Goal: Task Accomplishment & Management: Manage account settings

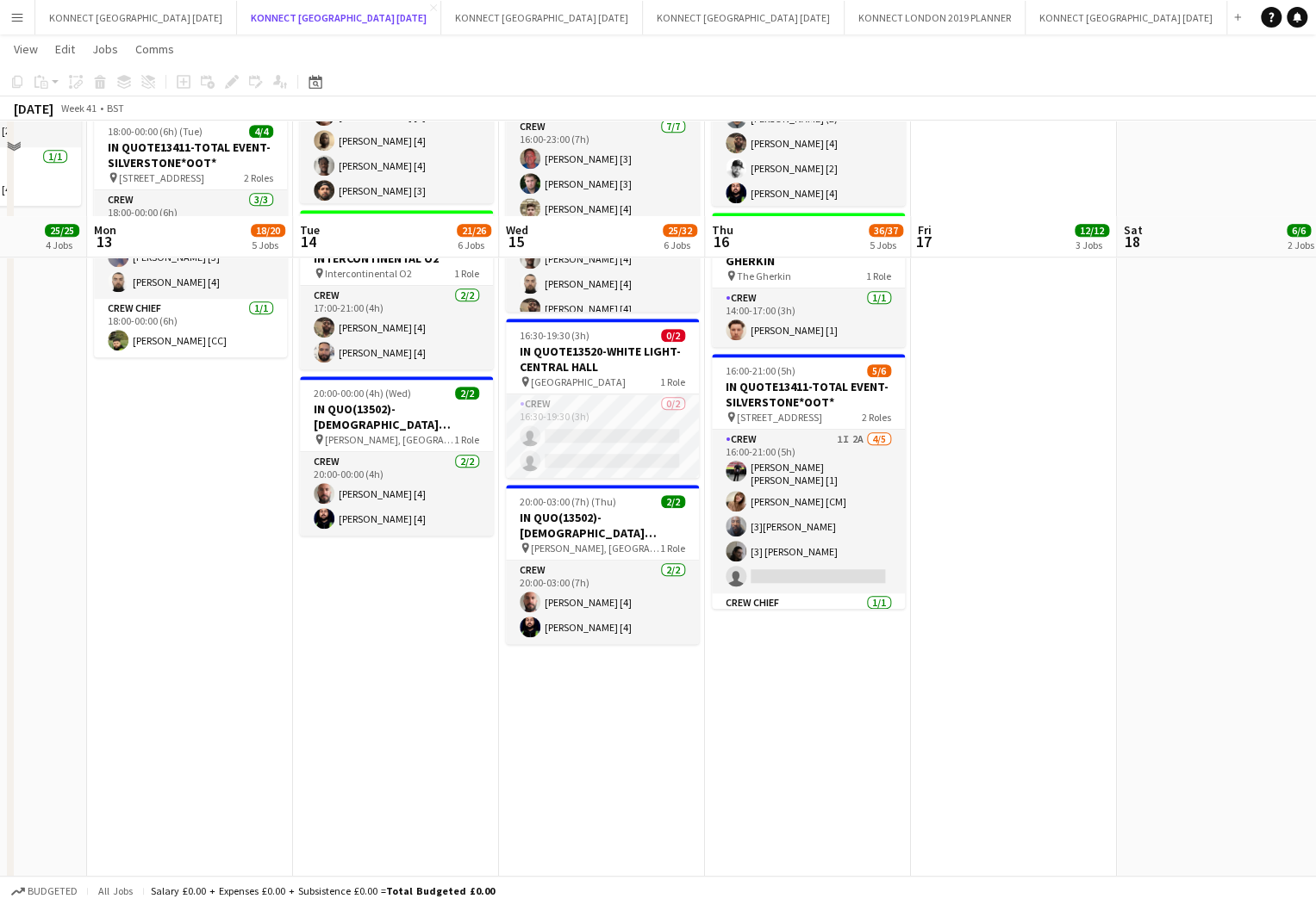
scroll to position [732, 0]
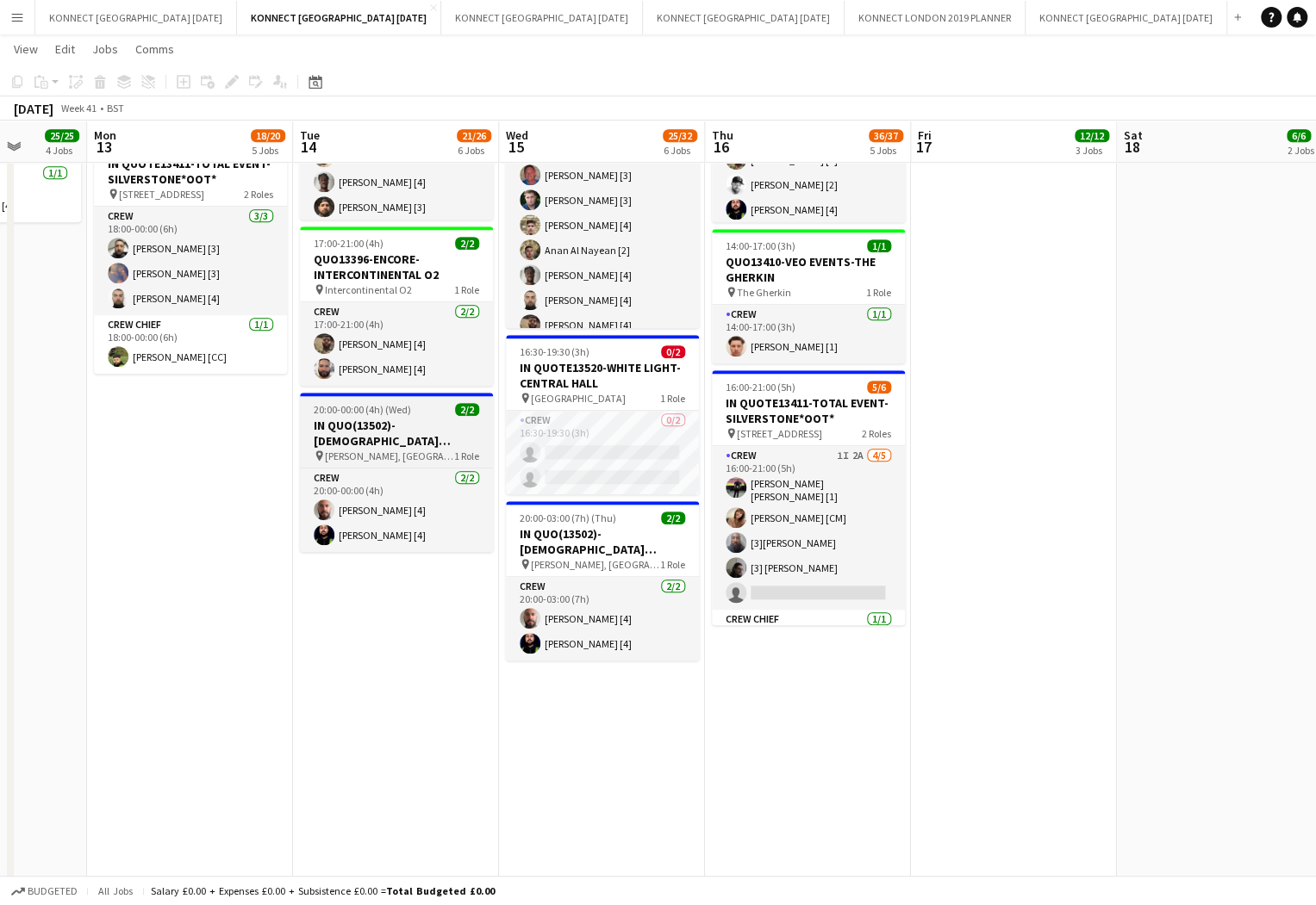
click at [349, 407] on span "20:00-00:00 (4h) (Wed)" at bounding box center [362, 409] width 97 height 13
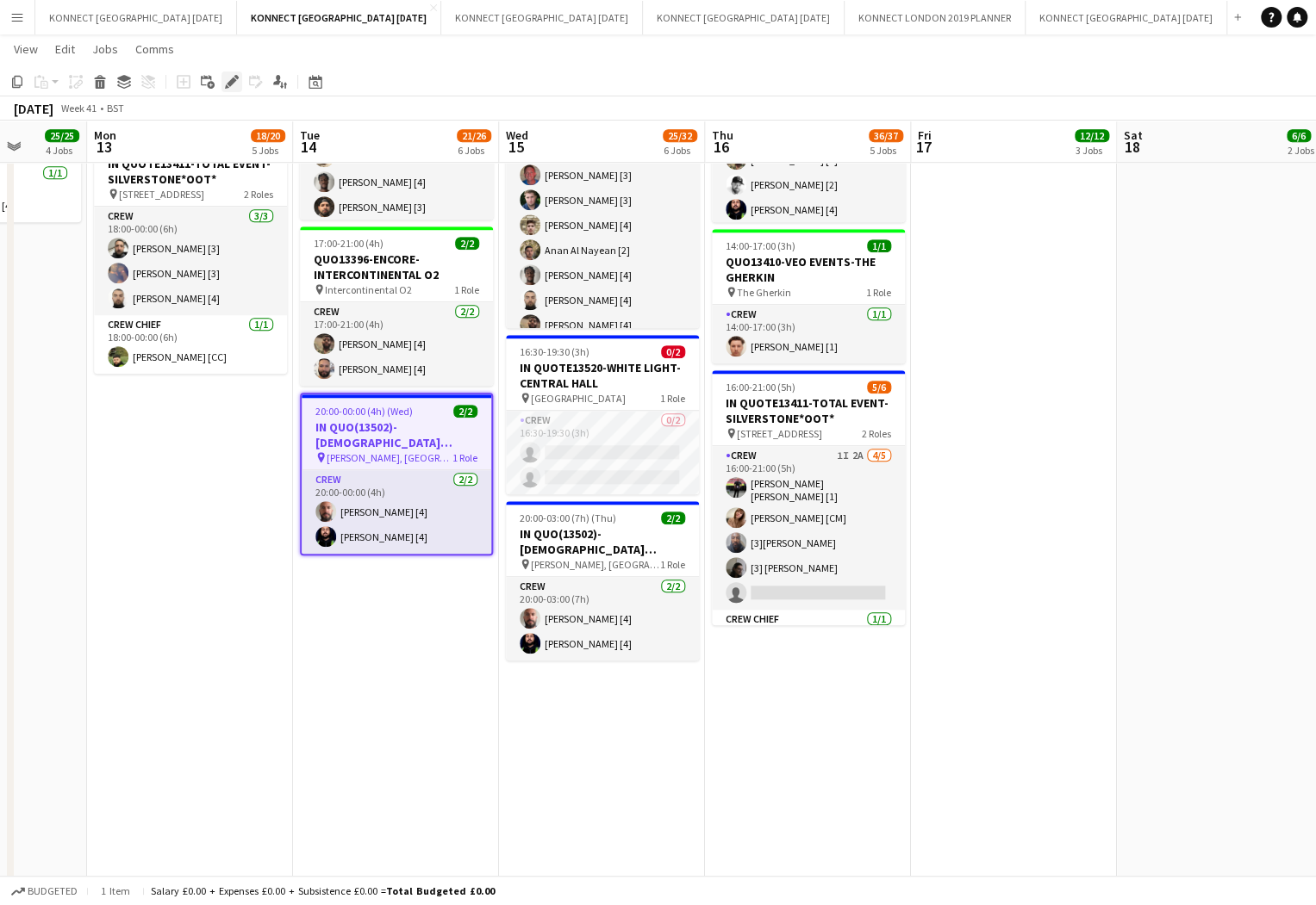
click at [234, 78] on icon "Edit" at bounding box center [232, 82] width 13 height 13
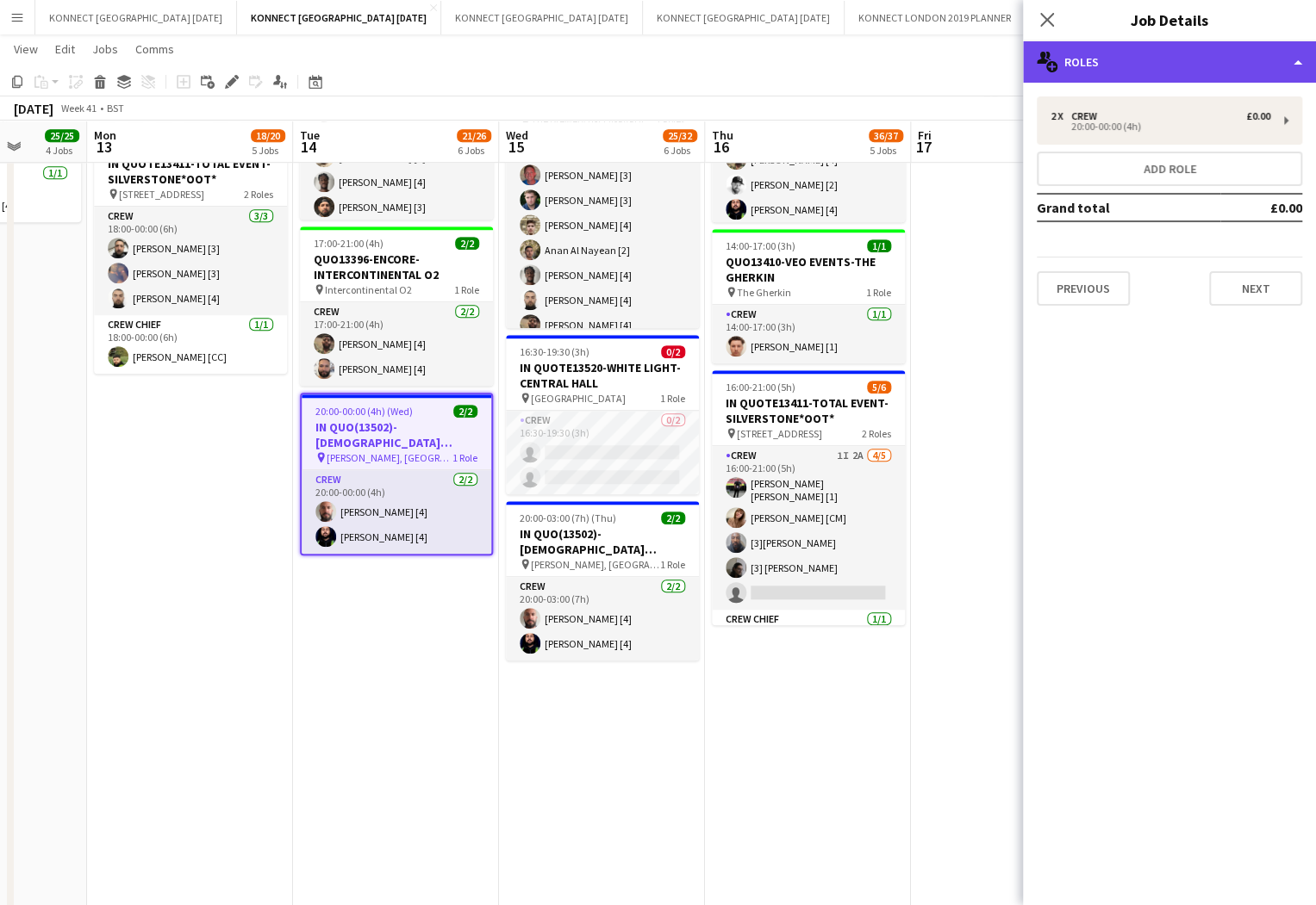
click at [1165, 55] on div "multiple-users-add Roles" at bounding box center [1169, 62] width 293 height 41
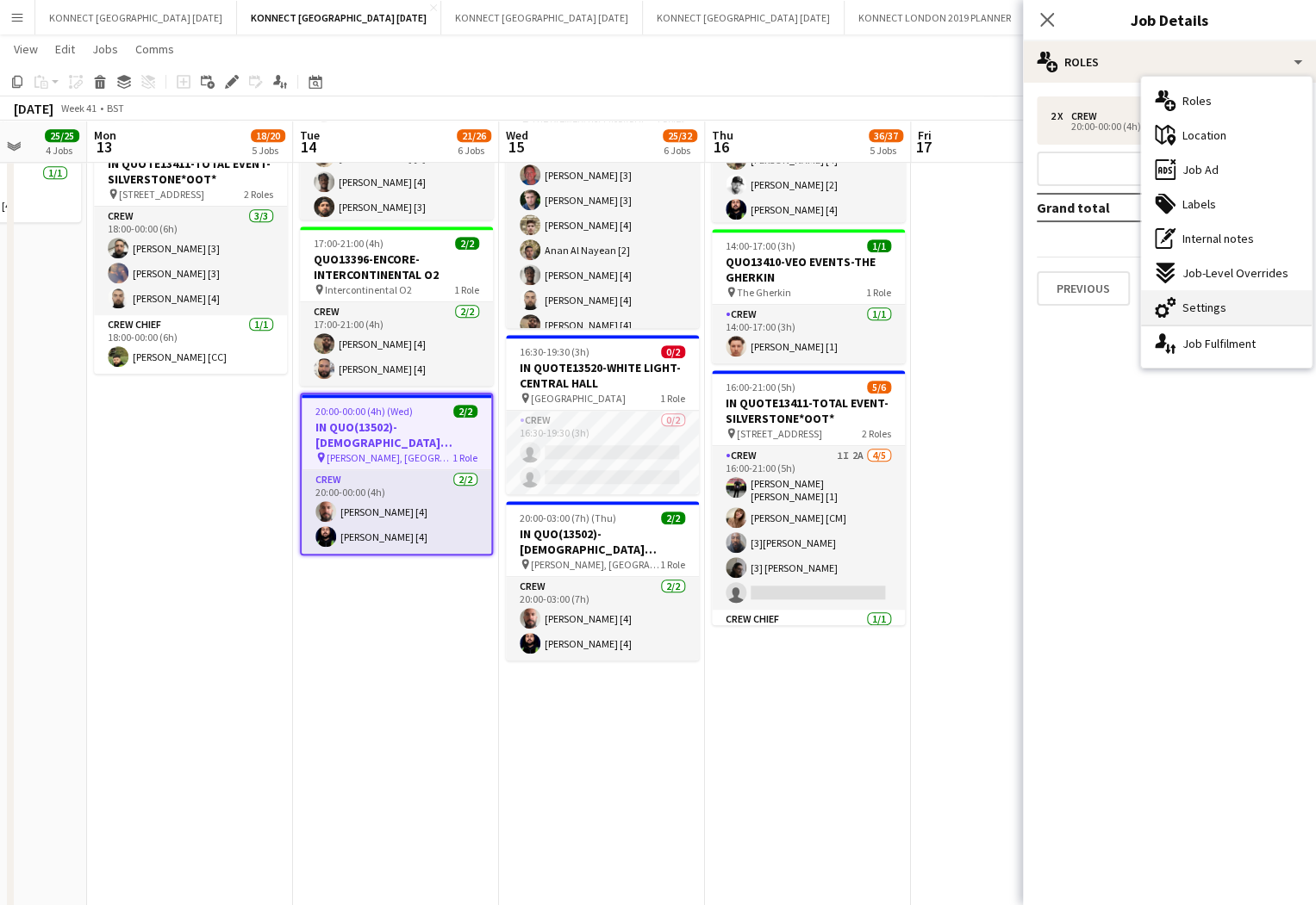
click at [1219, 313] on span "Settings" at bounding box center [1204, 308] width 44 height 15
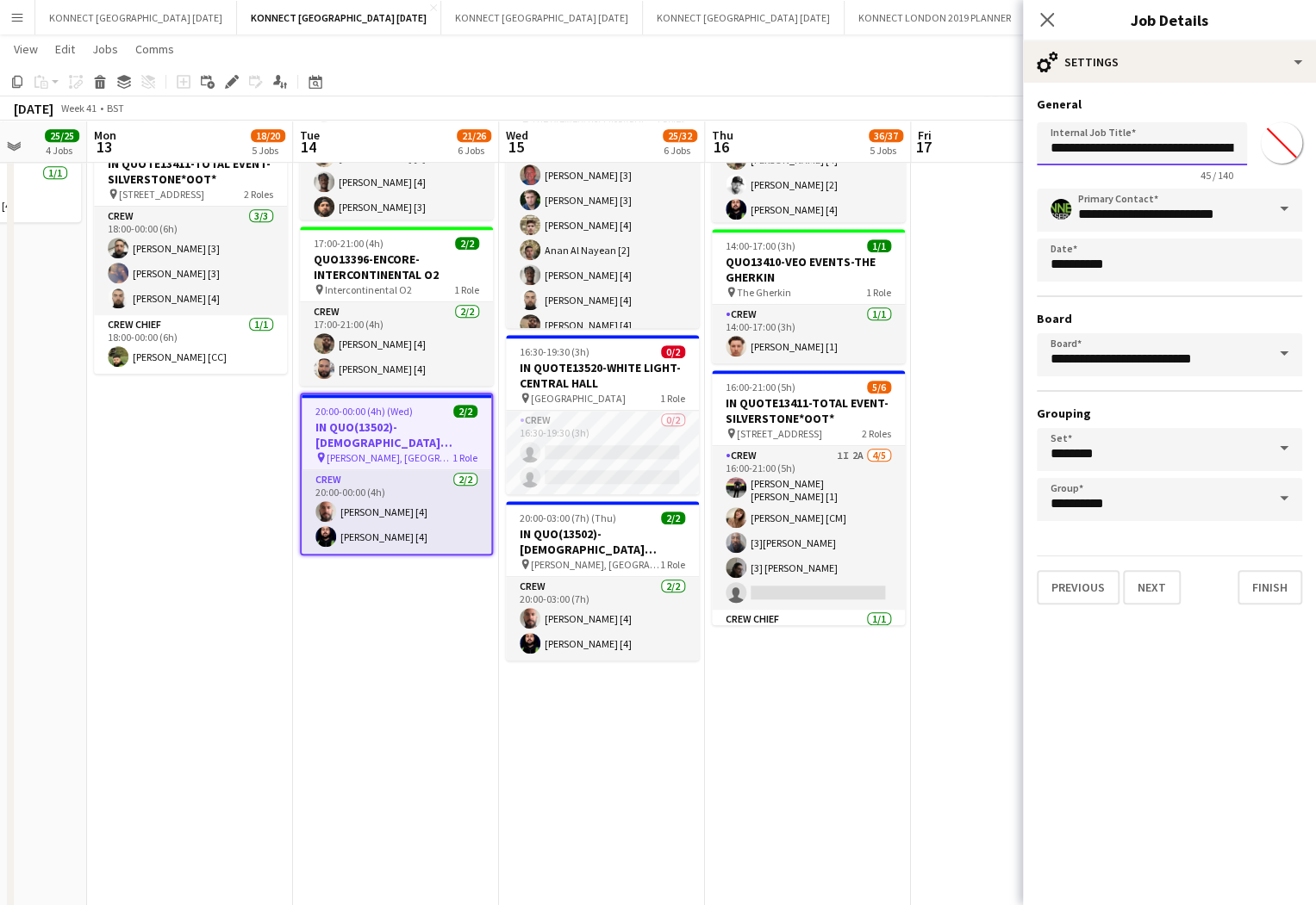
click at [1134, 148] on input "**********" at bounding box center [1142, 143] width 211 height 43
type input "**********"
click at [1151, 582] on button "Next" at bounding box center [1152, 588] width 58 height 35
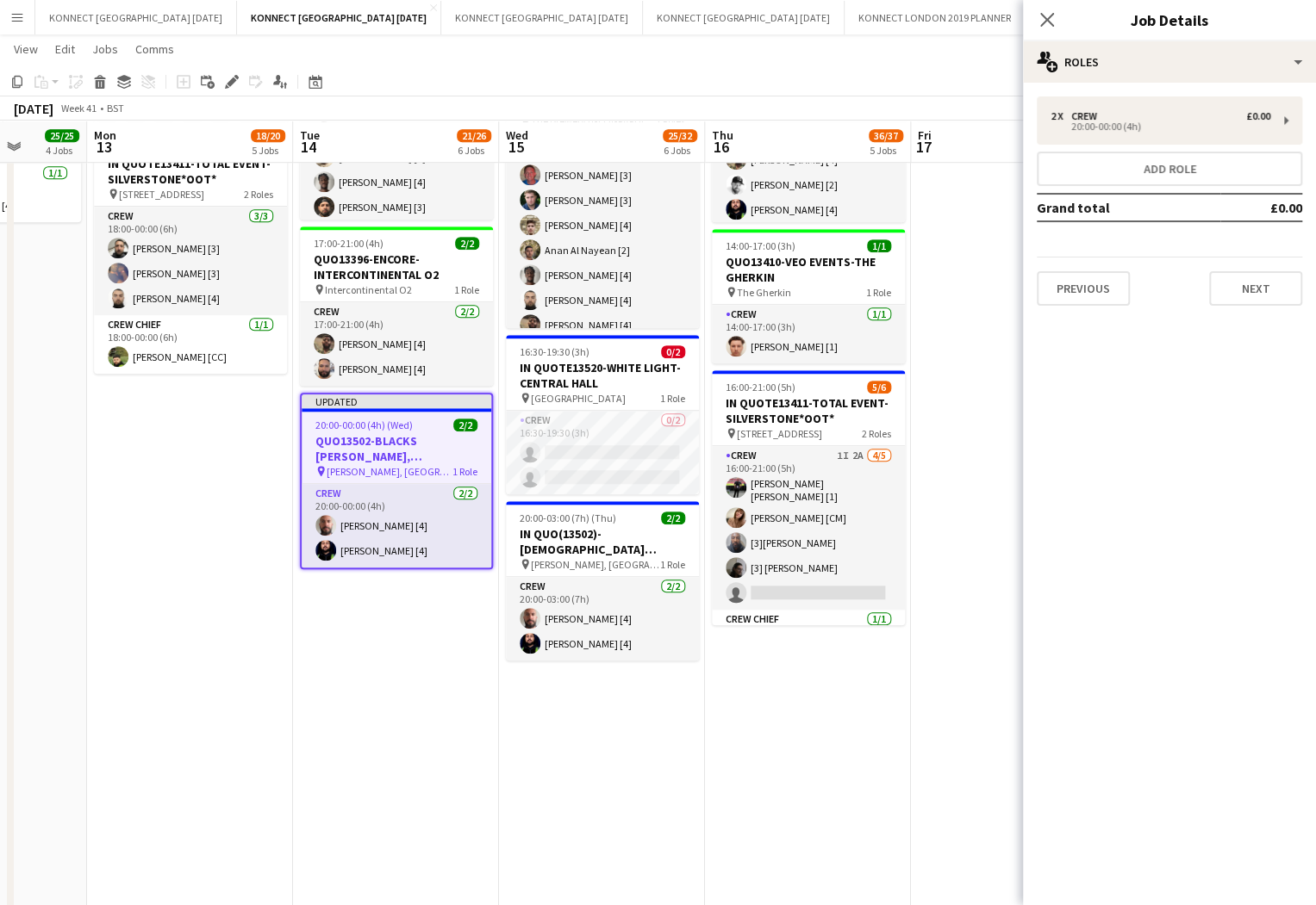
click at [869, 720] on app-date-cell "06:00-19:45 (13h45m) 4/4 QUO13435-FIREBIRD-[GEOGRAPHIC_DATA] pin [GEOGRAPHIC_DA…" at bounding box center [808, 555] width 206 height 2189
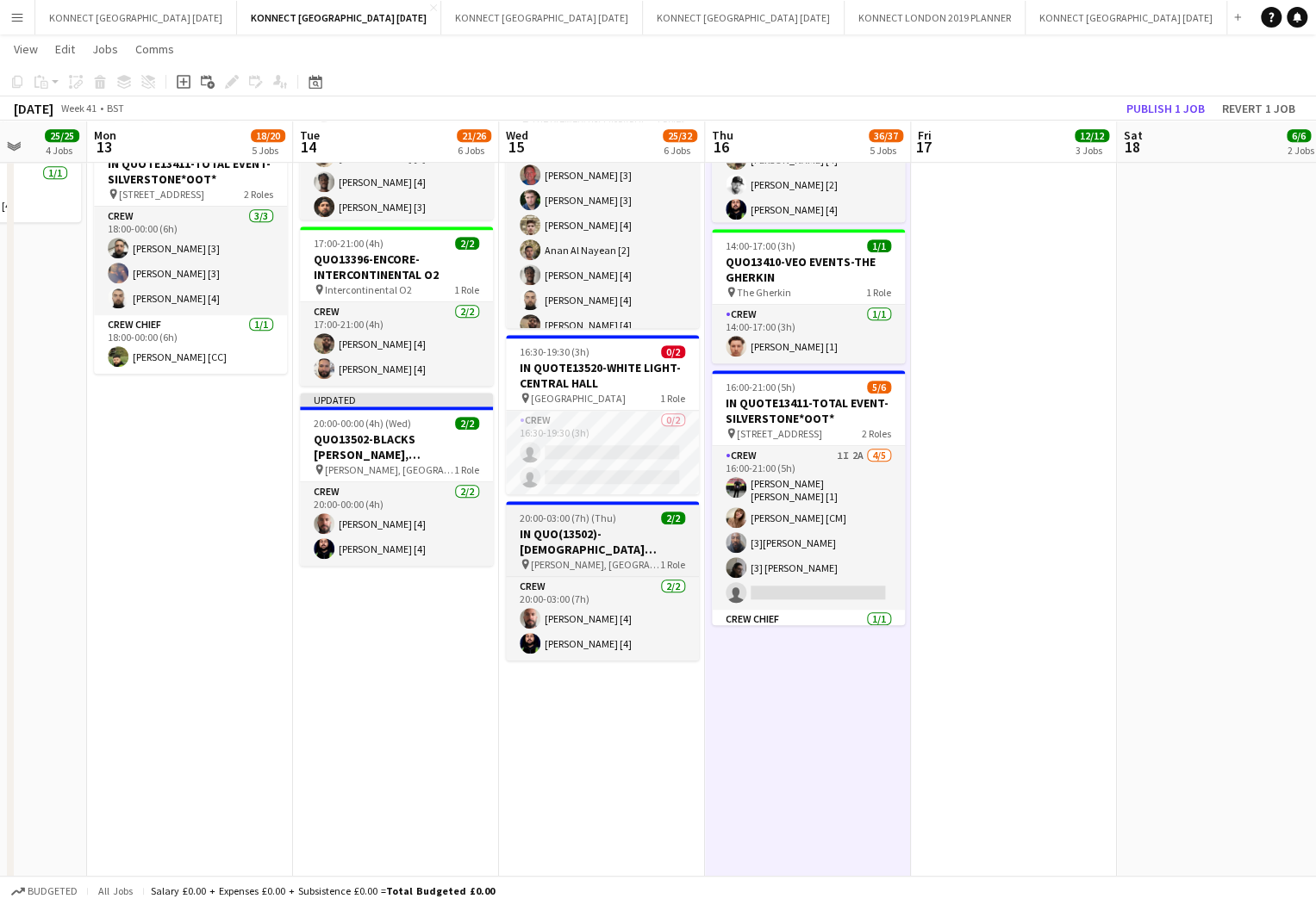
click at [627, 548] on h3 "IN QUO(13502)-[DEMOGRAPHIC_DATA] [PERSON_NAME], [GEOGRAPHIC_DATA]" at bounding box center [602, 541] width 193 height 31
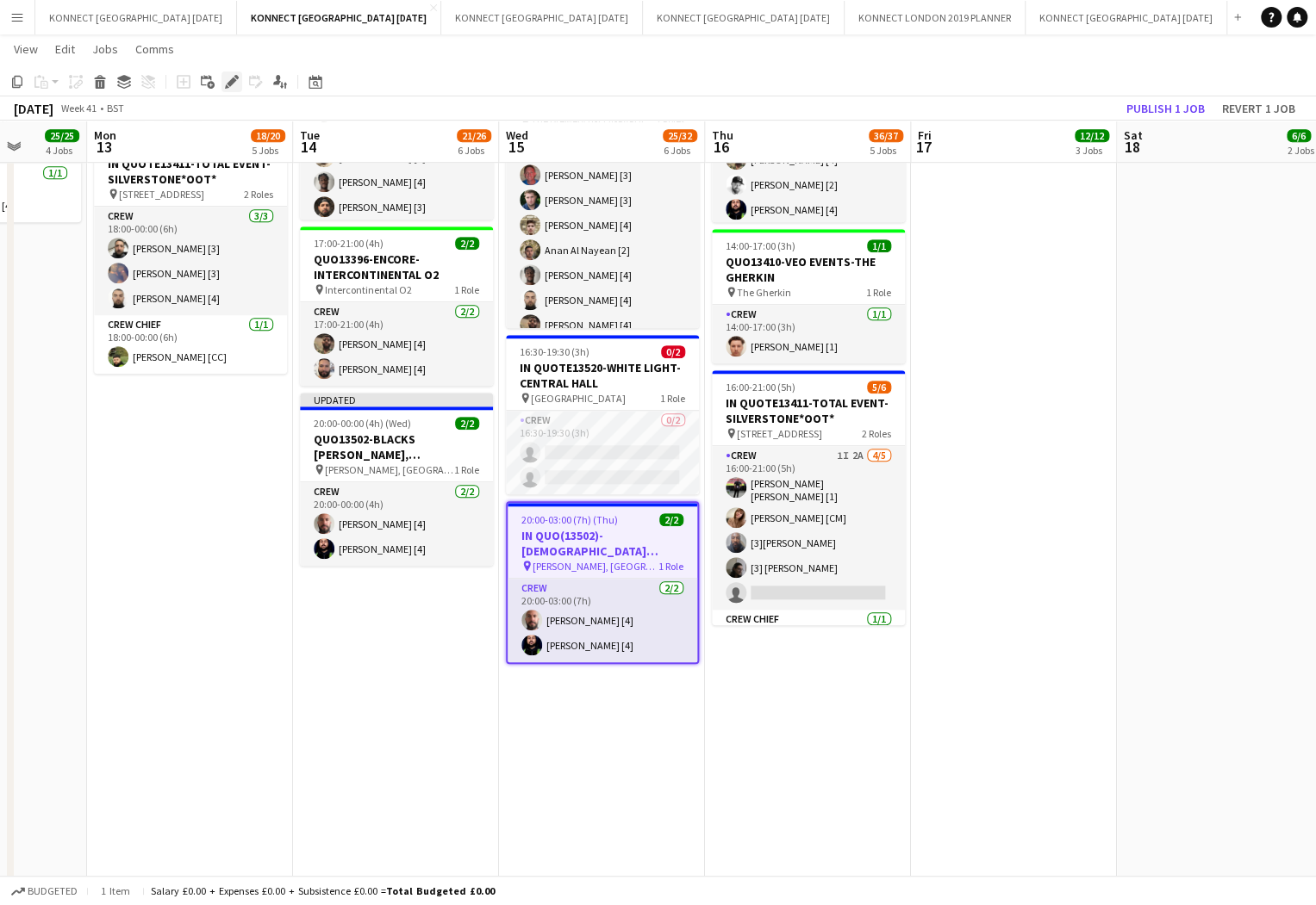
click at [240, 71] on div "Edit" at bounding box center [231, 81] width 20 height 20
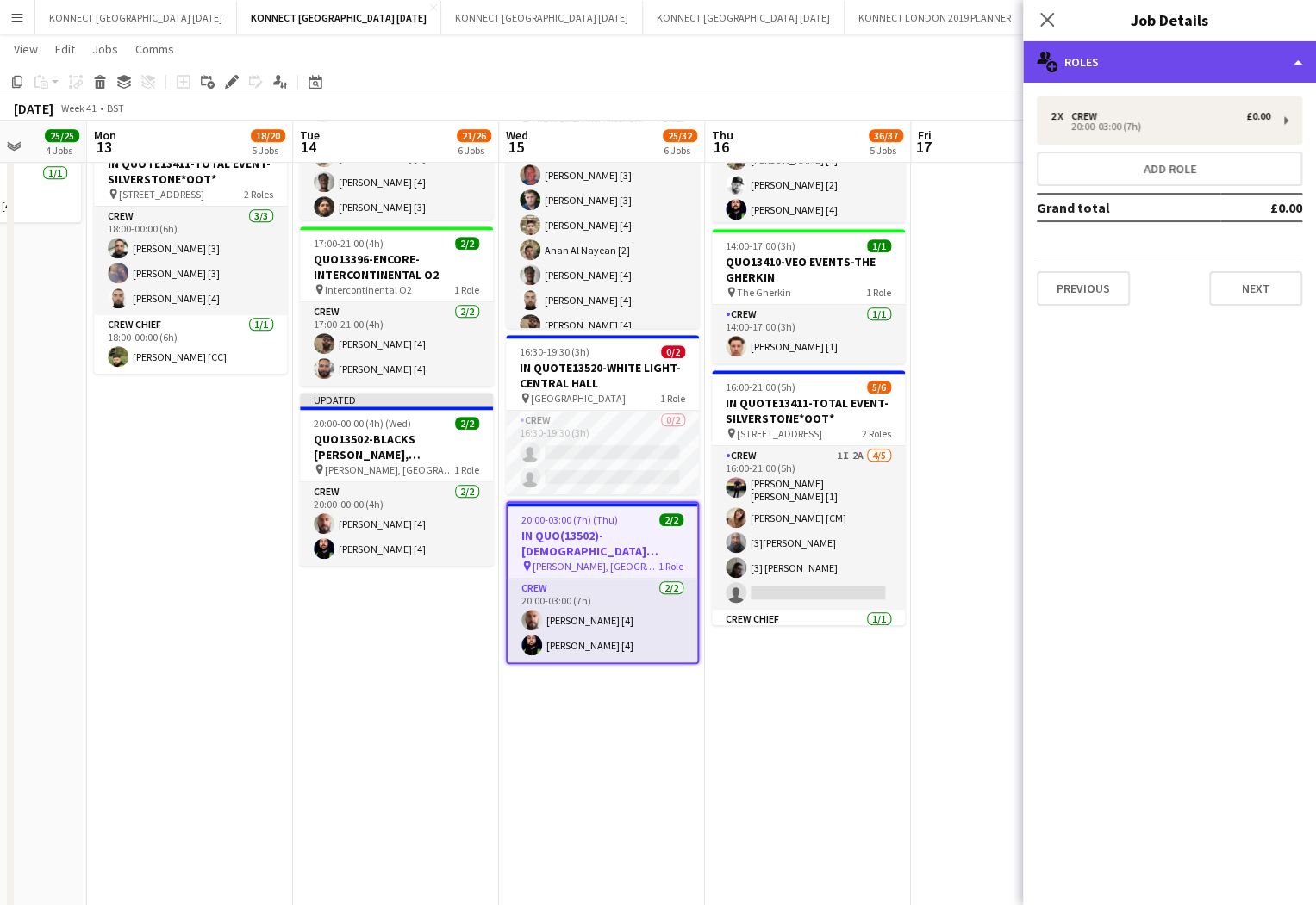
click at [1145, 61] on div "multiple-users-add Roles" at bounding box center [1169, 62] width 293 height 41
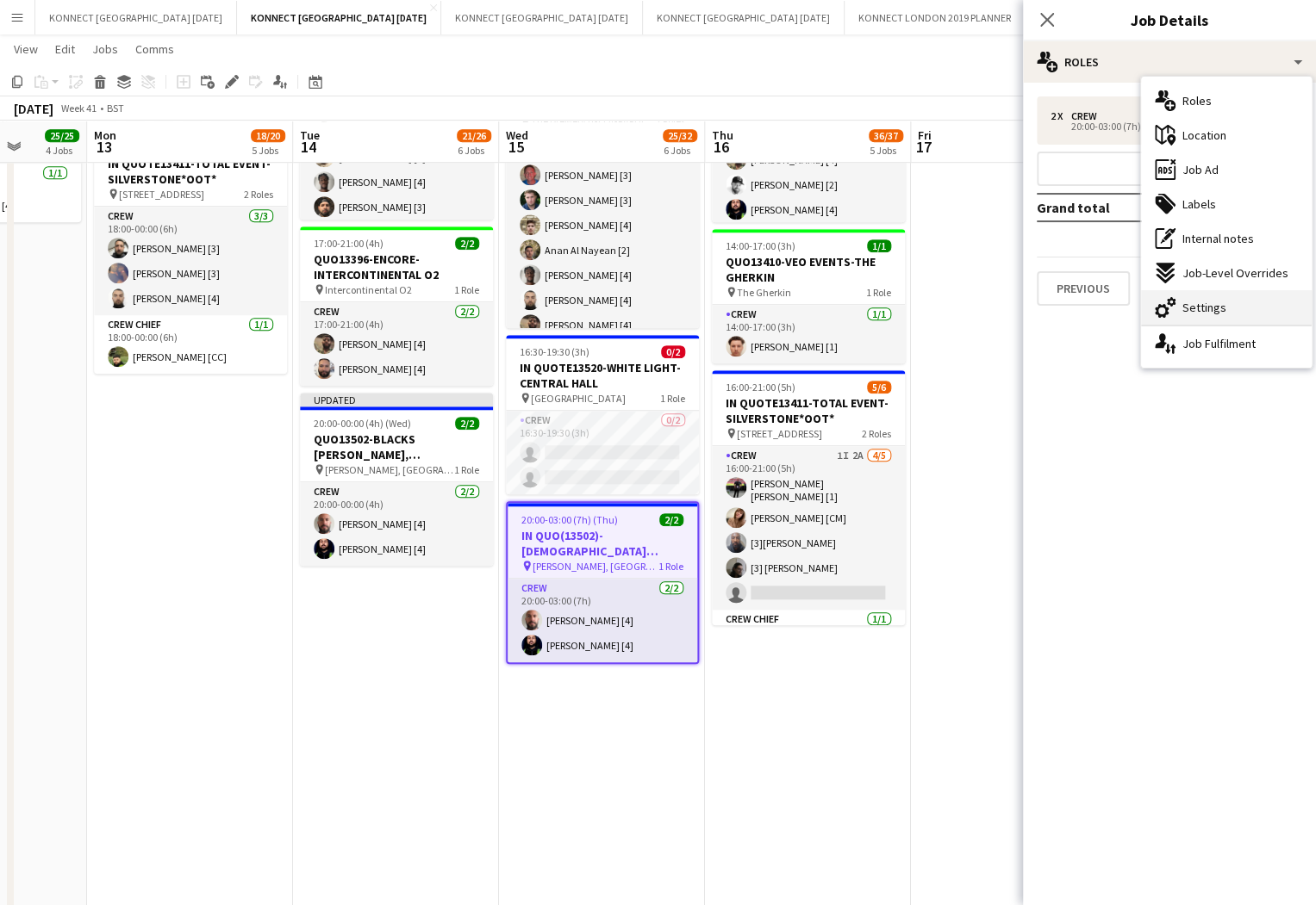
click at [1250, 314] on div "cog-double-3 Settings" at bounding box center [1226, 308] width 170 height 35
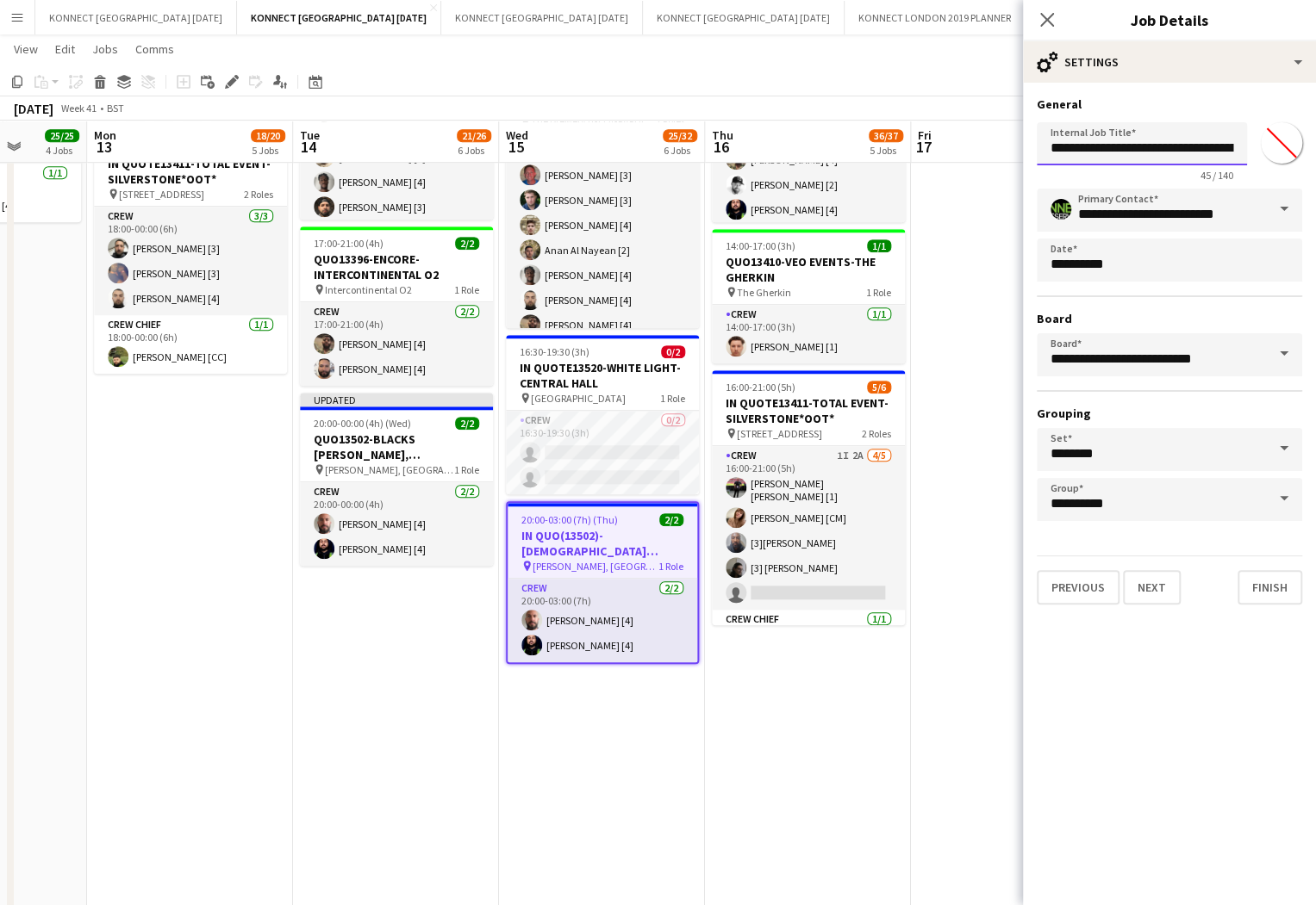
click at [1132, 141] on input "**********" at bounding box center [1142, 143] width 211 height 43
type input "**********"
click at [1162, 576] on button "Next" at bounding box center [1152, 588] width 58 height 35
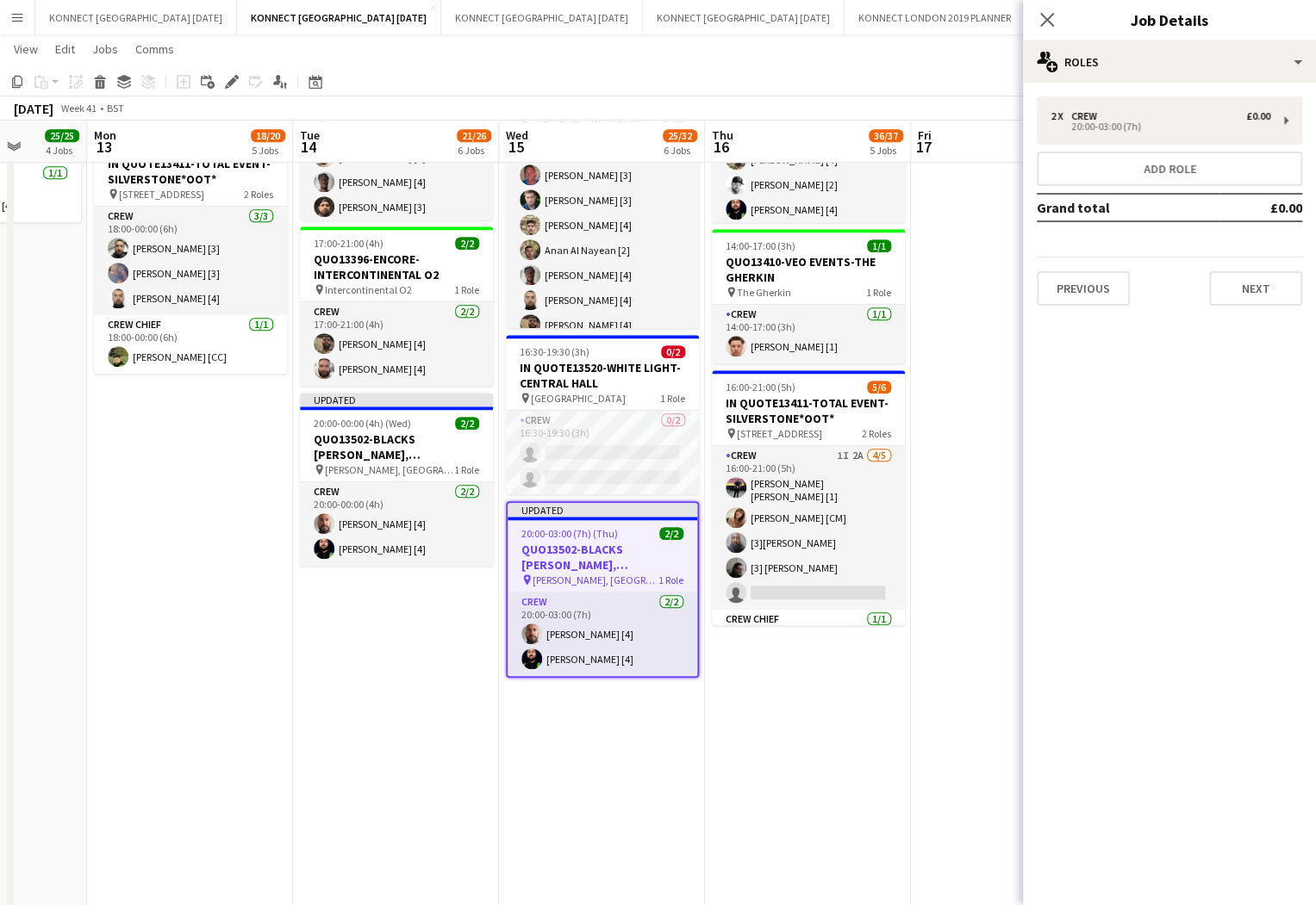
click at [979, 456] on app-date-cell "07:00-13:00 (6h) 6/6 IN QUOTE13443-ENCORE-LEGAL & GENERAL pin Legal & [GEOGRAPH…" at bounding box center [1014, 555] width 206 height 2189
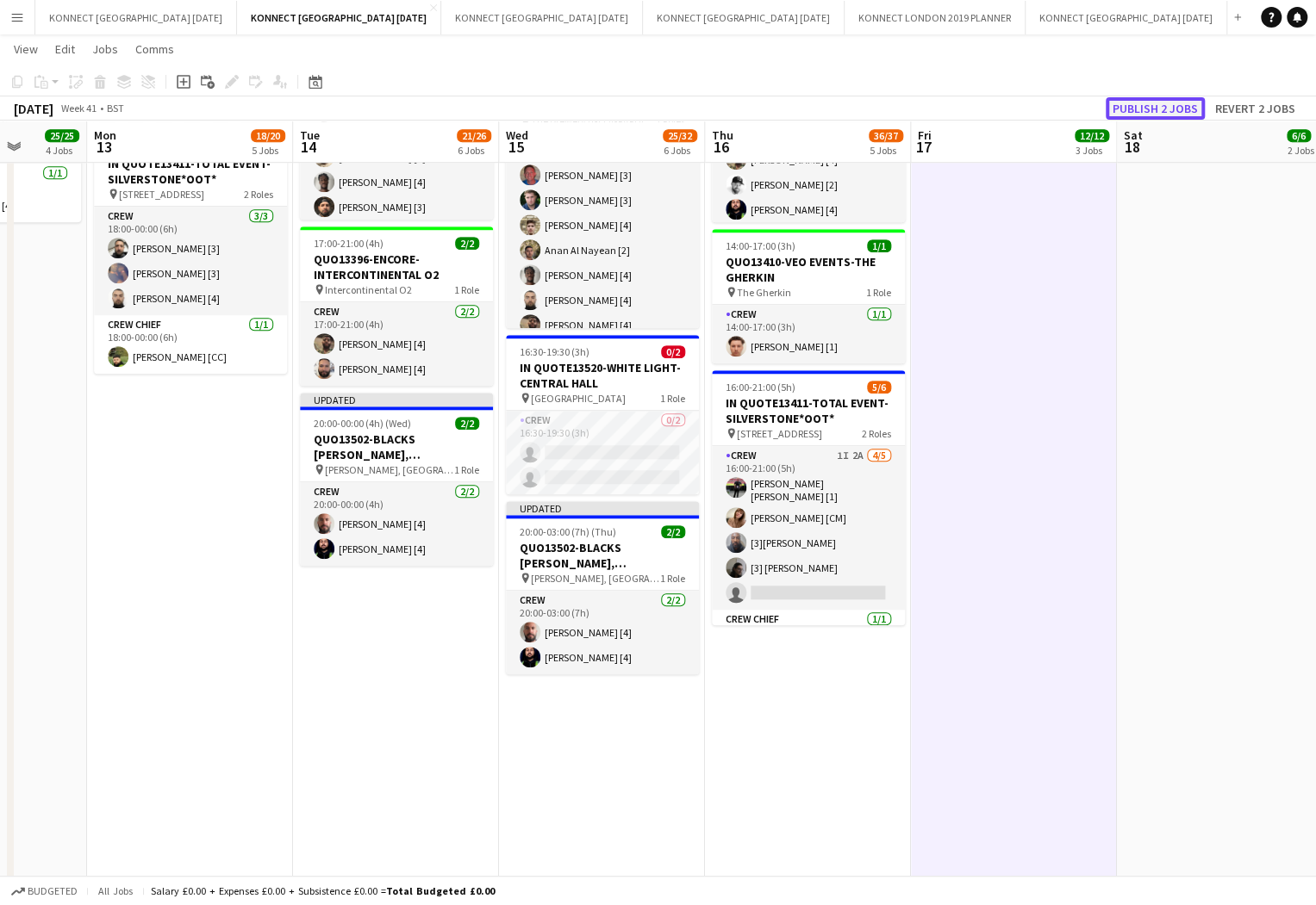
click at [1137, 114] on button "Publish 2 jobs" at bounding box center [1154, 108] width 99 height 22
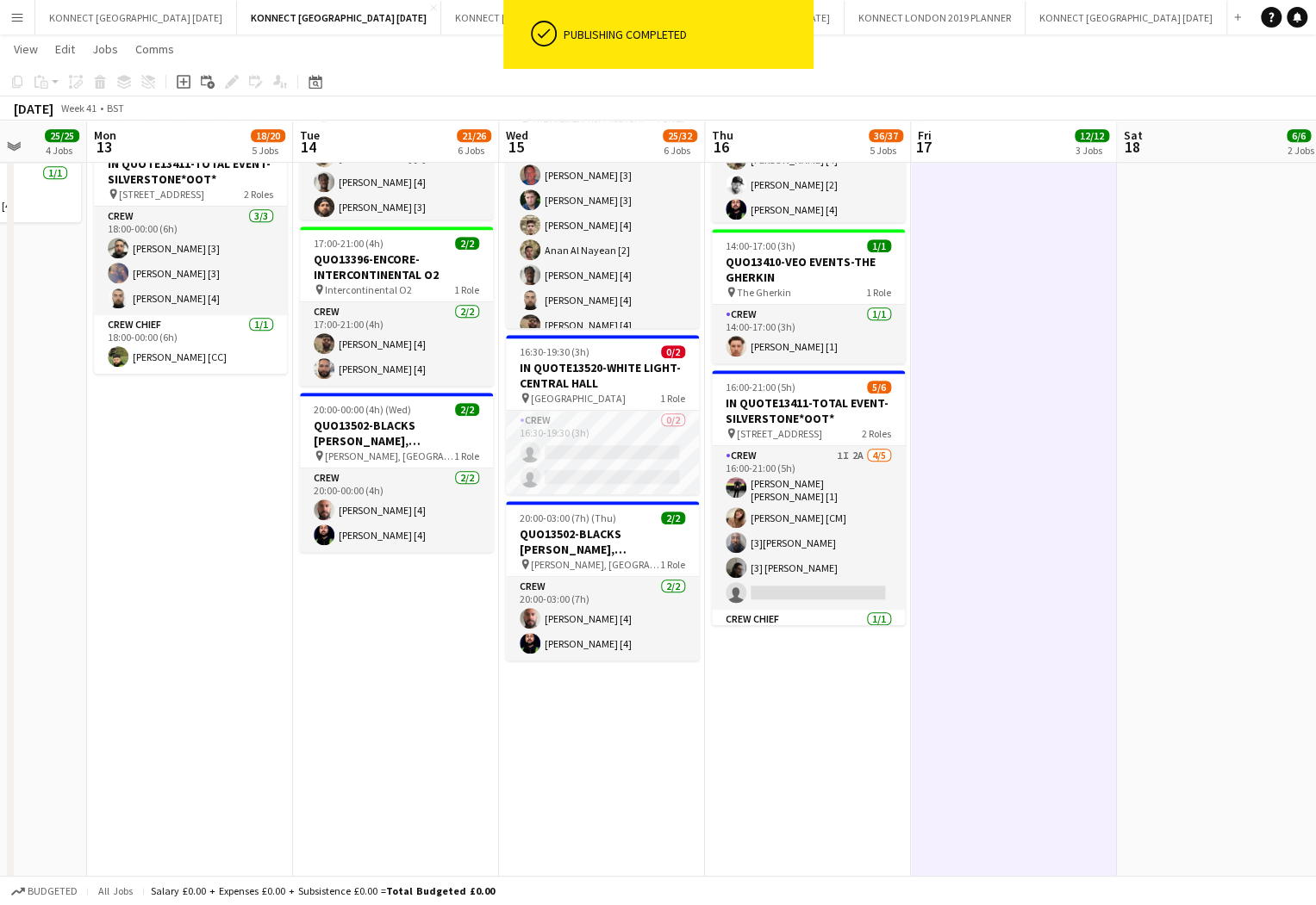
click at [1025, 335] on app-date-cell "07:00-13:00 (6h) 6/6 IN QUOTE13443-ENCORE-LEGAL & GENERAL pin Legal & [GEOGRAPH…" at bounding box center [1014, 555] width 206 height 2189
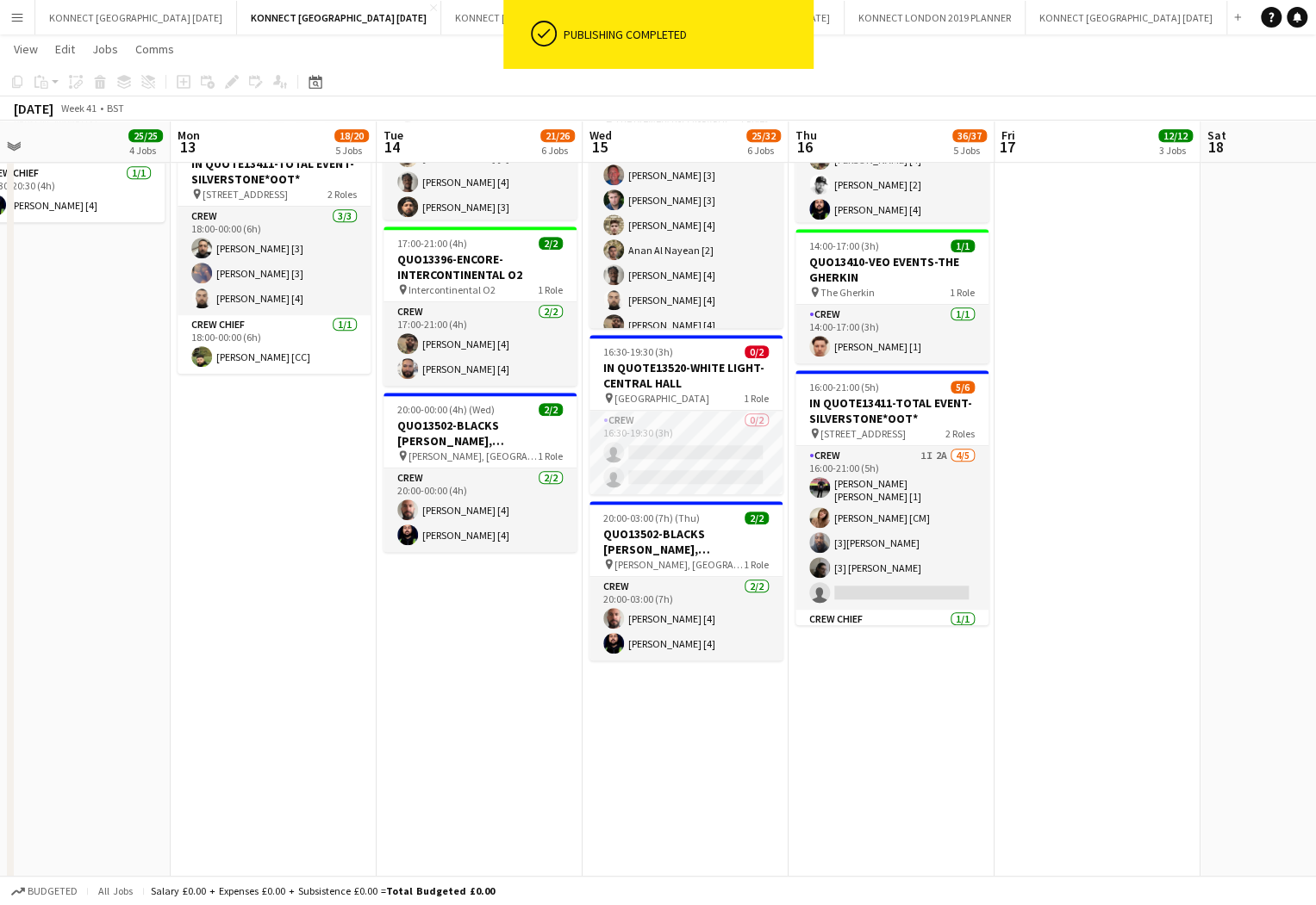
scroll to position [0, 386]
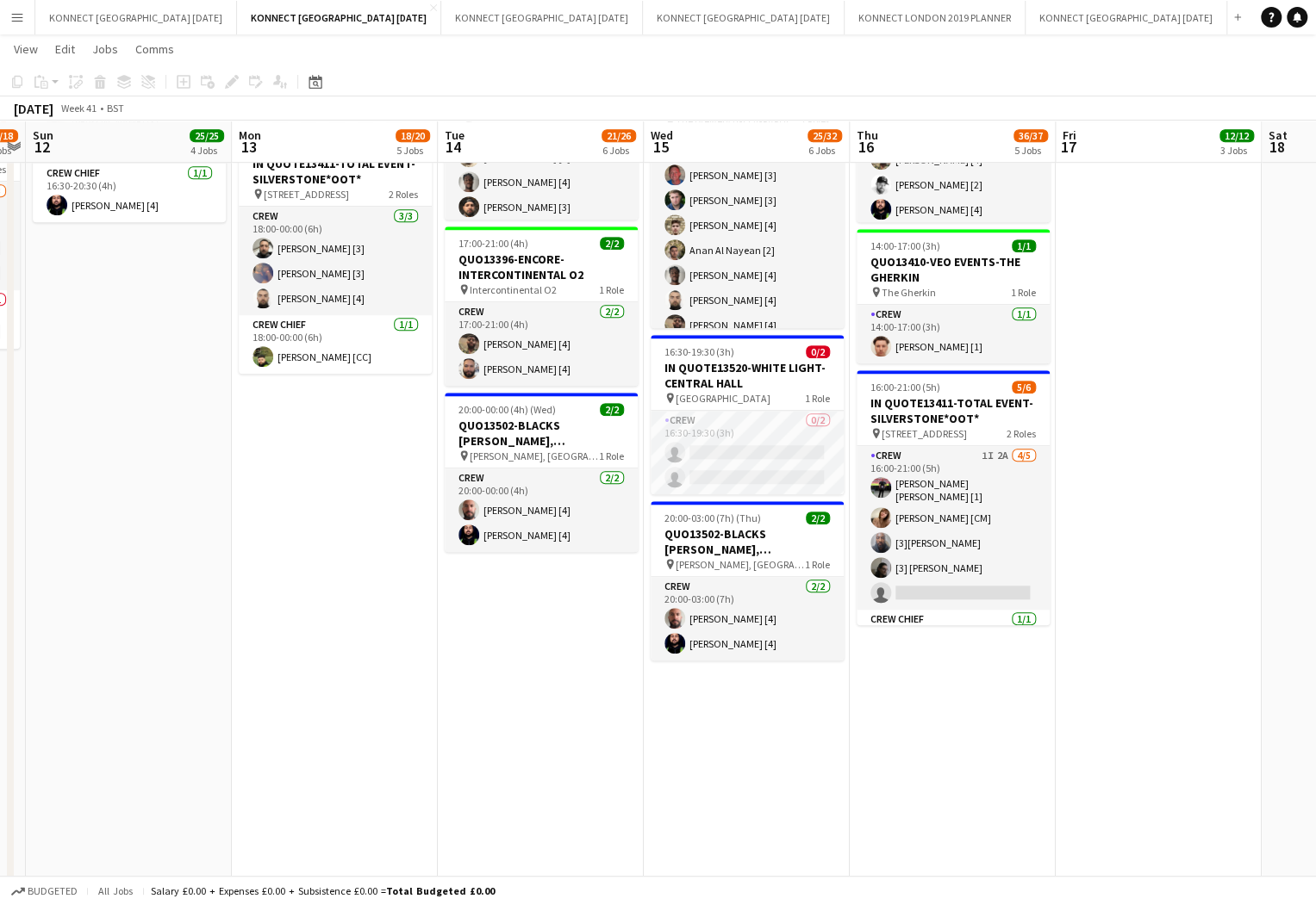
click at [779, 78] on app-toolbar "Copy Paste Paste Command V Paste with crew Command Shift V Paste linked Job [GE…" at bounding box center [658, 82] width 1316 height 29
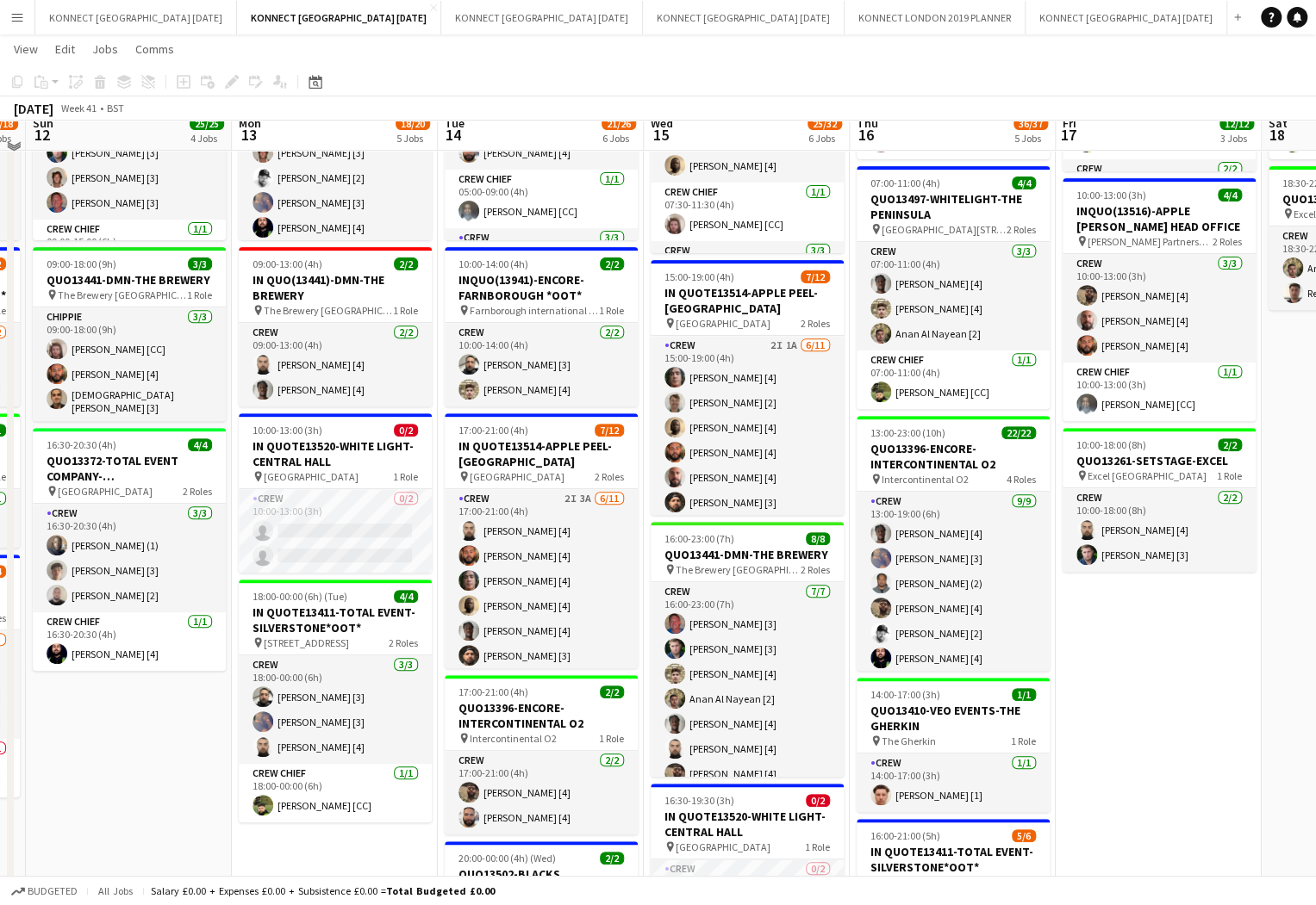
scroll to position [731, 0]
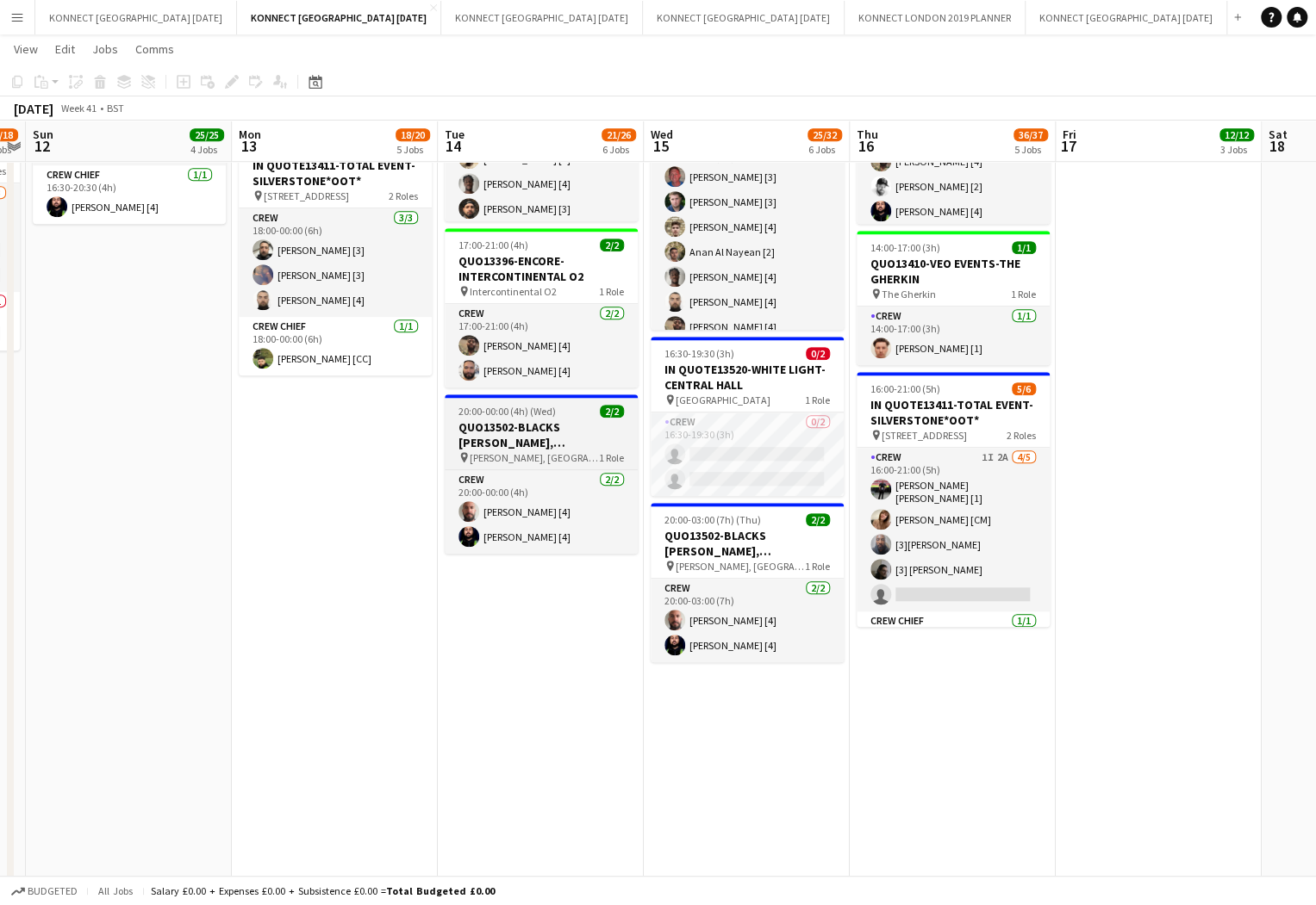
click at [584, 424] on h3 "QUO13502-BLACKS [PERSON_NAME], [GEOGRAPHIC_DATA]" at bounding box center [541, 435] width 193 height 31
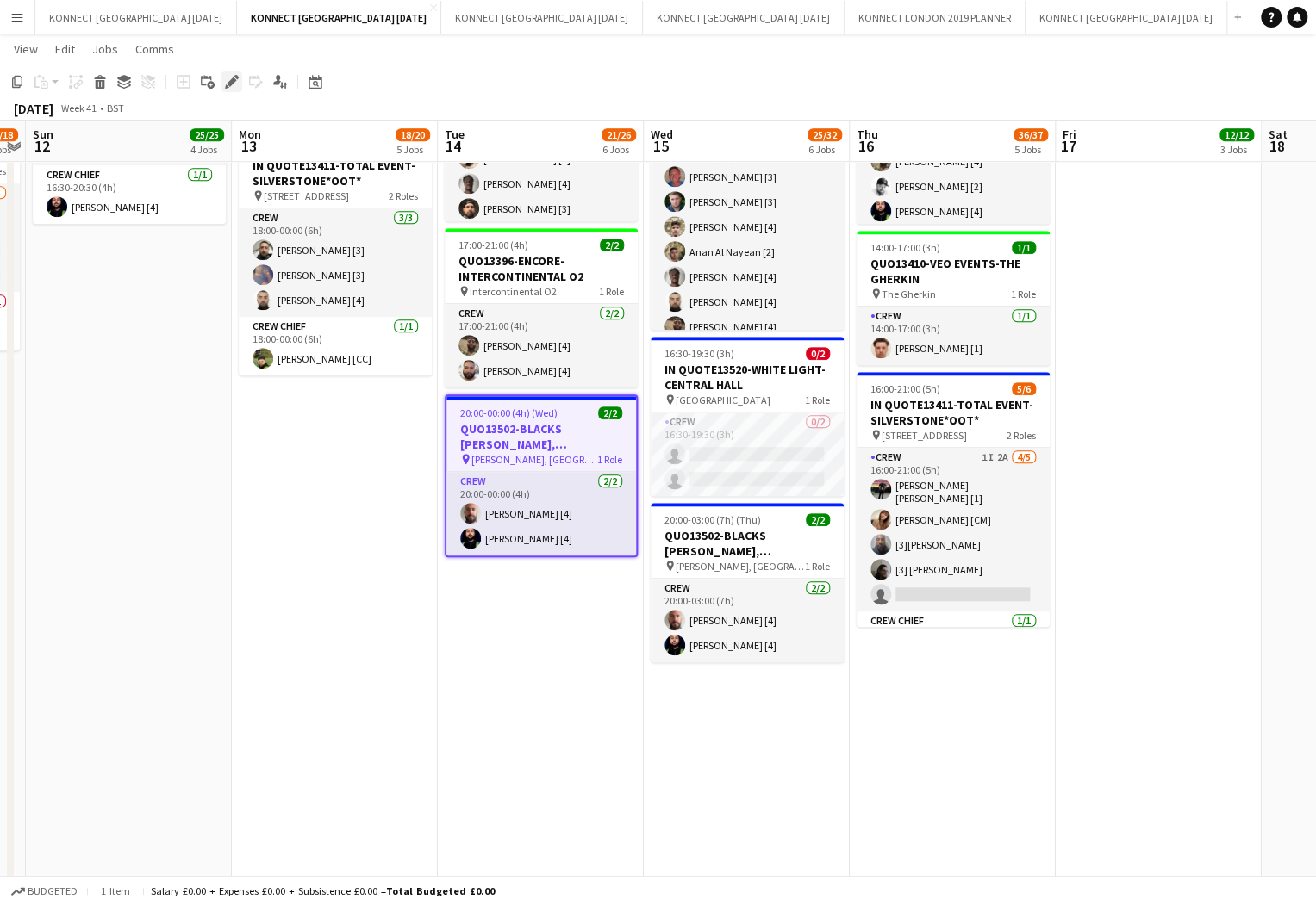
click at [225, 83] on icon "Edit" at bounding box center [232, 82] width 13 height 13
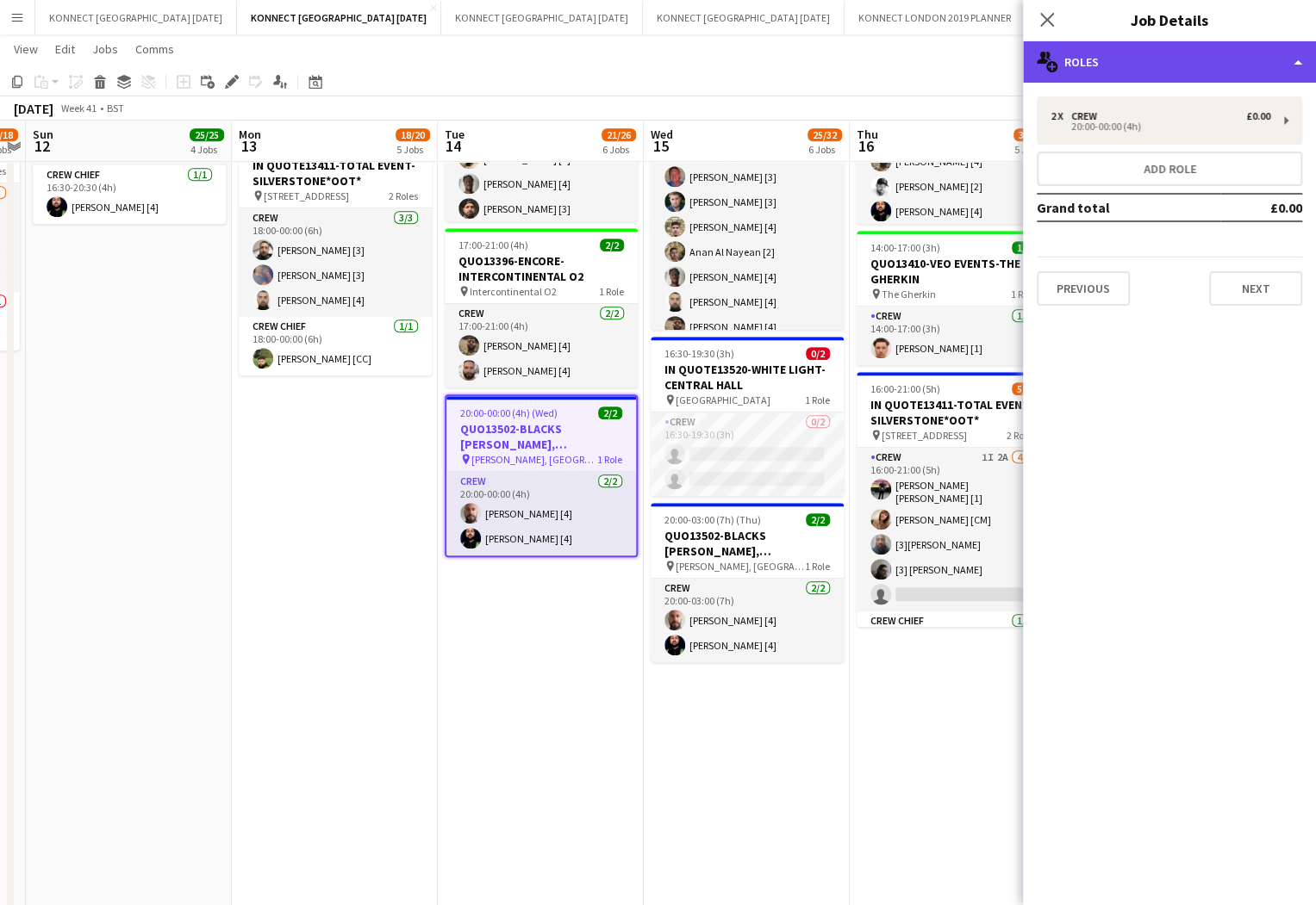
click at [1152, 51] on div "multiple-users-add Roles" at bounding box center [1169, 62] width 293 height 41
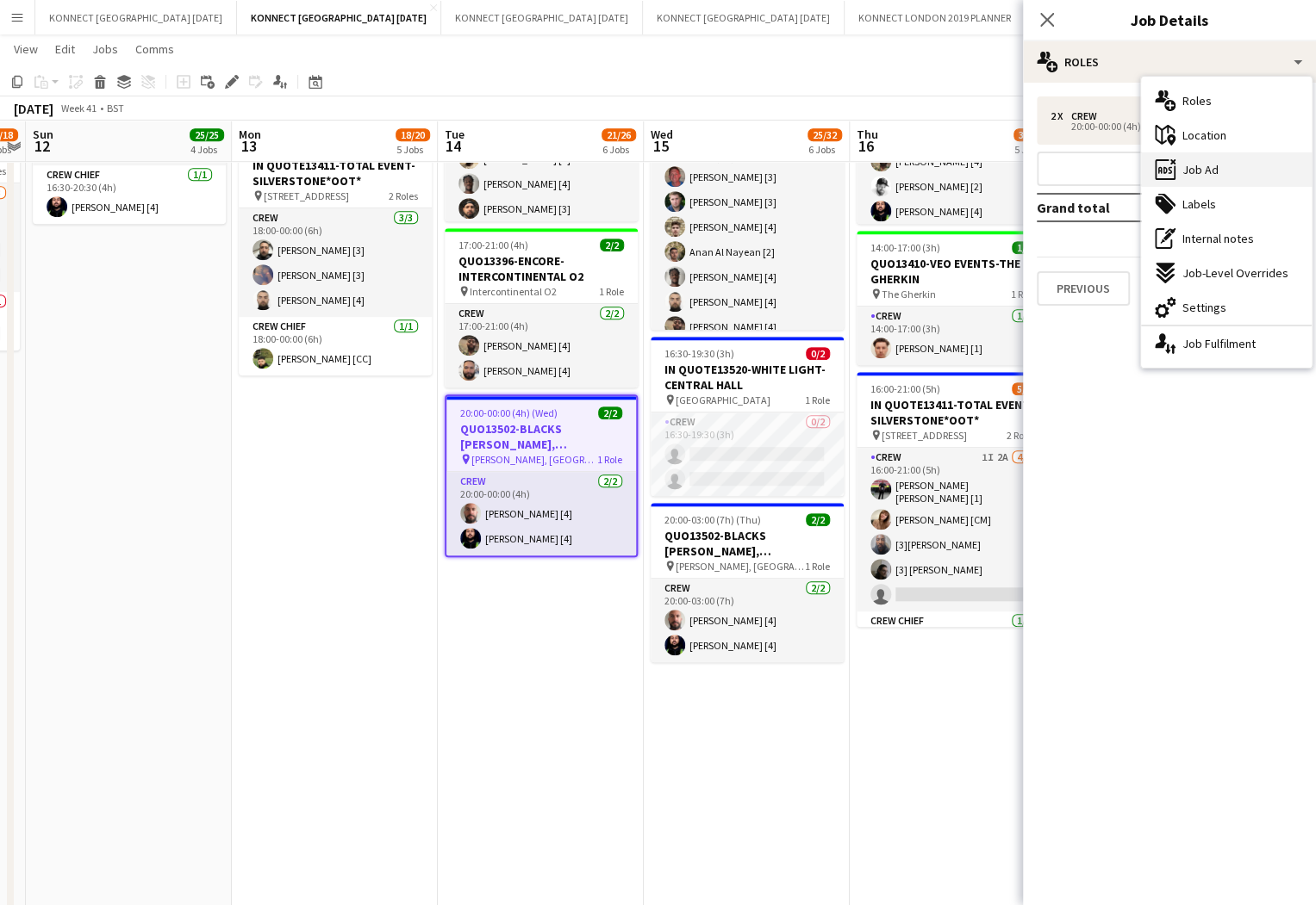
click at [1199, 179] on div "ads-window Job Ad" at bounding box center [1226, 170] width 170 height 35
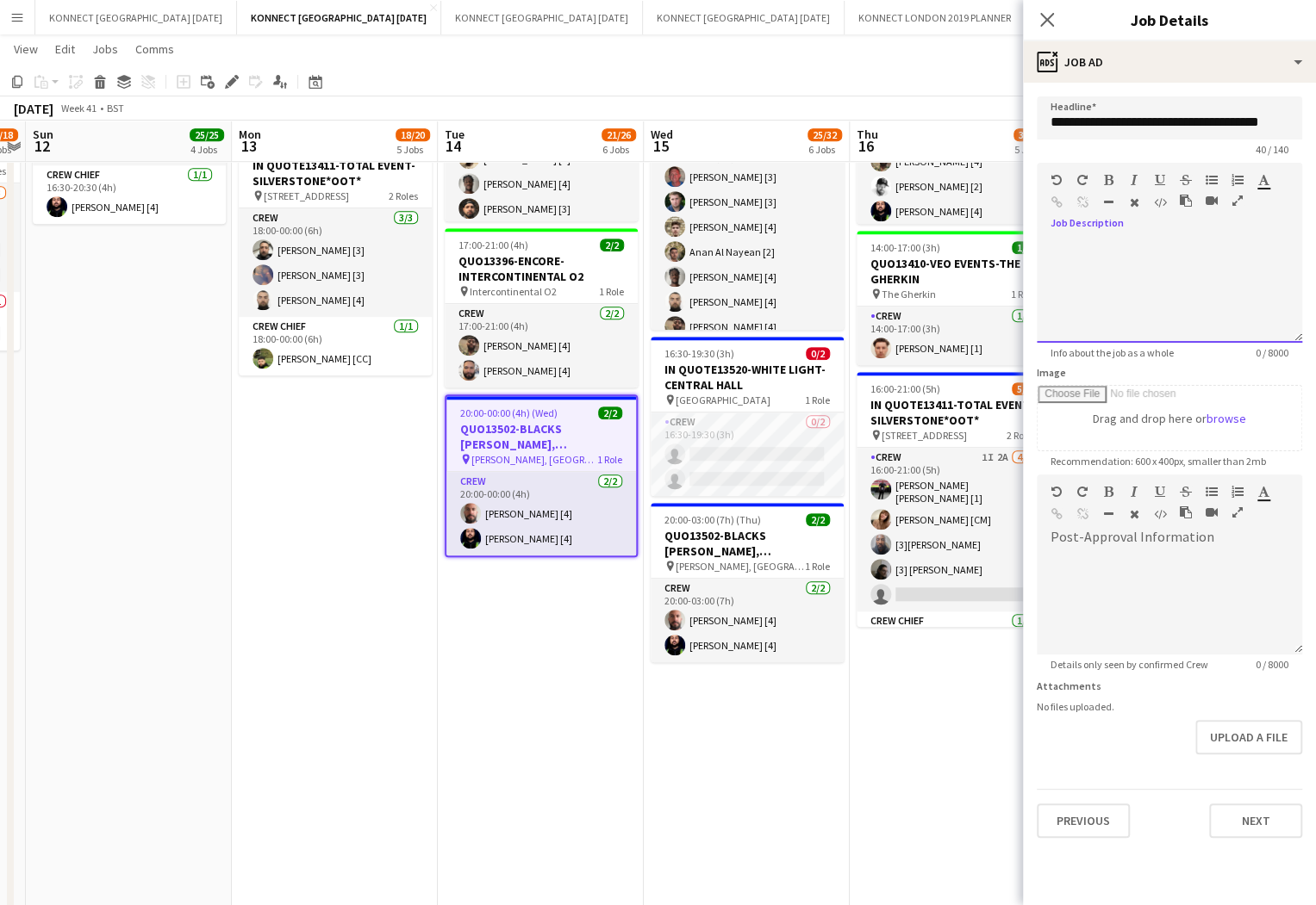
click at [1173, 282] on div at bounding box center [1170, 290] width 266 height 103
click at [1180, 253] on span "**********" at bounding box center [1152, 249] width 56 height 12
copy div "**********"
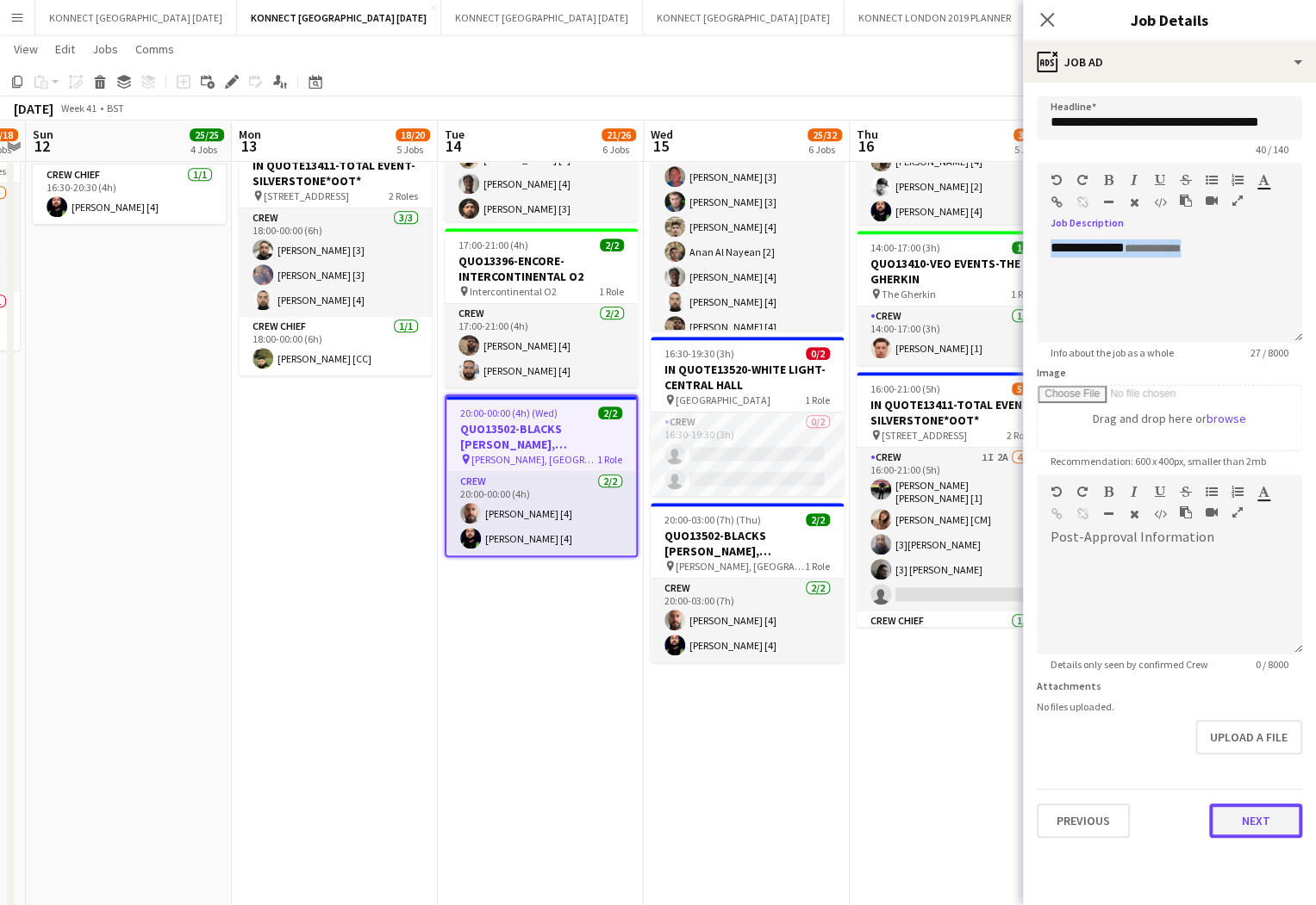
click at [1280, 819] on button "Next" at bounding box center [1255, 821] width 93 height 35
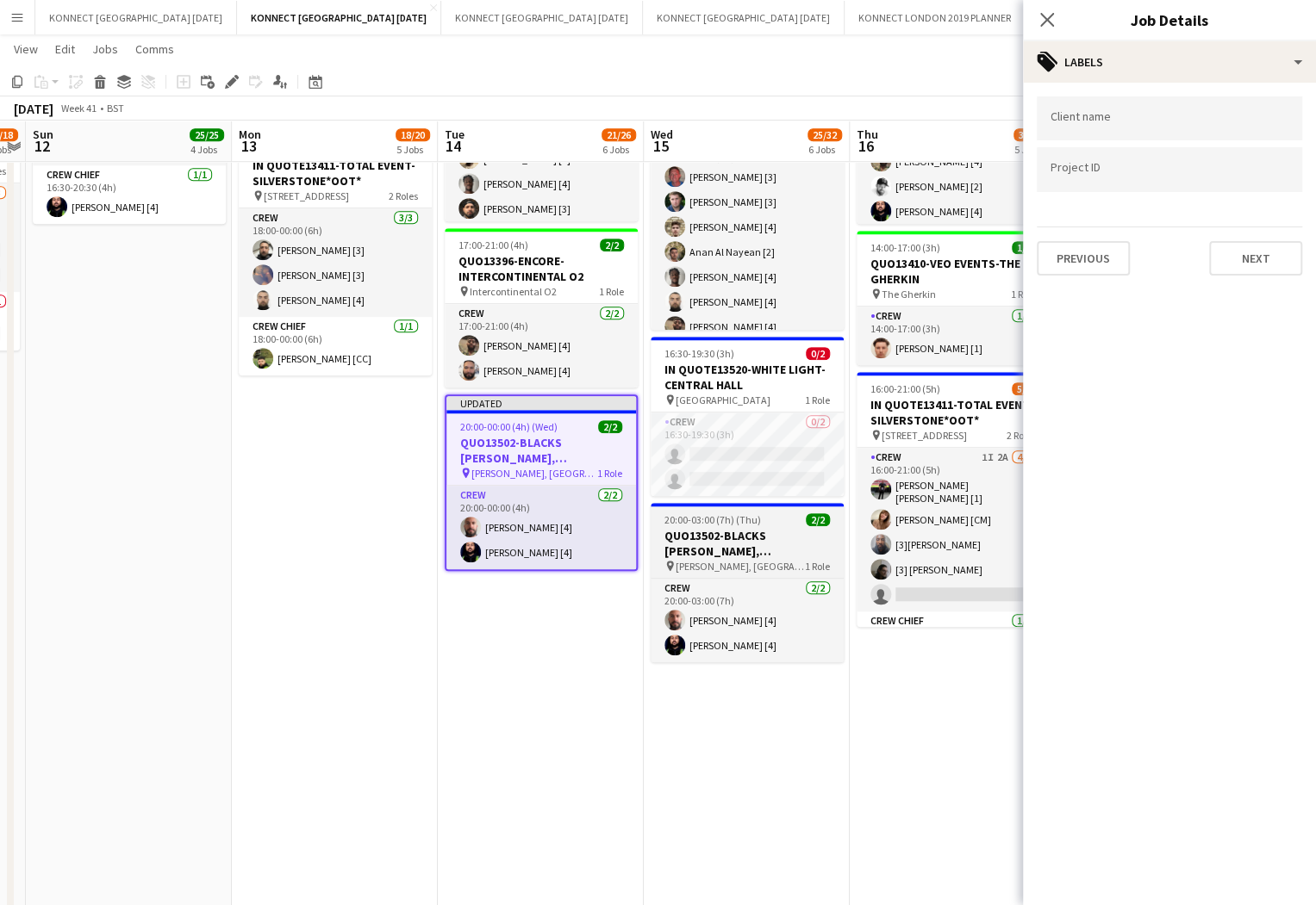
click at [702, 533] on h3 "QUO13502-BLACKS [PERSON_NAME], [GEOGRAPHIC_DATA]" at bounding box center [747, 543] width 193 height 31
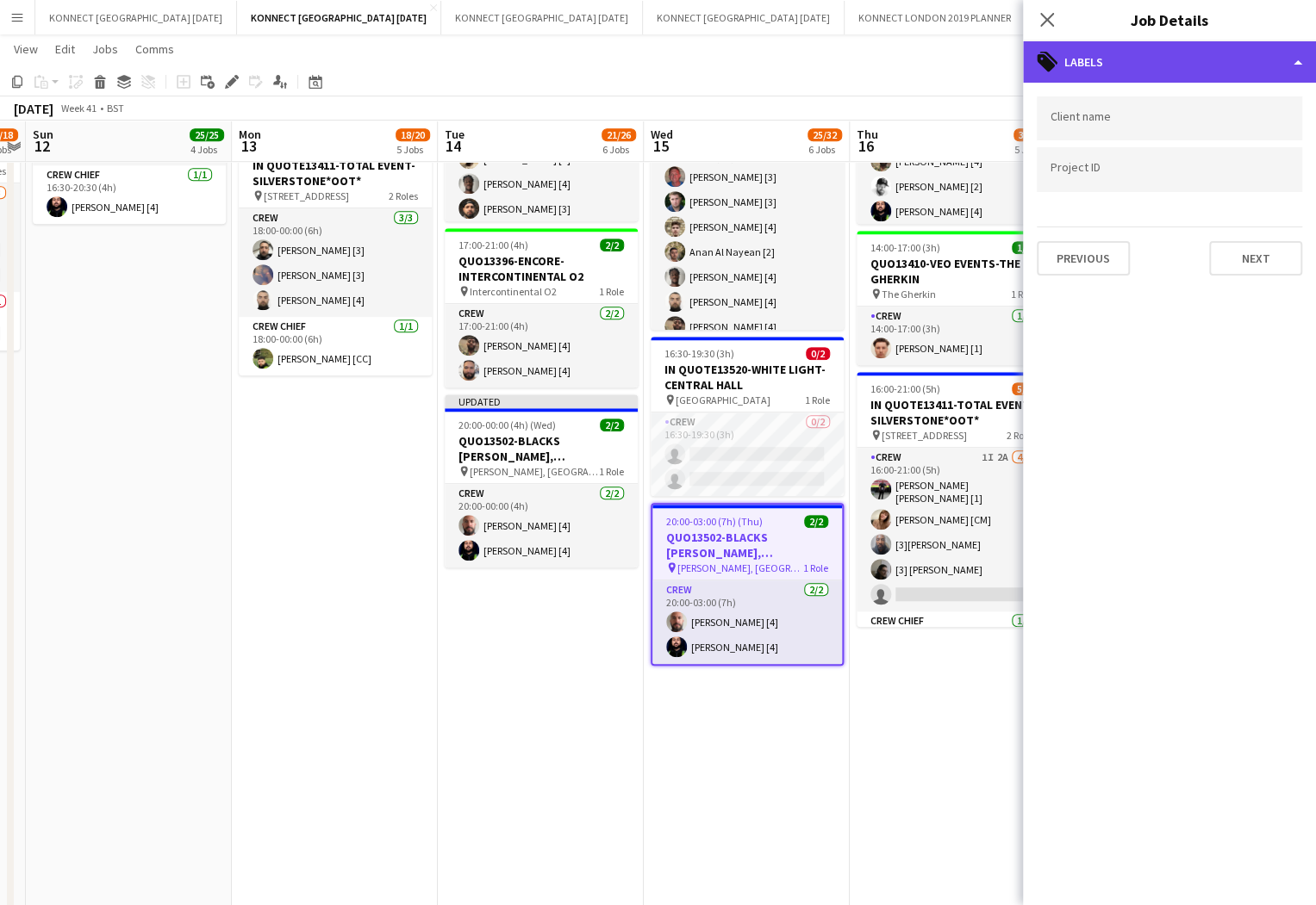
click at [1133, 73] on div "tags-double Labels" at bounding box center [1169, 62] width 293 height 41
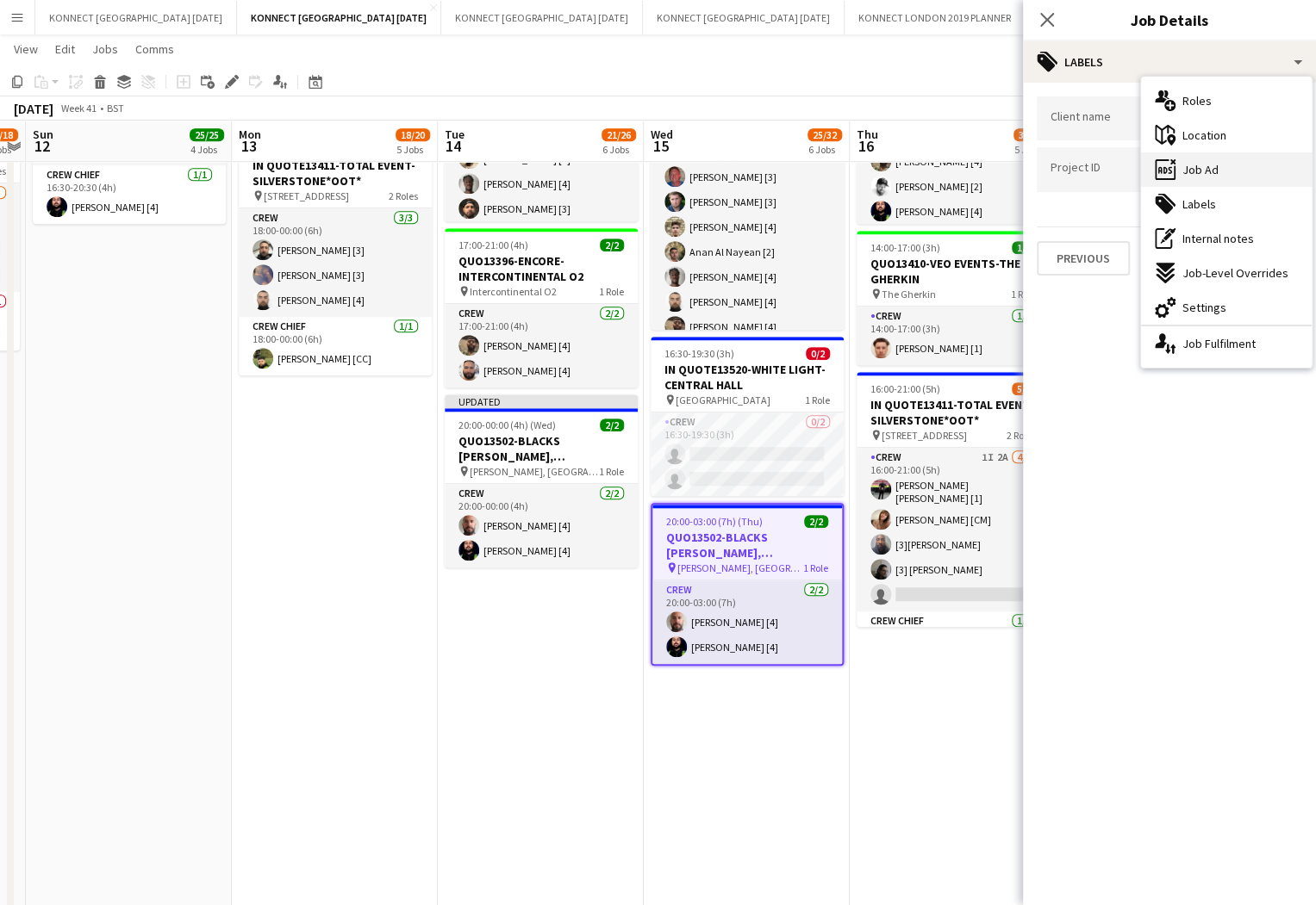
click at [1237, 183] on div "ads-window Job Ad" at bounding box center [1226, 170] width 170 height 35
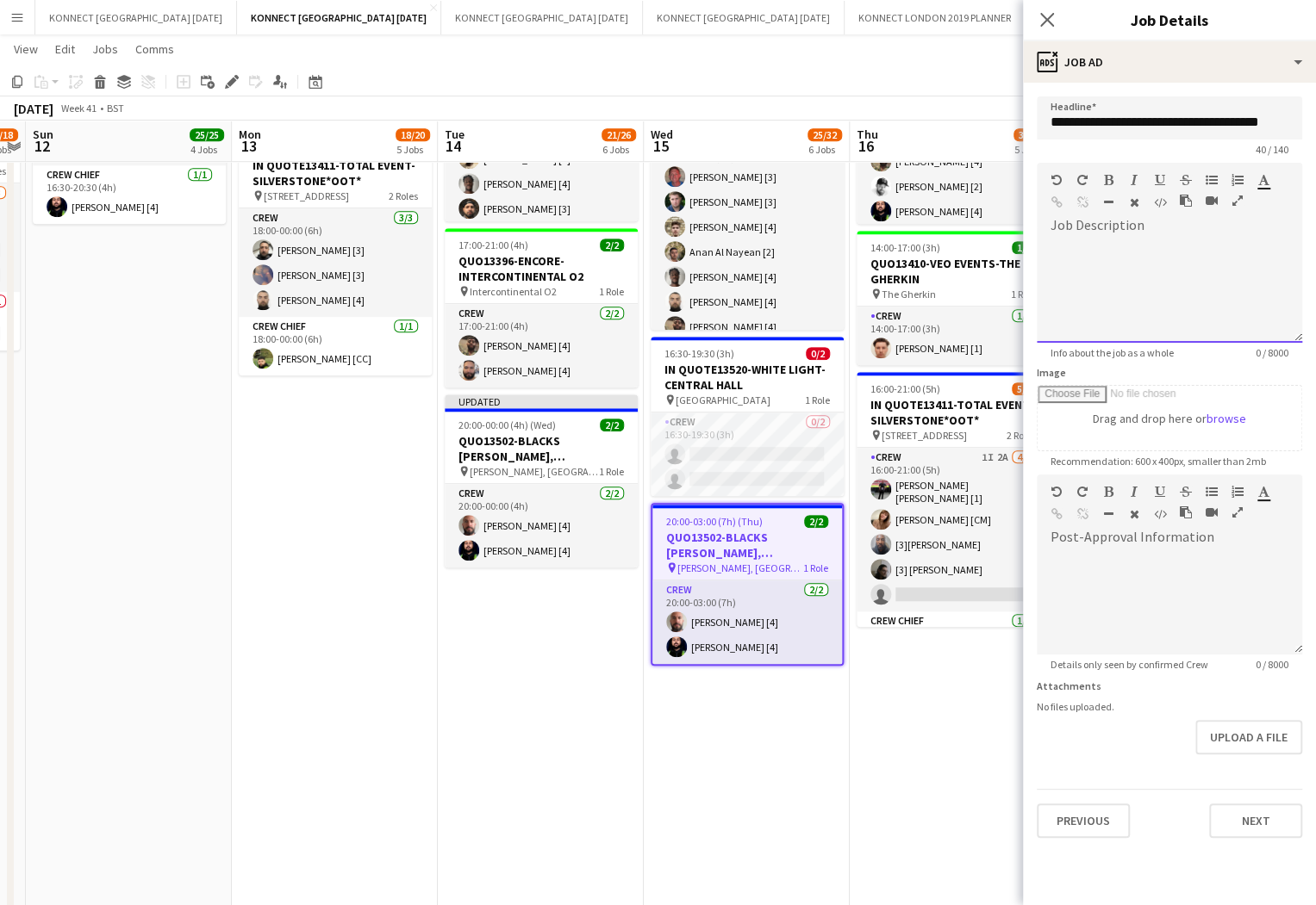
click at [1126, 259] on div at bounding box center [1170, 290] width 266 height 103
click at [1246, 820] on button "Next" at bounding box center [1255, 821] width 93 height 35
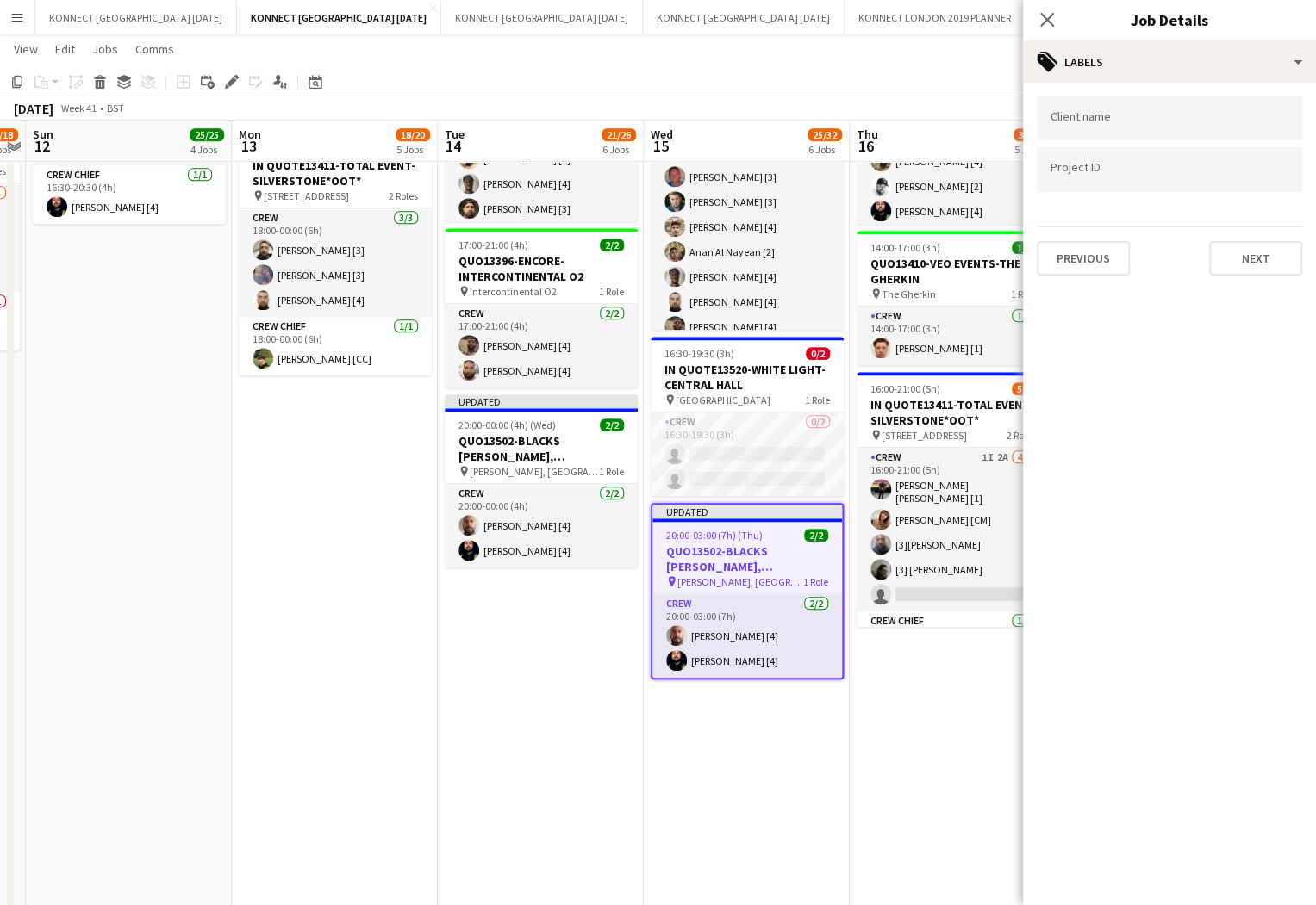
click at [979, 769] on app-date-cell "06:00-19:45 (13h45m) 4/4 QUO13435-FIREBIRD-[GEOGRAPHIC_DATA] pin [GEOGRAPHIC_DA…" at bounding box center [952, 557] width 206 height 2189
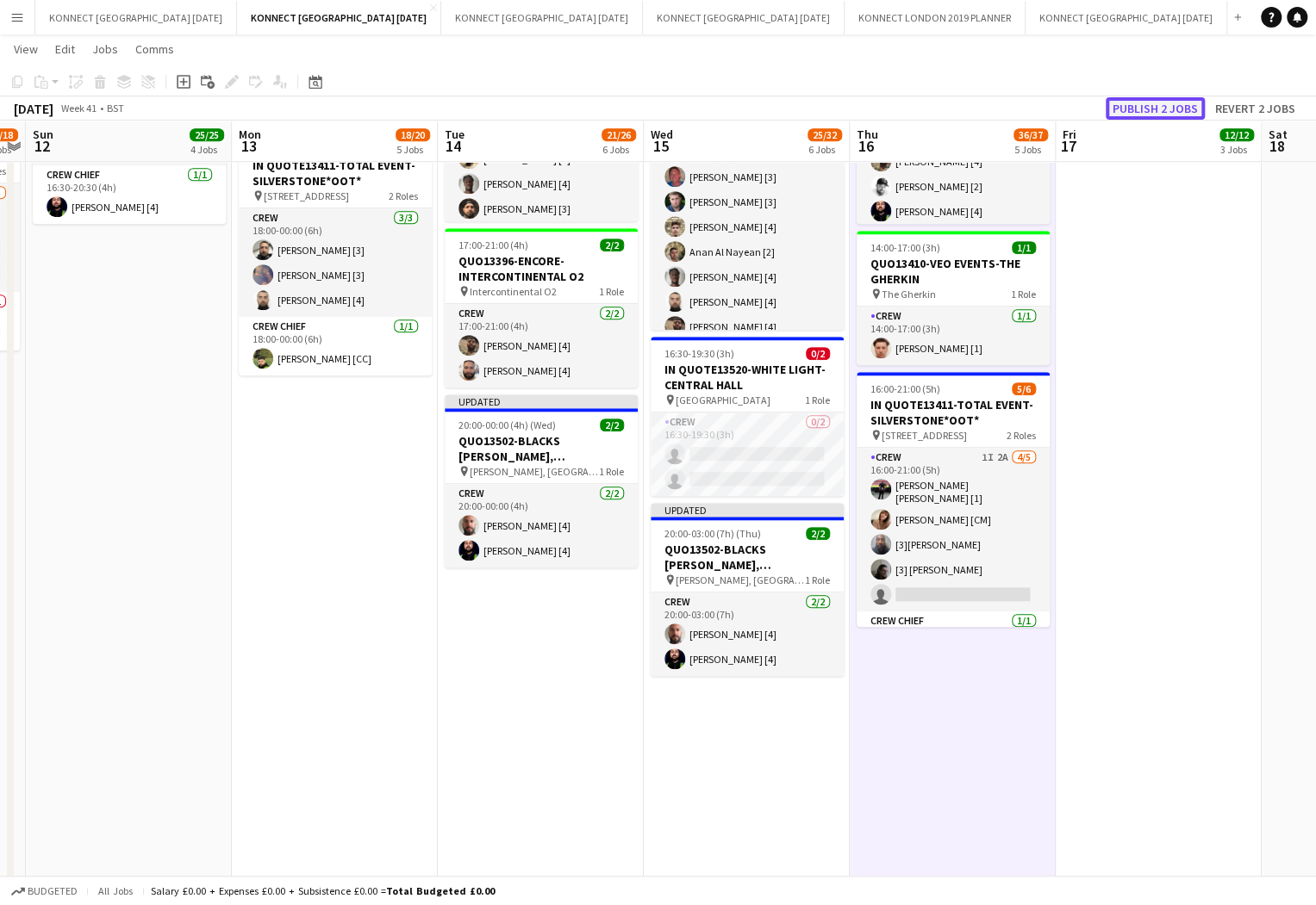
click at [1183, 116] on button "Publish 2 jobs" at bounding box center [1154, 108] width 99 height 22
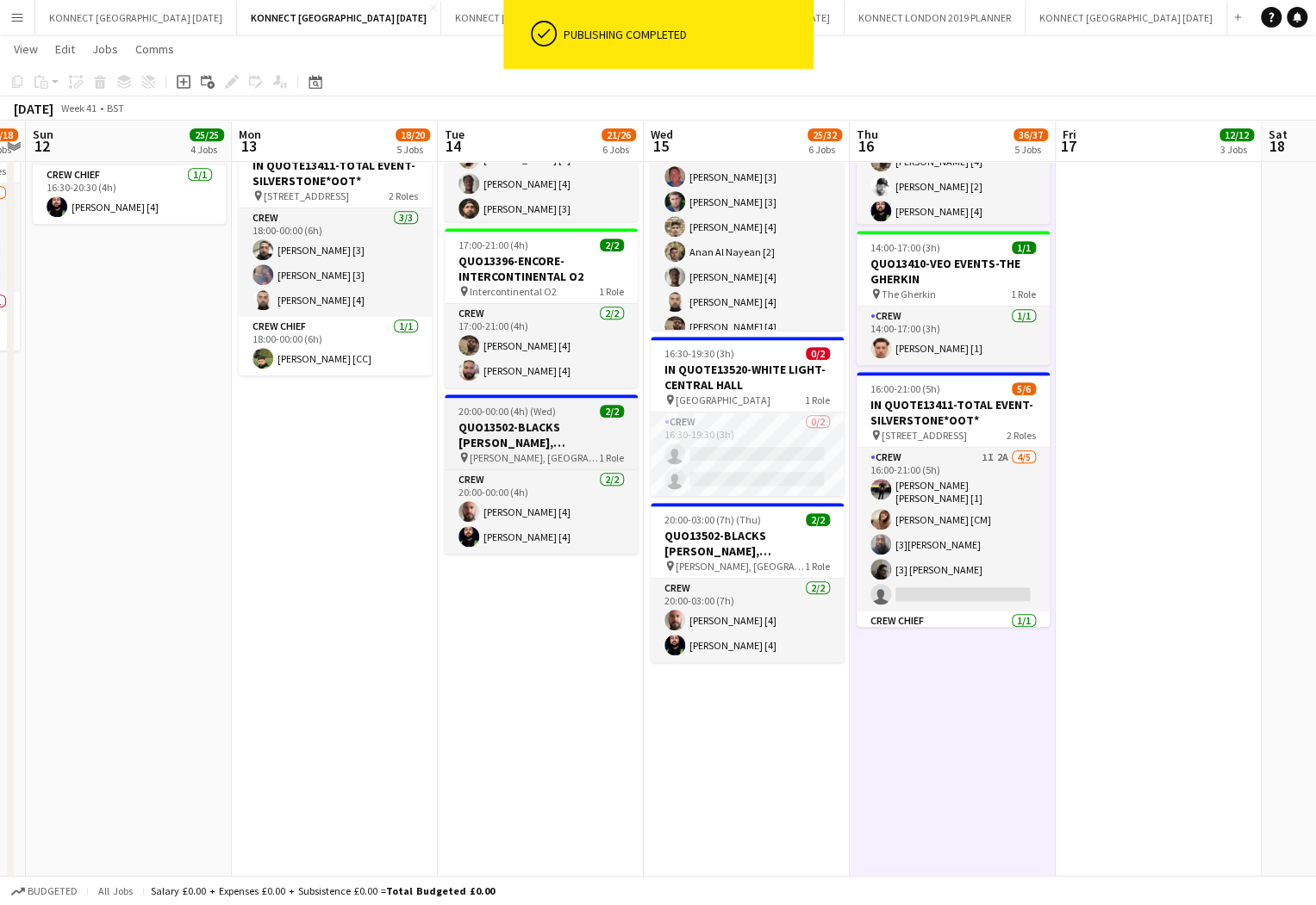
click at [574, 412] on div "20:00-00:00 (4h) (Wed) 2/2" at bounding box center [541, 411] width 193 height 13
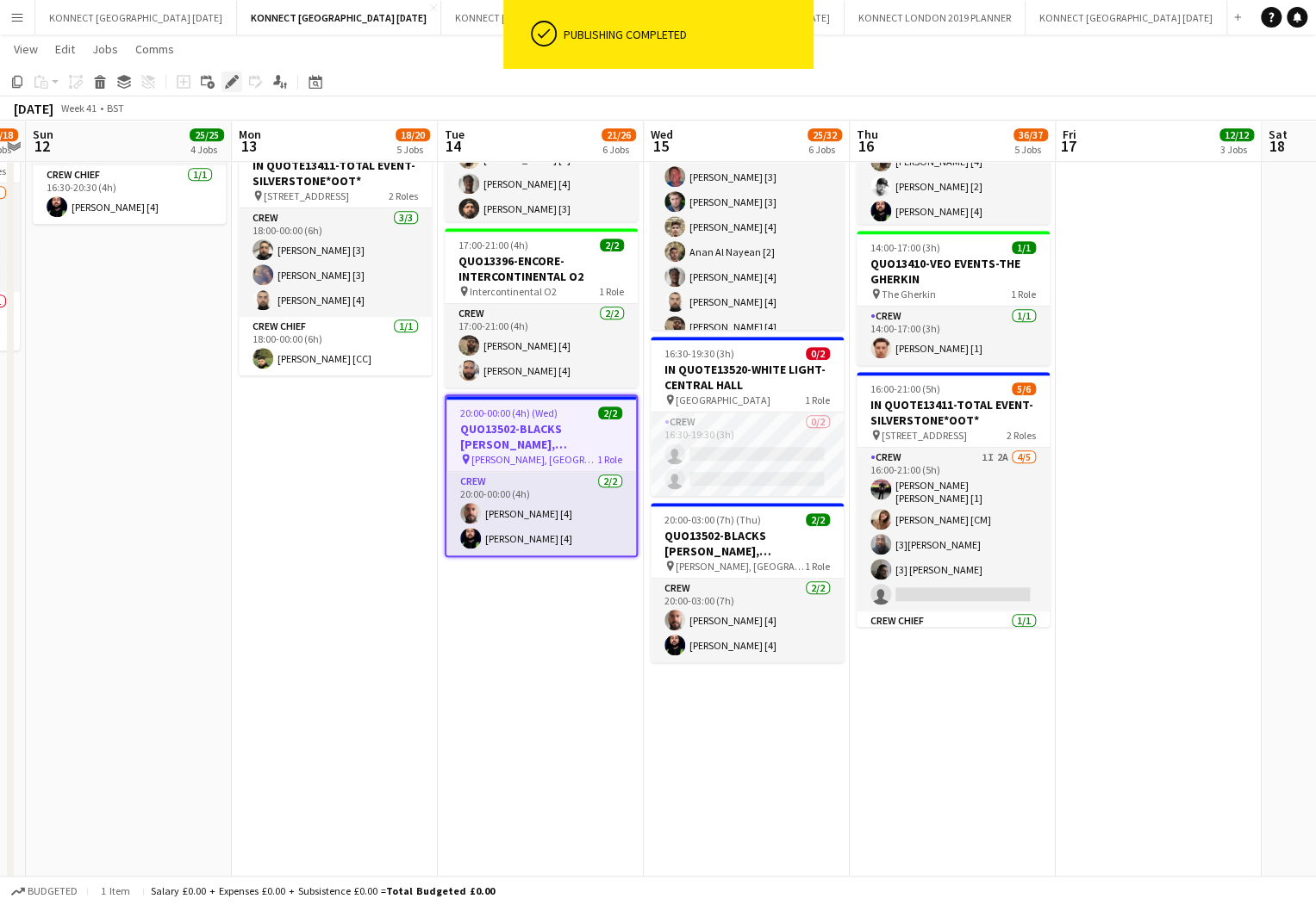
click at [228, 82] on icon at bounding box center [232, 83] width 10 height 10
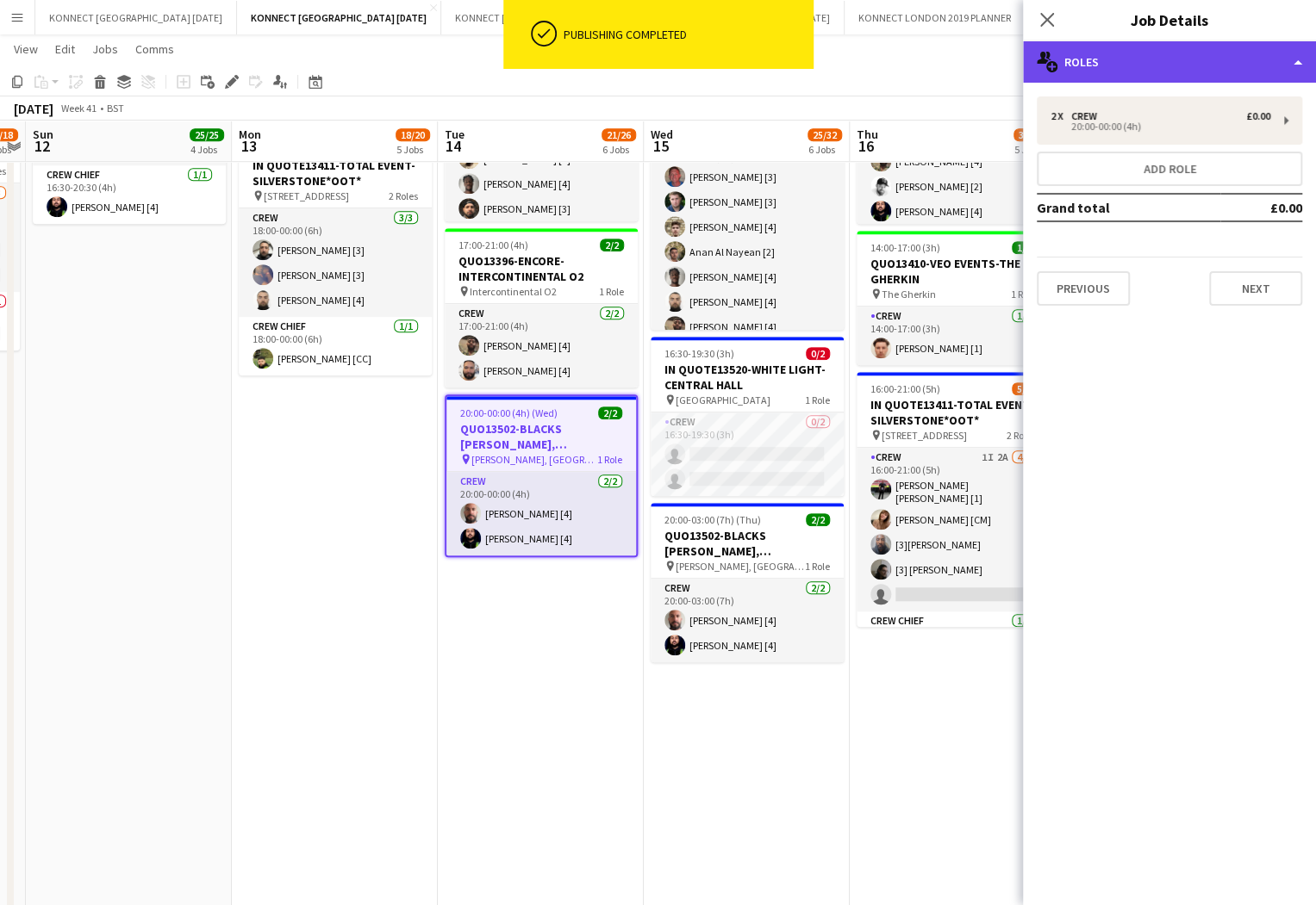
click at [1159, 70] on div "multiple-users-add Roles" at bounding box center [1169, 62] width 293 height 41
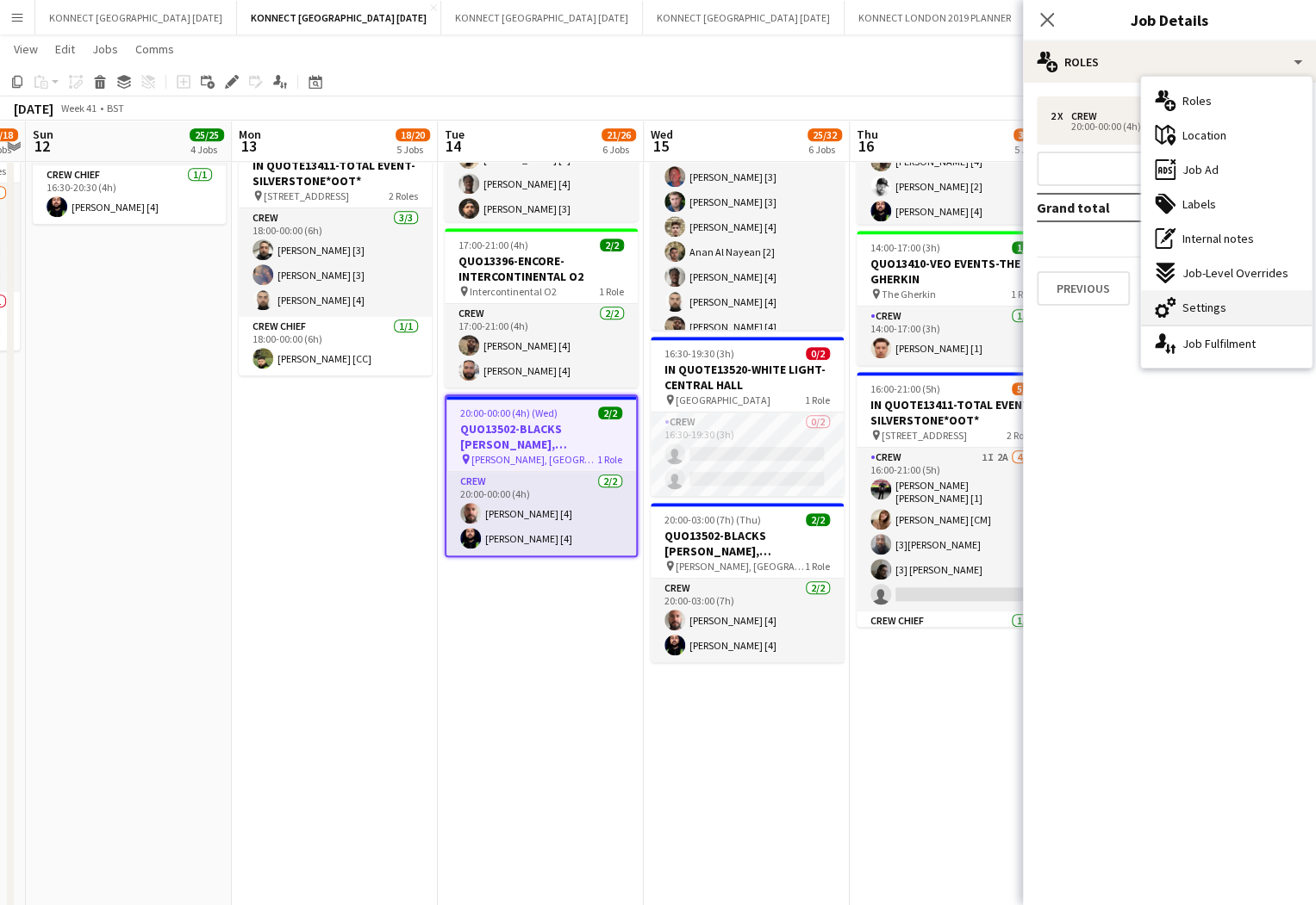
click at [1213, 306] on span "Settings" at bounding box center [1204, 308] width 44 height 15
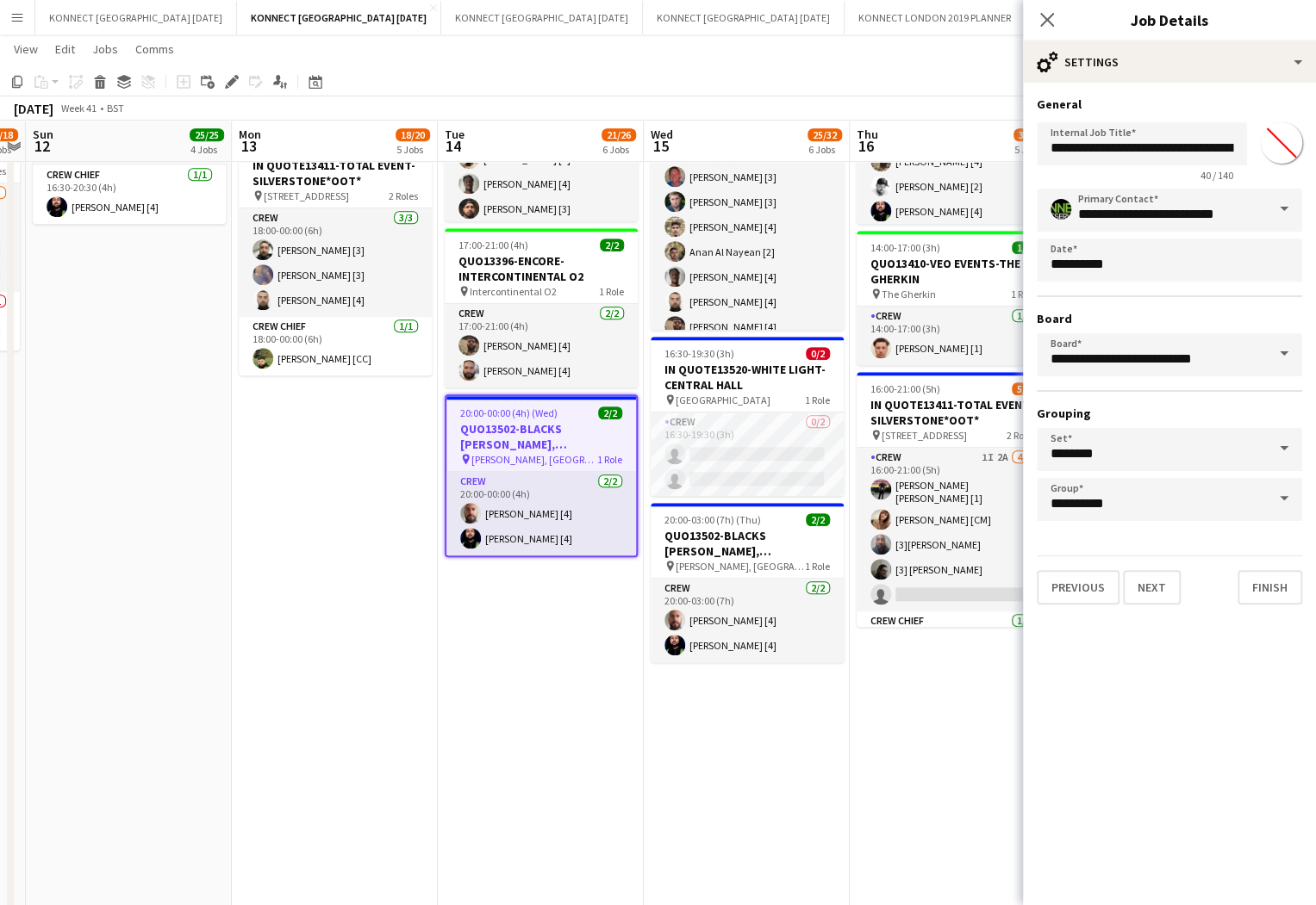
click at [1286, 141] on input "*******" at bounding box center [1281, 142] width 62 height 62
click at [1282, 147] on input "*******" at bounding box center [1281, 142] width 62 height 62
type input "*******"
click at [1152, 589] on button "Next" at bounding box center [1152, 588] width 58 height 35
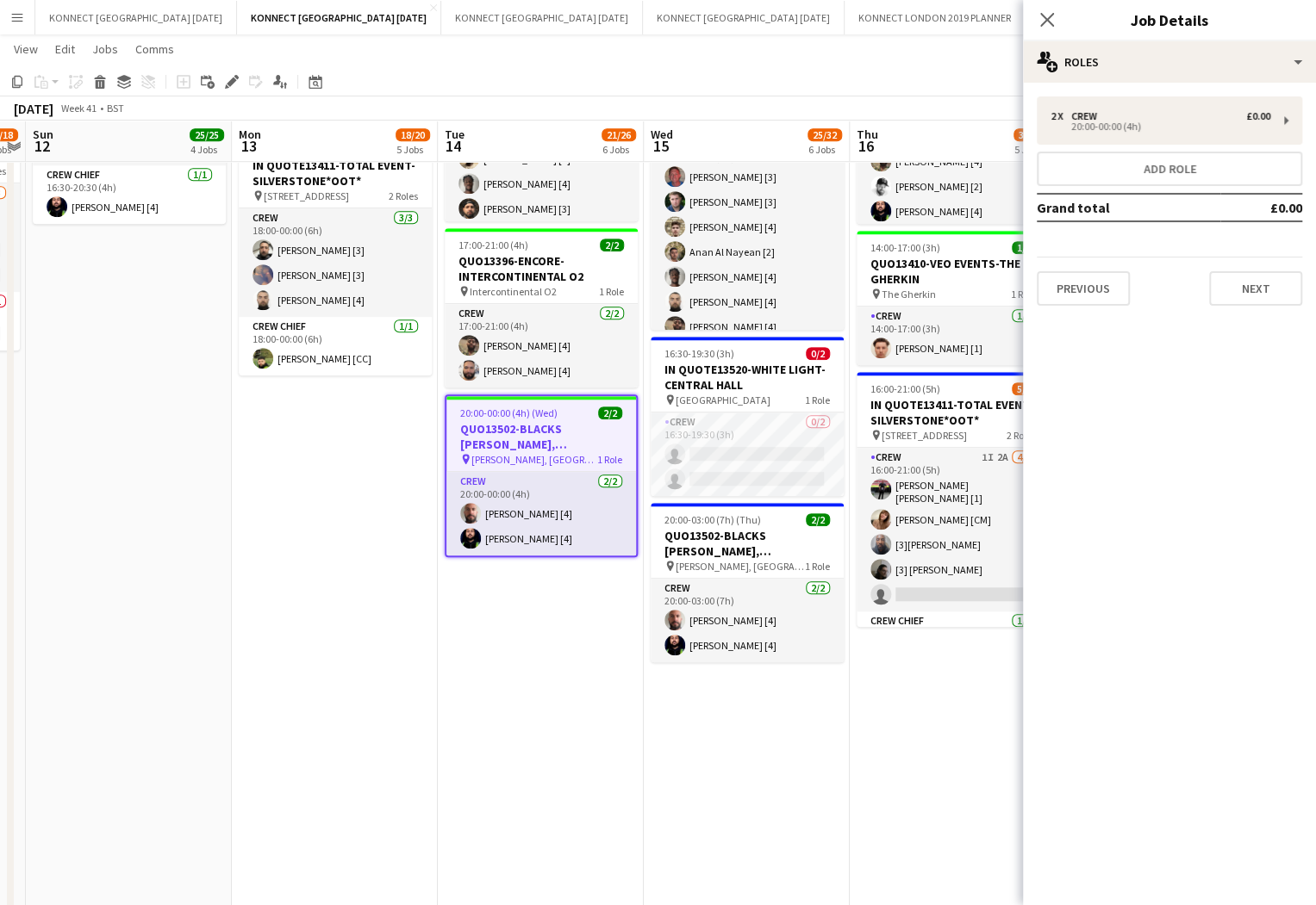
click at [900, 691] on app-date-cell "06:00-19:45 (13h45m) 4/4 QUO13435-FIREBIRD-[GEOGRAPHIC_DATA] pin [GEOGRAPHIC_DA…" at bounding box center [952, 557] width 206 height 2189
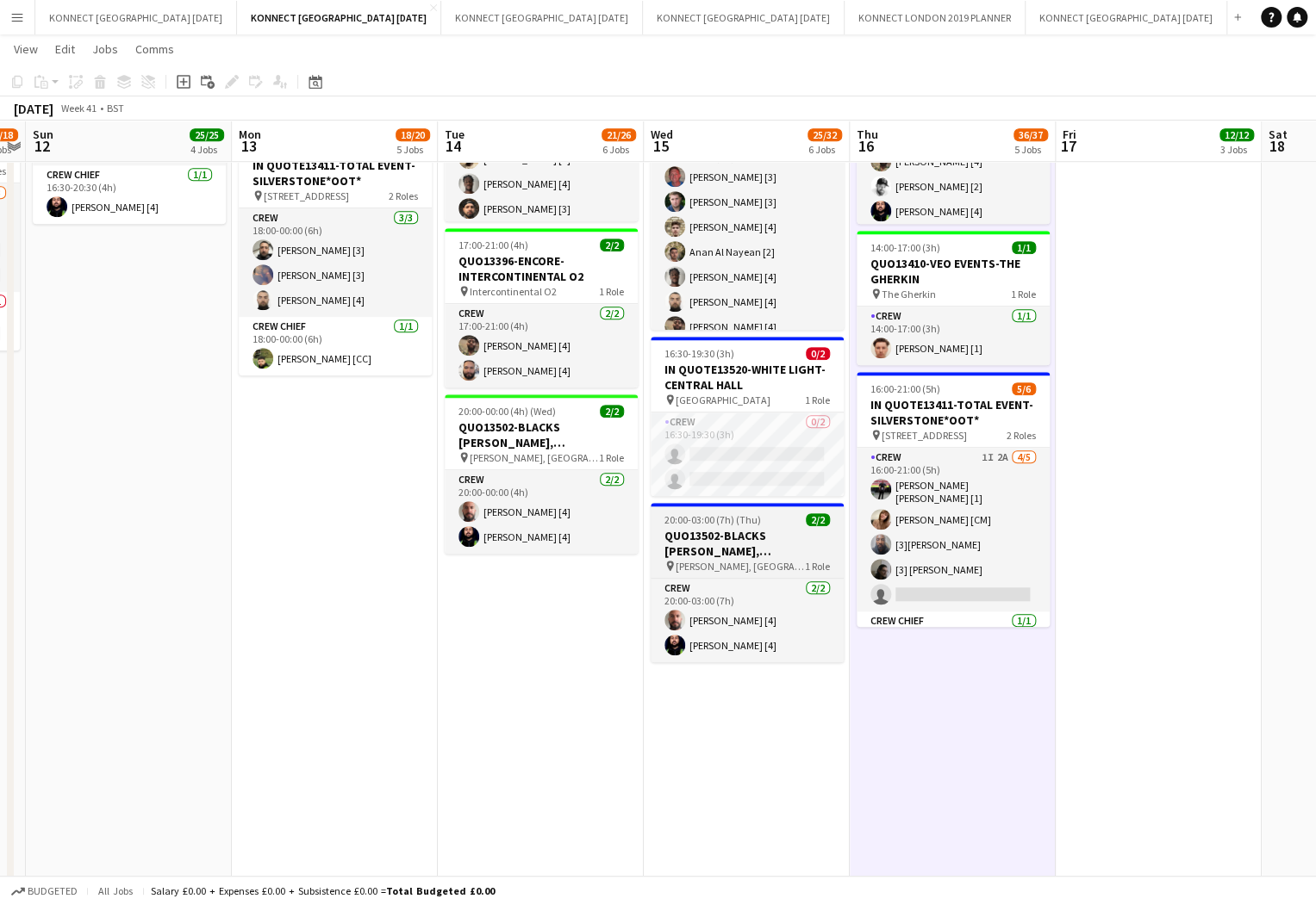
click at [773, 536] on h3 "QUO13502-BLACKS [PERSON_NAME], [GEOGRAPHIC_DATA]" at bounding box center [747, 543] width 193 height 31
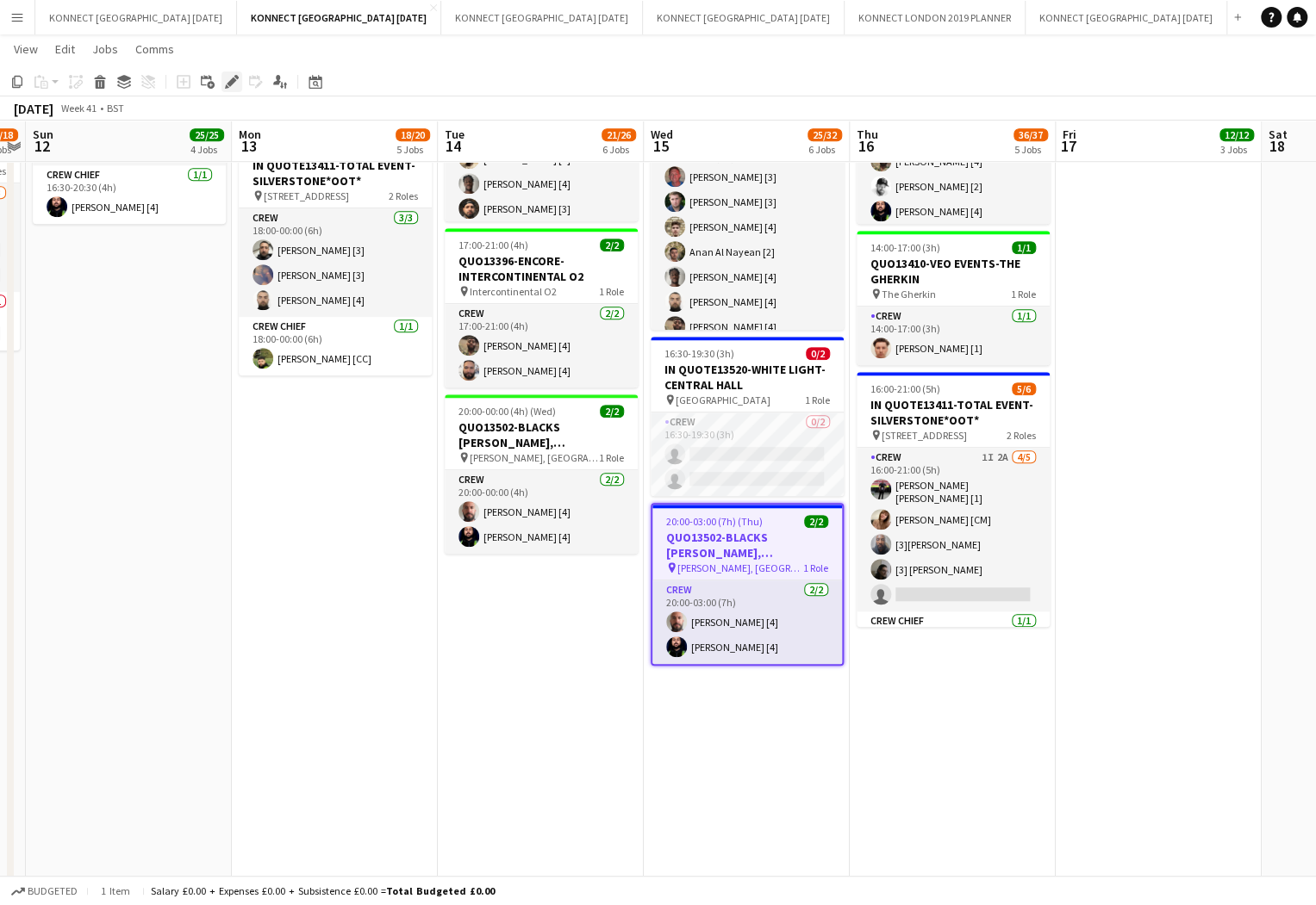
click at [236, 77] on icon at bounding box center [237, 77] width 4 height 4
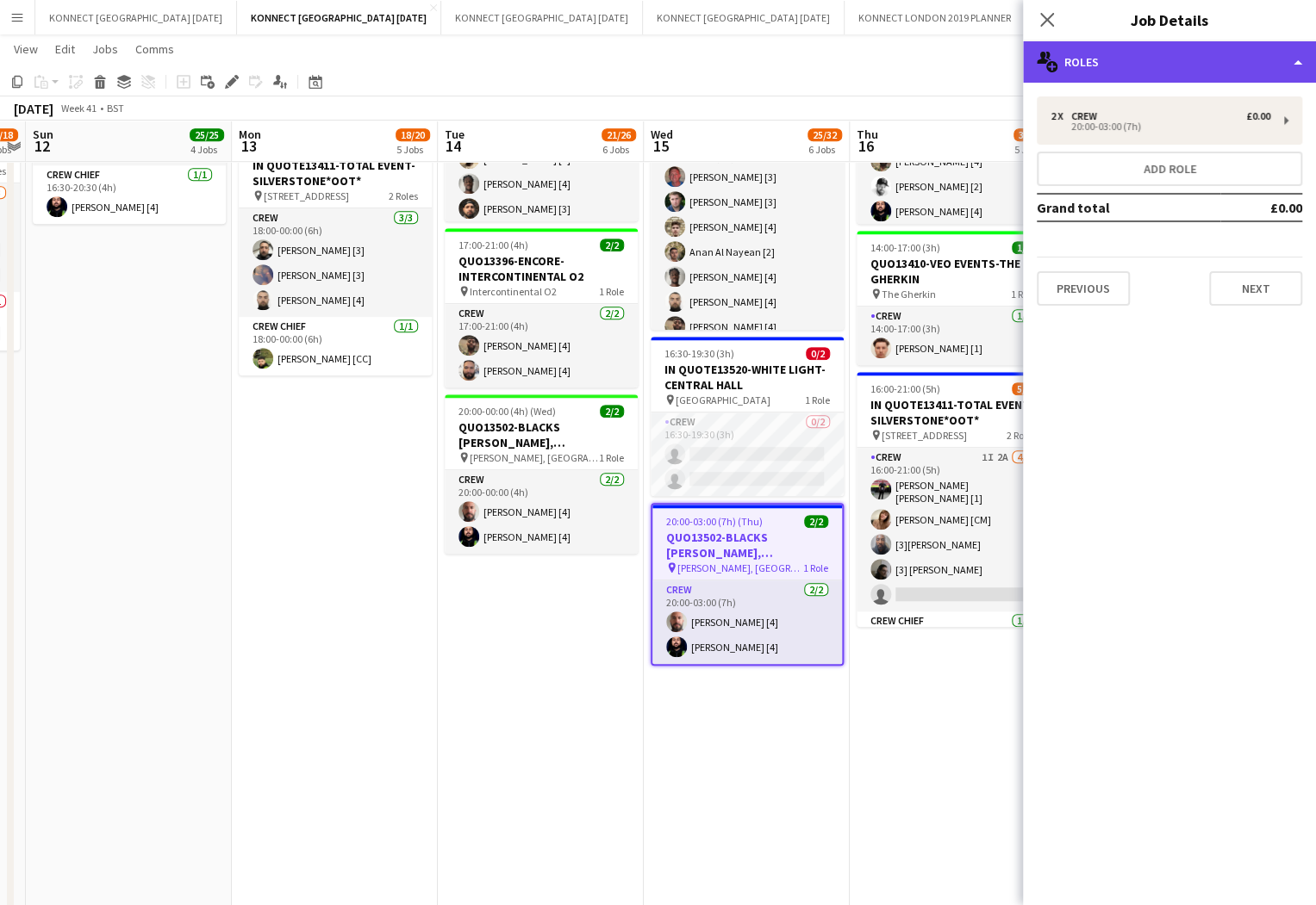
click at [1059, 58] on div "multiple-users-add Roles" at bounding box center [1169, 62] width 293 height 41
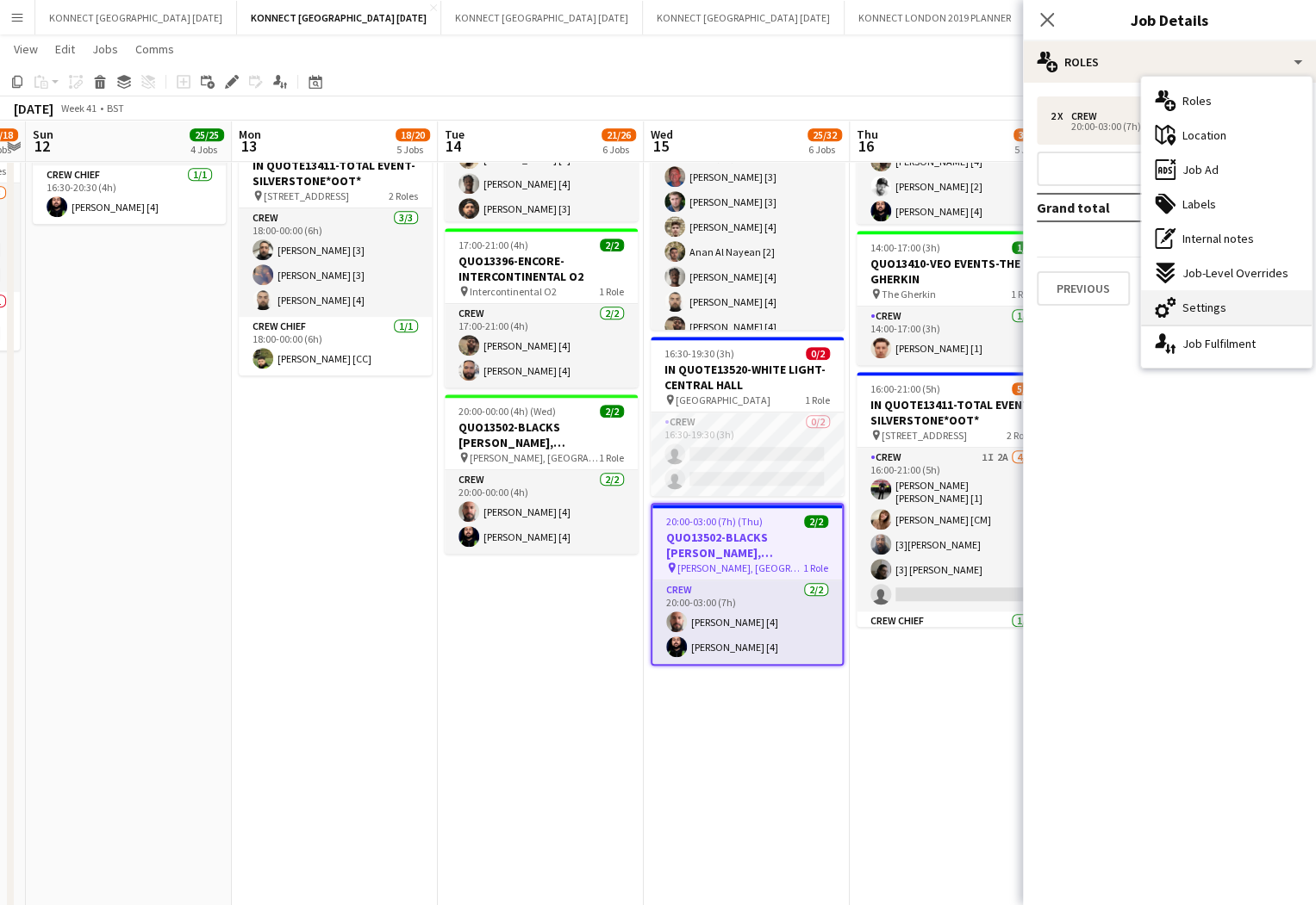
click at [1201, 306] on span "Settings" at bounding box center [1204, 308] width 44 height 15
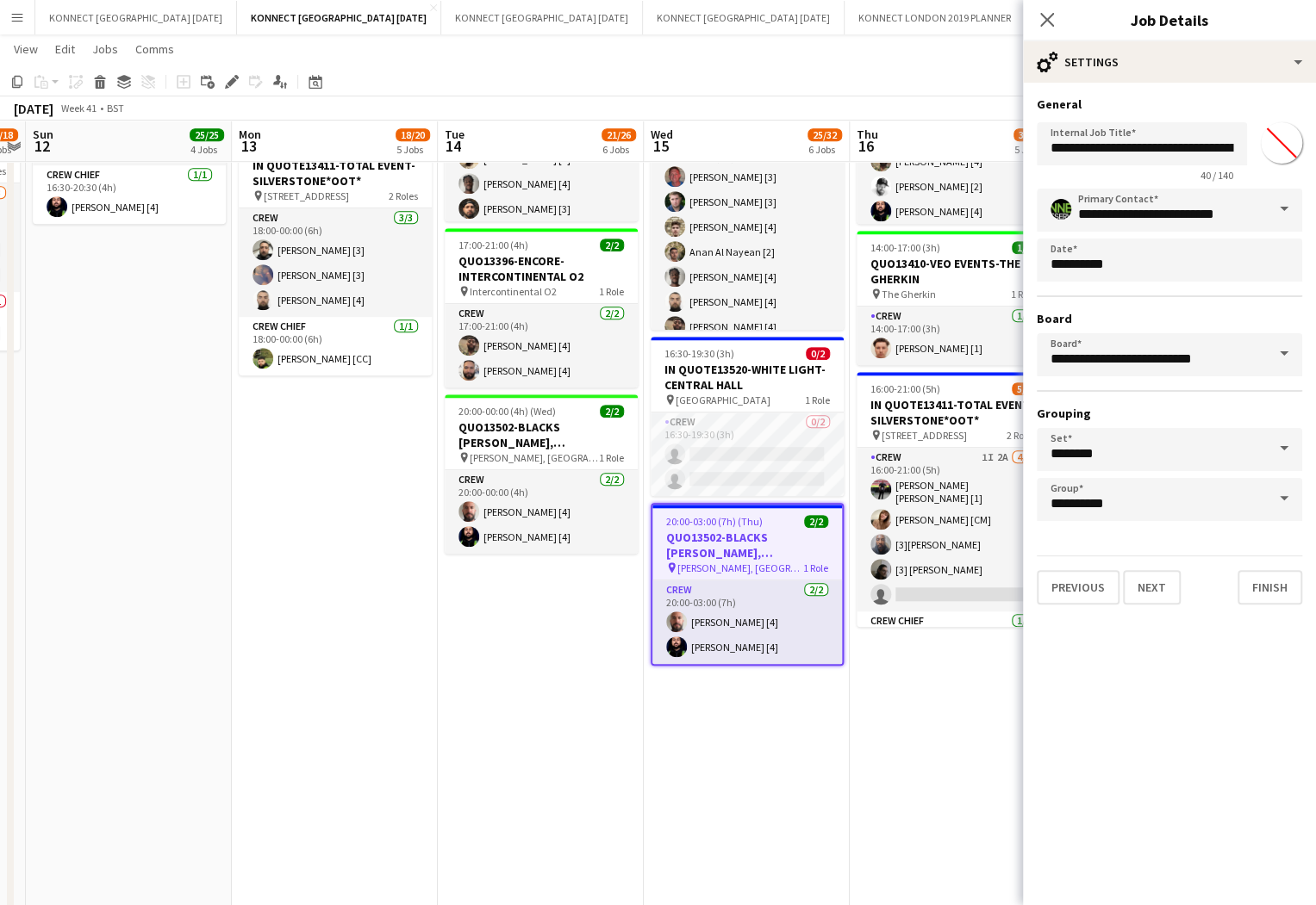
click at [1271, 130] on input "*******" at bounding box center [1281, 142] width 62 height 62
type input "*******"
click at [1156, 580] on button "Next" at bounding box center [1152, 588] width 58 height 35
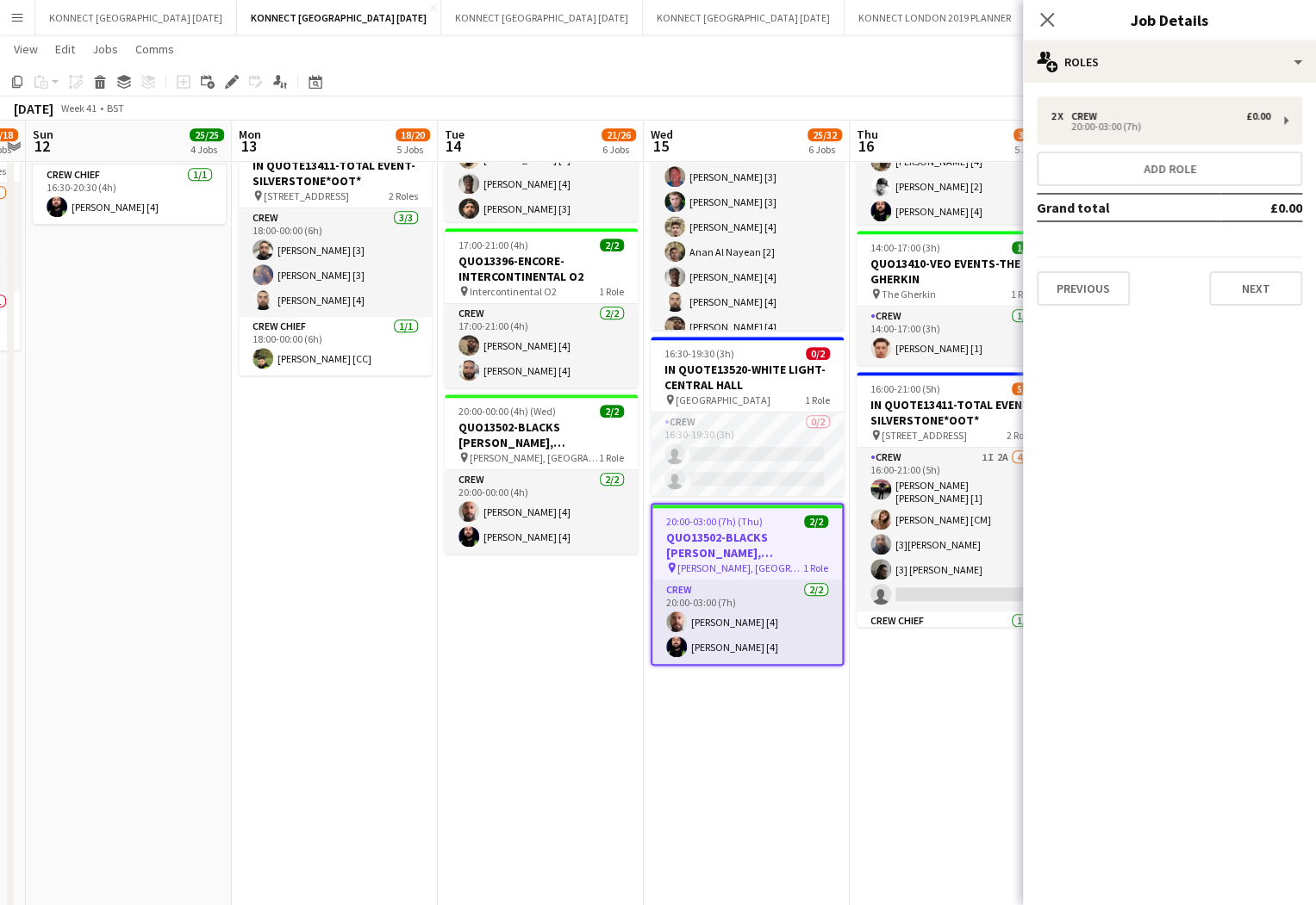
click at [964, 717] on app-date-cell "06:00-19:45 (13h45m) 4/4 QUO13435-FIREBIRD-[GEOGRAPHIC_DATA] pin [GEOGRAPHIC_DA…" at bounding box center [952, 557] width 206 height 2189
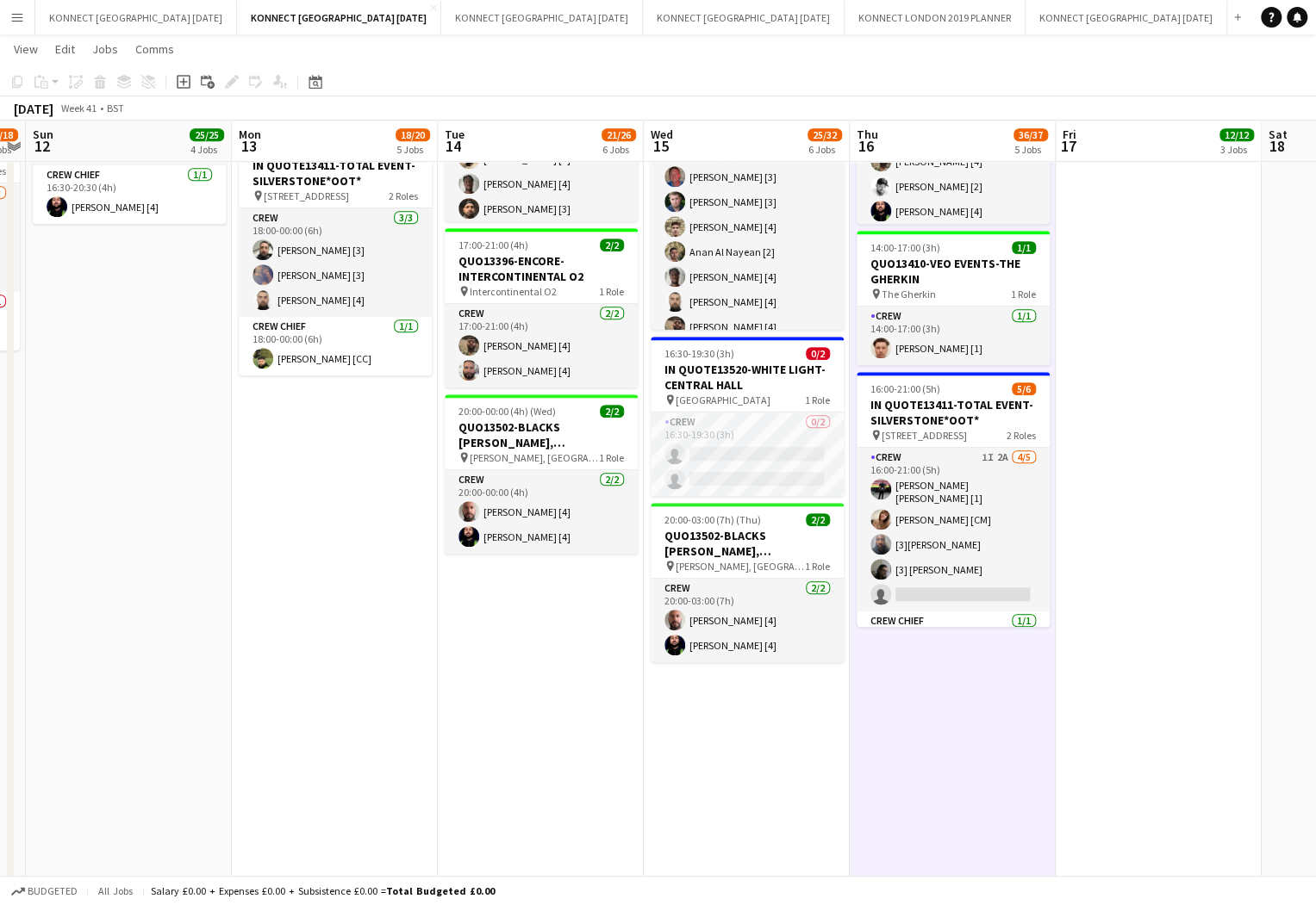
click at [1114, 425] on app-date-cell "07:00-13:00 (6h) 6/6 IN QUOTE13443-ENCORE-LEGAL & GENERAL pin Legal & [GEOGRAPH…" at bounding box center [1158, 557] width 206 height 2189
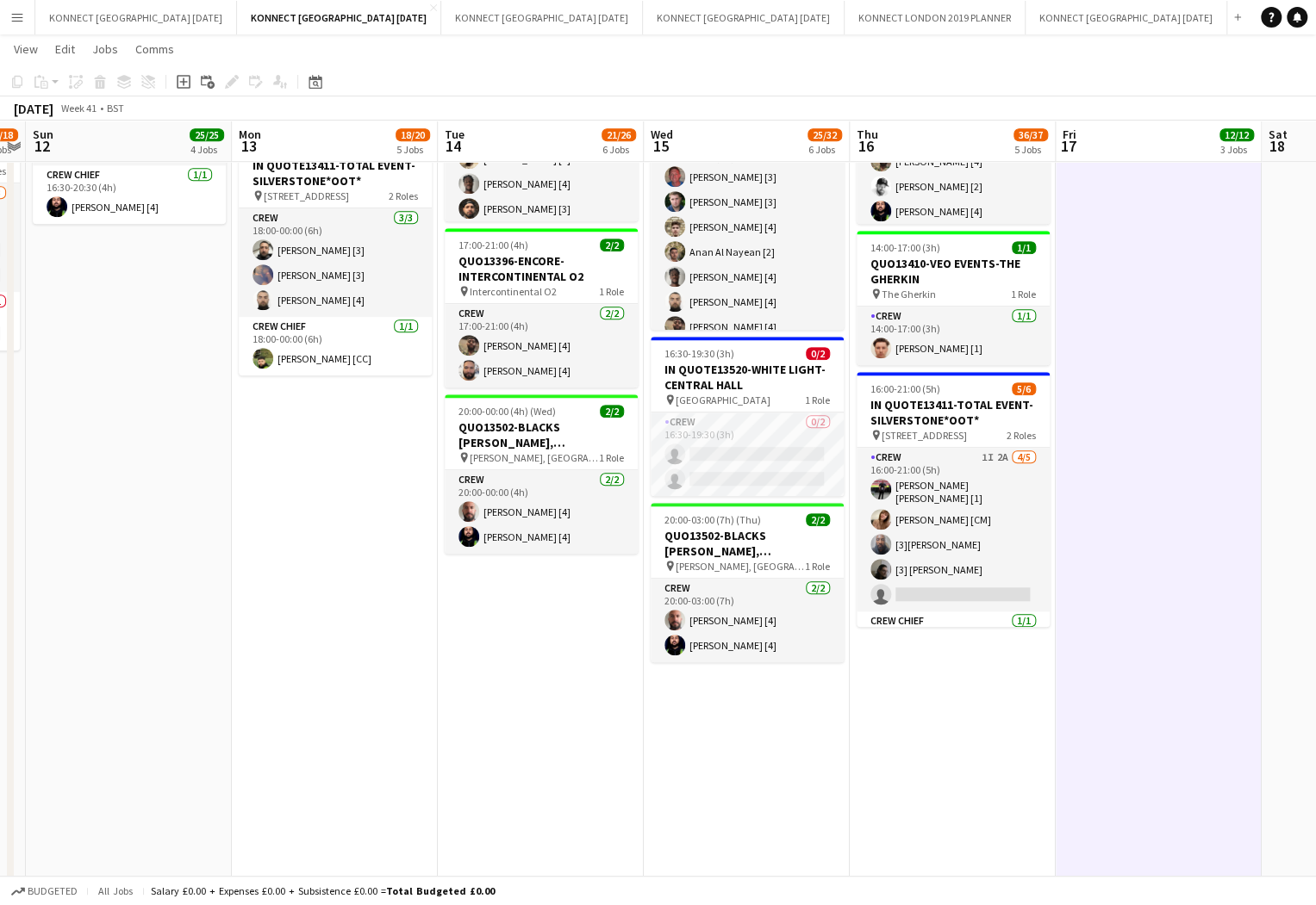
click at [1114, 425] on app-date-cell "07:00-13:00 (6h) 6/6 IN QUOTE13443-ENCORE-LEGAL & GENERAL pin Legal & [GEOGRAPH…" at bounding box center [1158, 557] width 206 height 2189
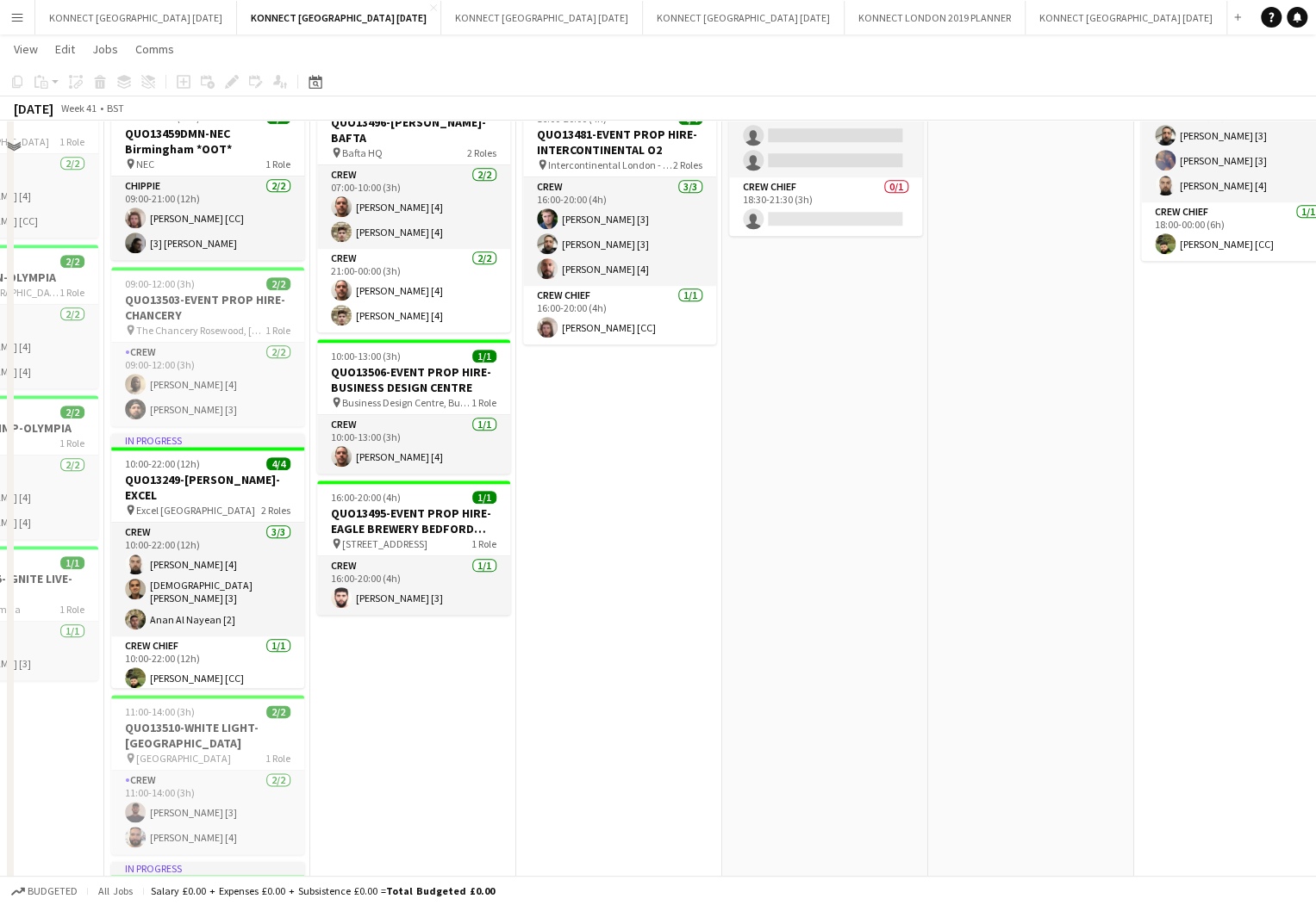
scroll to position [0, 0]
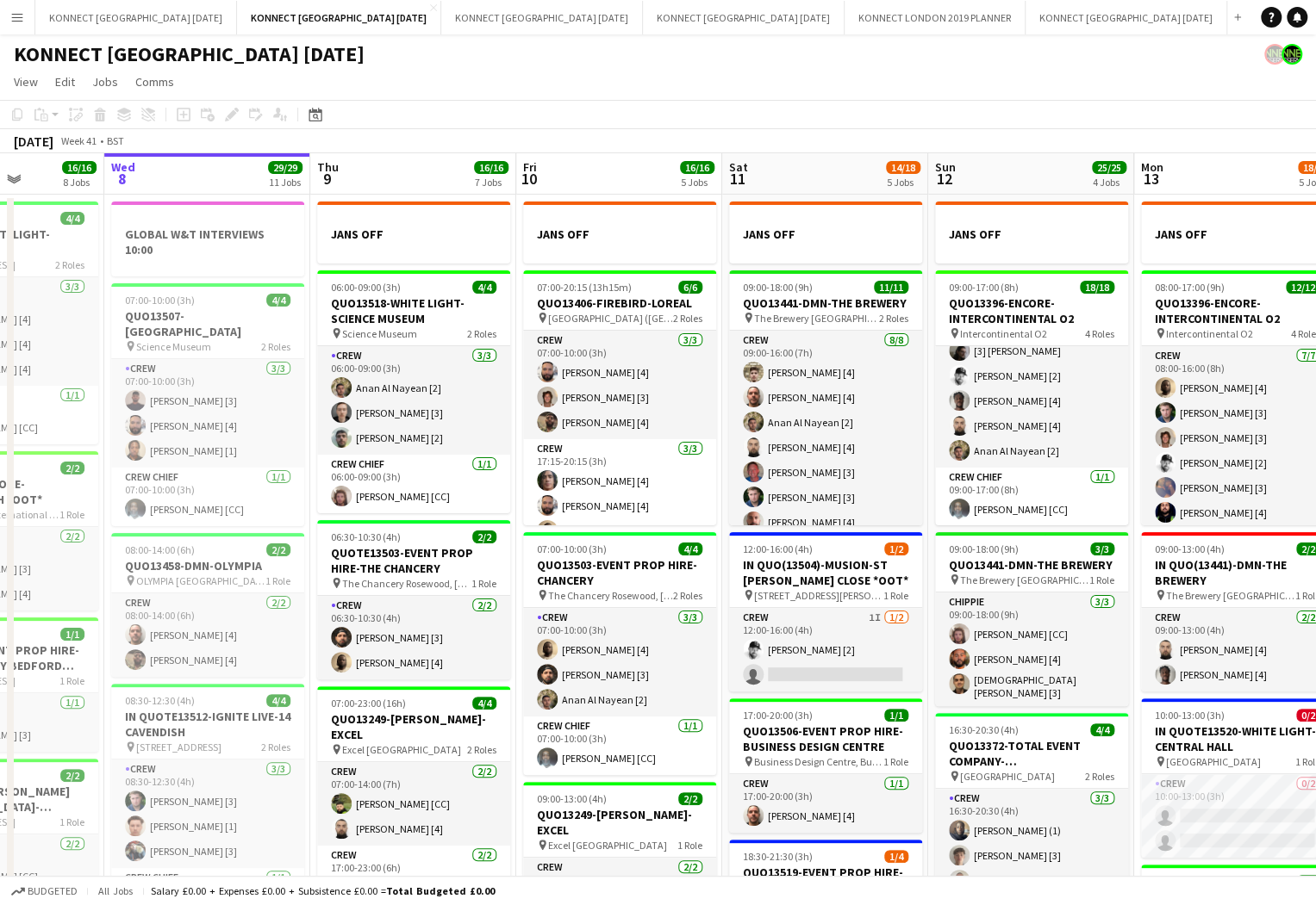
click at [19, 21] on app-icon "Menu" at bounding box center [17, 17] width 13 height 13
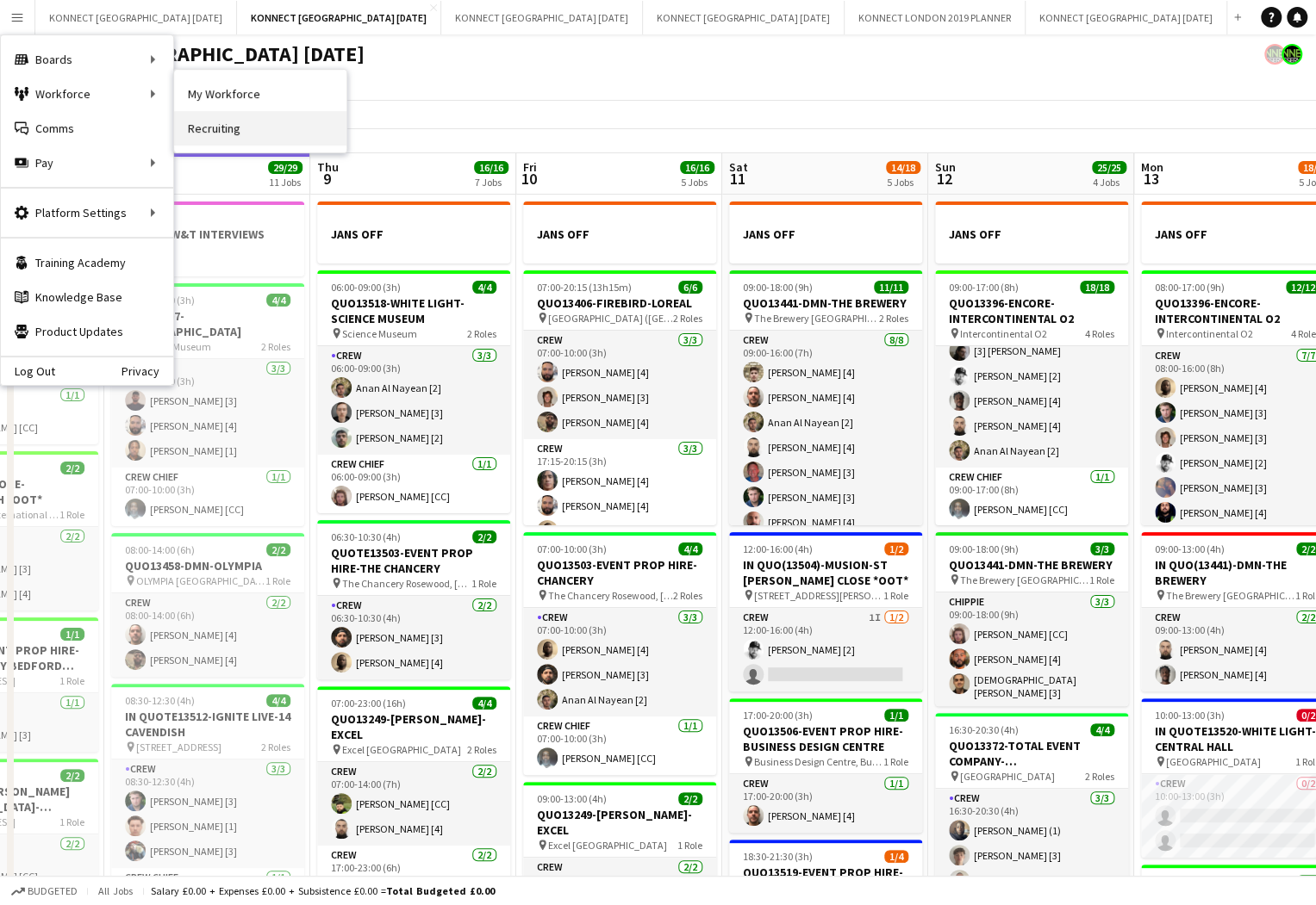
click at [240, 135] on link "Recruiting" at bounding box center [260, 129] width 172 height 35
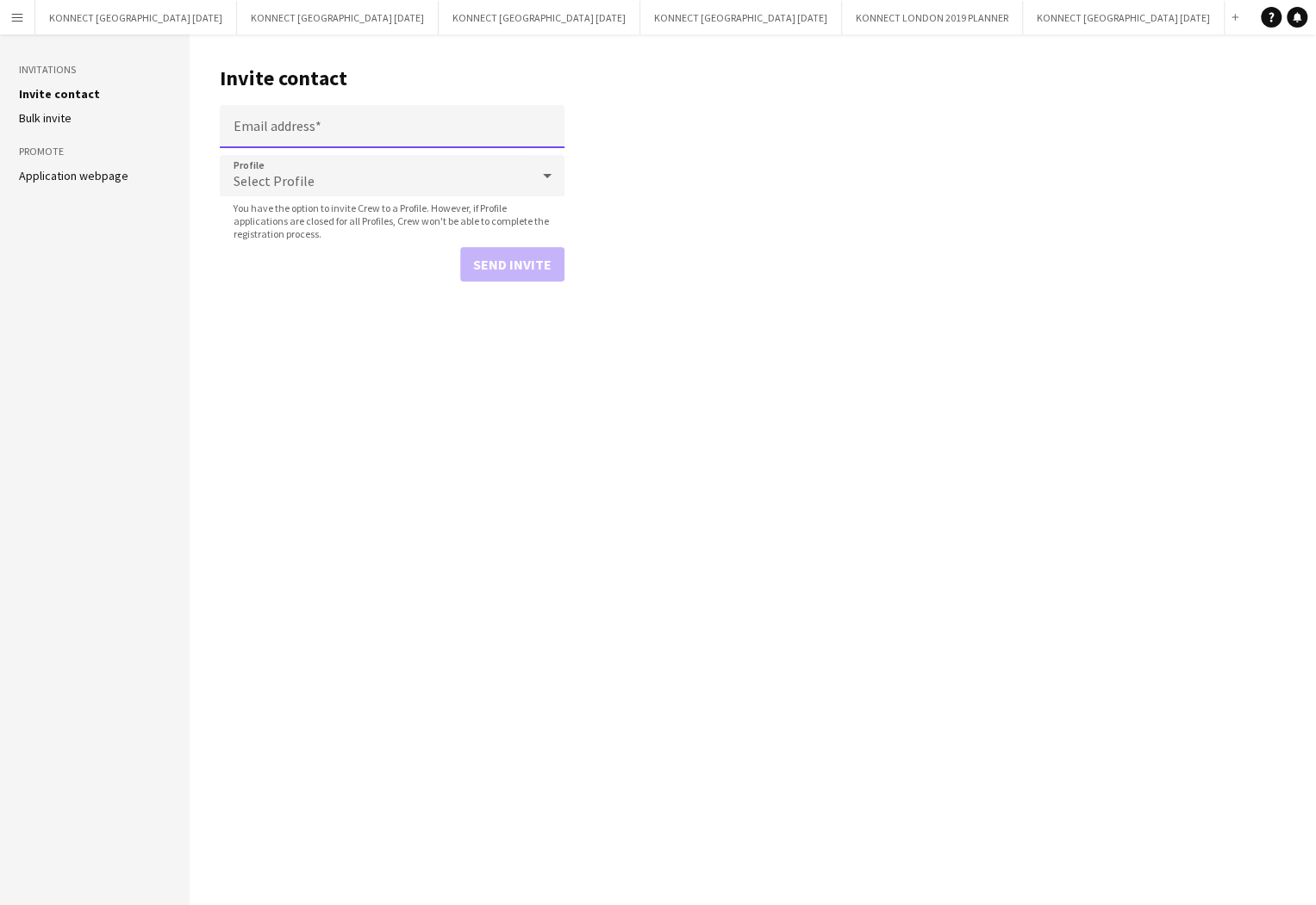
click at [392, 130] on input "Email address" at bounding box center [392, 126] width 344 height 43
paste input "**********"
type input "**********"
click at [489, 256] on button "Send invite" at bounding box center [512, 264] width 104 height 35
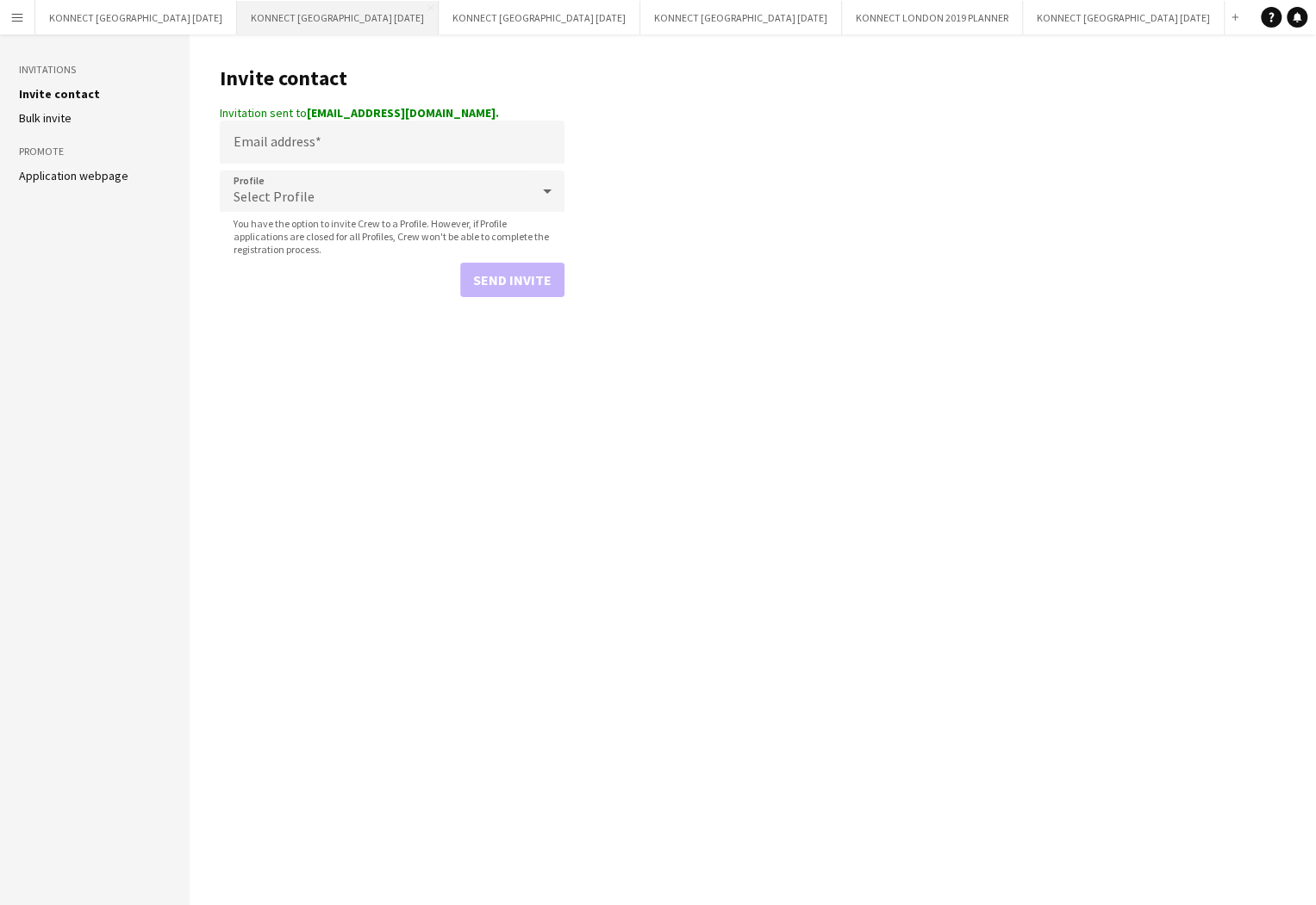
click at [342, 12] on button "KONNECT [GEOGRAPHIC_DATA] [DATE] Close" at bounding box center [338, 17] width 202 height 34
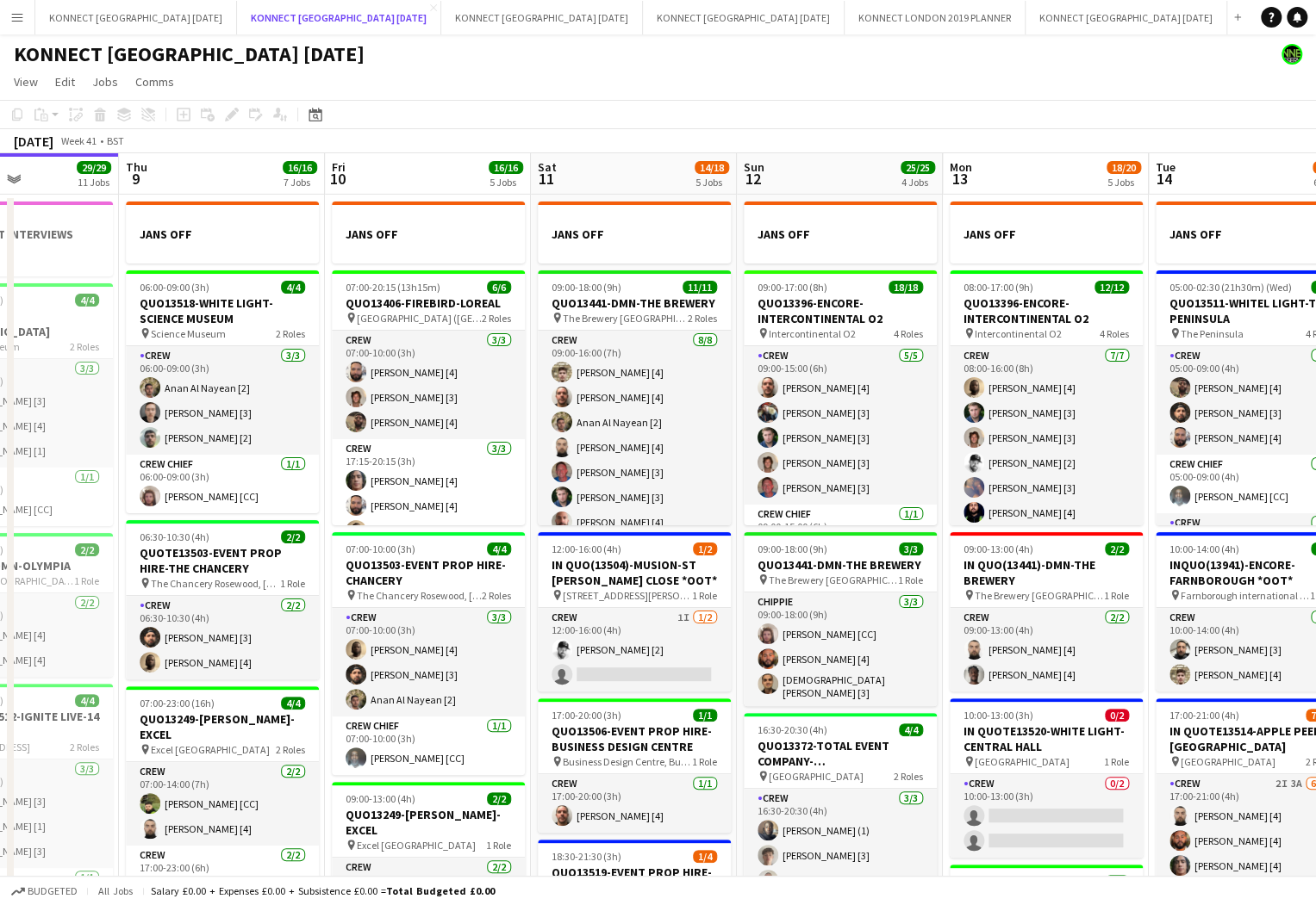
scroll to position [0, 384]
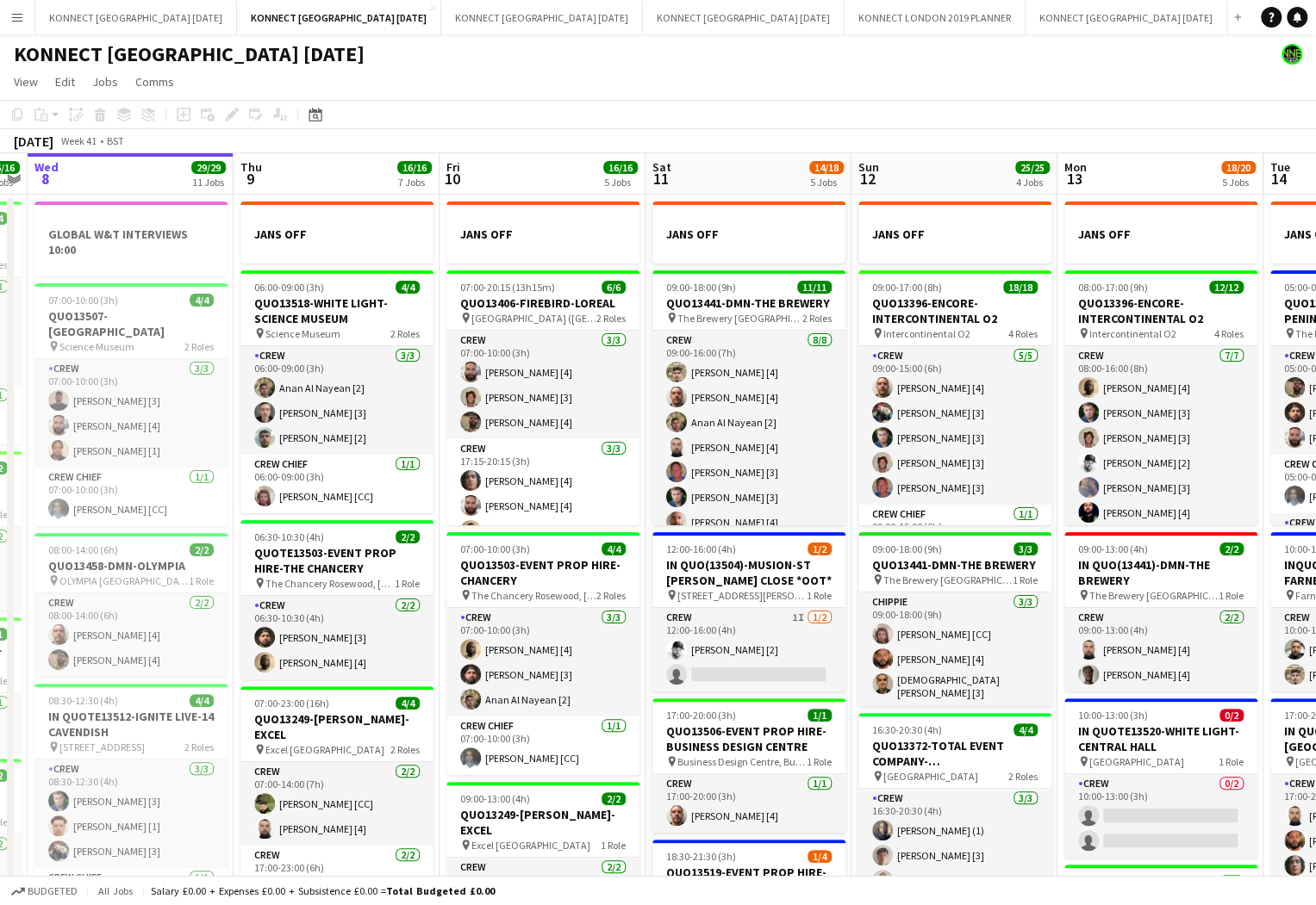
click at [690, 115] on app-toolbar "Copy Paste Paste Command V Paste with crew Command Shift V Paste linked Job [GE…" at bounding box center [658, 114] width 1316 height 29
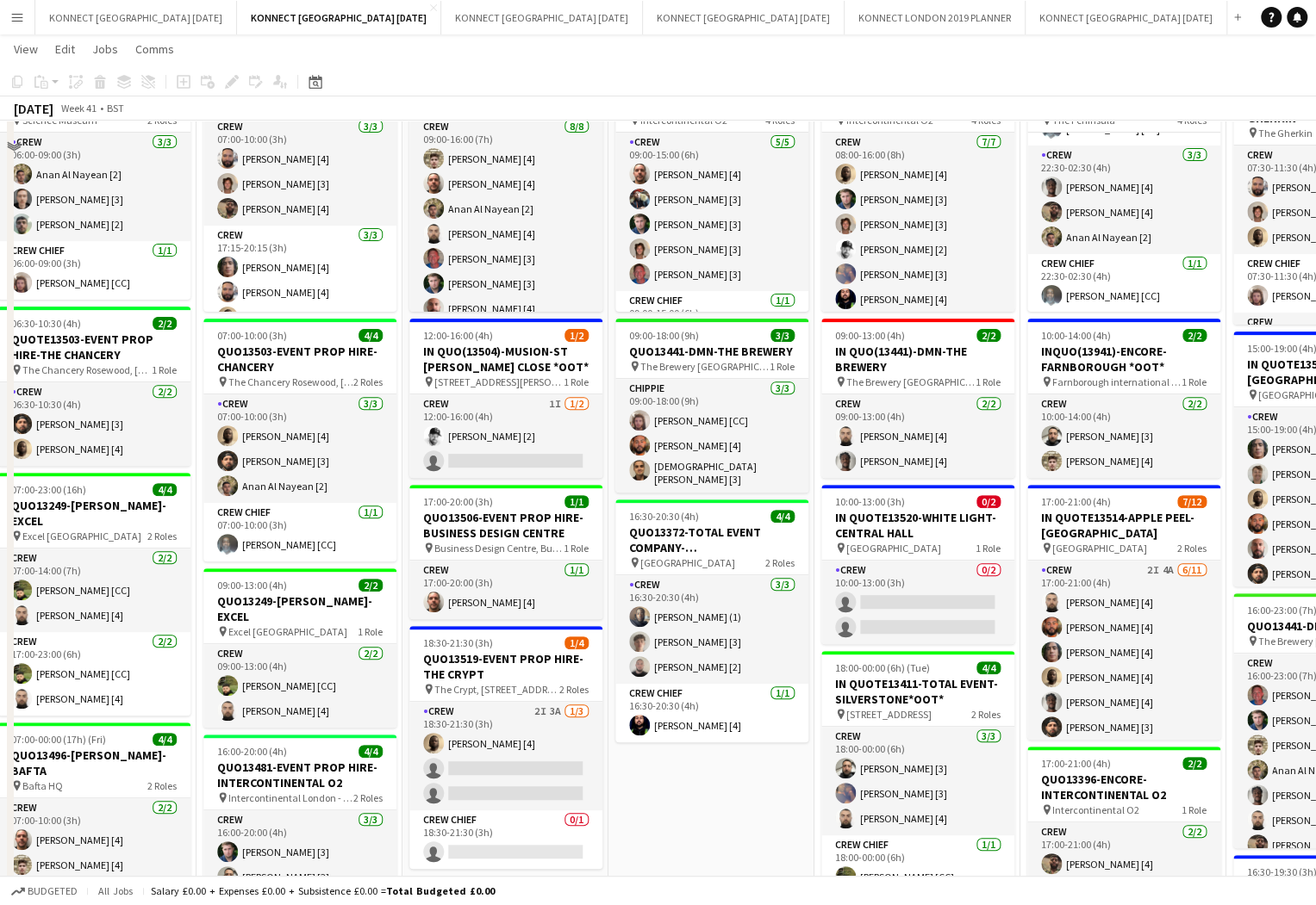
scroll to position [167, 0]
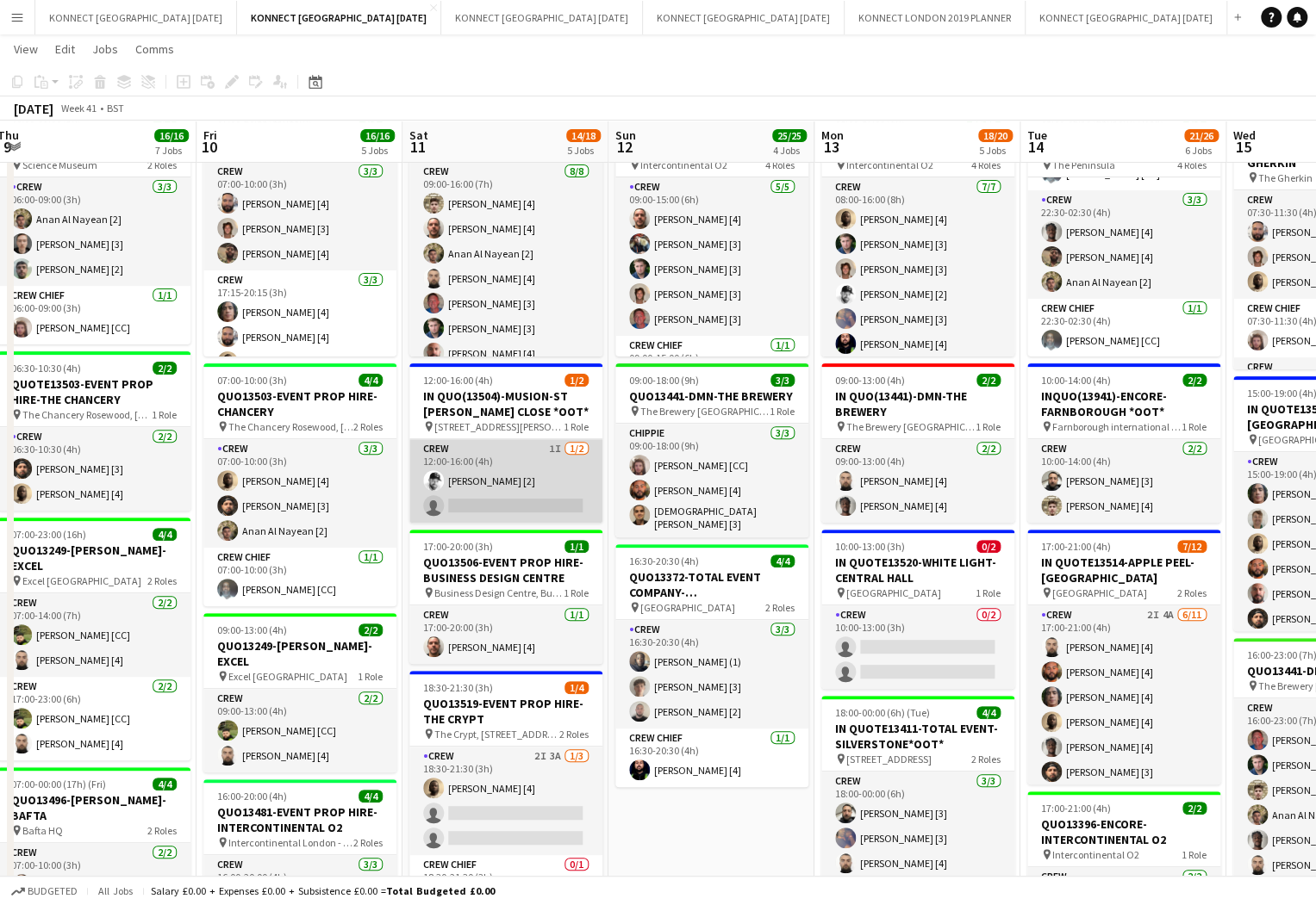
click at [518, 491] on app-card-role "Crew 1I [DATE] 12:00-16:00 (4h) [PERSON_NAME] [2] single-neutral-actions" at bounding box center [505, 481] width 193 height 84
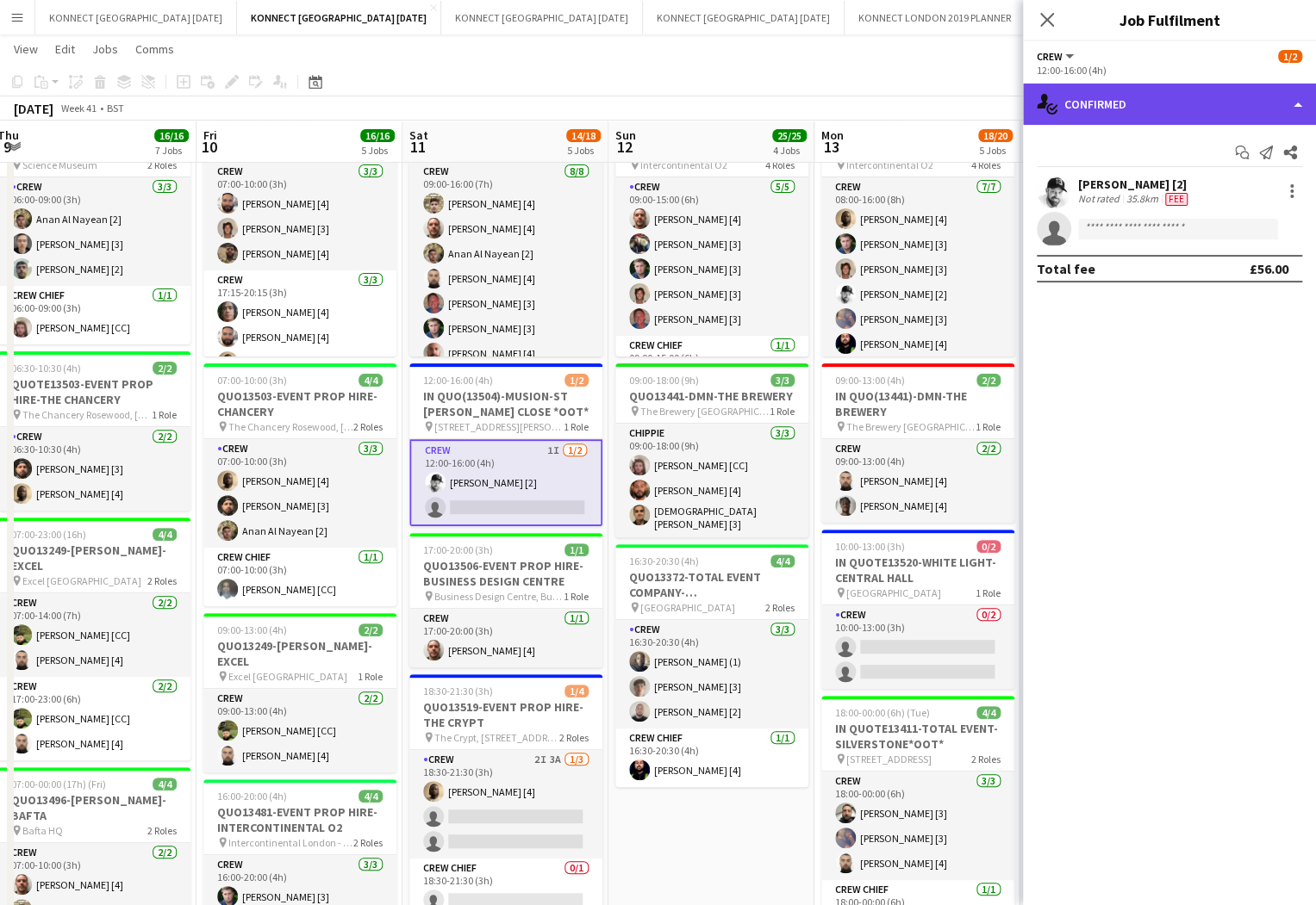
click at [1139, 112] on div "single-neutral-actions-check-2 Confirmed" at bounding box center [1169, 104] width 293 height 41
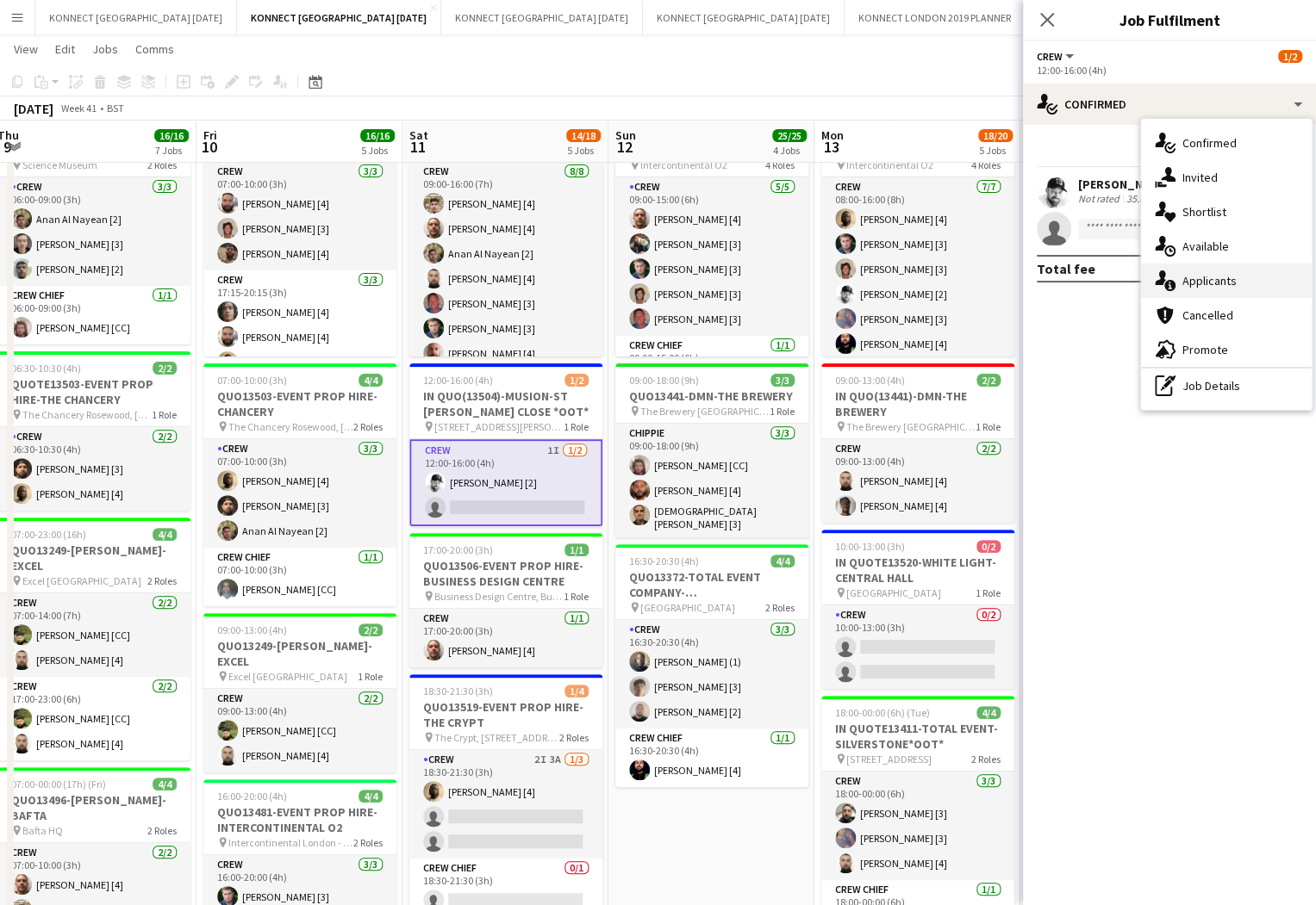
click at [1206, 291] on div "single-neutral-actions-information Applicants" at bounding box center [1226, 281] width 170 height 35
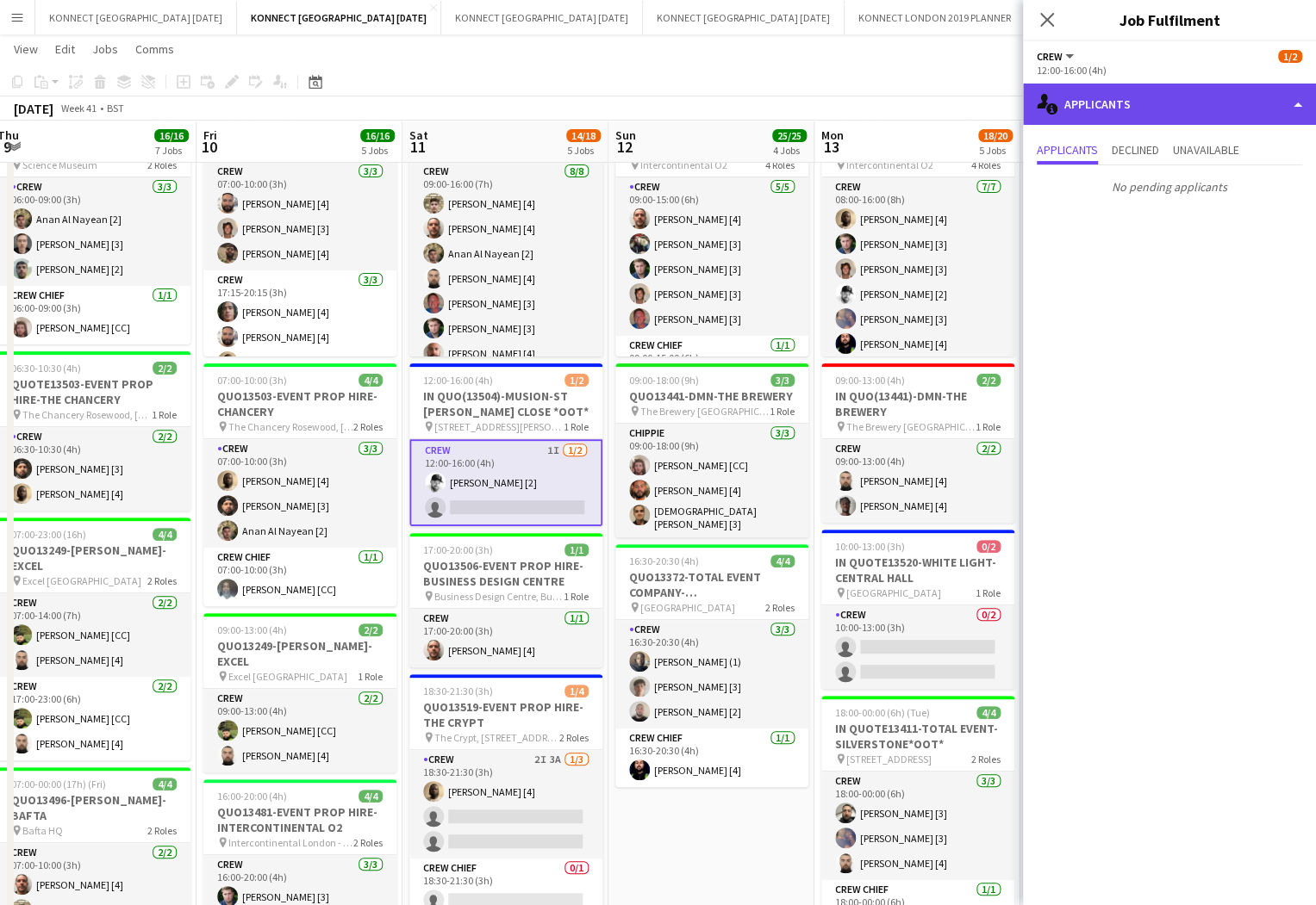
click at [1158, 97] on div "single-neutral-actions-information Applicants" at bounding box center [1169, 104] width 293 height 41
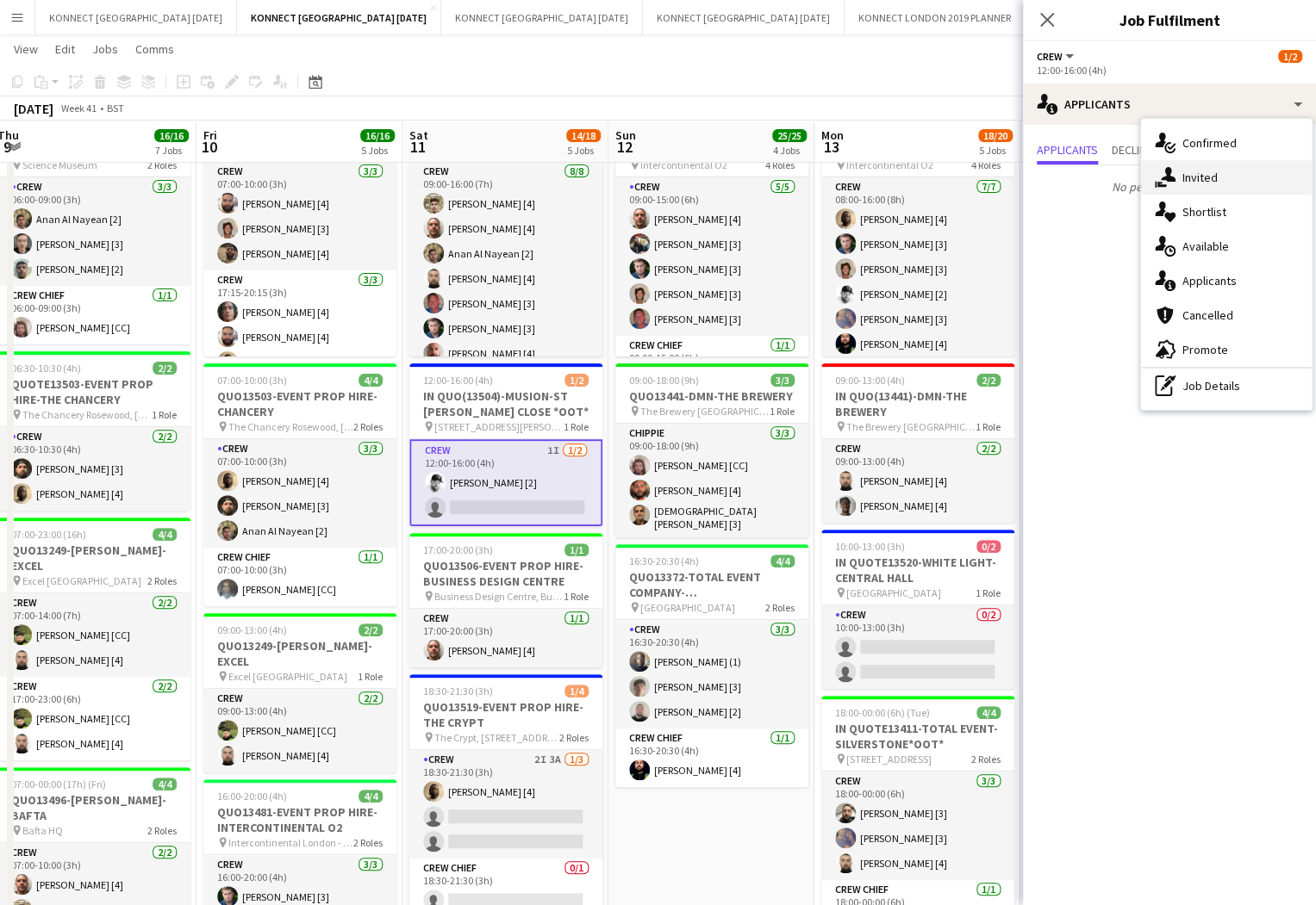
click at [1235, 178] on div "single-neutral-actions-share-1 Invited" at bounding box center [1226, 178] width 170 height 35
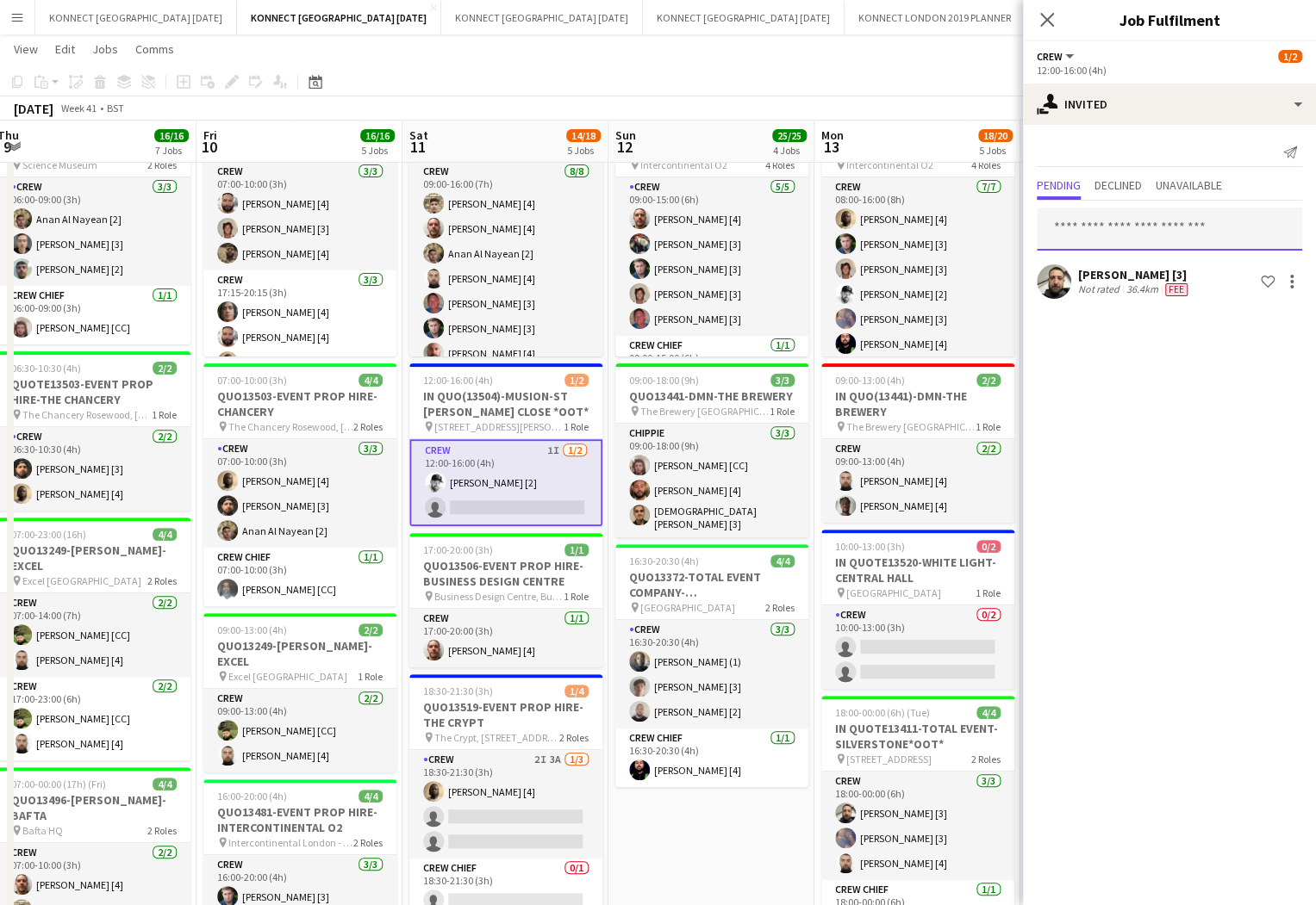
click at [1168, 218] on input "text" at bounding box center [1170, 229] width 266 height 43
click at [1123, 237] on input "****" at bounding box center [1170, 229] width 266 height 43
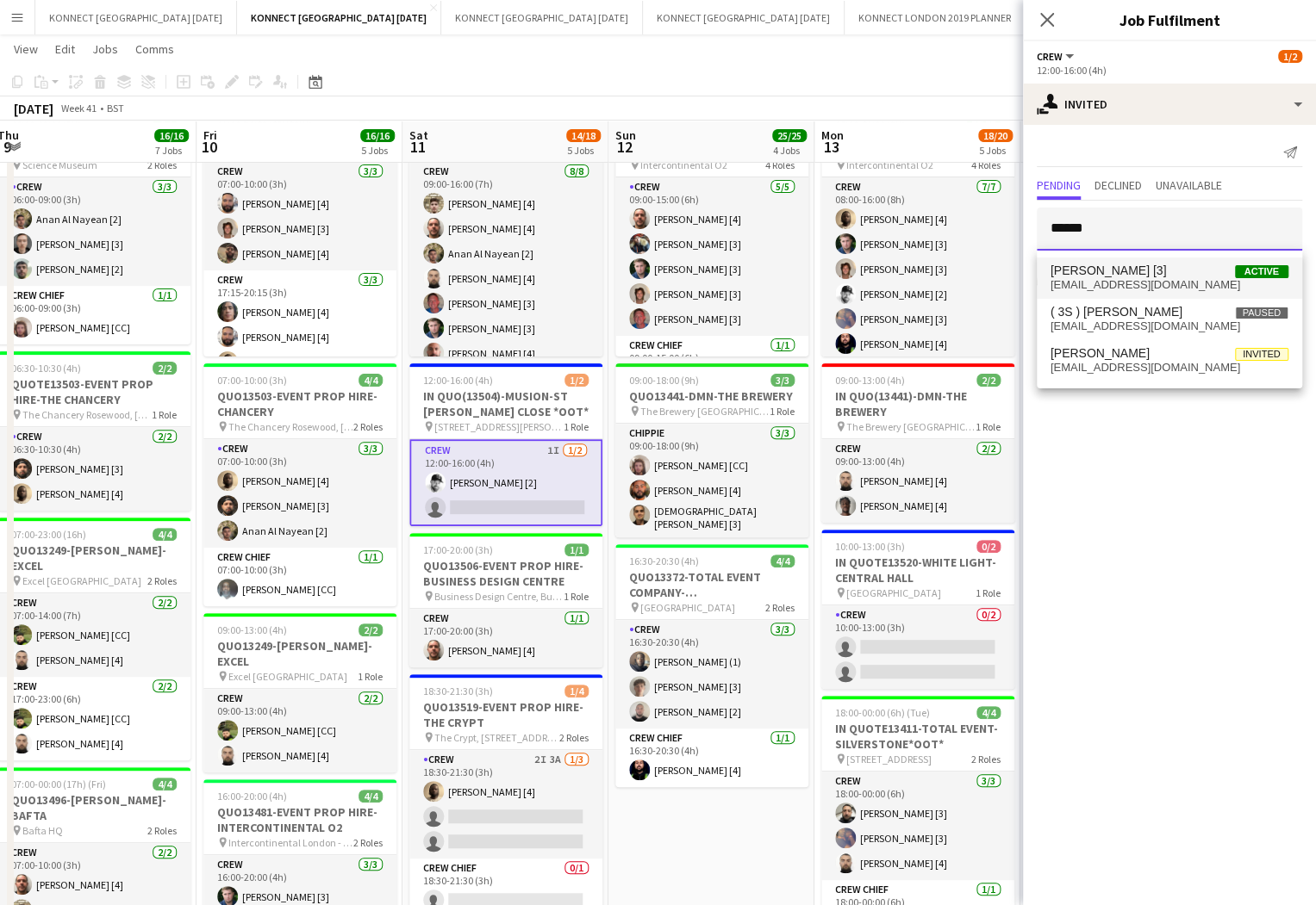
type input "******"
click at [1101, 271] on span "[PERSON_NAME] [3]" at bounding box center [1108, 270] width 116 height 14
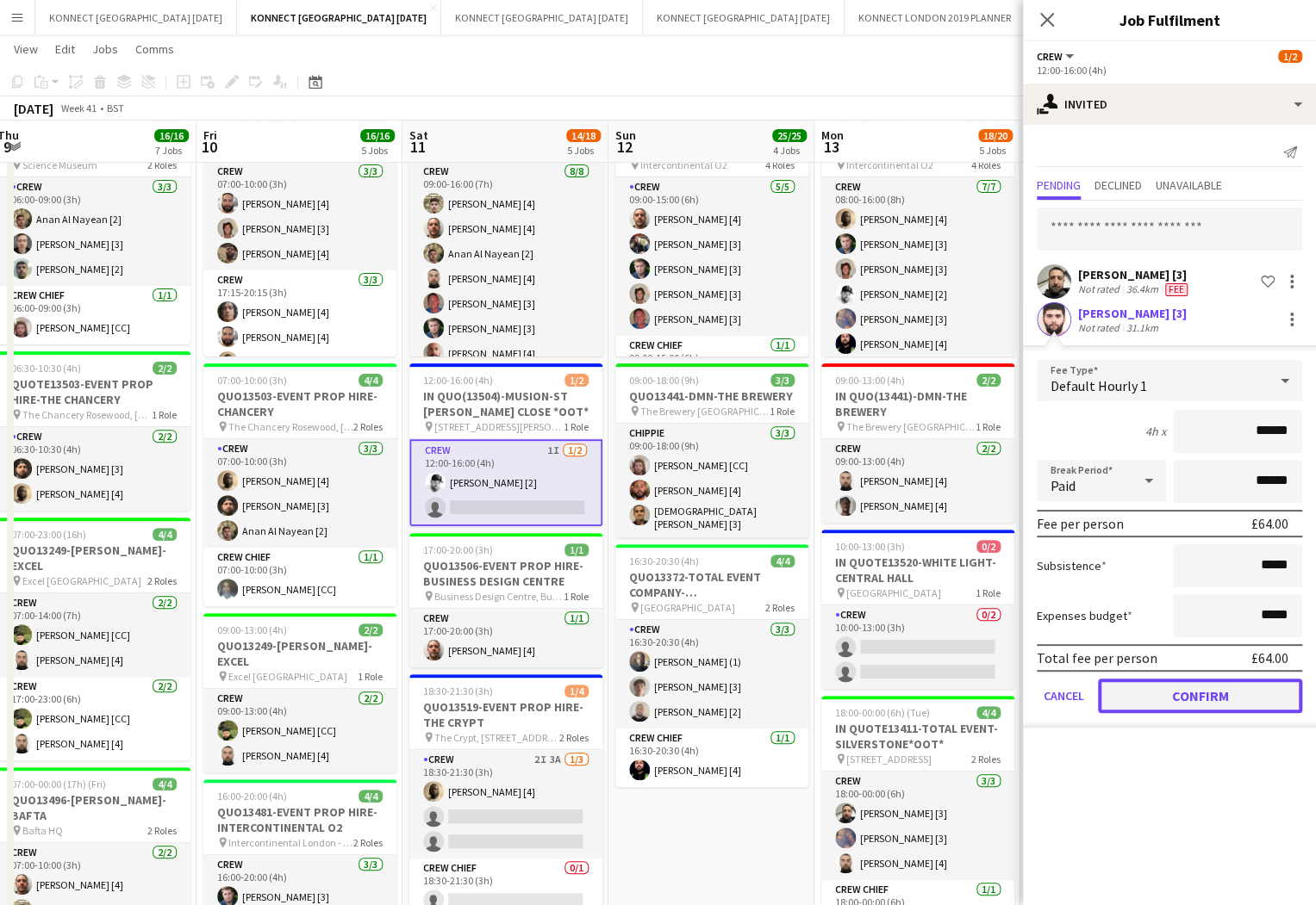
click at [1178, 684] on button "Confirm" at bounding box center [1200, 696] width 204 height 35
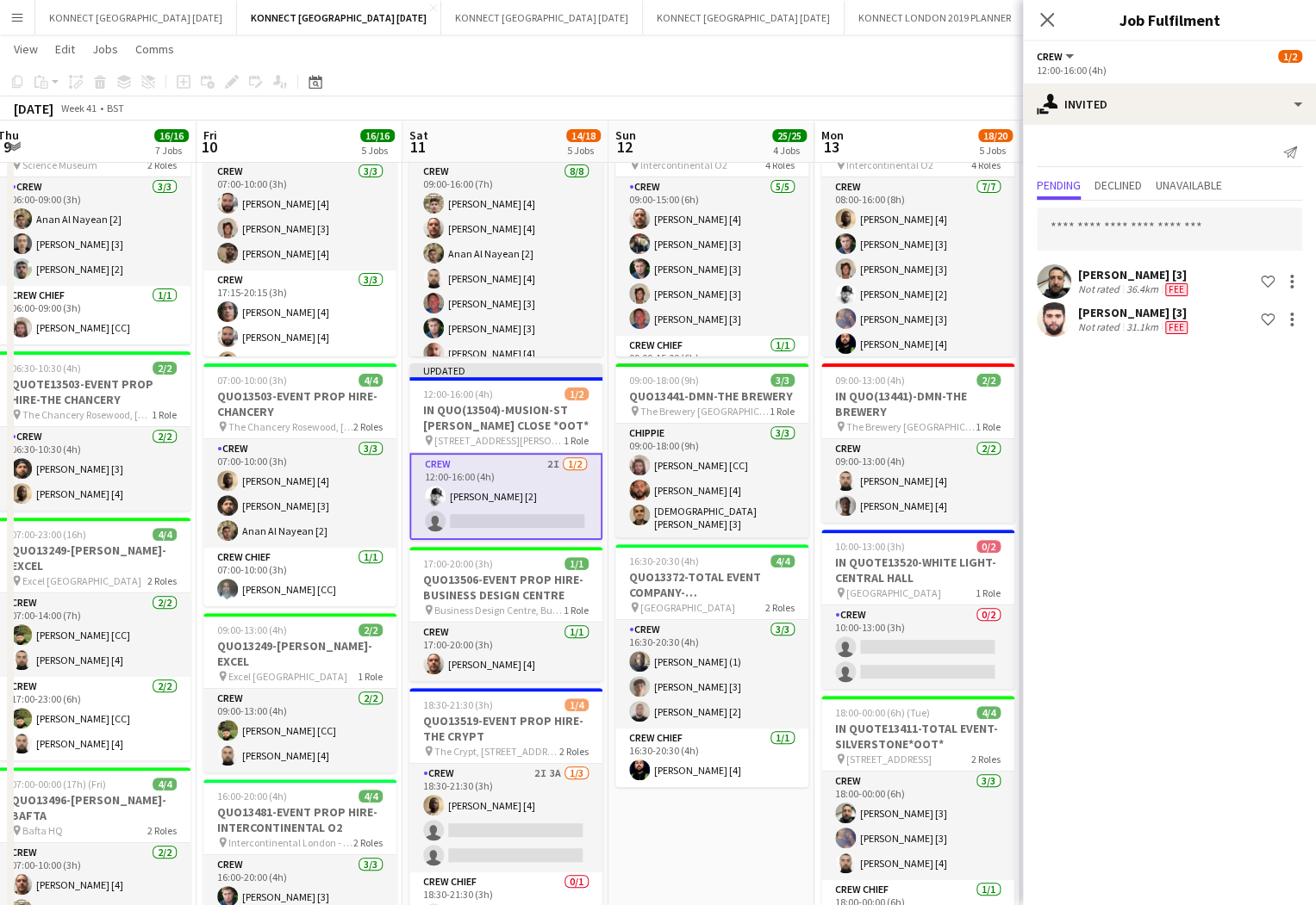
click at [886, 84] on app-toolbar "Copy Paste Paste Command V Paste with crew Command Shift V Paste linked Job [GE…" at bounding box center [658, 82] width 1316 height 29
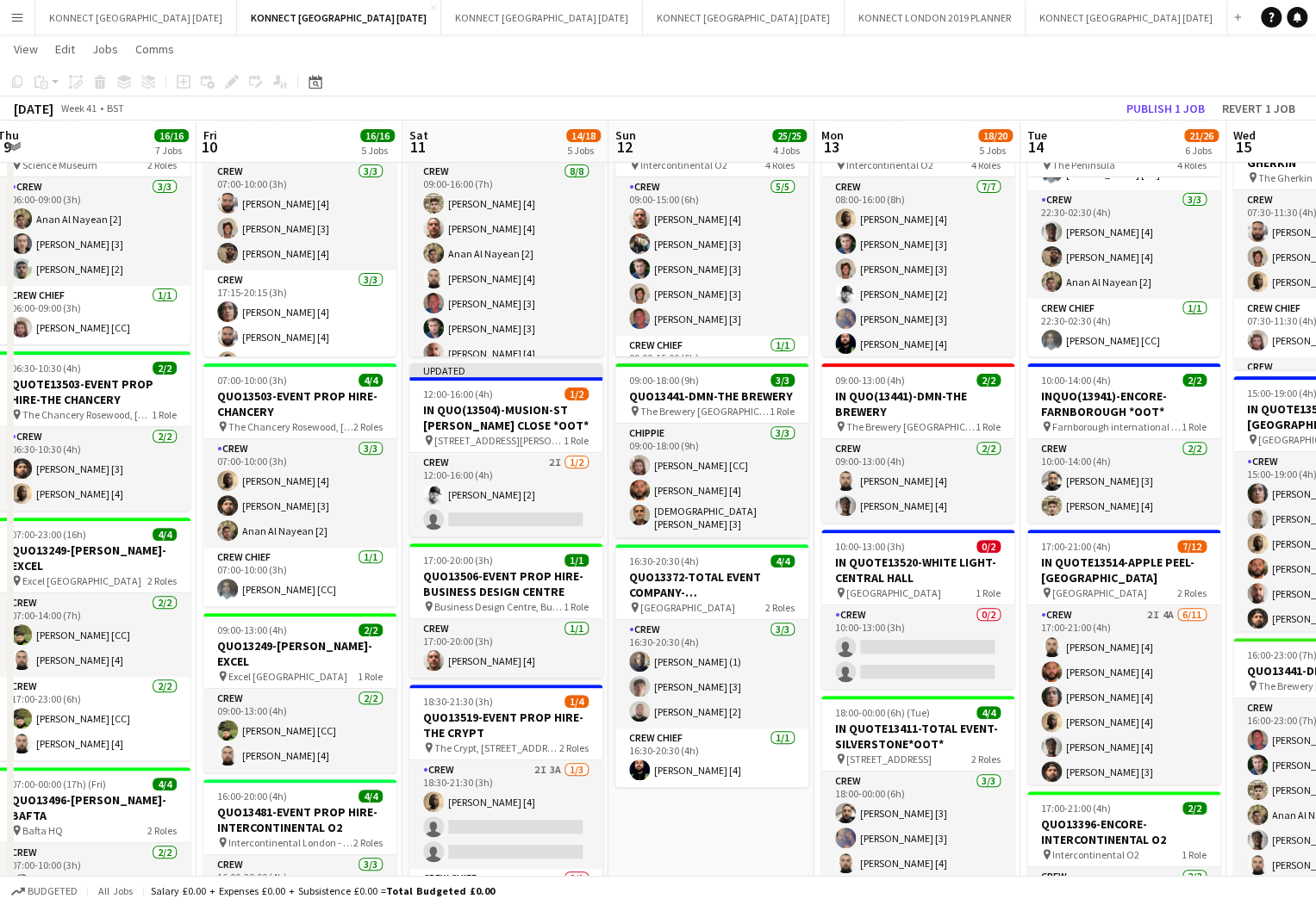
click at [1116, 103] on div "Publish 1 job Revert 1 job" at bounding box center [1210, 108] width 211 height 22
click at [1170, 113] on button "Publish 1 job" at bounding box center [1166, 108] width 92 height 22
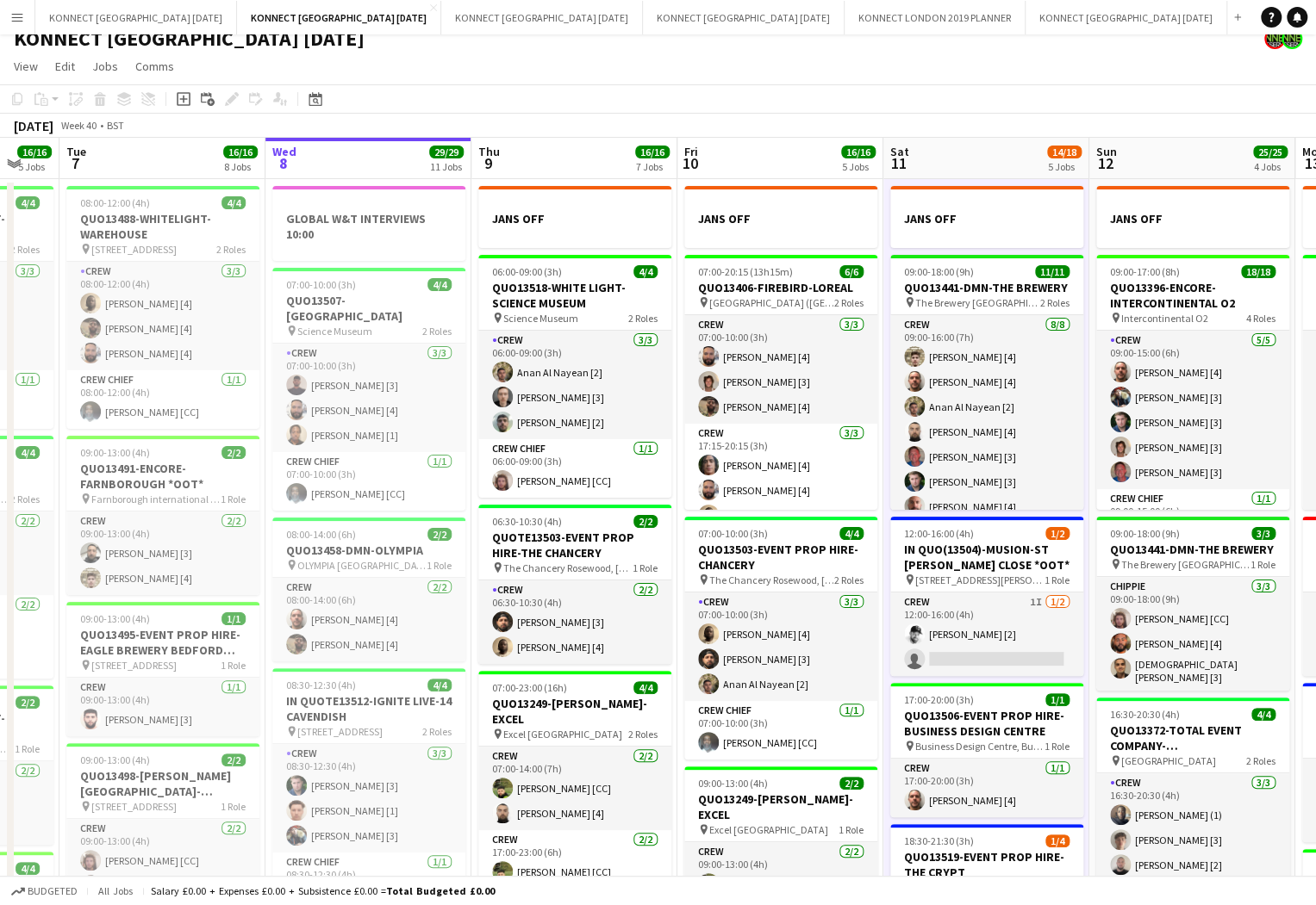
scroll to position [0, 612]
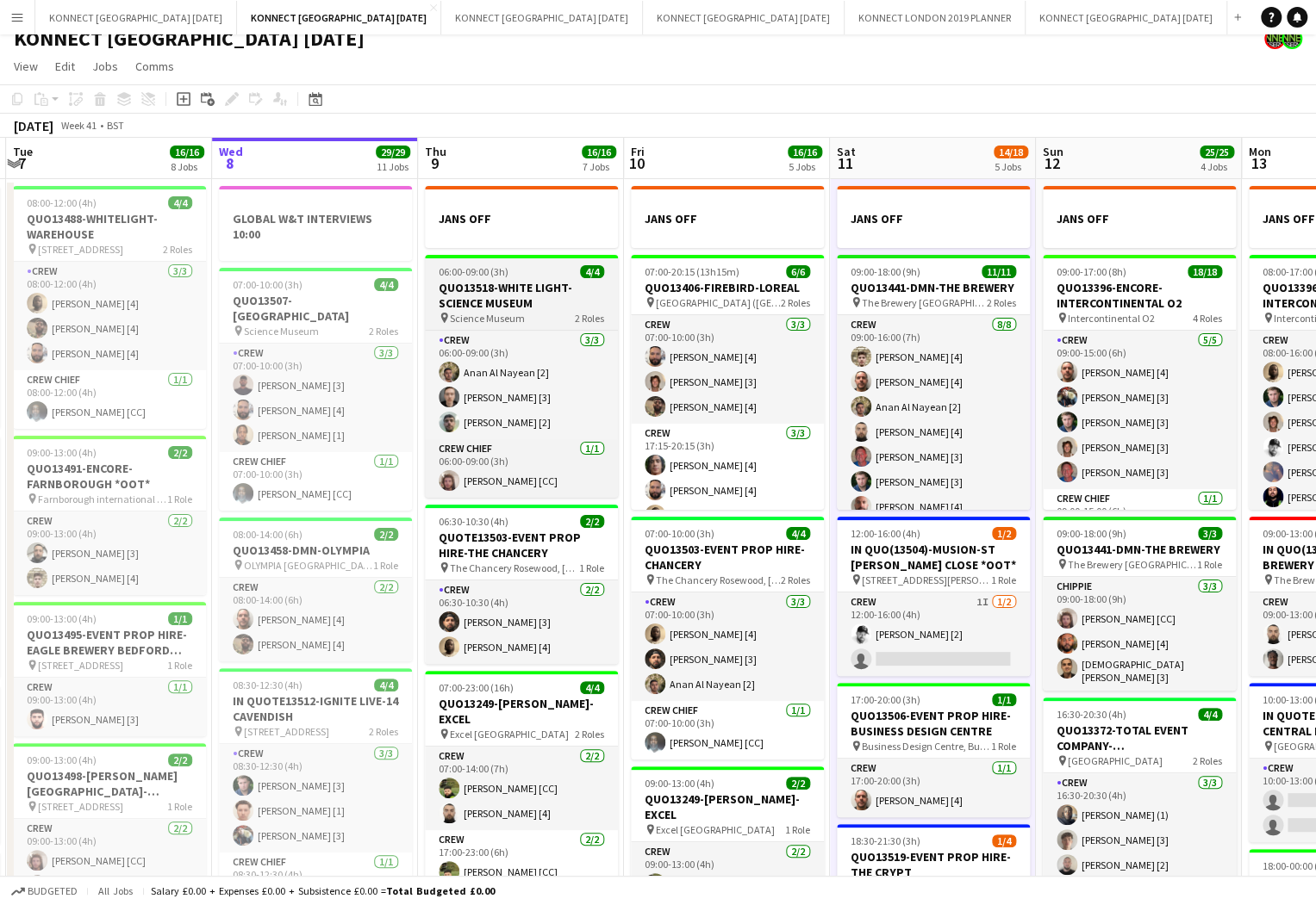
click at [513, 291] on h3 "QUO13518-WHITE LIGHT-SCIENCE MUSEUM" at bounding box center [521, 295] width 193 height 31
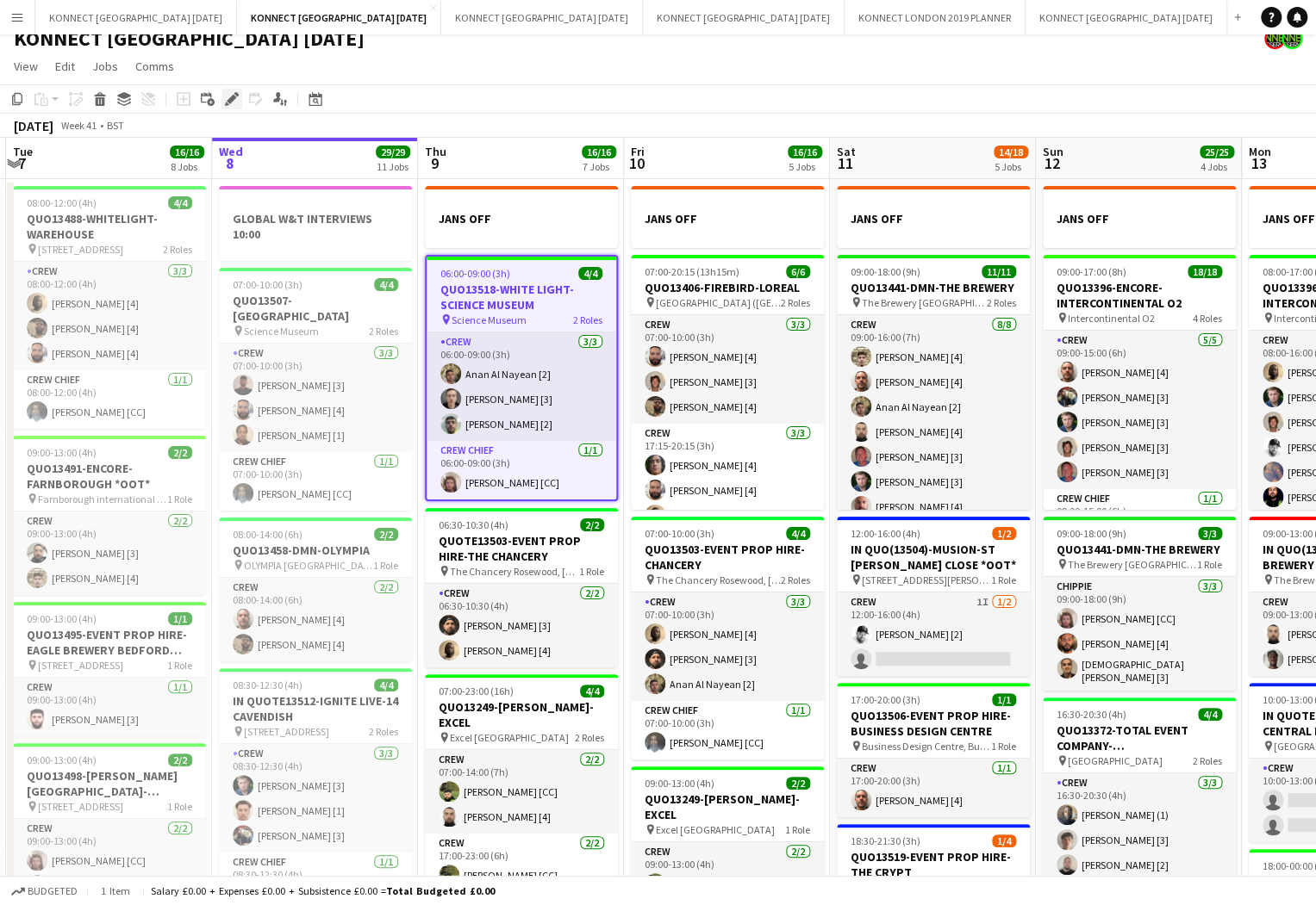
click at [221, 97] on div "Edit" at bounding box center [231, 98] width 20 height 20
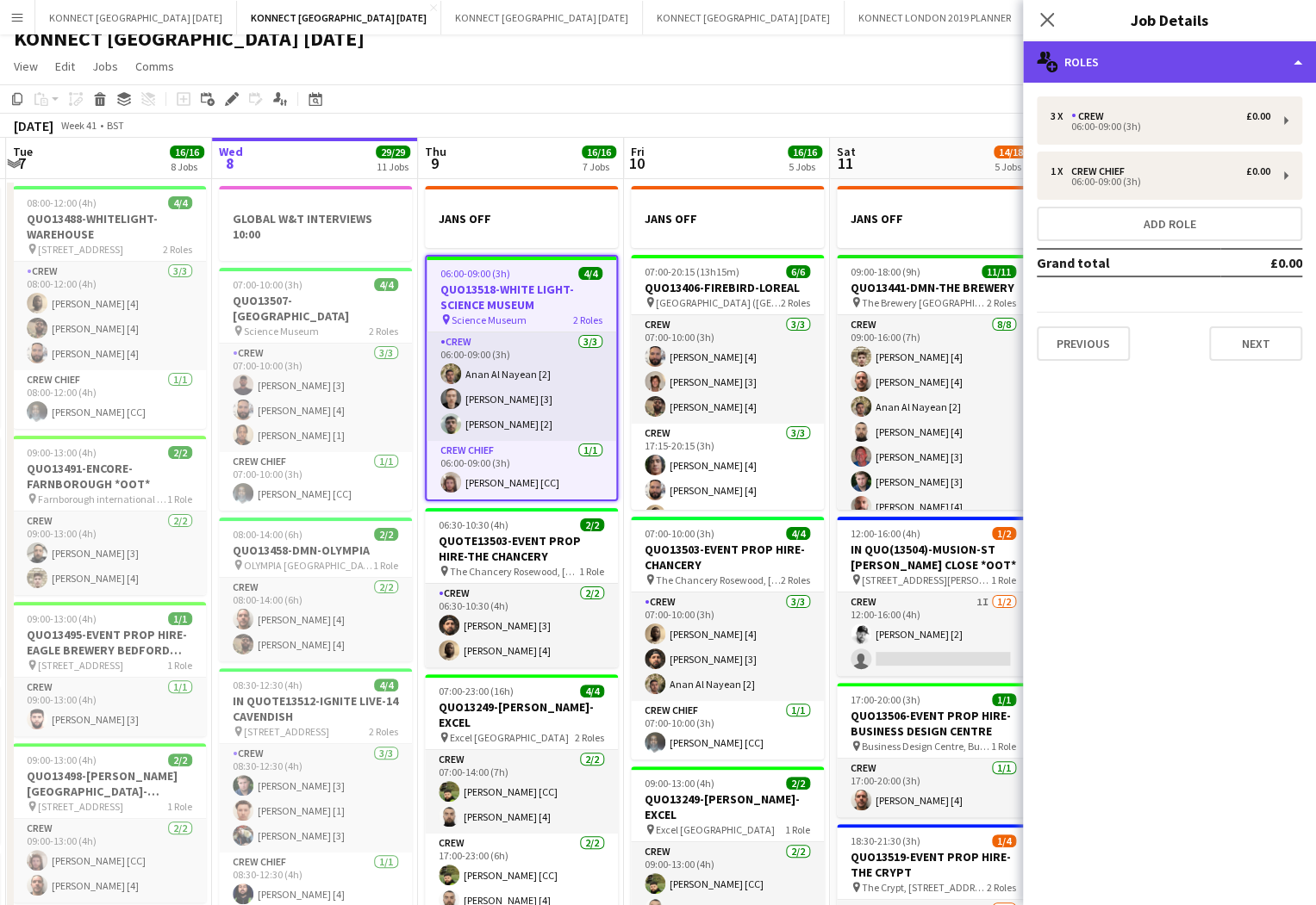
click at [1165, 45] on div "multiple-users-add Roles" at bounding box center [1169, 62] width 293 height 41
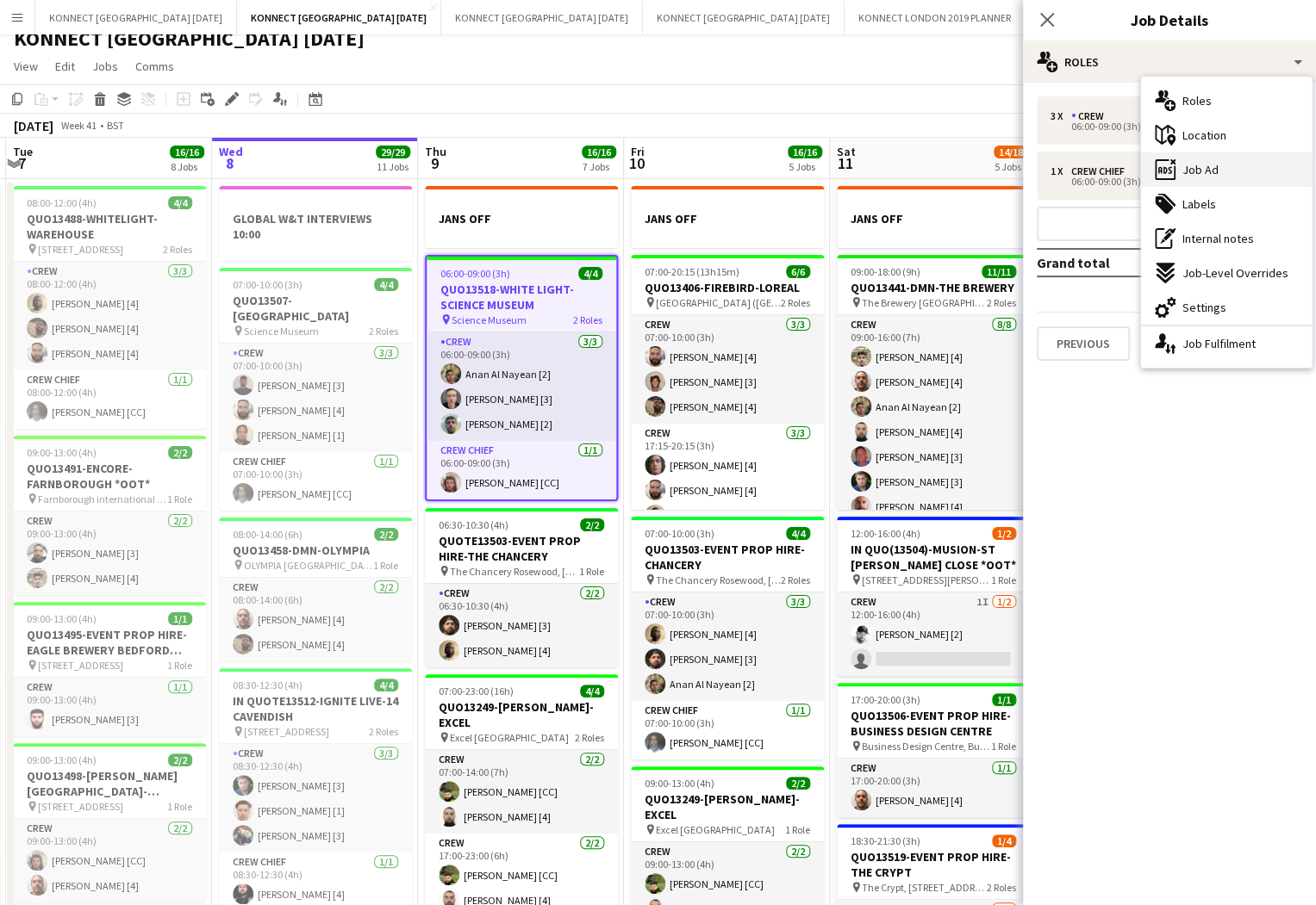
click at [1247, 161] on div "ads-window Job Ad" at bounding box center [1226, 170] width 170 height 35
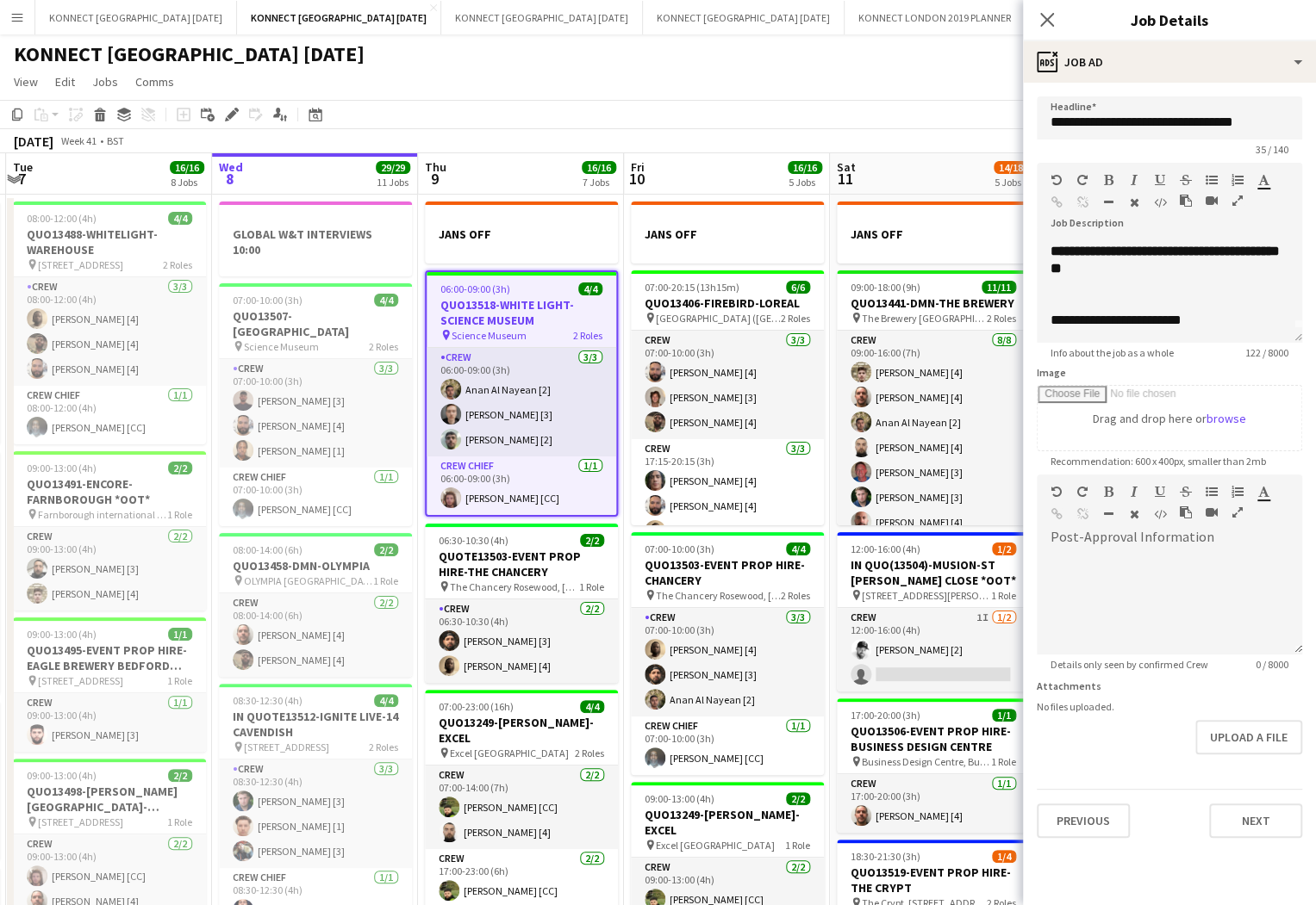
scroll to position [0, 0]
click at [764, 119] on app-toolbar "Copy Paste Paste Command V Paste with crew Command Shift V Paste linked Job [GE…" at bounding box center [658, 114] width 1316 height 29
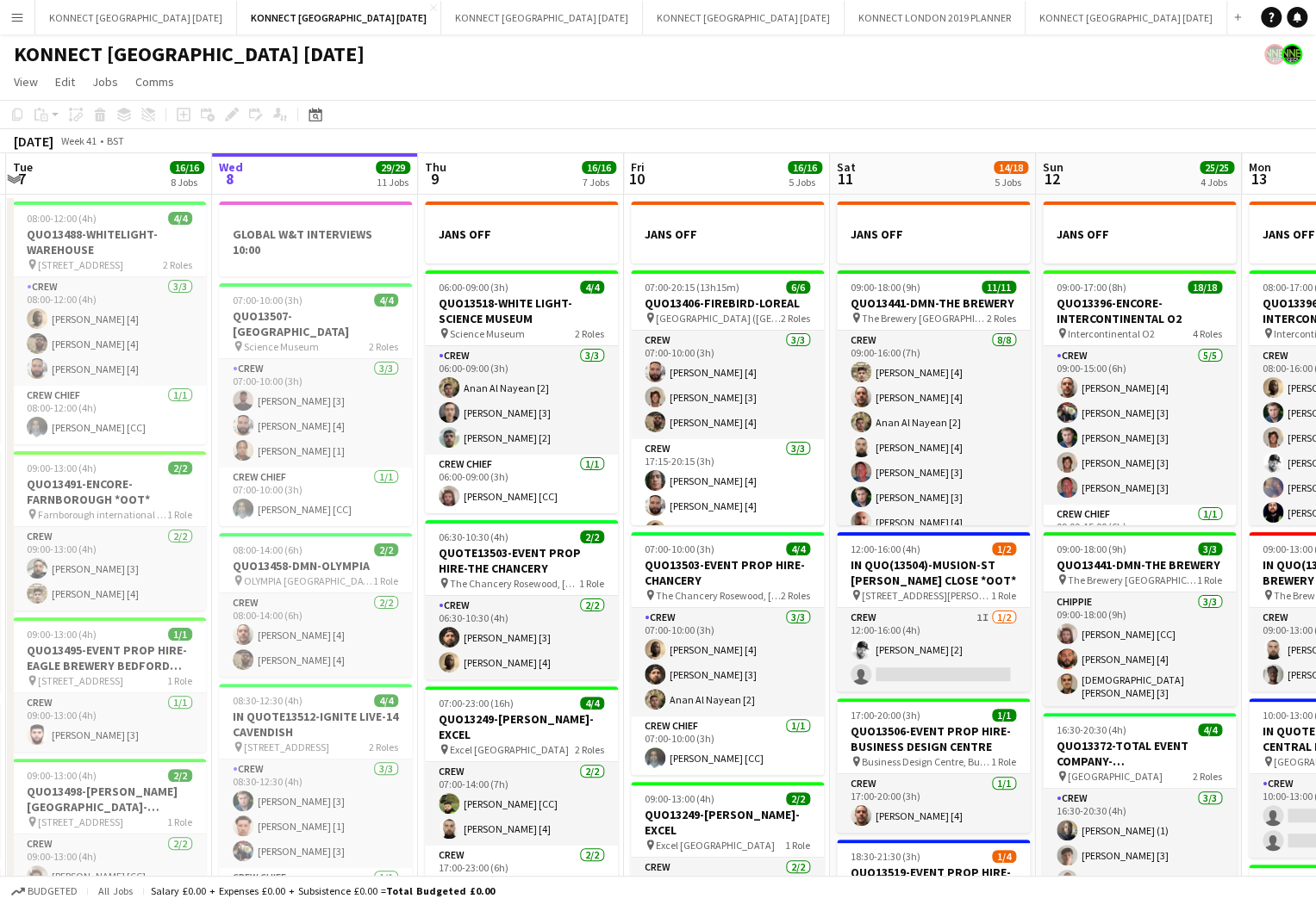
click at [495, 106] on app-toolbar "Copy Paste Paste Command V Paste with crew Command Shift V Paste linked Job [GE…" at bounding box center [658, 114] width 1316 height 29
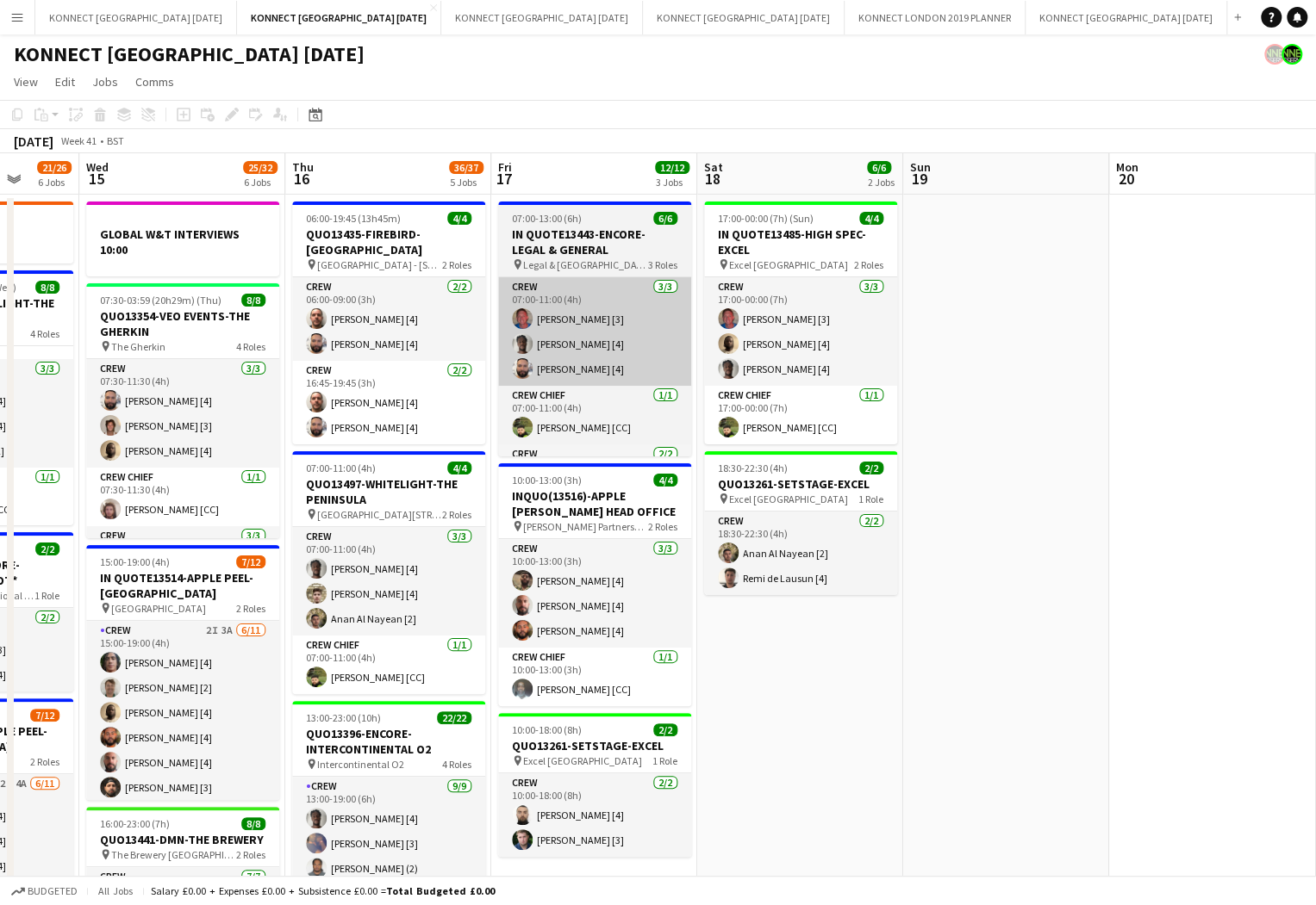
scroll to position [0, 755]
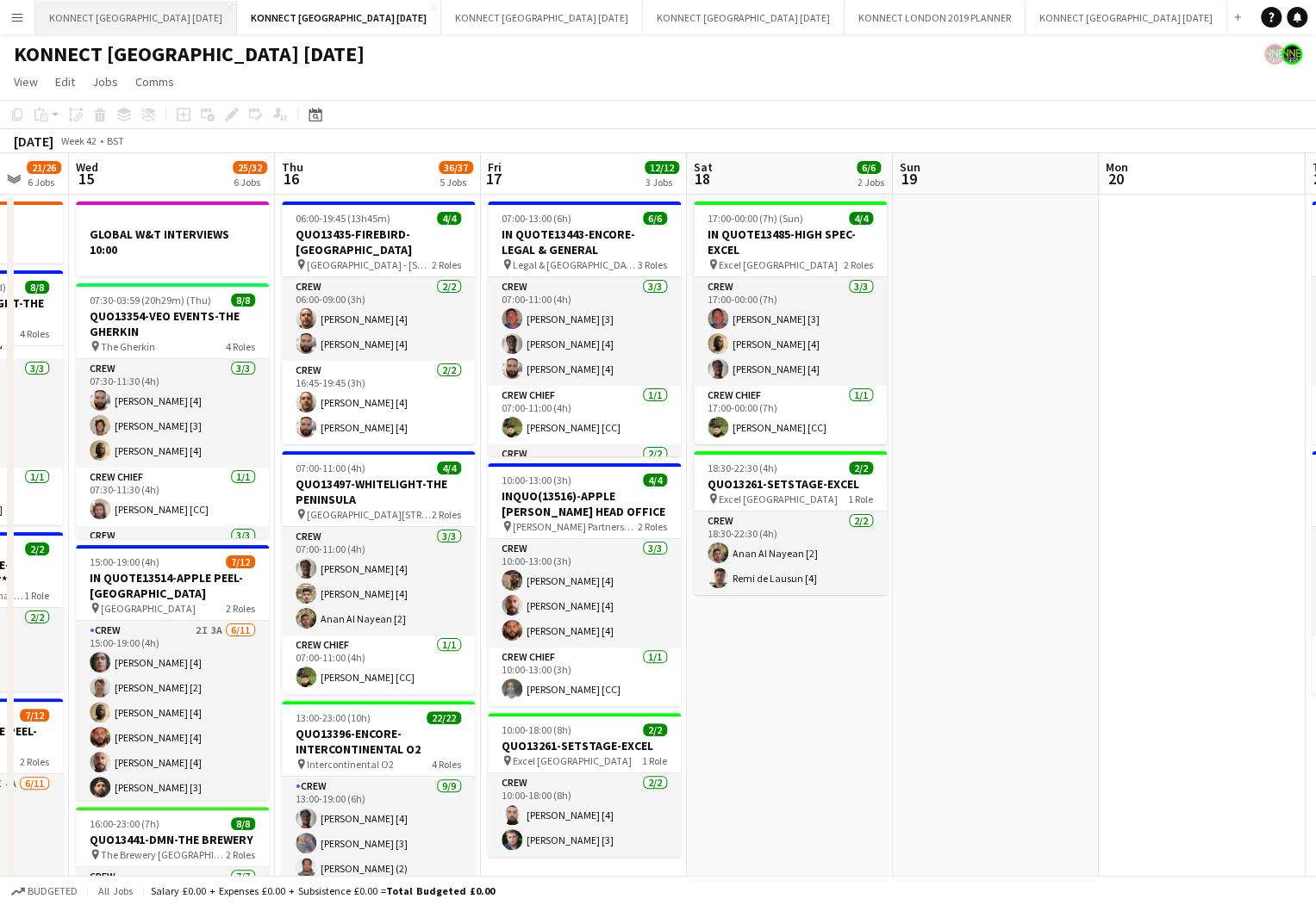
click at [130, 29] on button "KONNECT [GEOGRAPHIC_DATA] [DATE] Close" at bounding box center [137, 17] width 202 height 34
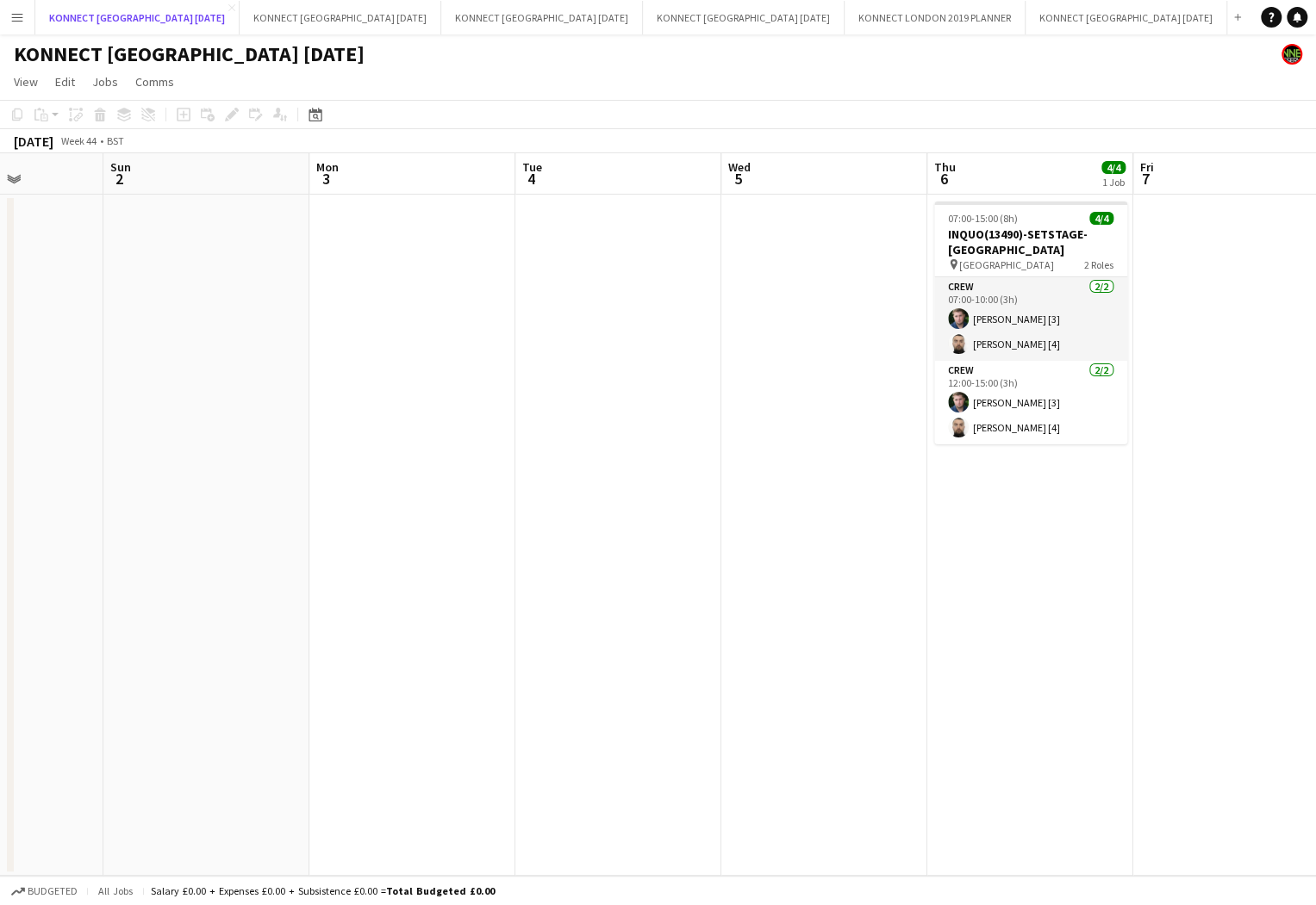
scroll to position [0, 511]
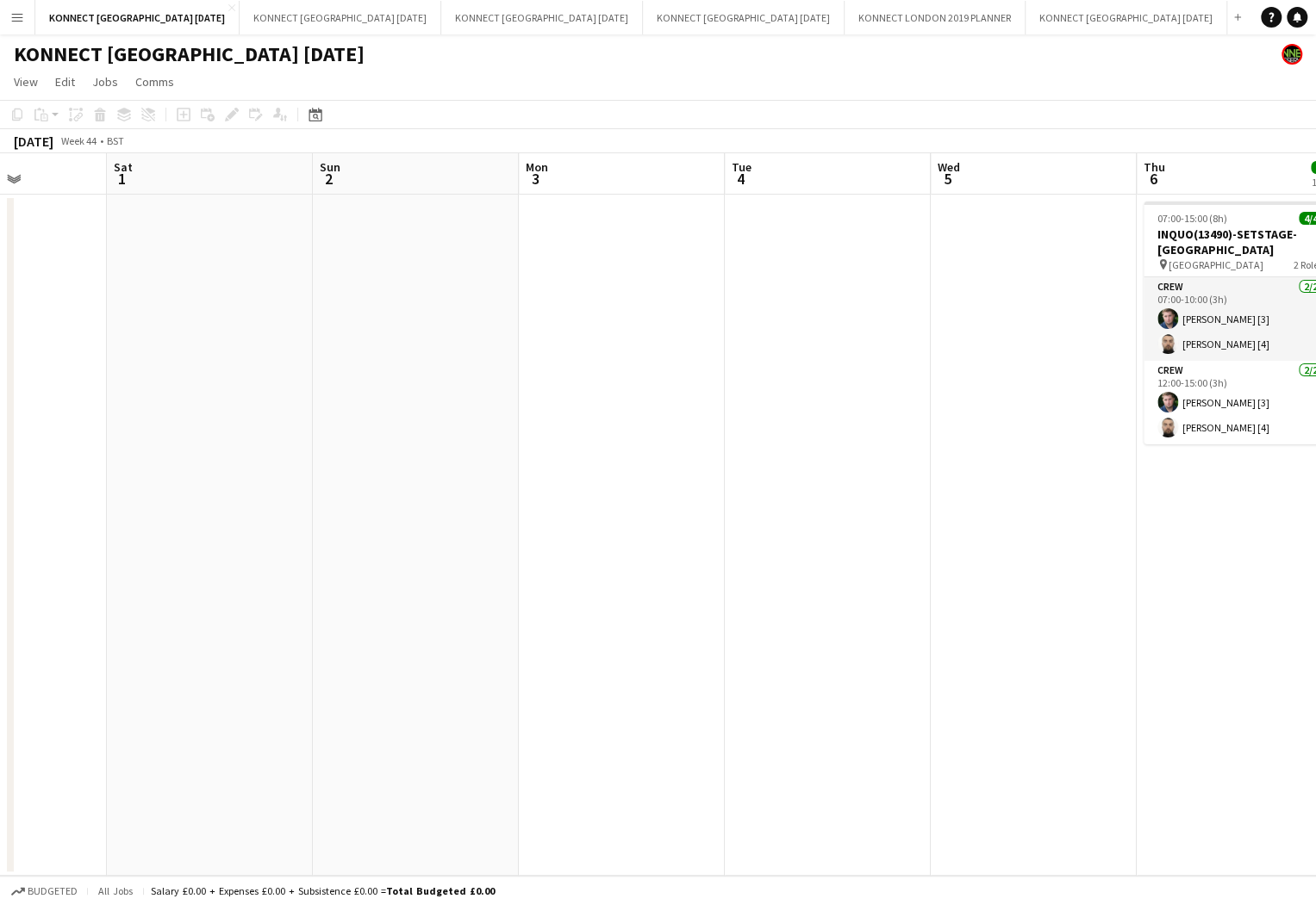
click at [239, 303] on app-date-cell at bounding box center [210, 535] width 206 height 682
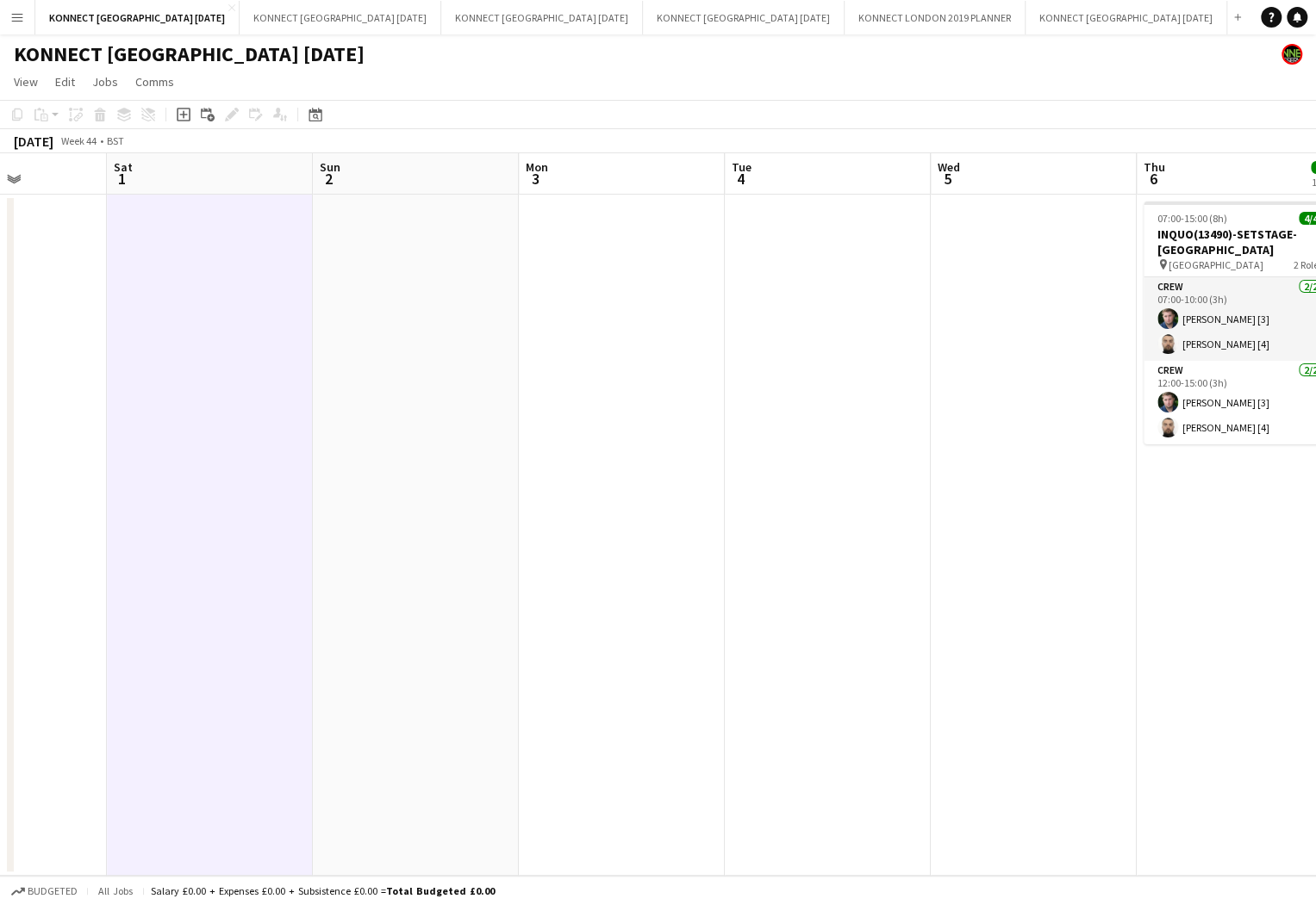
scroll to position [0, 512]
click at [442, 333] on app-date-cell at bounding box center [415, 535] width 206 height 682
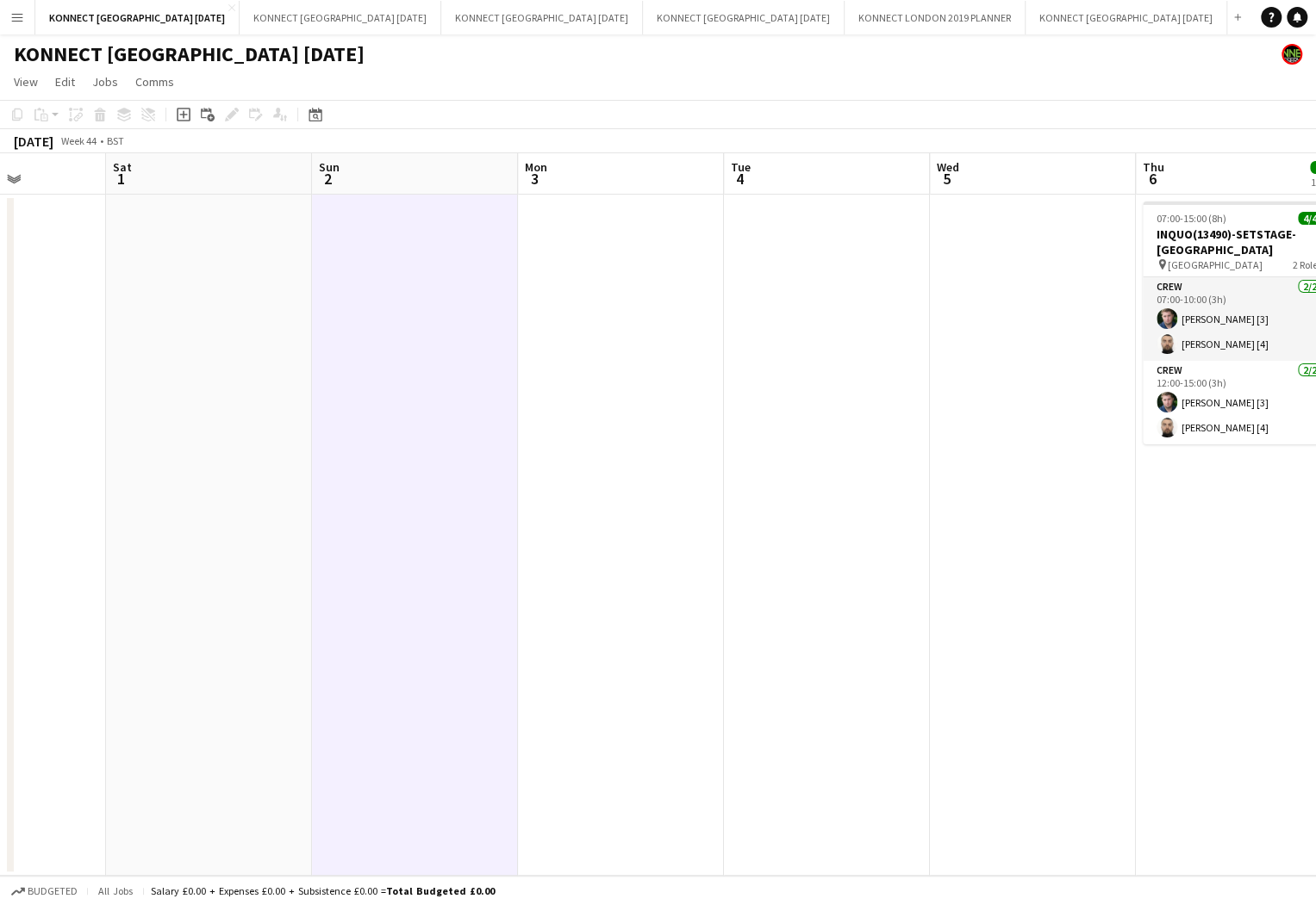
click at [492, 440] on app-date-cell at bounding box center [415, 535] width 206 height 682
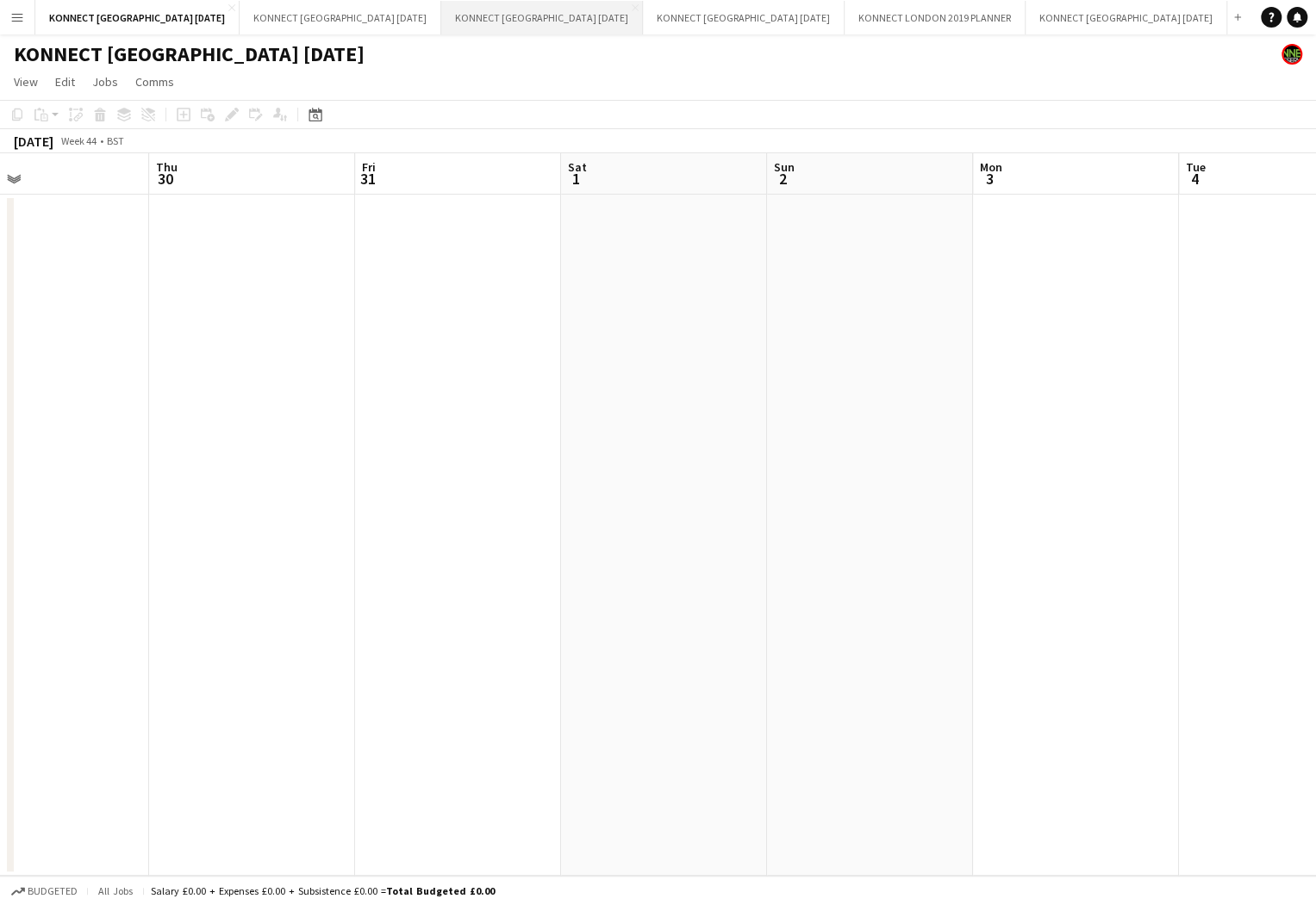
scroll to position [0, 411]
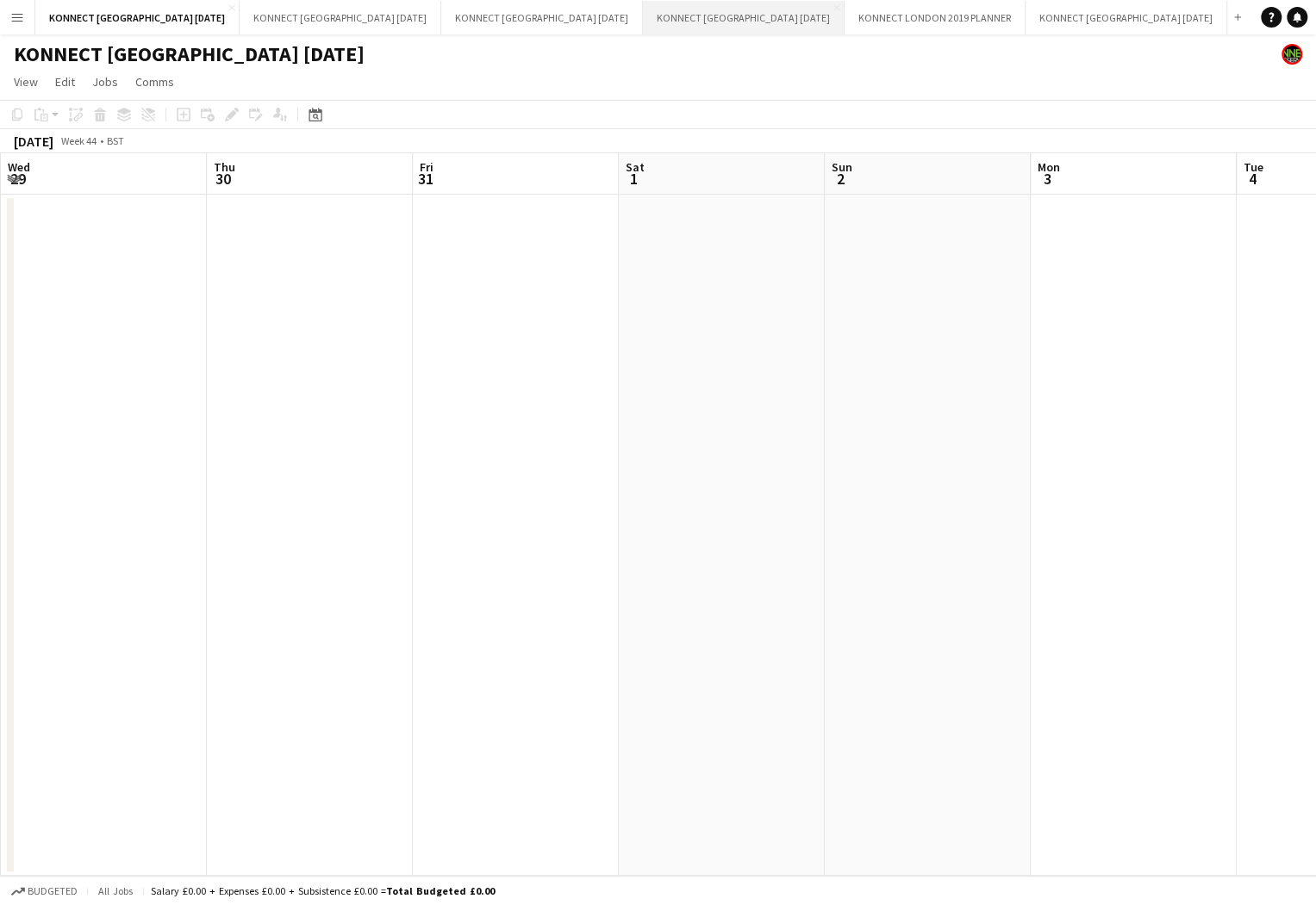
click at [701, 17] on button "KONNECT [GEOGRAPHIC_DATA] [DATE] Close" at bounding box center [744, 17] width 202 height 34
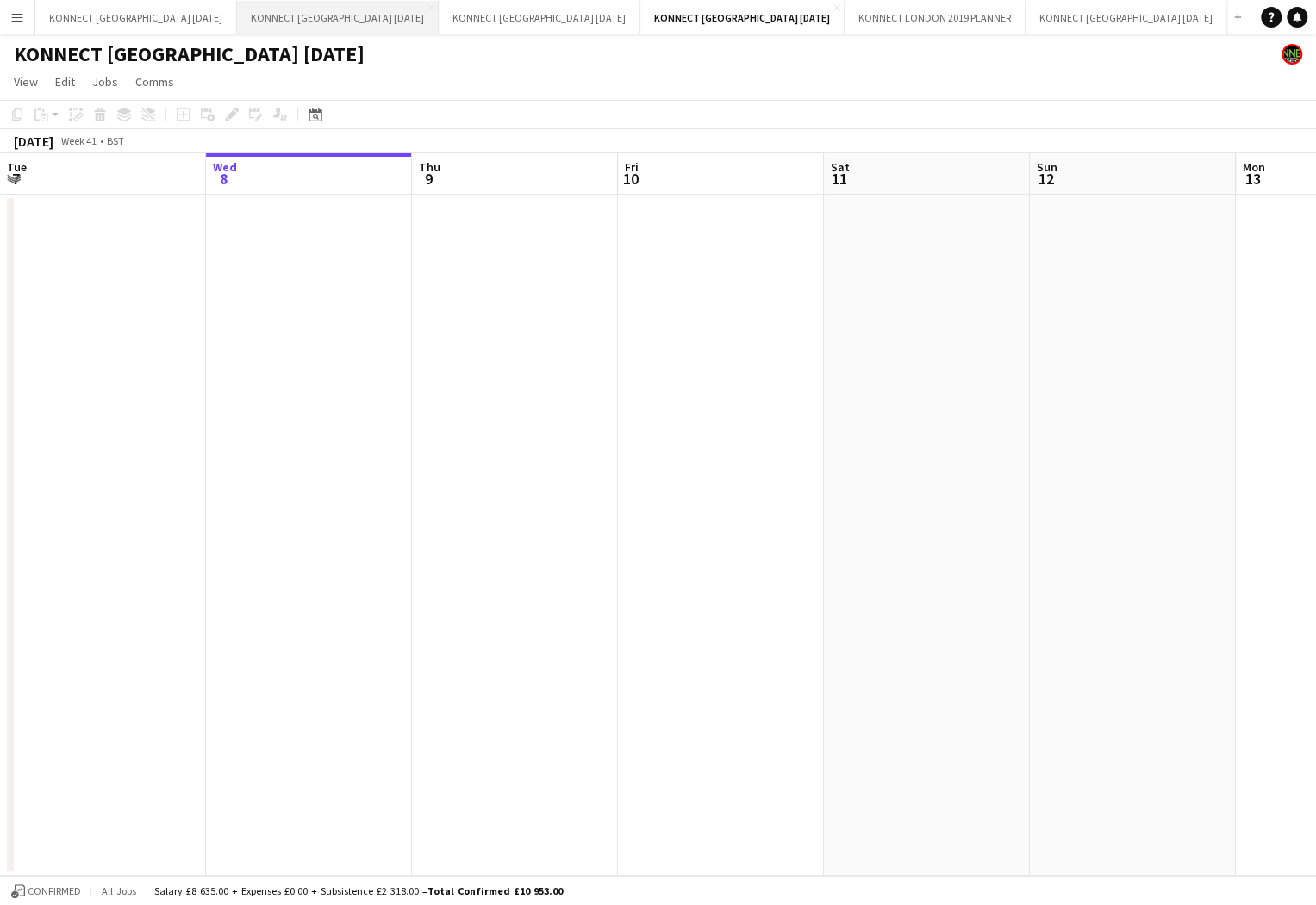
click at [346, 13] on button "KONNECT [GEOGRAPHIC_DATA] [DATE] Close" at bounding box center [338, 17] width 202 height 34
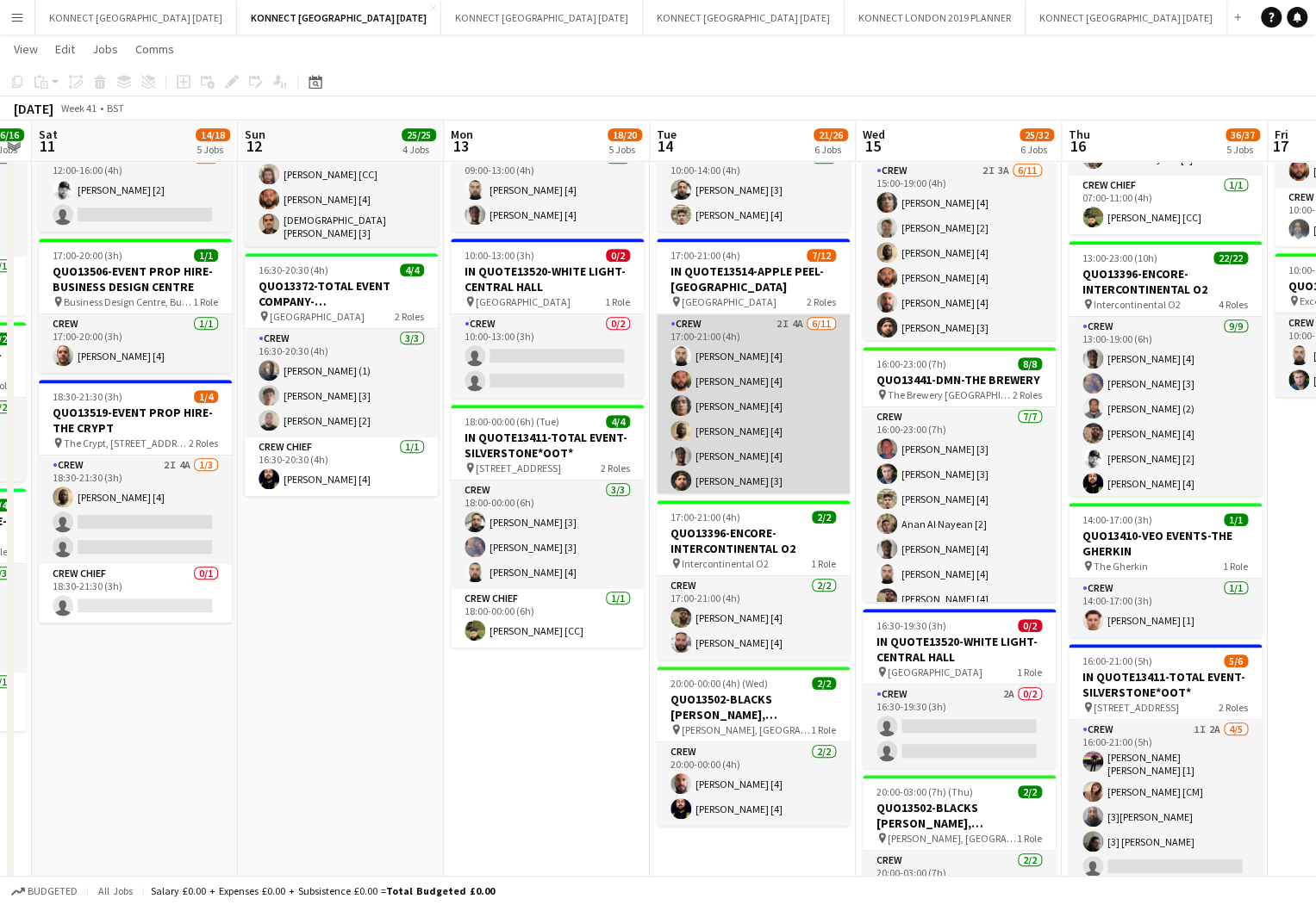
click at [789, 434] on app-card-role "Crew 2I 4A [DATE] 17:00-21:00 (4h) [PERSON_NAME] [4] [PERSON_NAME] [4] [PERSON_…" at bounding box center [753, 468] width 193 height 309
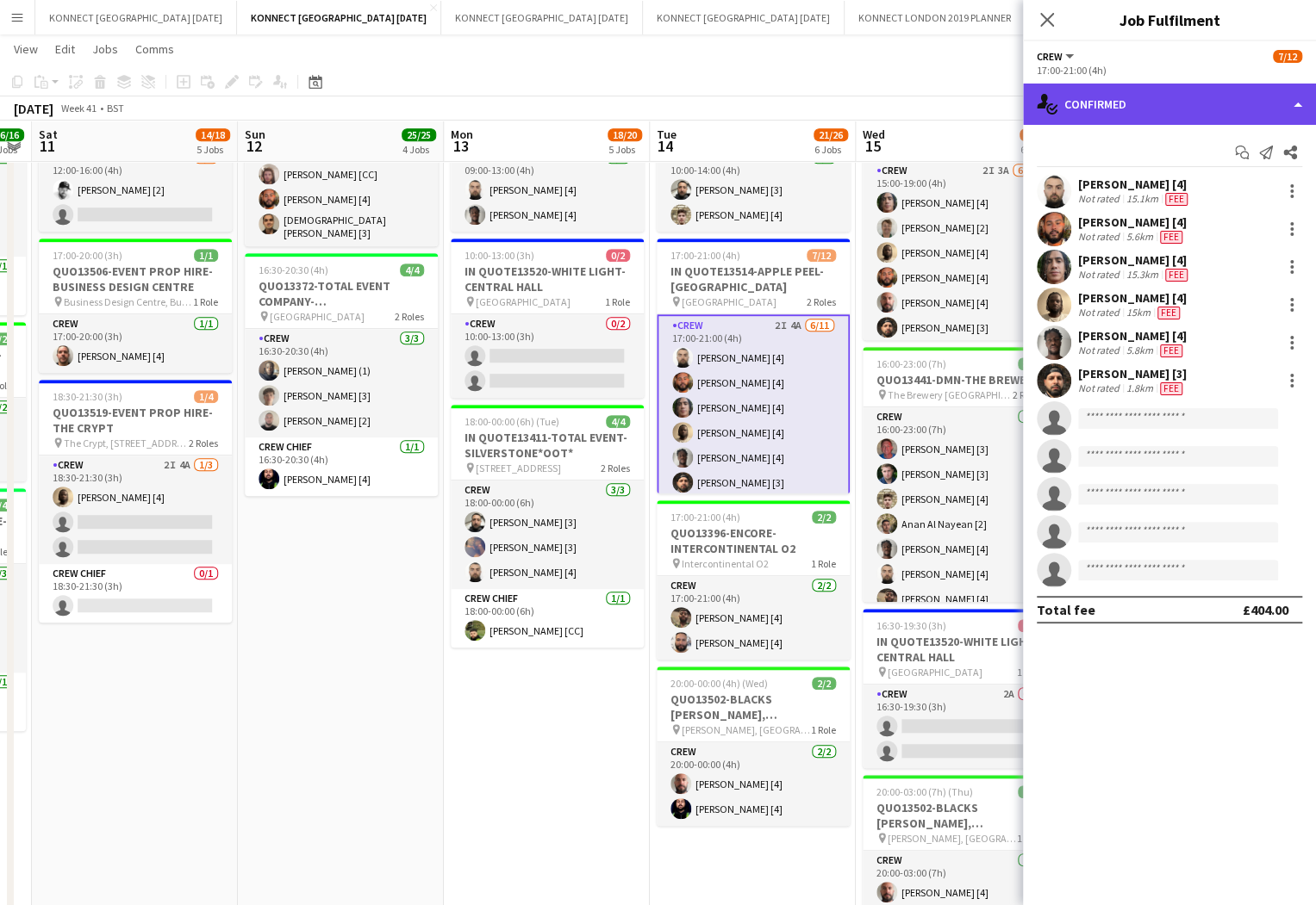
click at [1204, 86] on div "single-neutral-actions-check-2 Confirmed" at bounding box center [1169, 104] width 293 height 41
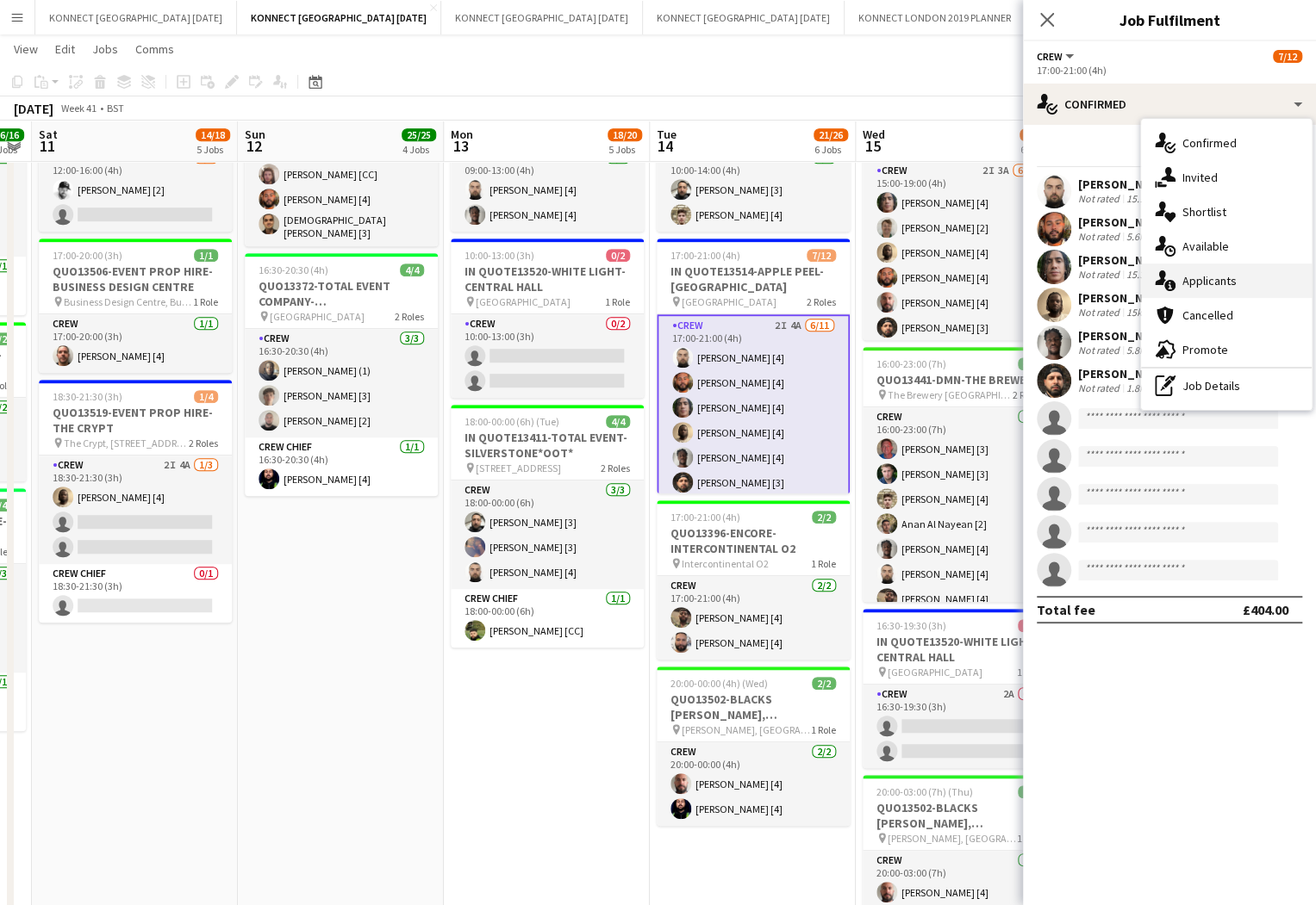
click at [1250, 271] on div "single-neutral-actions-information Applicants" at bounding box center [1226, 281] width 170 height 35
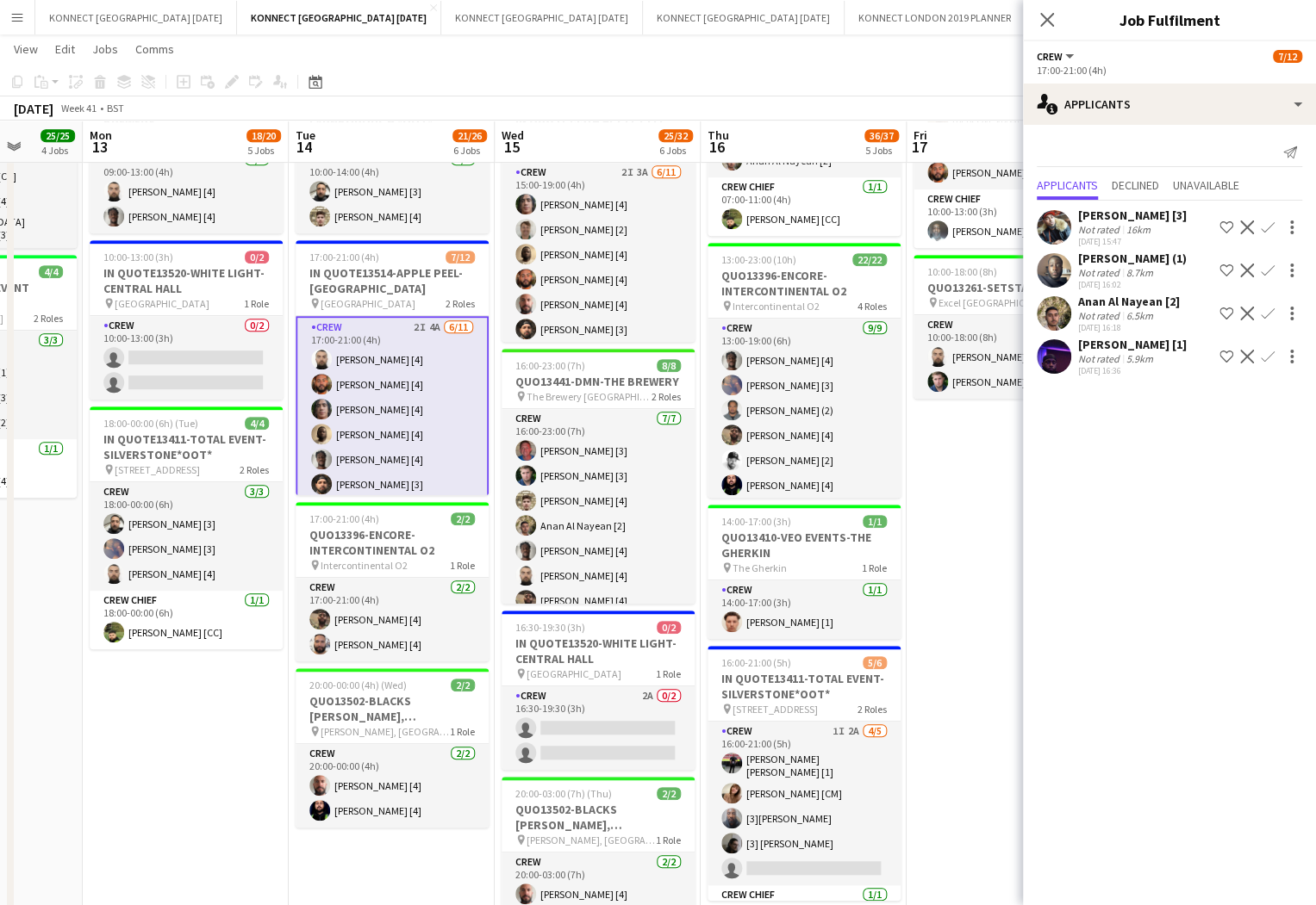
click at [1268, 221] on app-icon "Confirm" at bounding box center [1267, 227] width 13 height 13
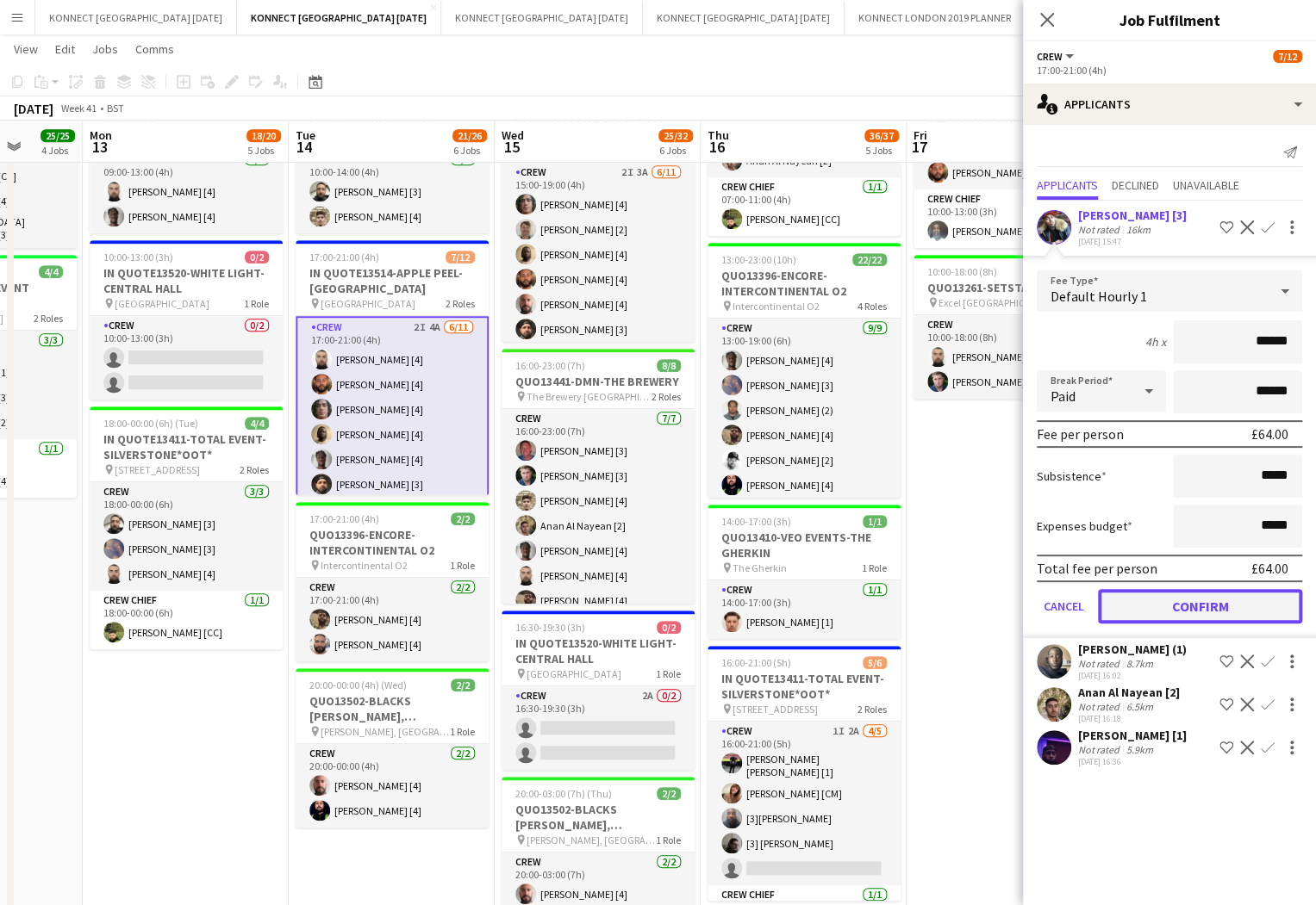
click at [1169, 601] on button "Confirm" at bounding box center [1200, 607] width 204 height 35
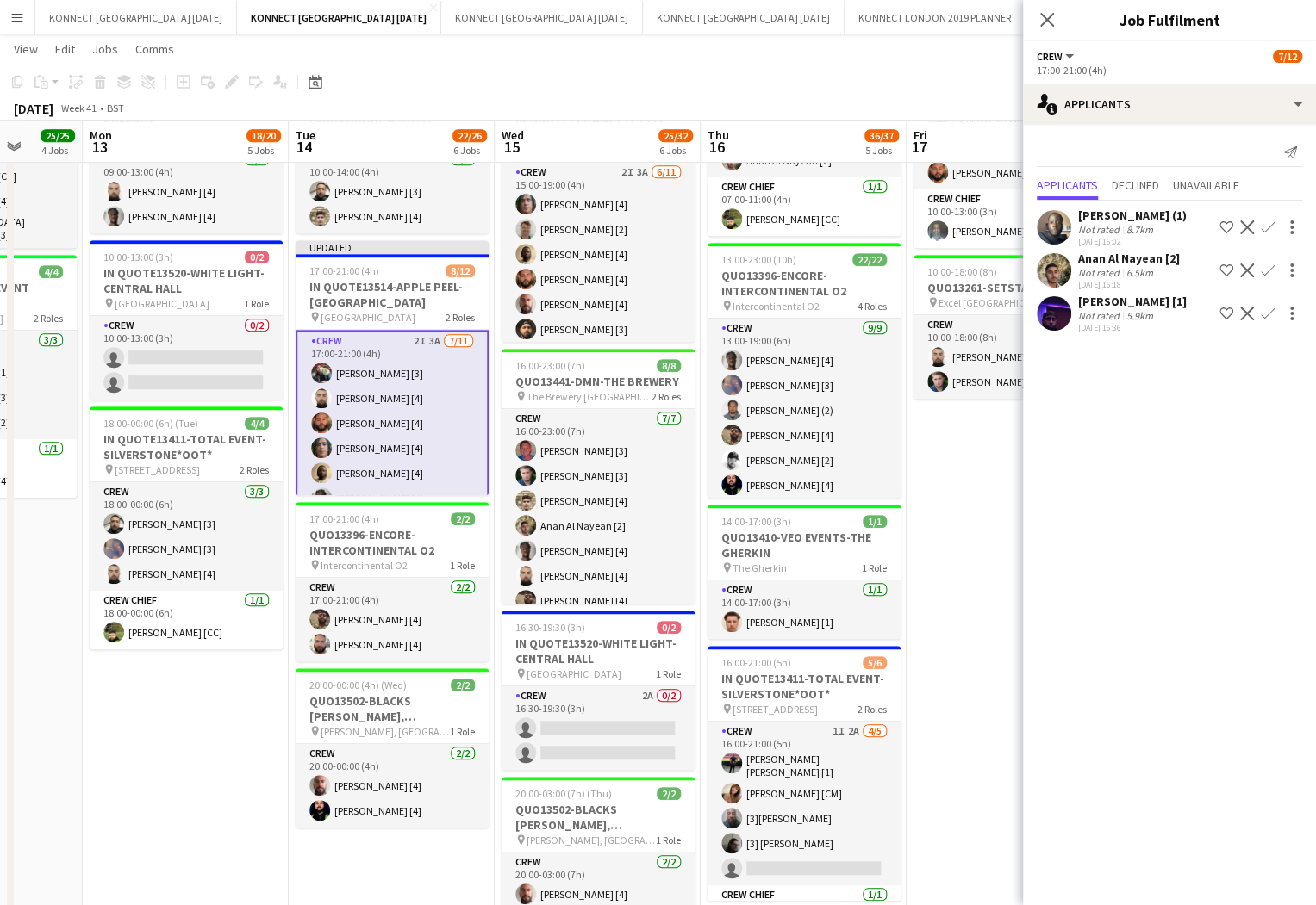
click at [1270, 269] on app-icon "Confirm" at bounding box center [1267, 270] width 13 height 13
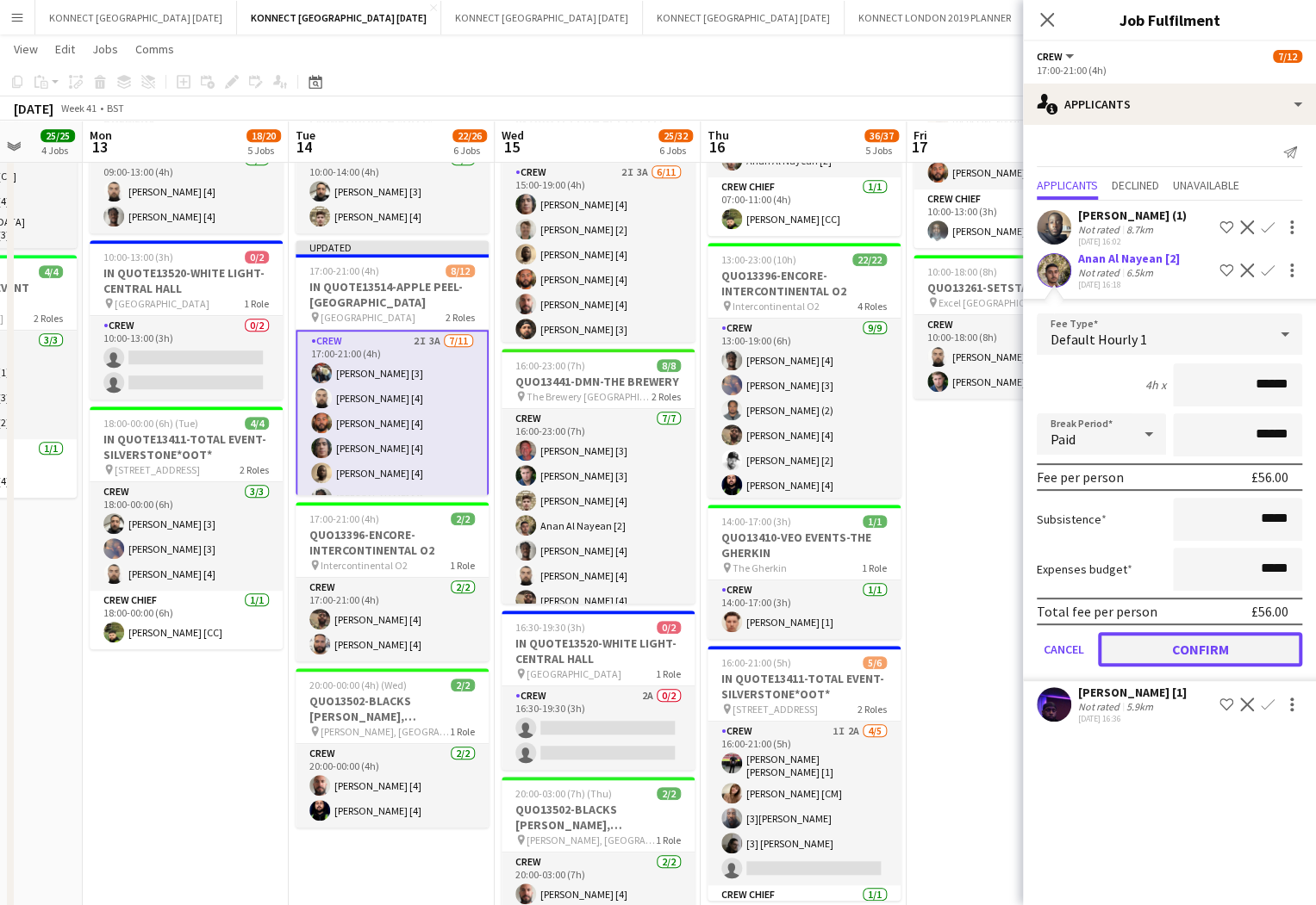
click at [1202, 641] on button "Confirm" at bounding box center [1200, 649] width 204 height 35
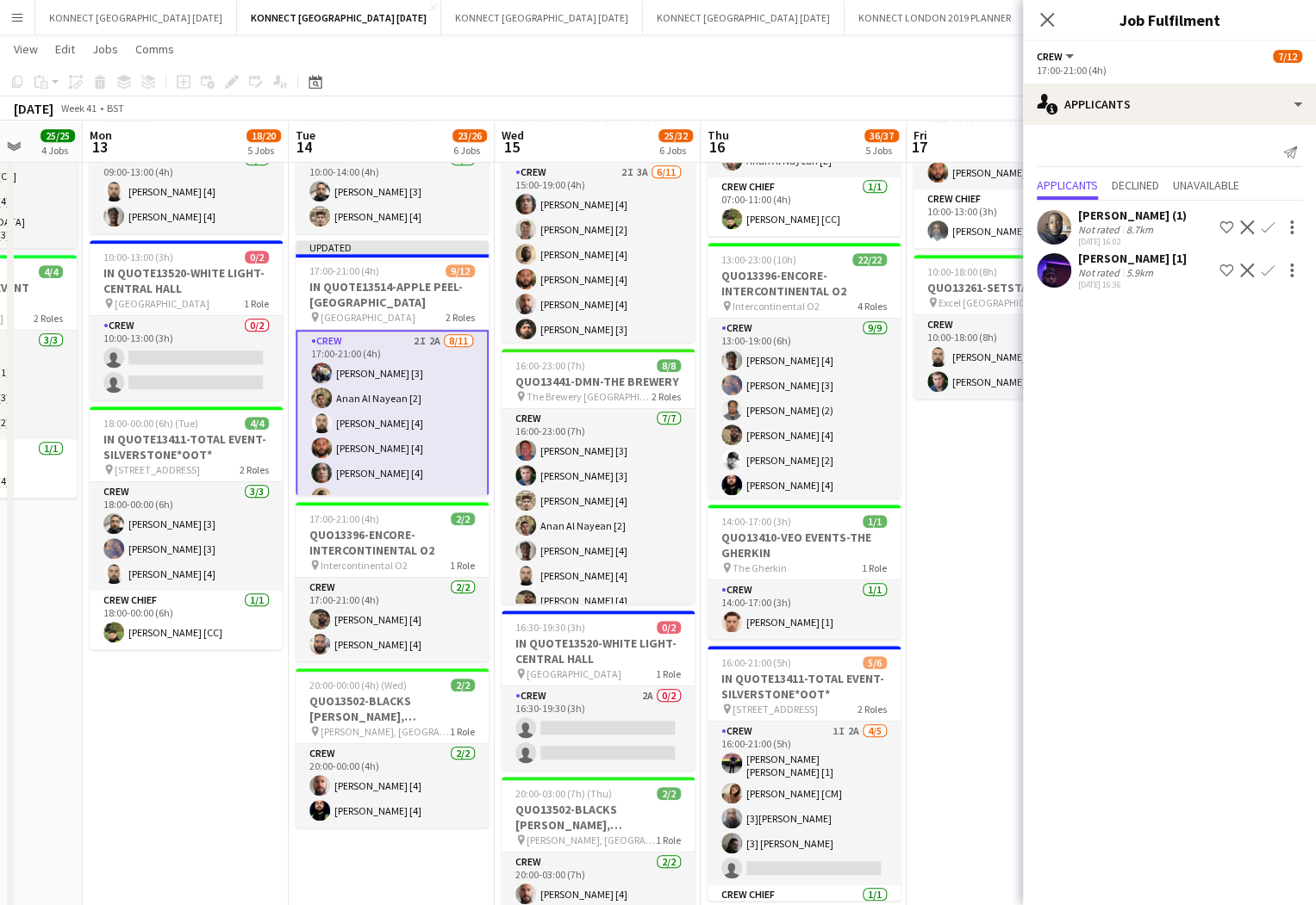
click at [1268, 223] on app-icon "Confirm" at bounding box center [1267, 227] width 13 height 13
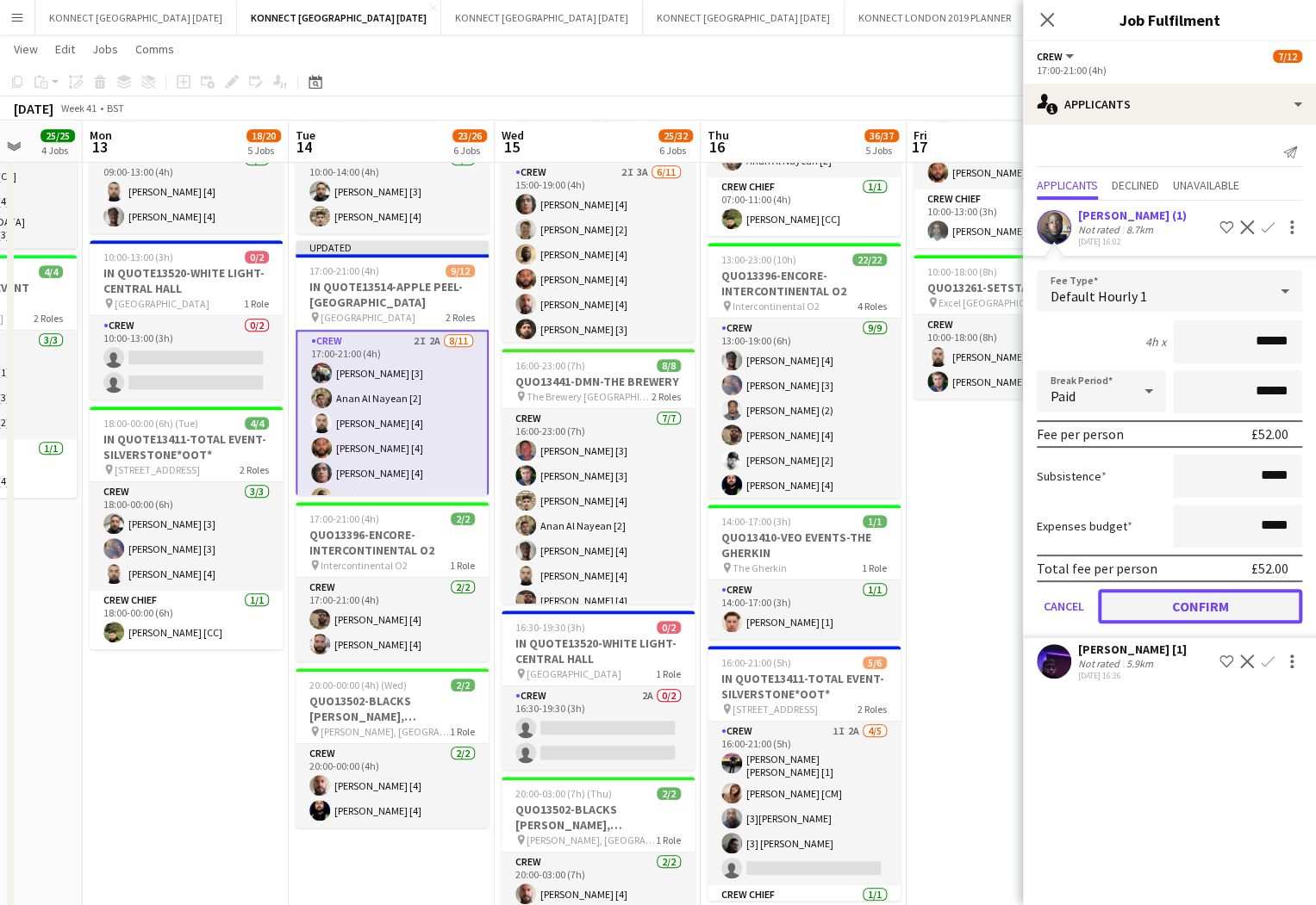
click at [1201, 601] on button "Confirm" at bounding box center [1200, 607] width 204 height 35
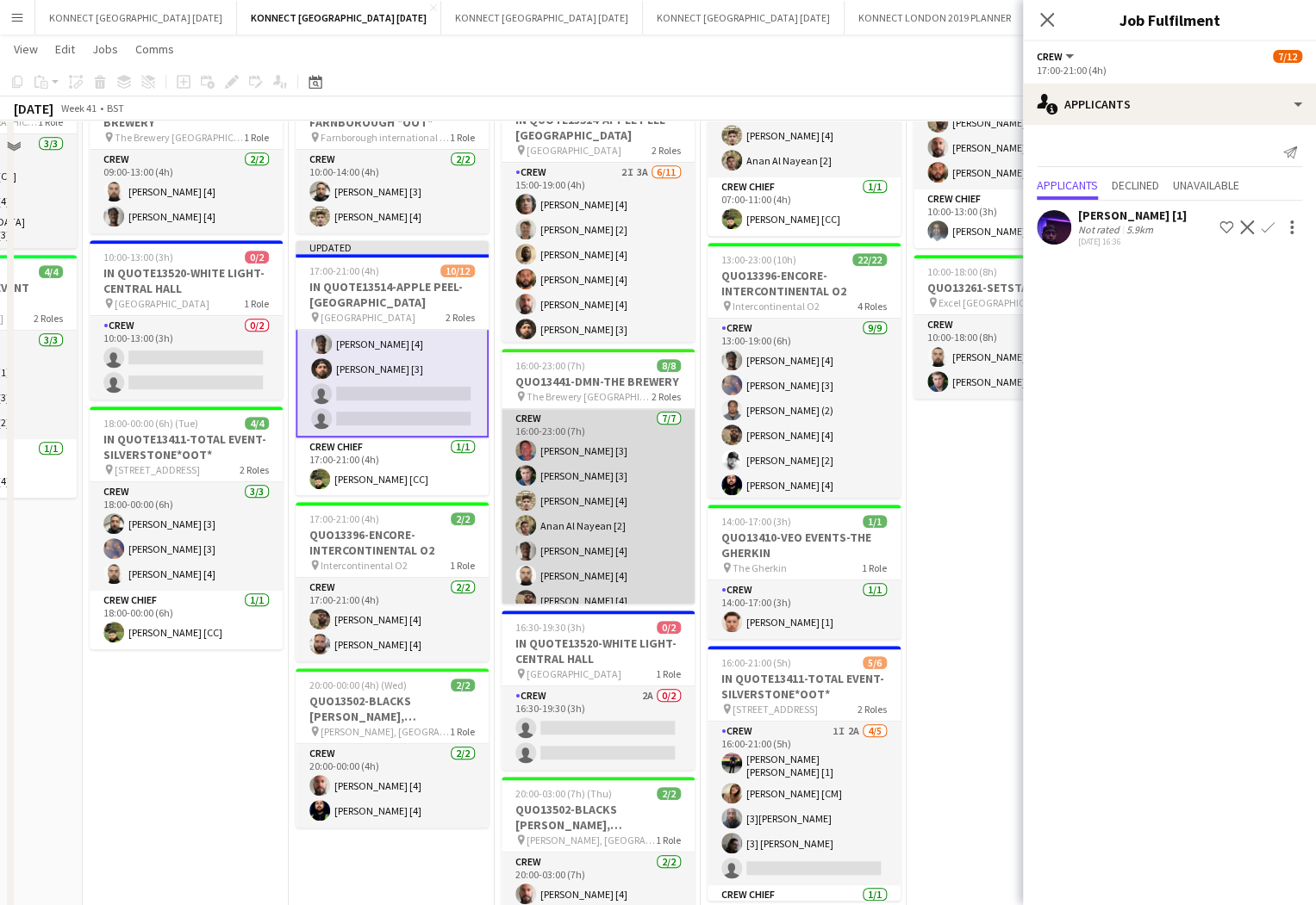
scroll to position [225, 0]
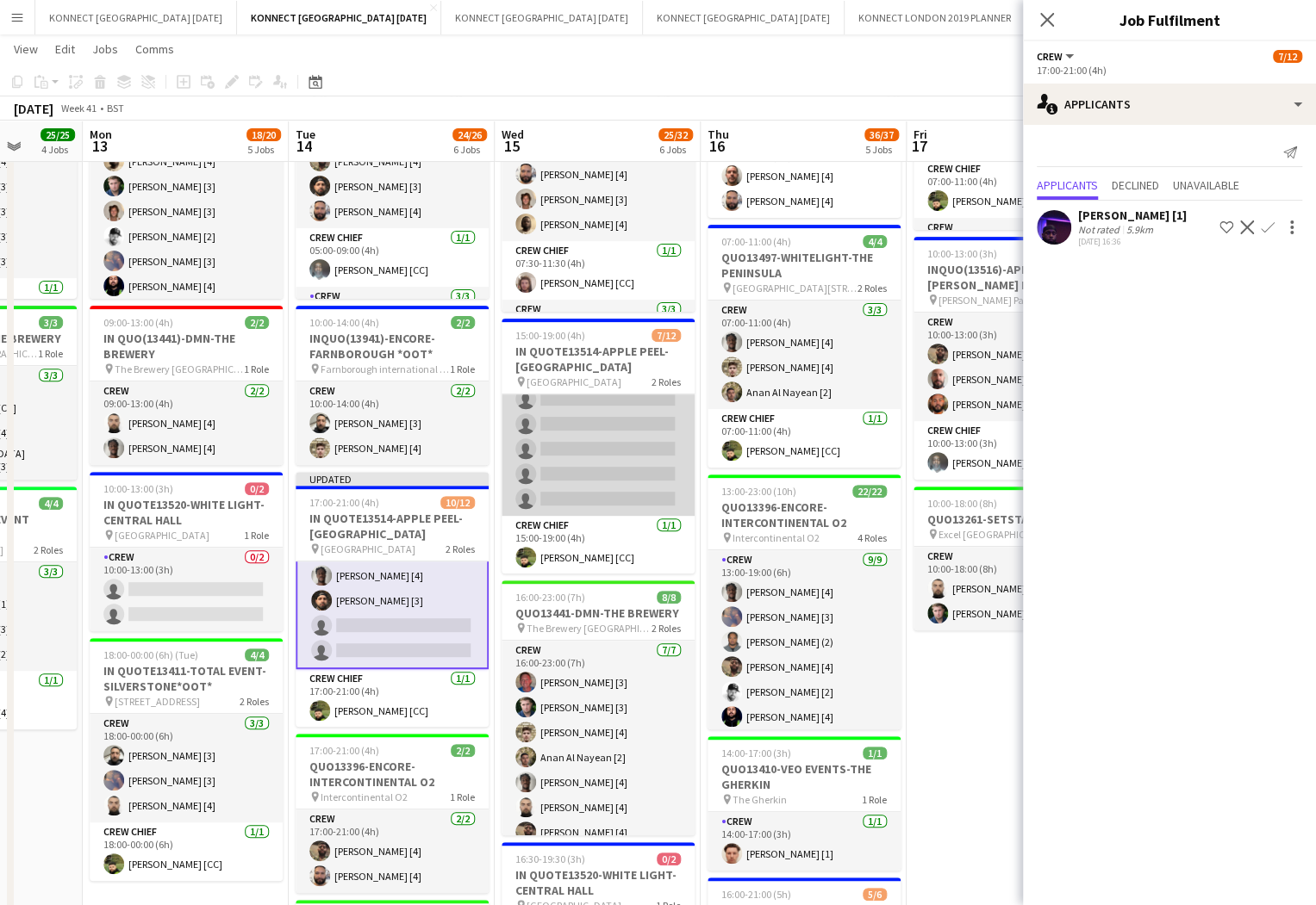
click at [617, 471] on app-card-role "Crew 2I 3A [DATE] 15:00-19:00 (4h) [PERSON_NAME] [4] [PERSON_NAME] [2] [PERSON_…" at bounding box center [597, 362] width 193 height 309
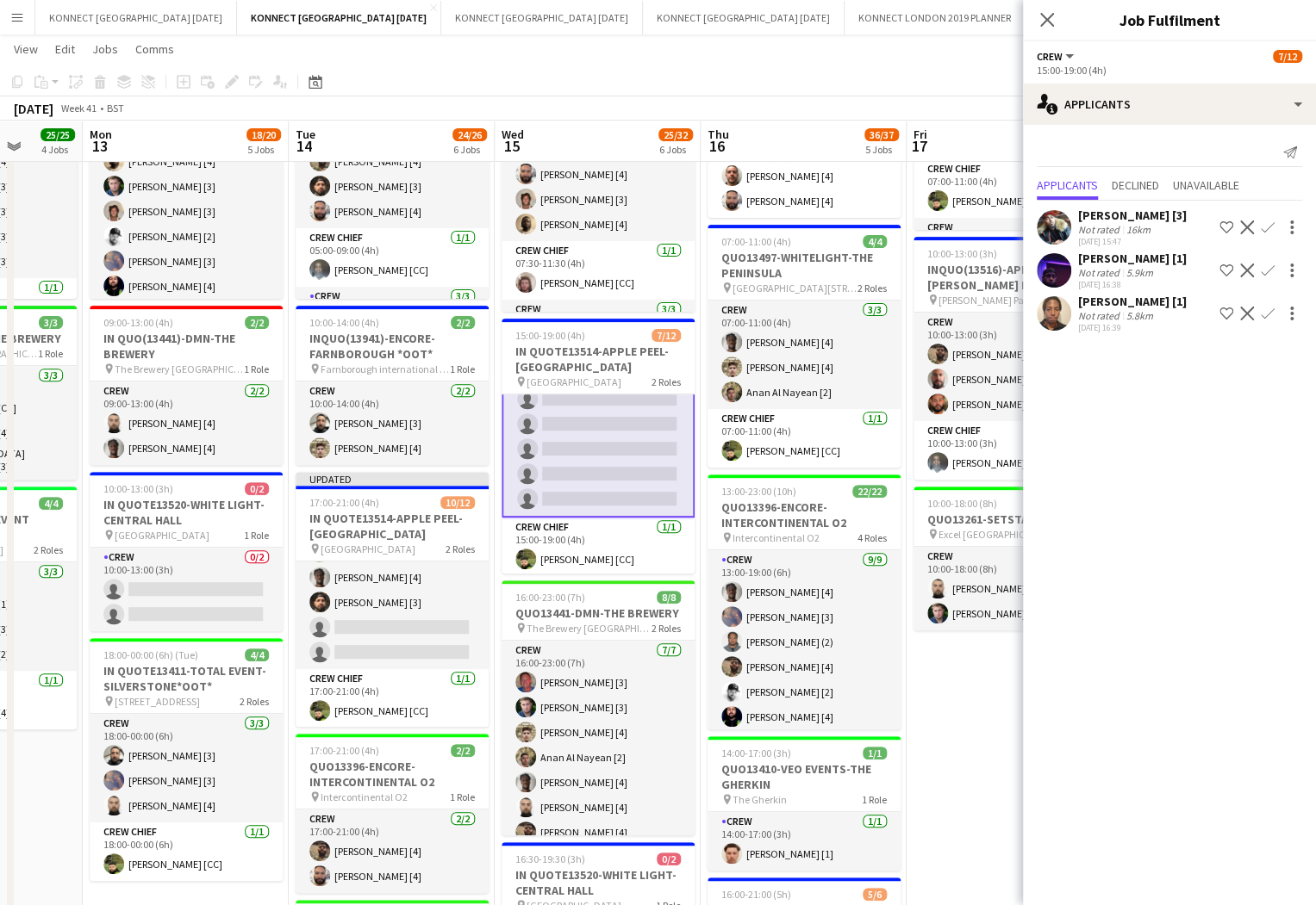
click at [1274, 229] on app-icon "Confirm" at bounding box center [1267, 227] width 13 height 13
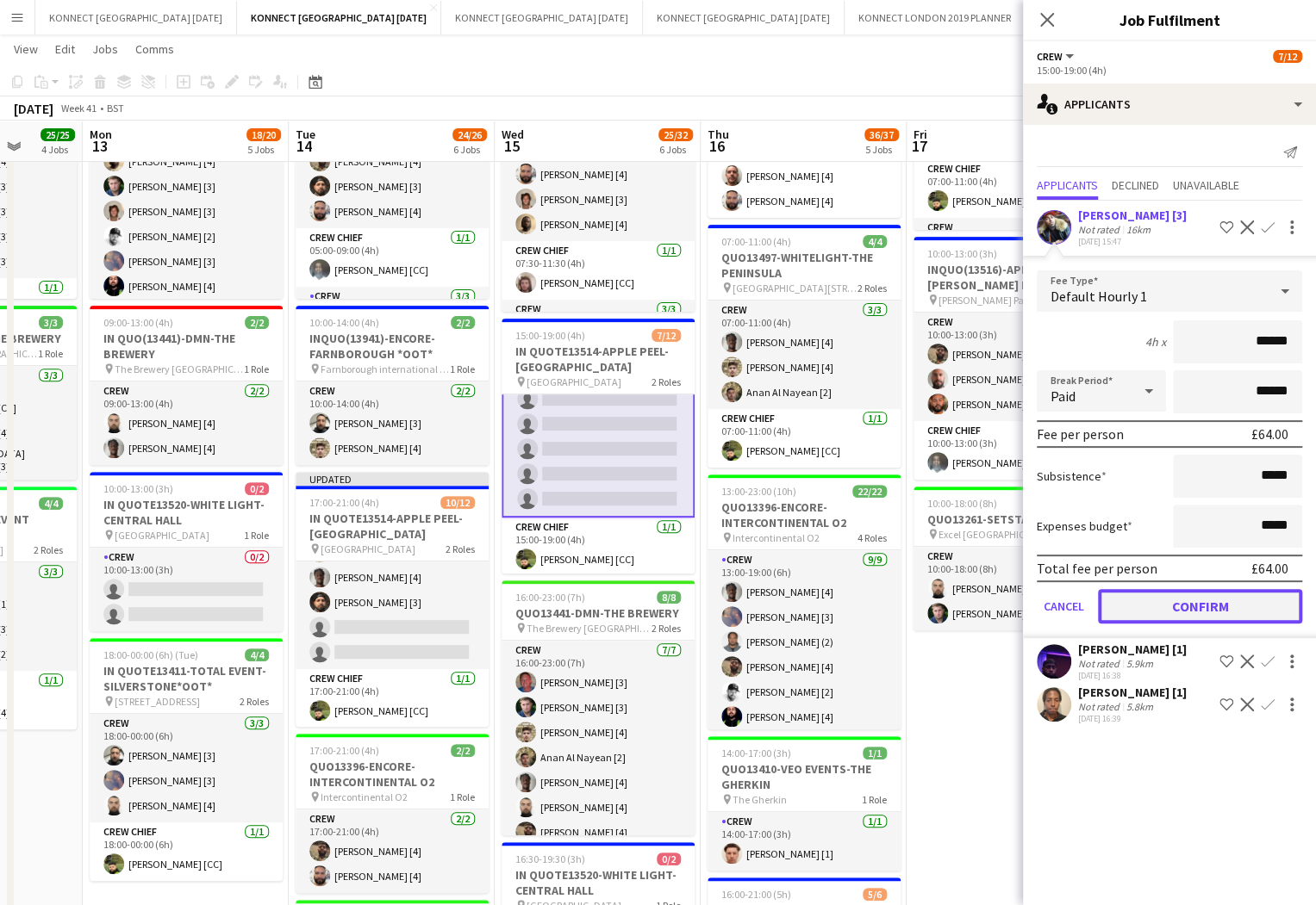
click at [1210, 593] on button "Confirm" at bounding box center [1200, 607] width 204 height 35
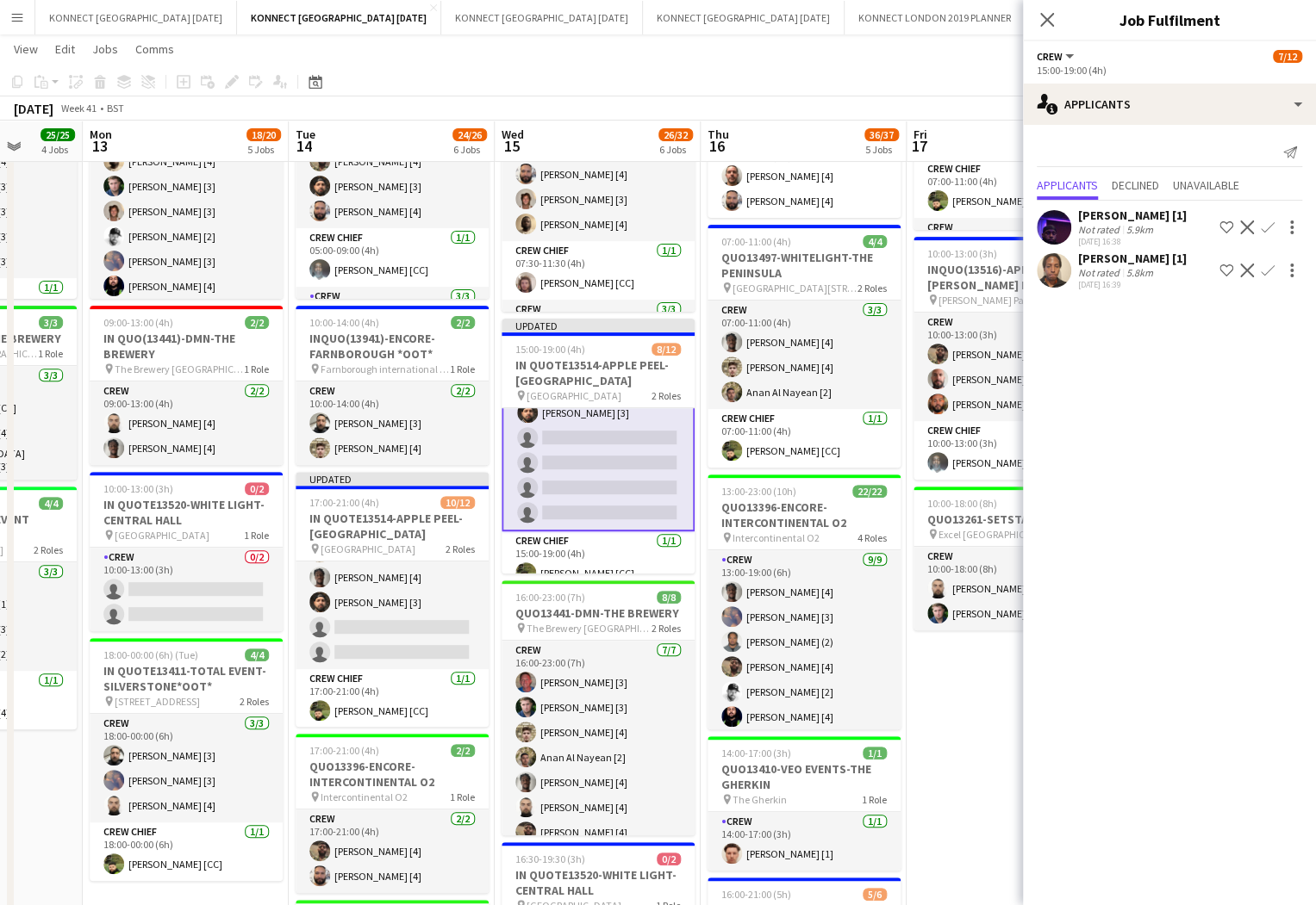
scroll to position [0, 0]
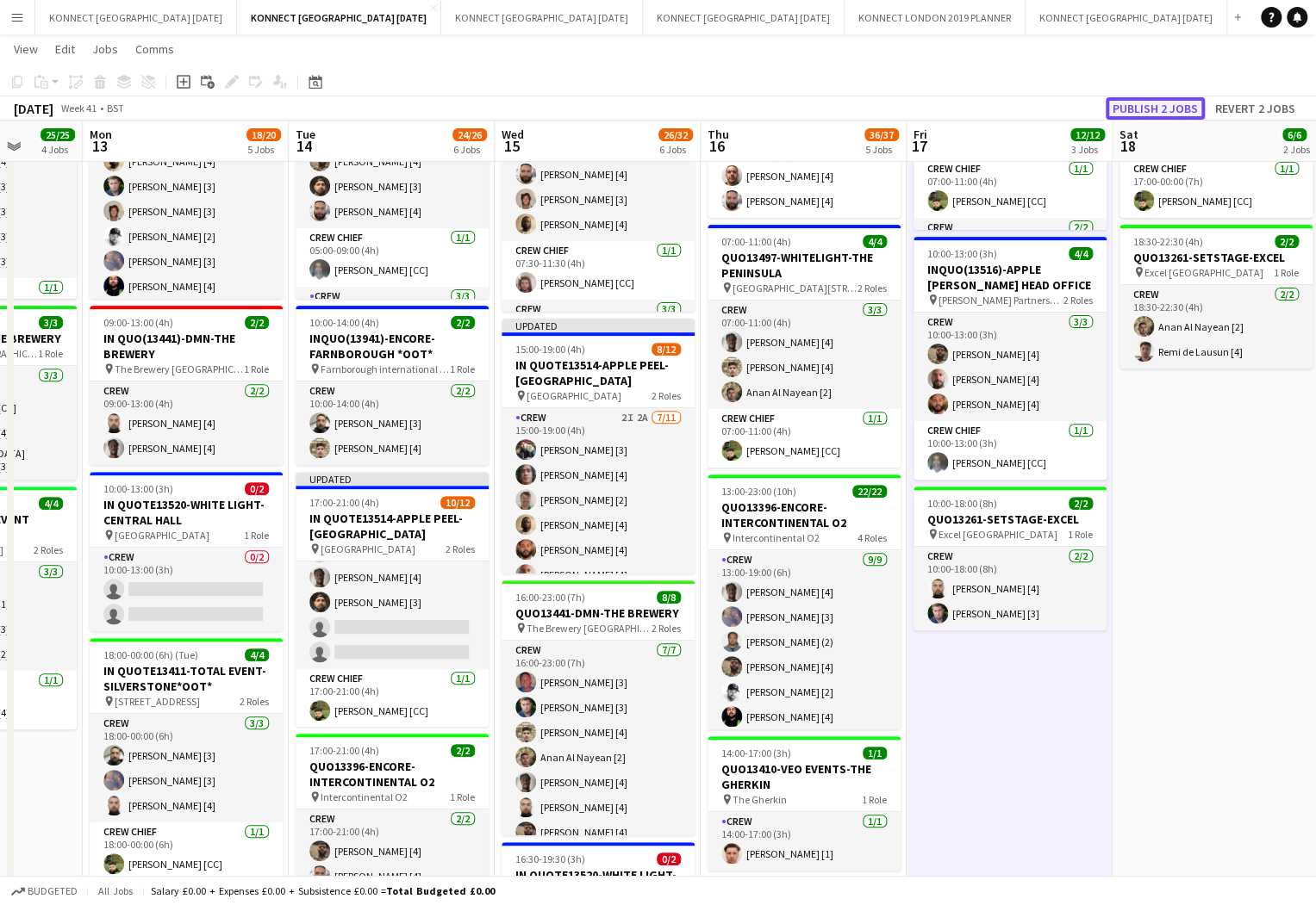
click at [1149, 107] on button "Publish 2 jobs" at bounding box center [1154, 108] width 99 height 22
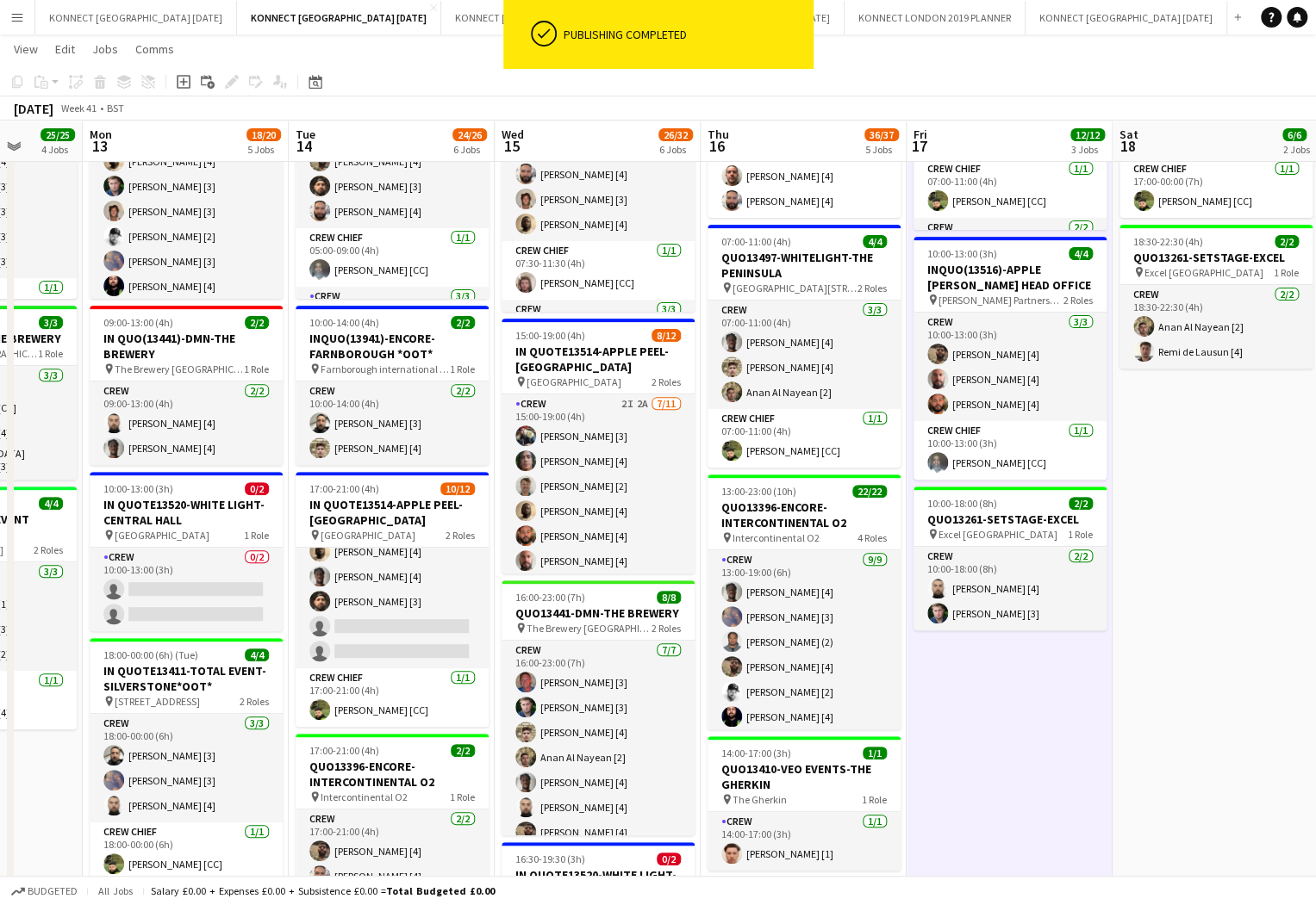
scroll to position [187, 0]
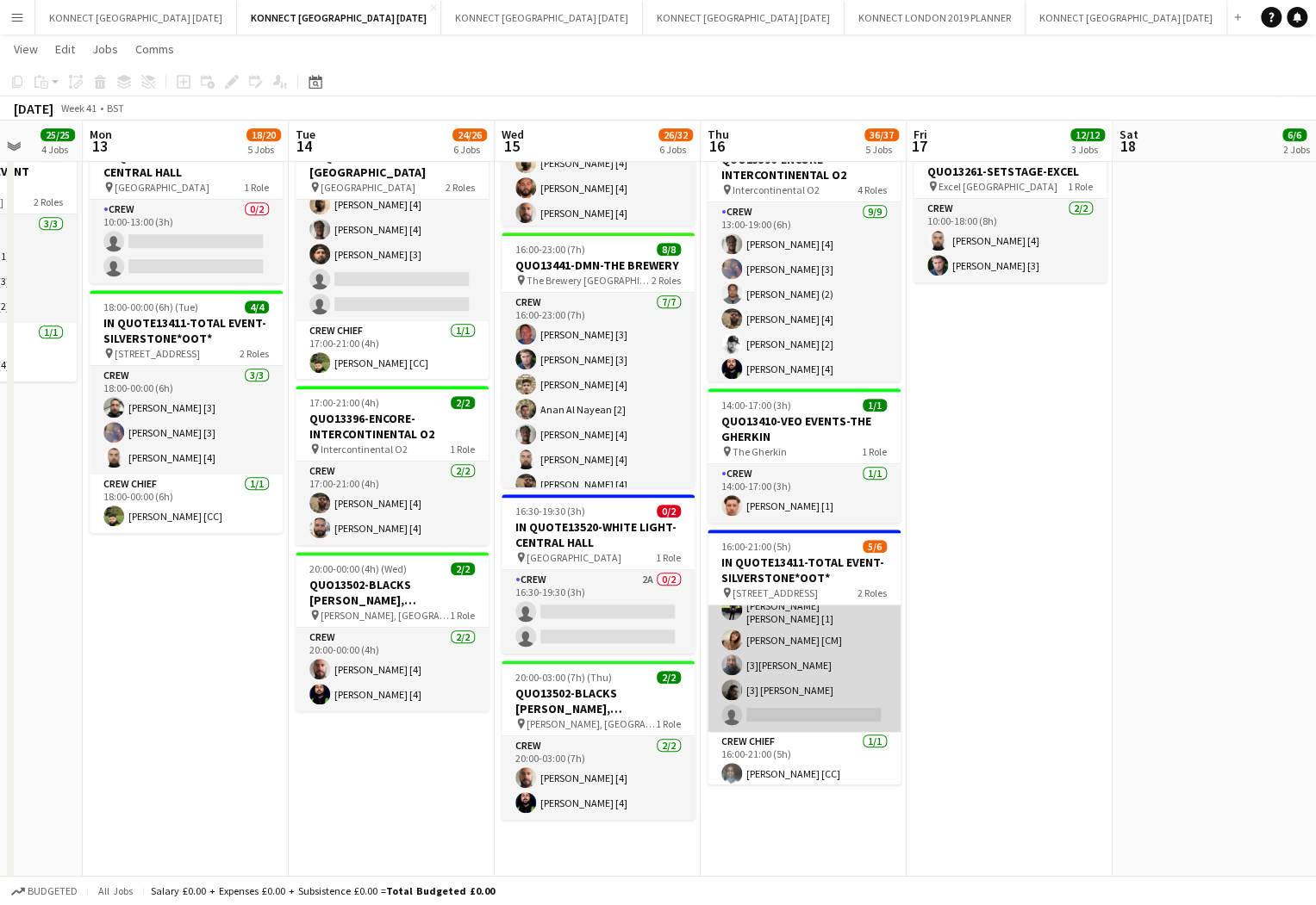
scroll to position [0, 0]
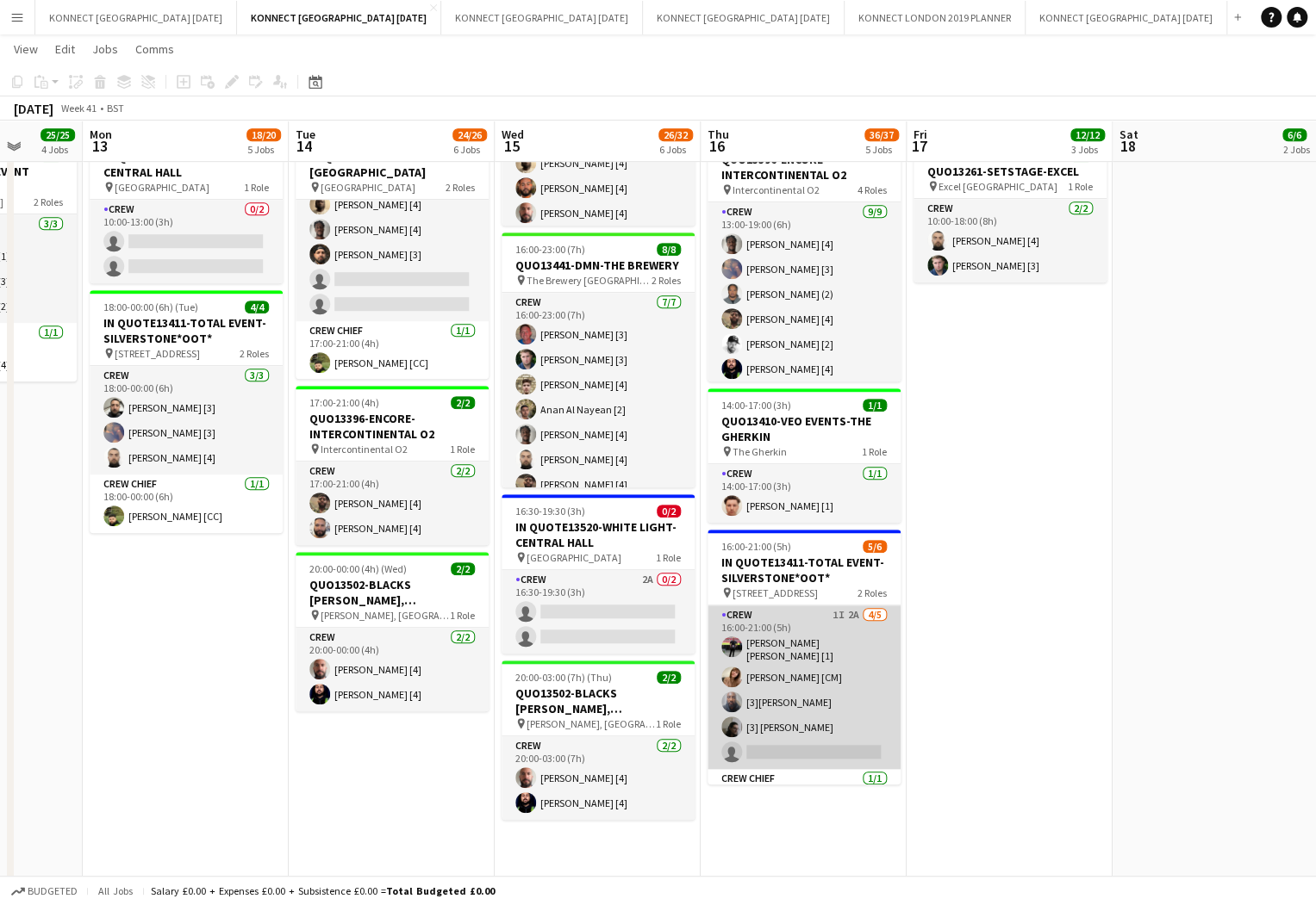
click at [835, 689] on app-card-role "Crew 1I 2A [DATE] 16:00-21:00 (5h) [PERSON_NAME] [PERSON_NAME] [1] [PERSON_NAME…" at bounding box center [803, 688] width 193 height 163
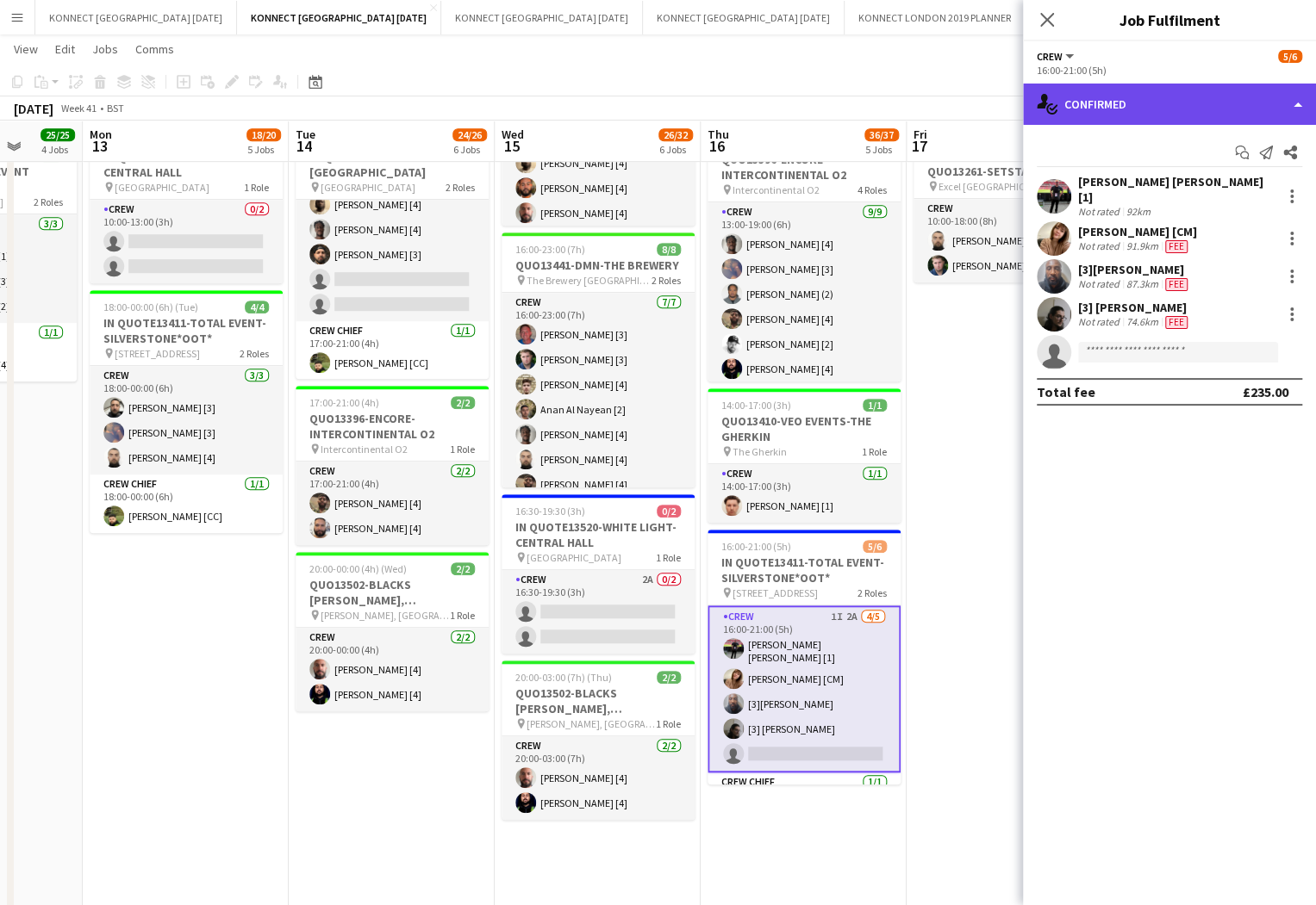
click at [1196, 112] on div "single-neutral-actions-check-2 Confirmed" at bounding box center [1169, 104] width 293 height 41
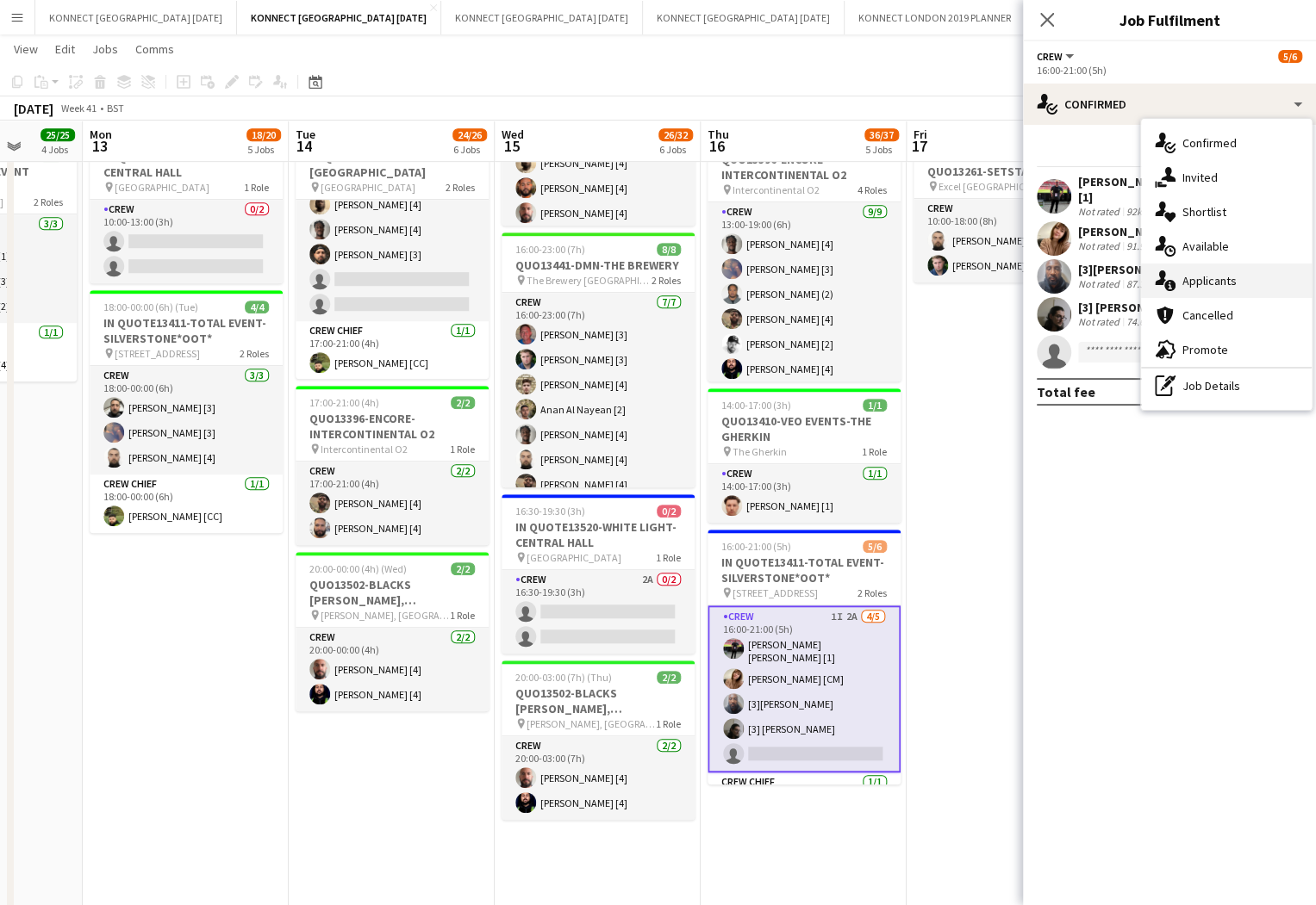
click at [1257, 275] on div "single-neutral-actions-information Applicants" at bounding box center [1226, 281] width 170 height 35
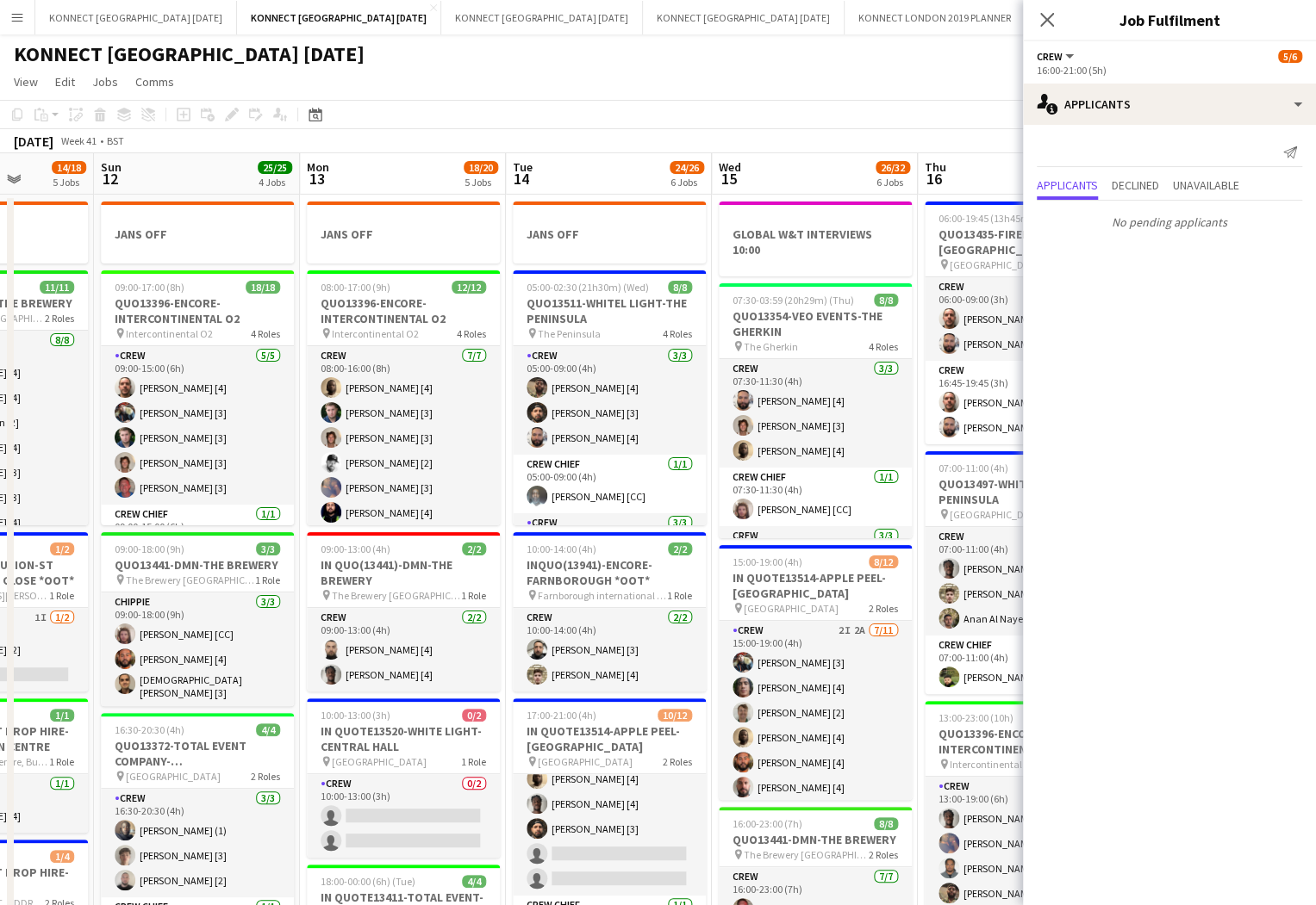
scroll to position [0, 535]
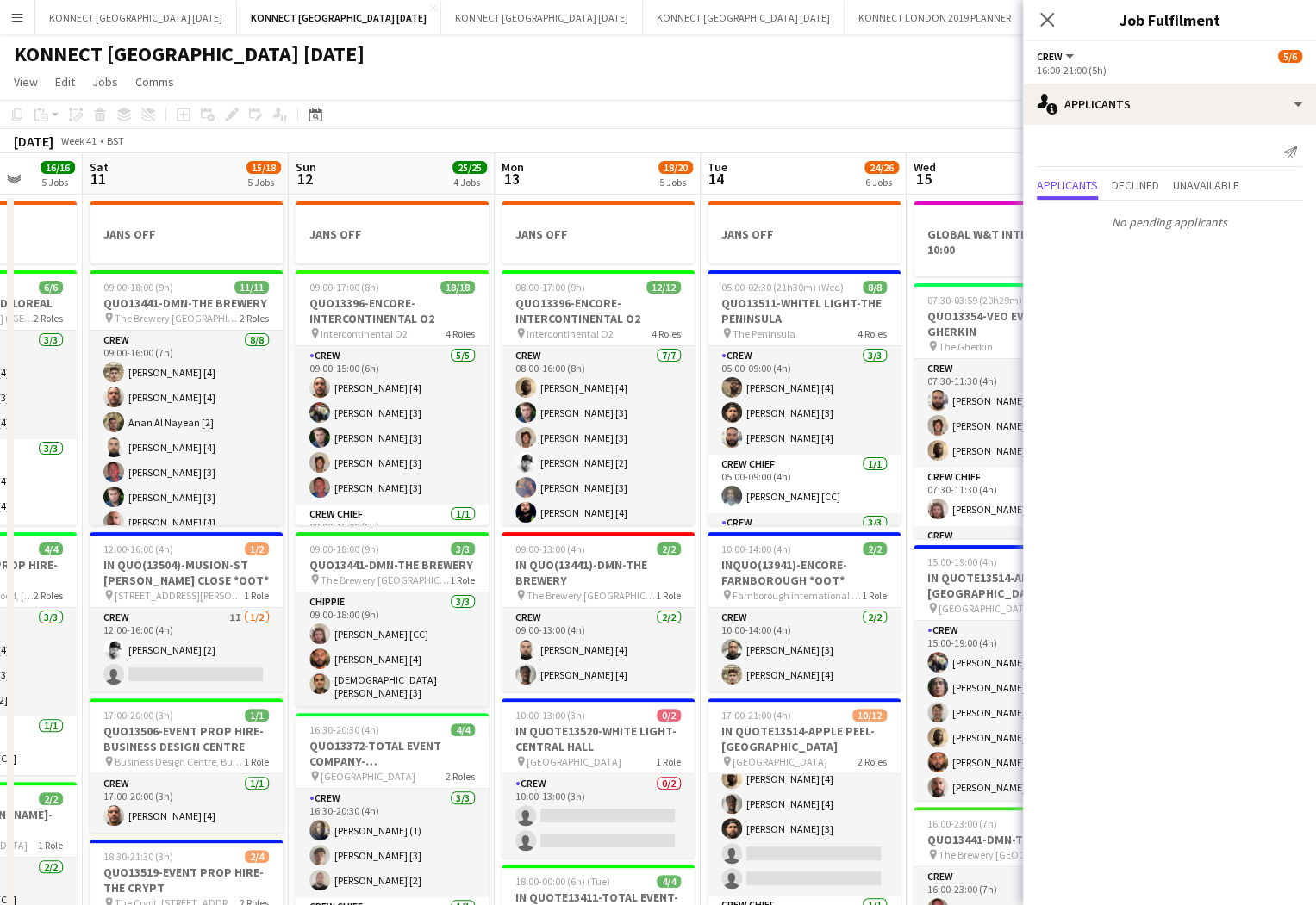
click at [498, 82] on app-page-menu "View Day view expanded Day view collapsed Month view Date picker Jump to [DATE]…" at bounding box center [658, 84] width 1316 height 33
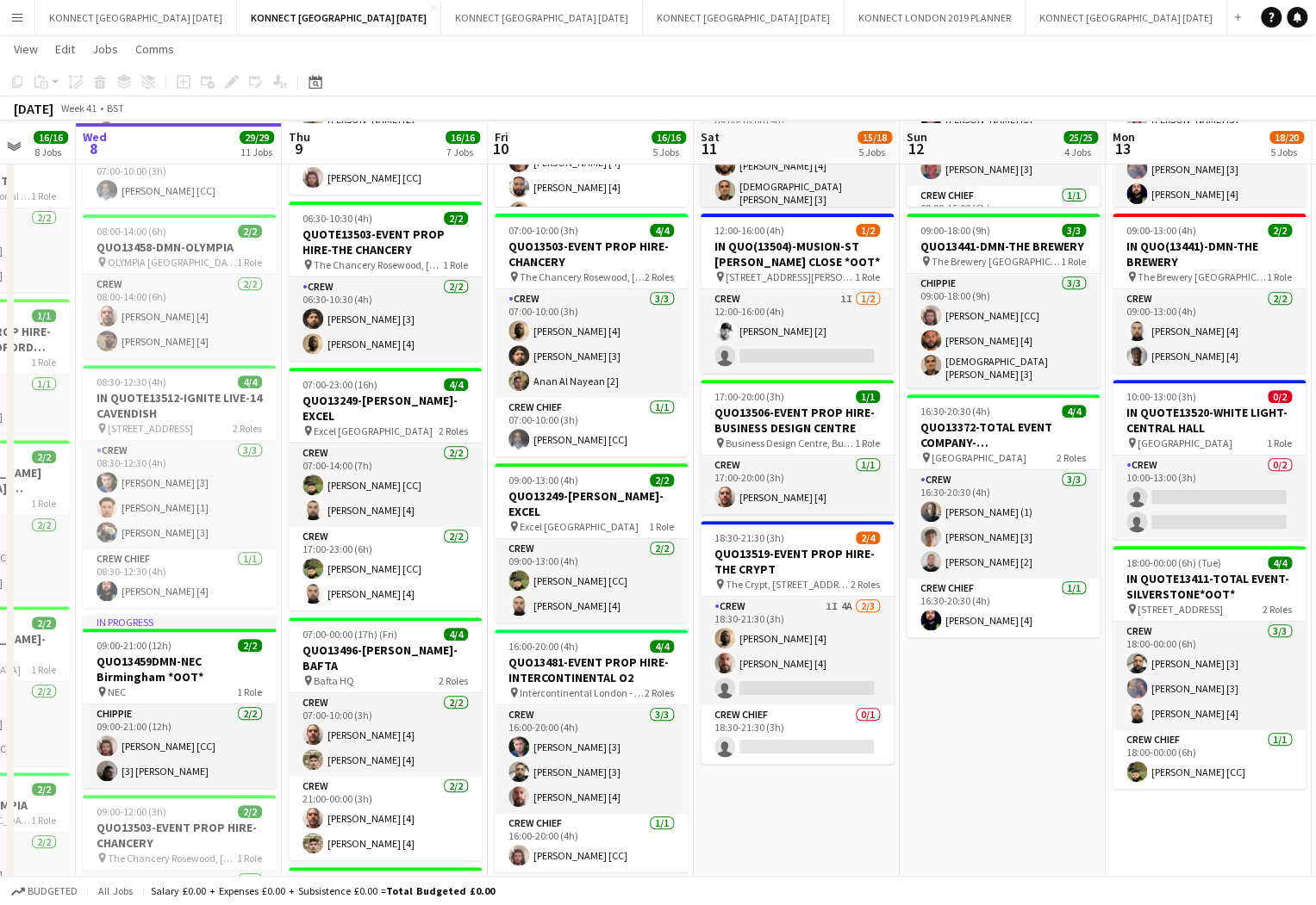
scroll to position [318, 0]
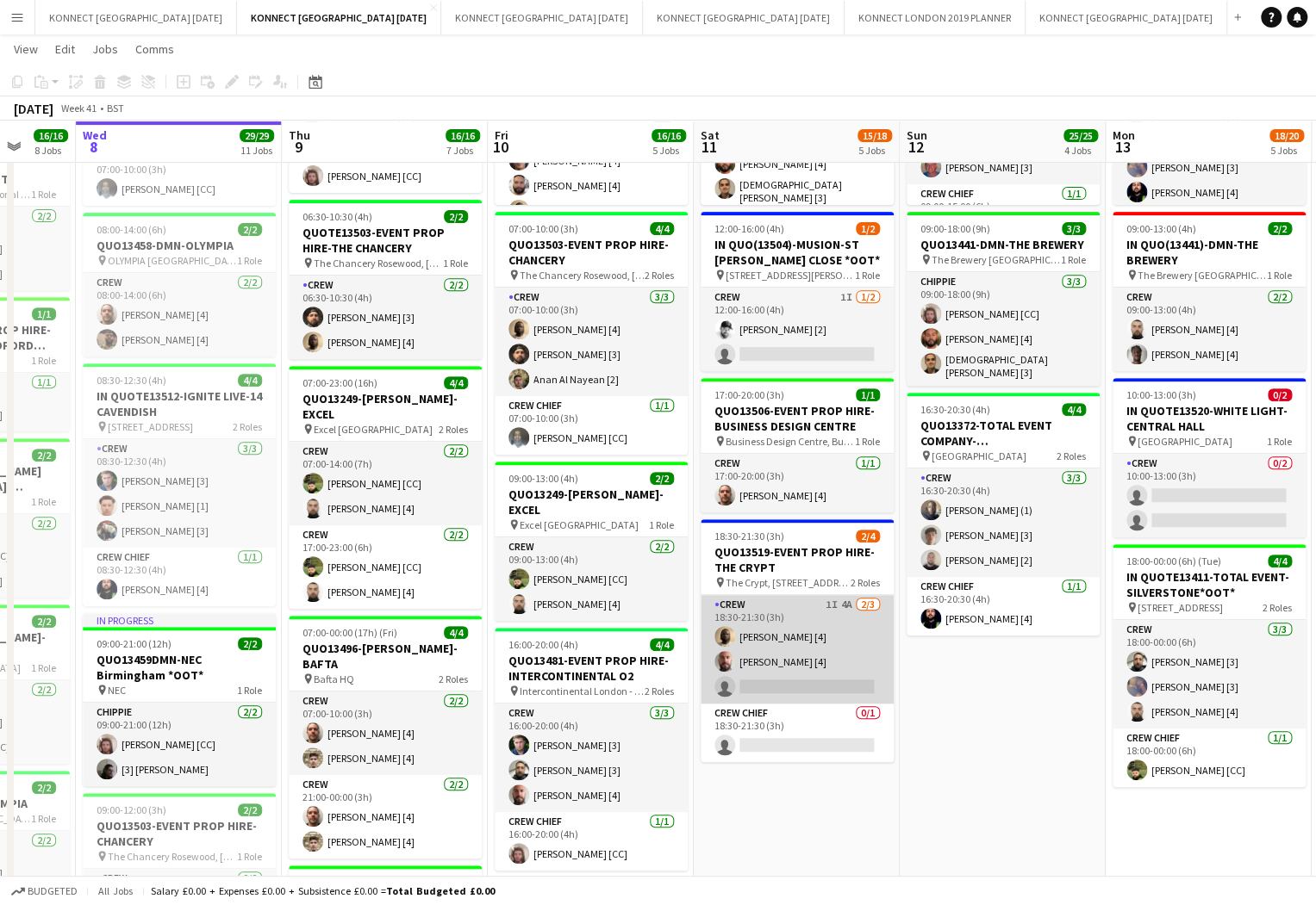
click at [805, 649] on app-card-role "Crew 1I 4A [DATE] 18:30-21:30 (3h) [PERSON_NAME] [4] [PERSON_NAME] [4] single-n…" at bounding box center [797, 649] width 193 height 109
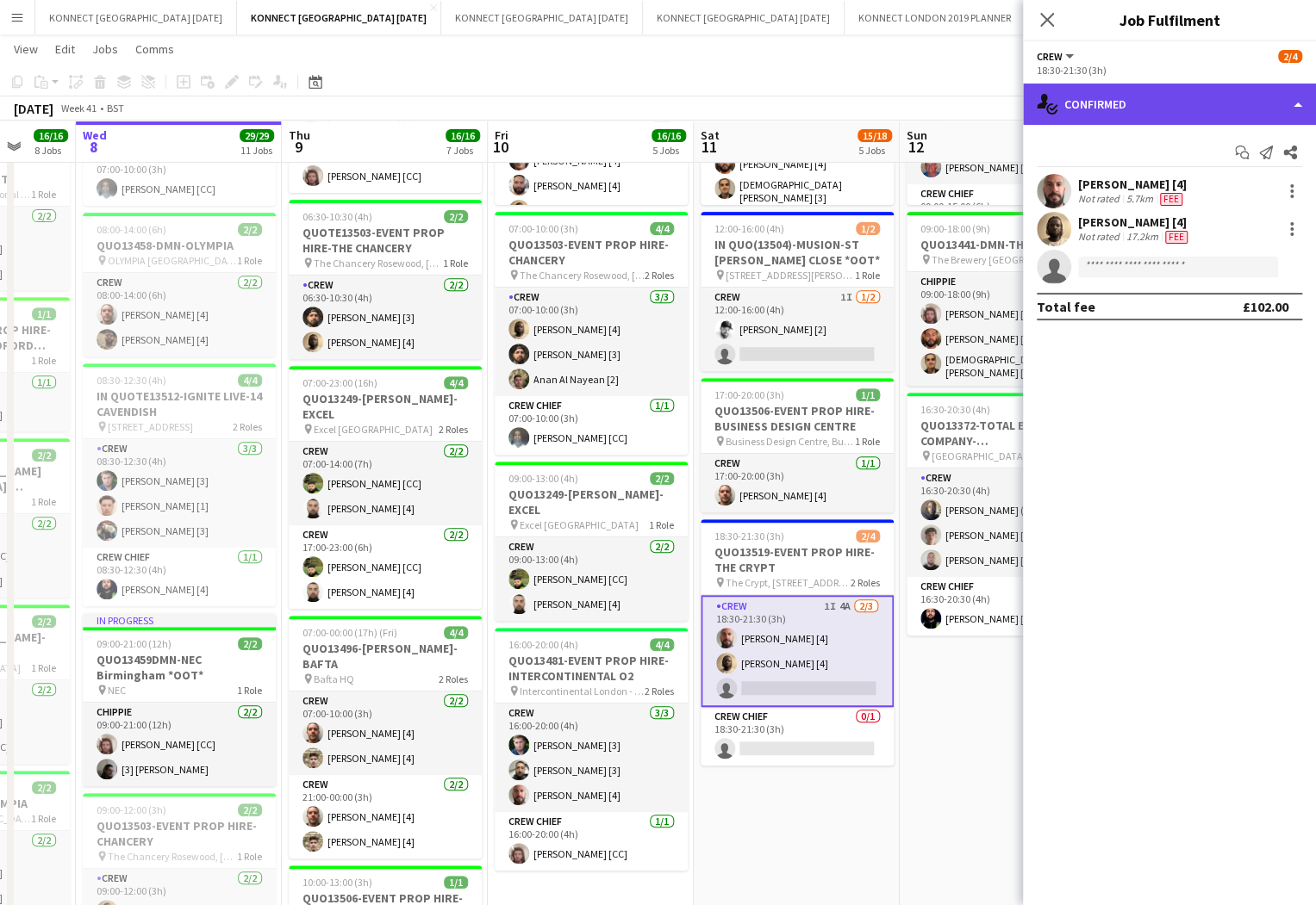
click at [1180, 102] on div "single-neutral-actions-check-2 Confirmed" at bounding box center [1169, 104] width 293 height 41
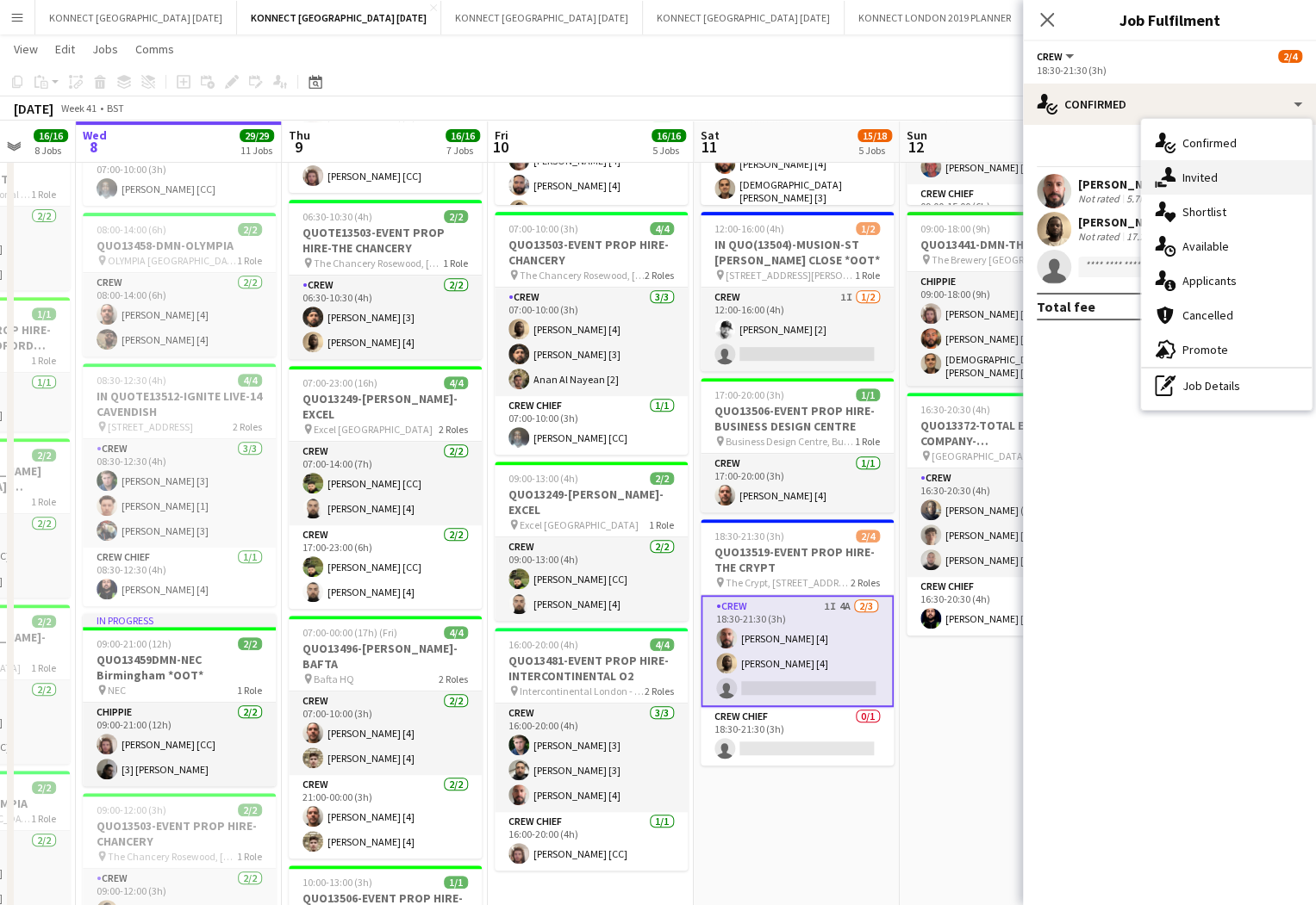
click at [1214, 178] on span "Invited" at bounding box center [1200, 177] width 36 height 15
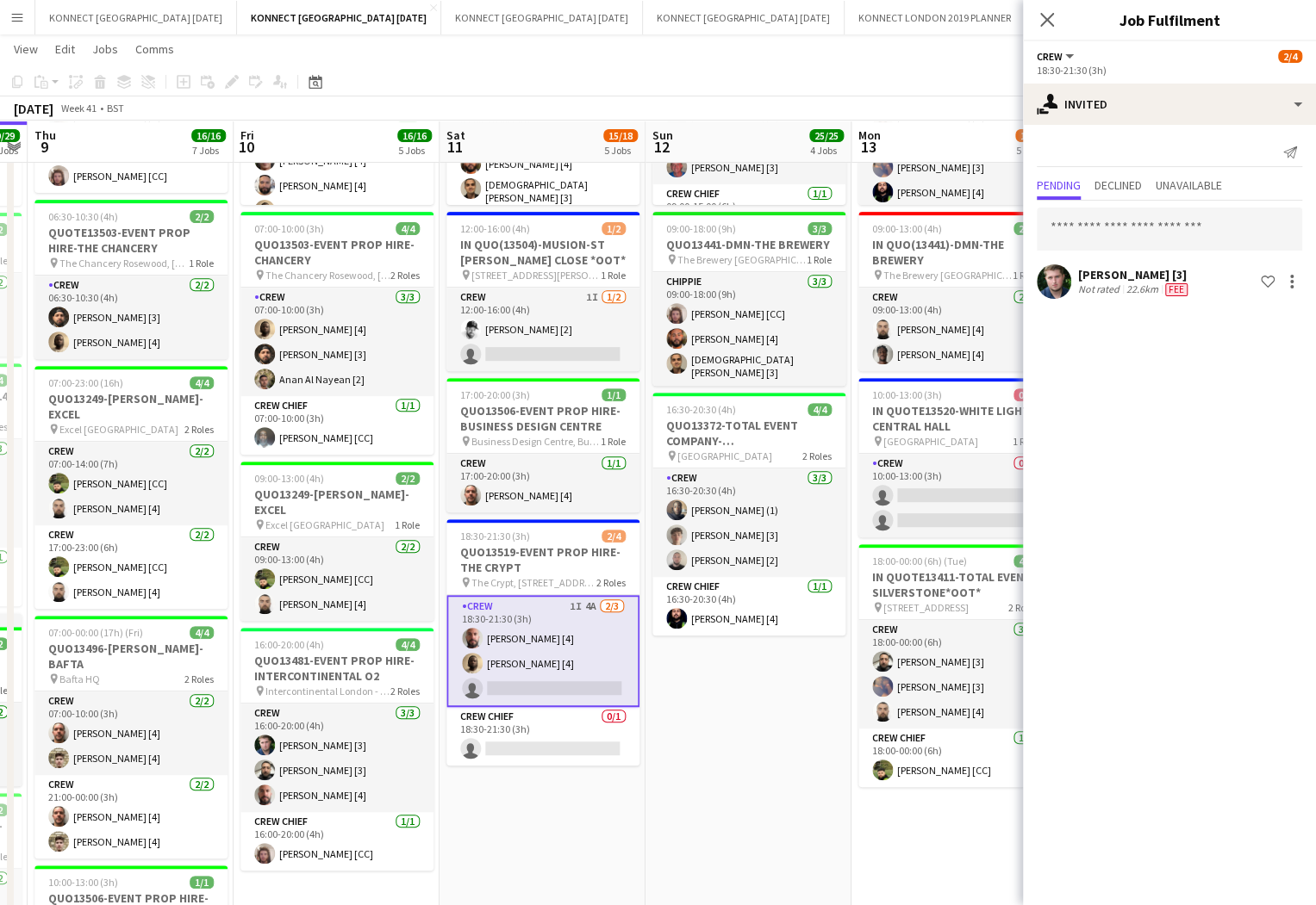
scroll to position [0, 642]
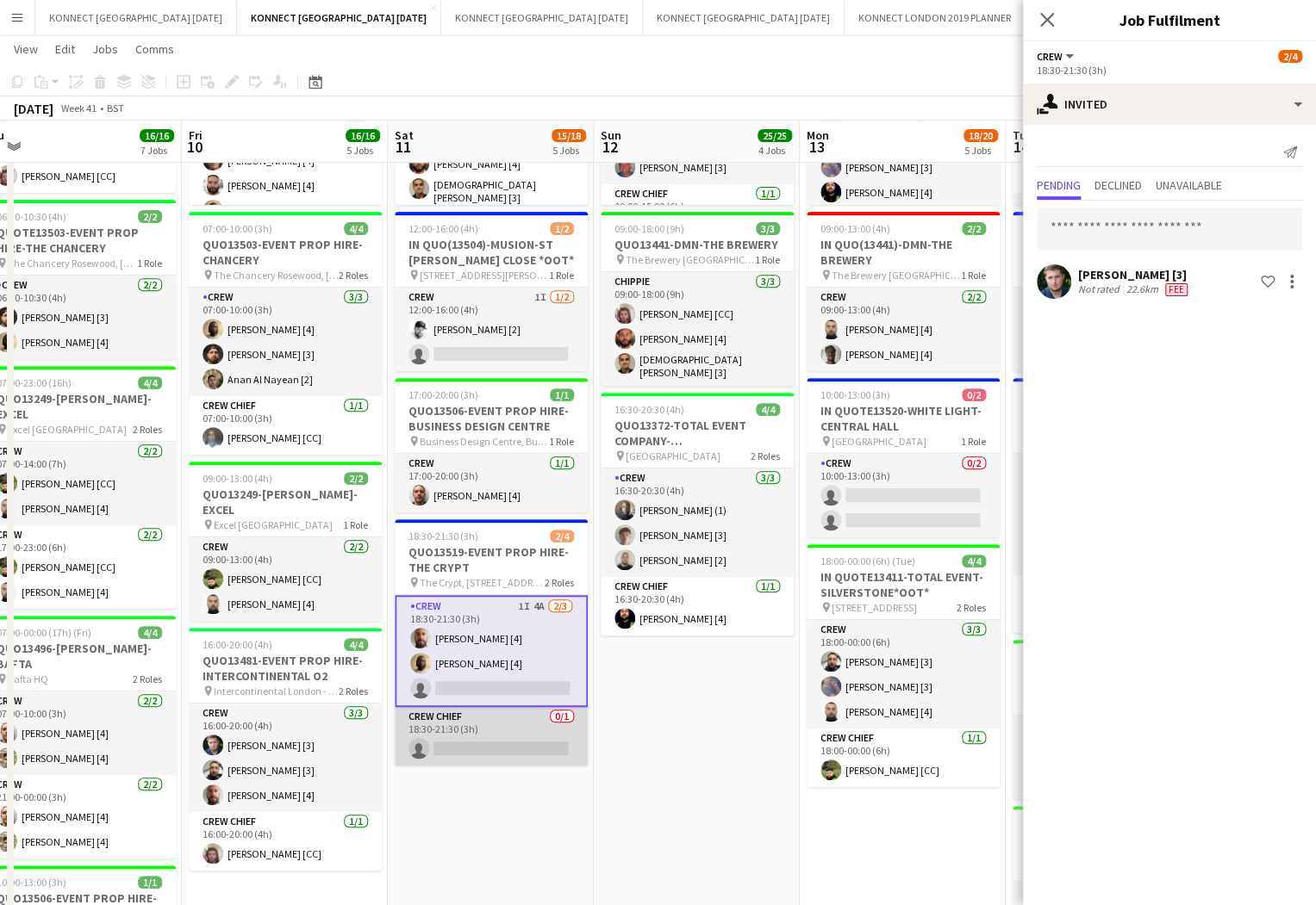
click at [458, 738] on app-card-role "Crew Chief 0/1 18:30-21:30 (3h) single-neutral-actions" at bounding box center [491, 736] width 193 height 59
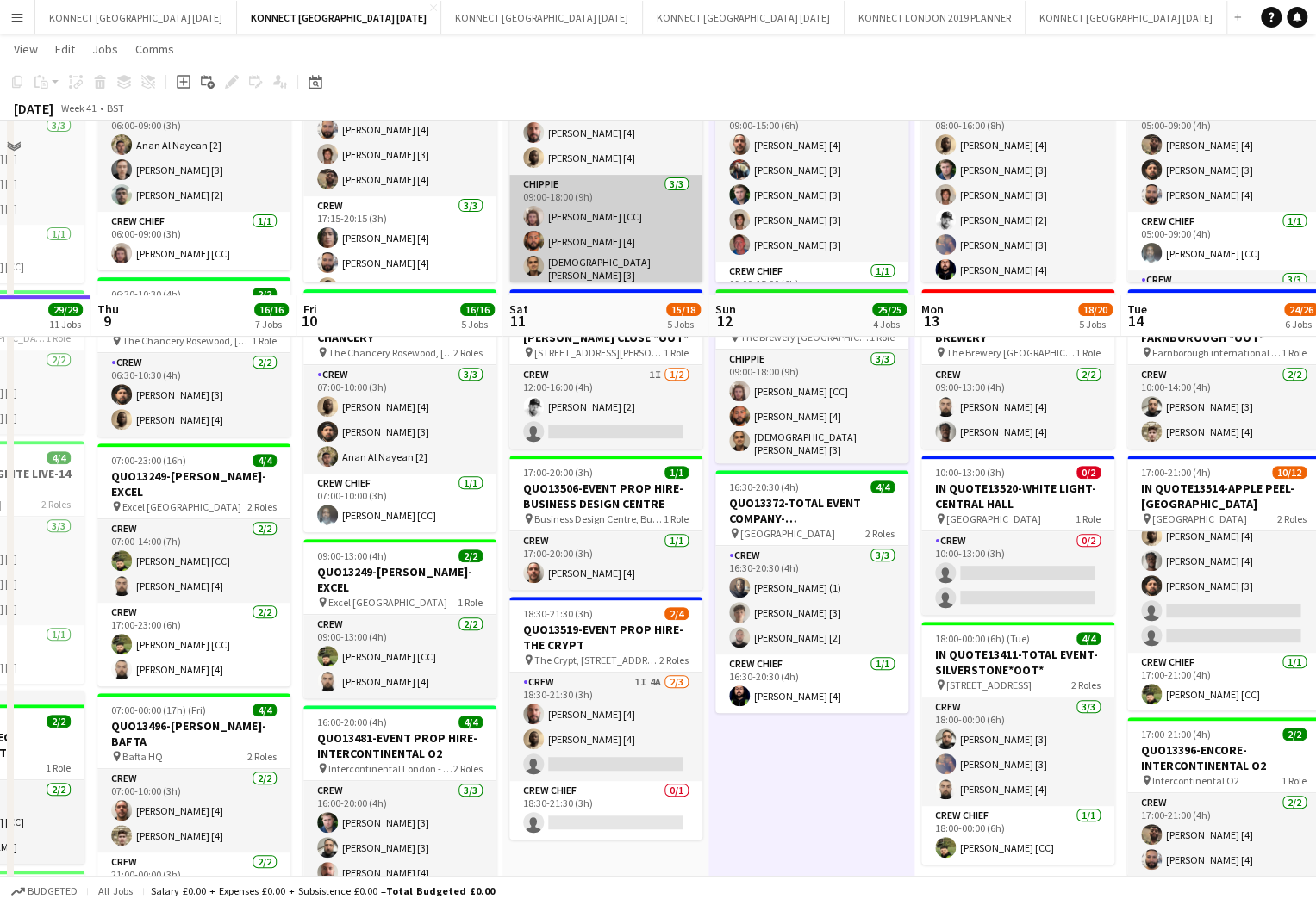
scroll to position [460, 0]
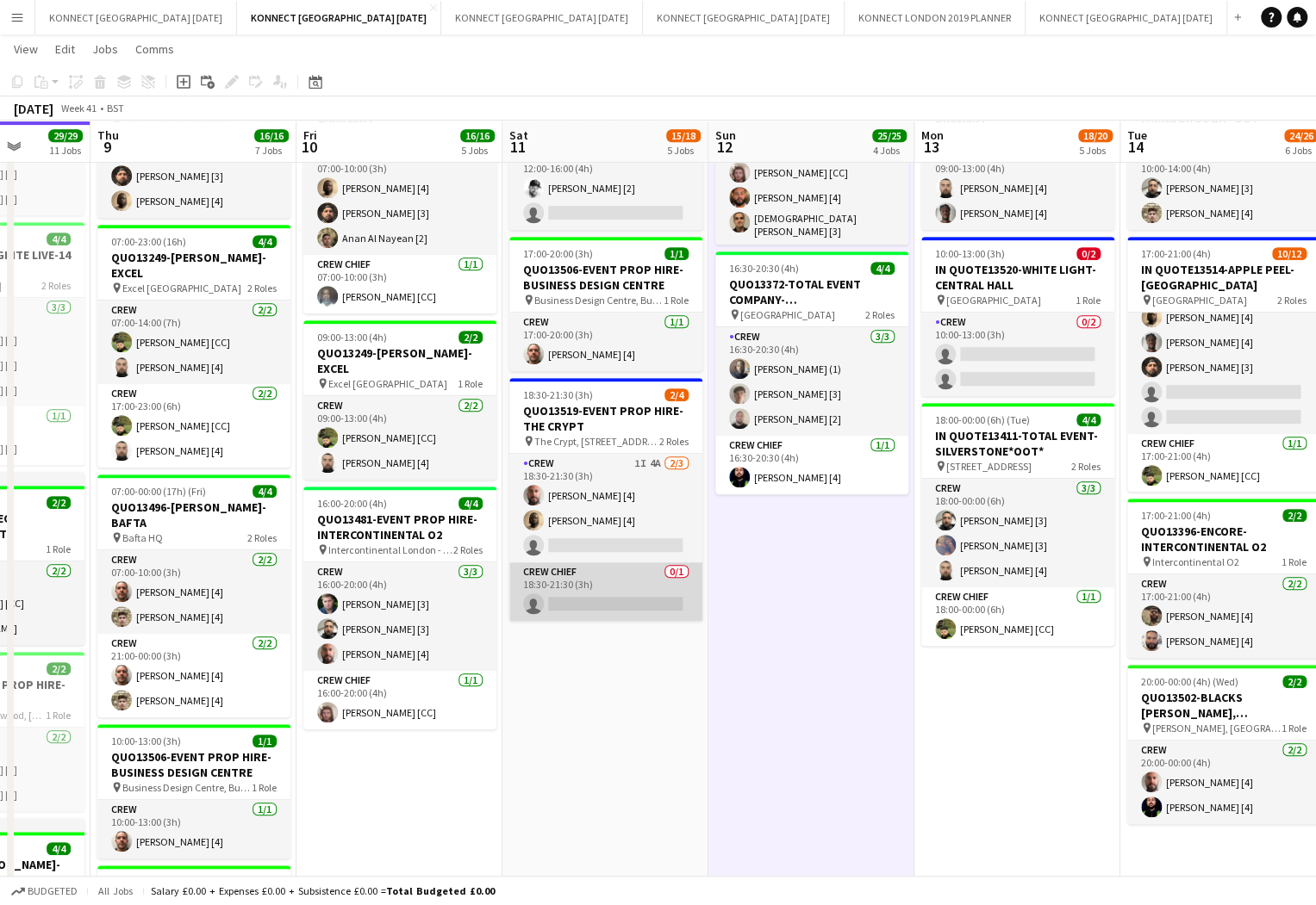
click at [599, 582] on app-card-role "Crew Chief 0/1 18:30-21:30 (3h) single-neutral-actions" at bounding box center [605, 591] width 193 height 59
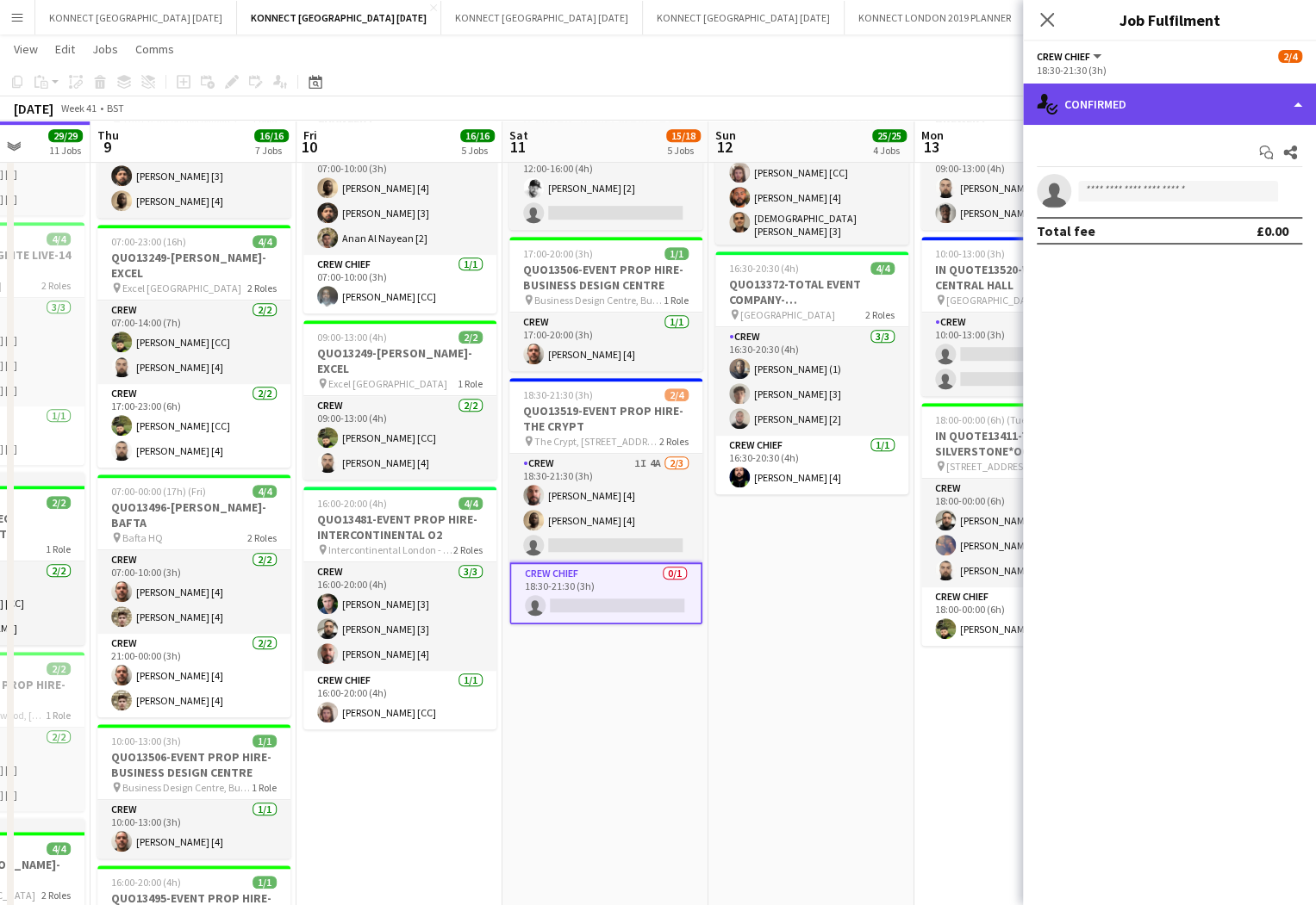
click at [1152, 119] on div "single-neutral-actions-check-2 Confirmed" at bounding box center [1169, 104] width 293 height 41
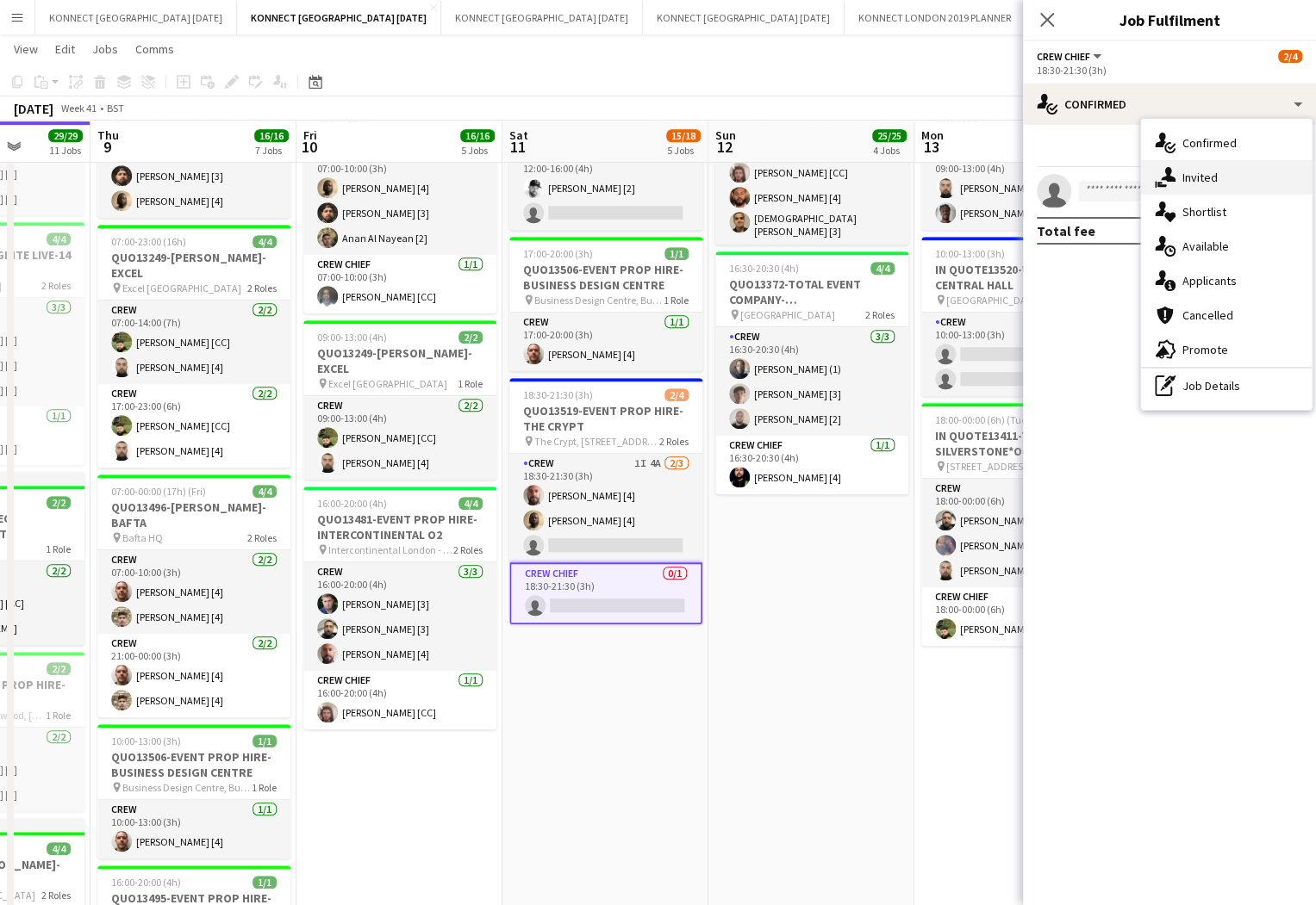
click at [1199, 190] on div "single-neutral-actions-share-1 Invited" at bounding box center [1226, 178] width 170 height 35
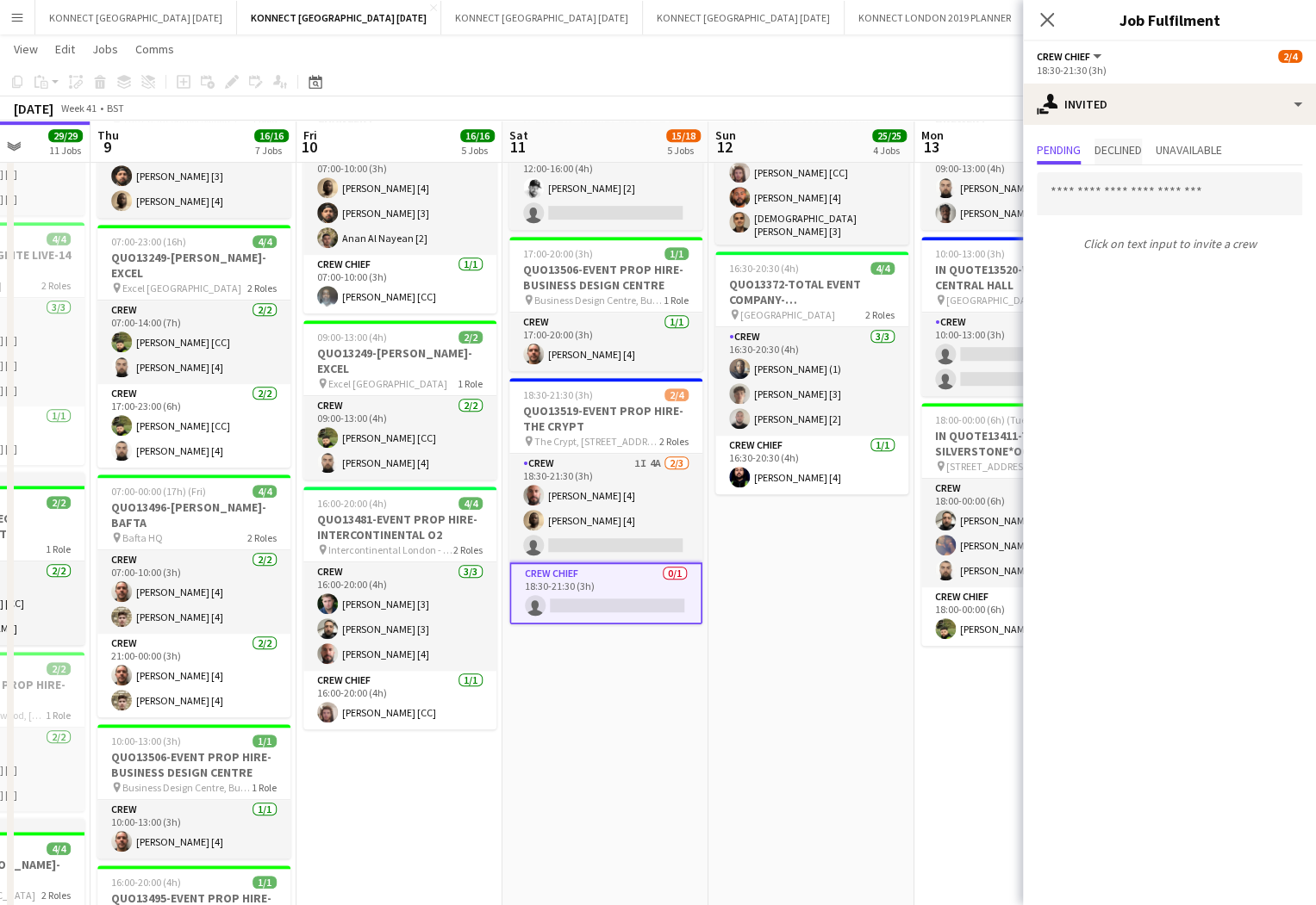
click at [1130, 151] on span "Declined" at bounding box center [1118, 150] width 47 height 13
click at [1050, 149] on span "Pending" at bounding box center [1059, 150] width 44 height 13
click at [1143, 204] on input "text" at bounding box center [1170, 193] width 266 height 43
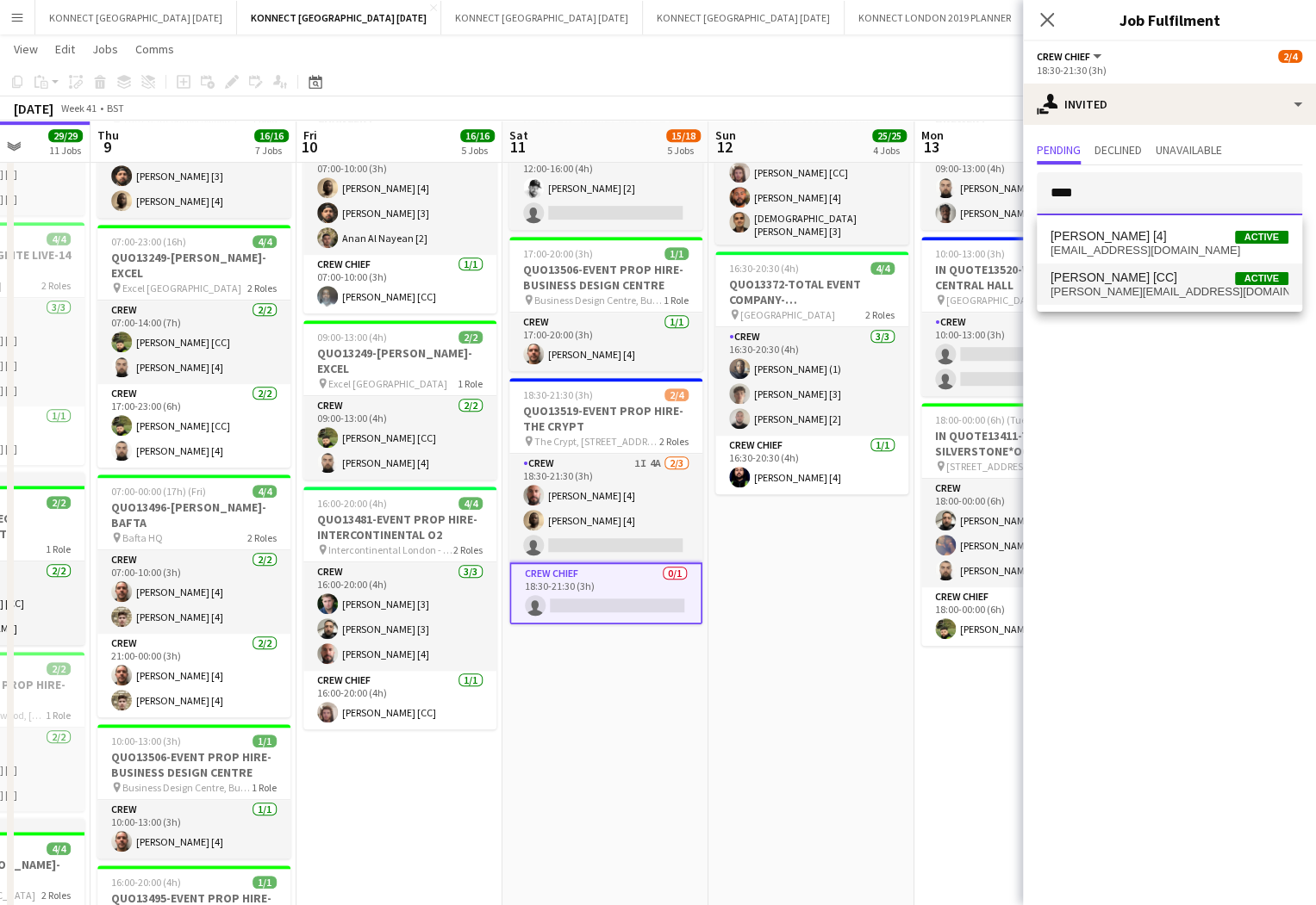
type input "****"
click at [1111, 283] on span "[PERSON_NAME] [CC]" at bounding box center [1114, 277] width 127 height 14
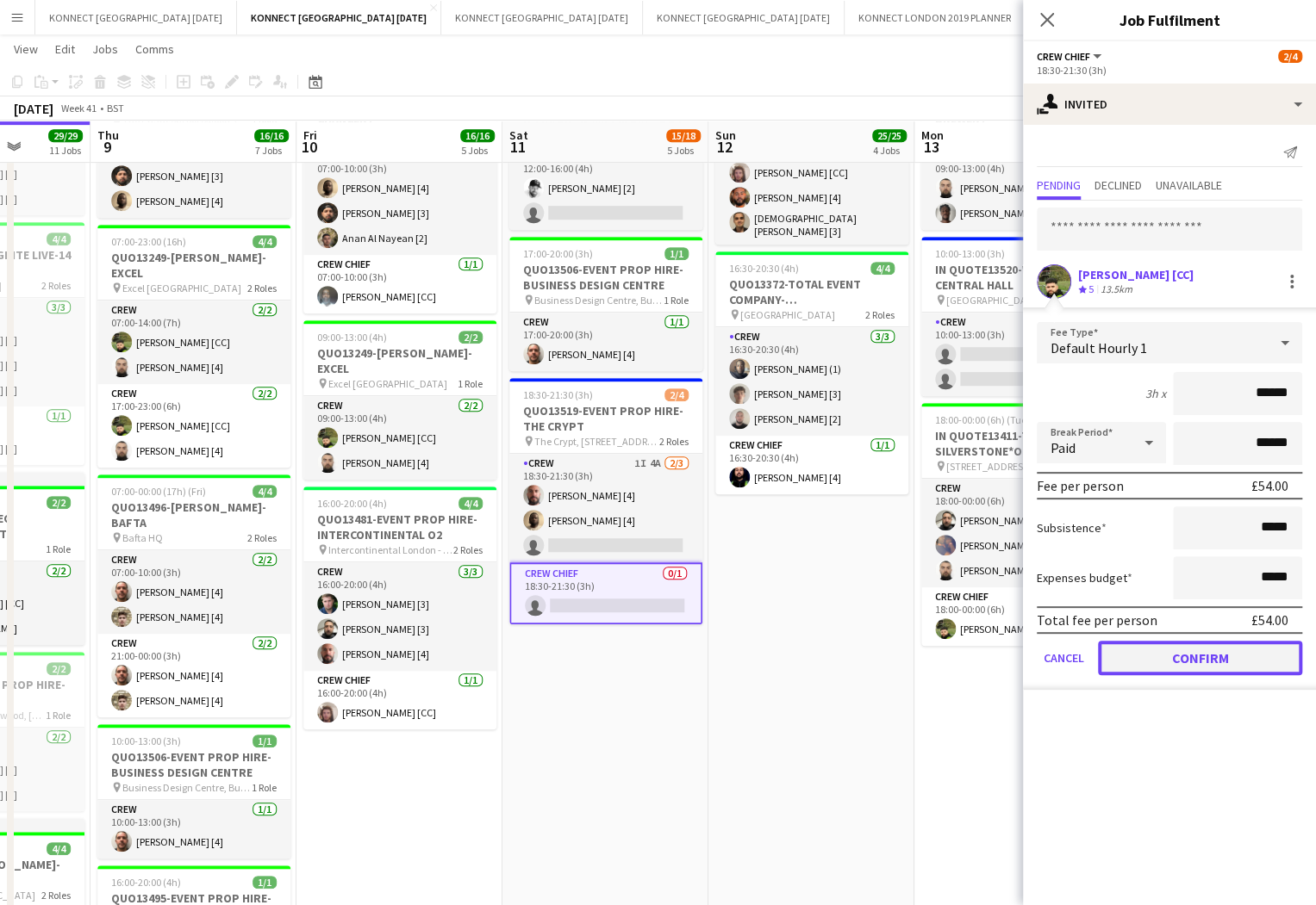
click at [1139, 649] on button "Confirm" at bounding box center [1200, 658] width 204 height 35
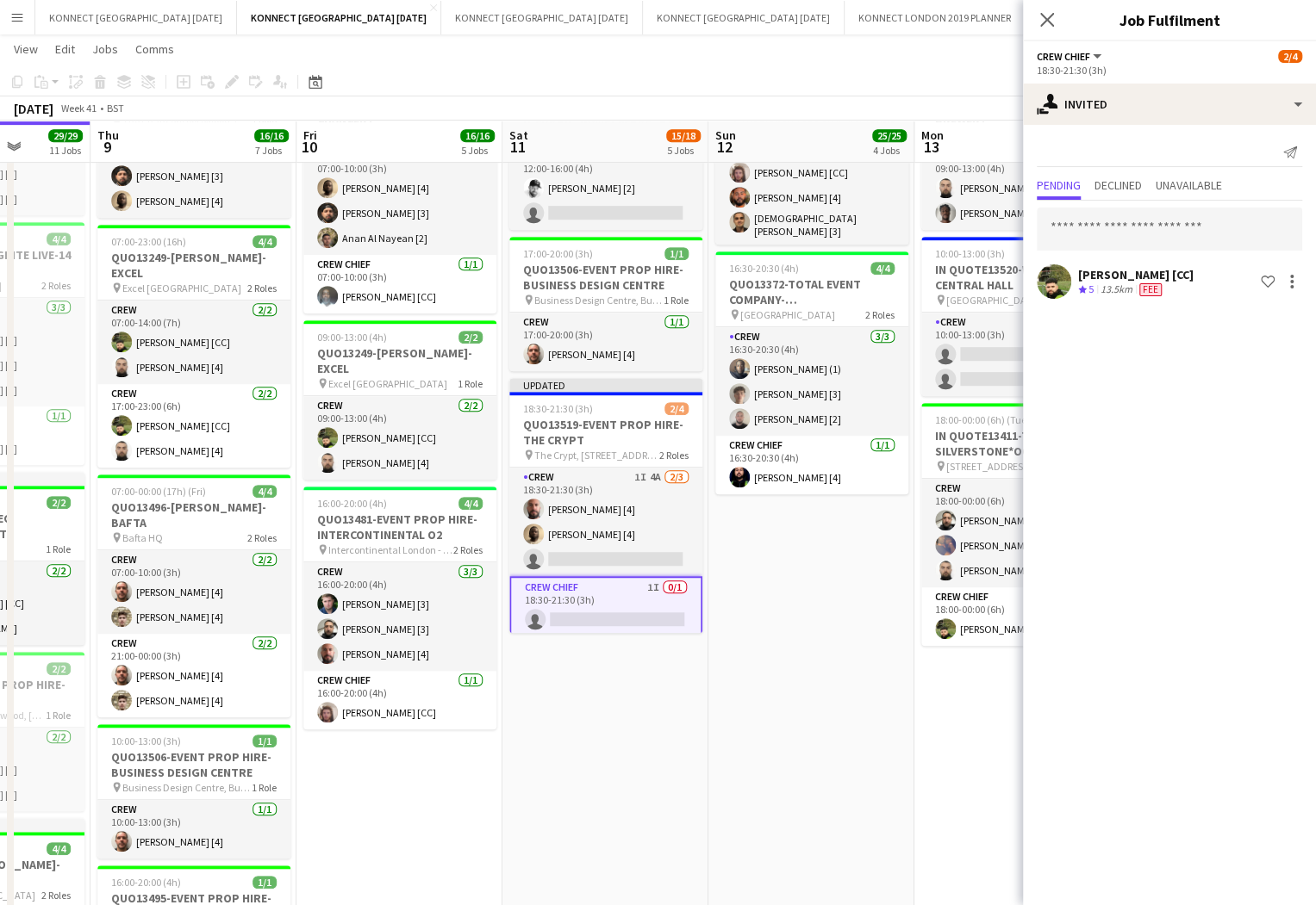
click at [864, 629] on app-date-cell "JANS OFF 09:00-17:00 (8h) 18/18 QUO13396-ENCORE-INTERCONTINENTAL O2 pin Interco…" at bounding box center [811, 827] width 206 height 2189
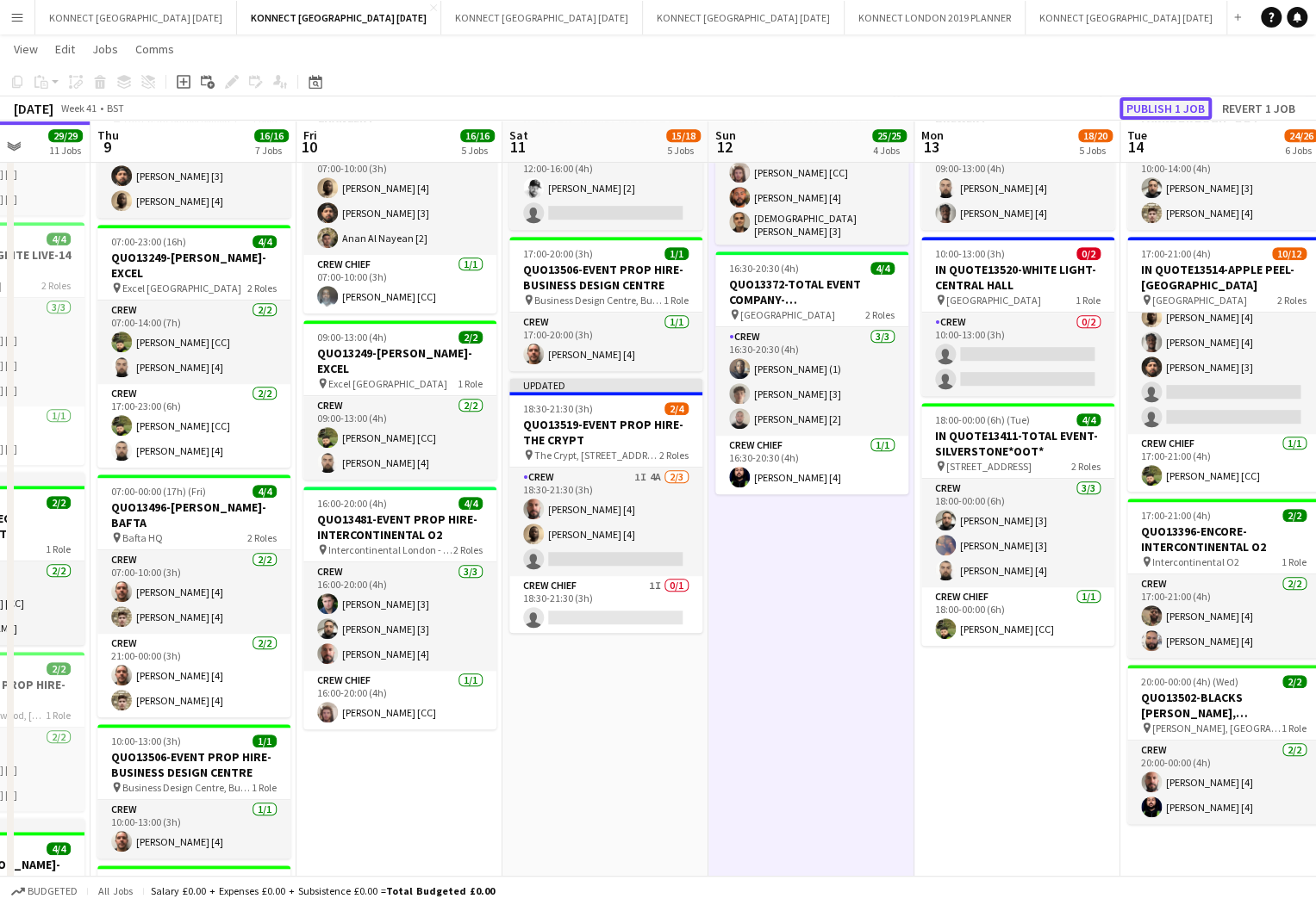
click at [1161, 113] on button "Publish 1 job" at bounding box center [1166, 108] width 92 height 22
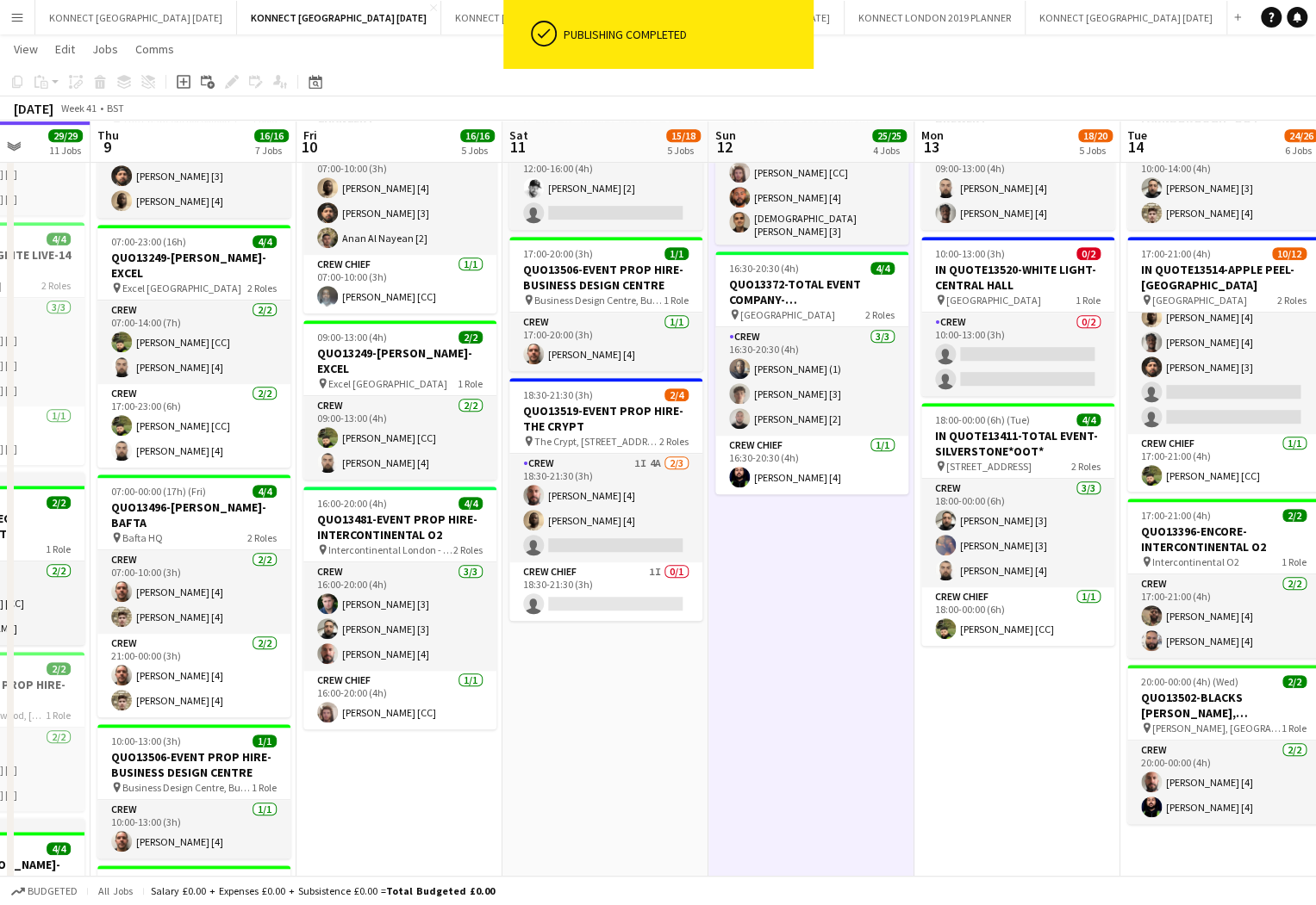
click at [705, 558] on app-date-cell "JANS OFF 09:00-18:00 (9h) 11/11 QUO13441-DMN-THE BREWERY pin The Brewery London…" at bounding box center [605, 827] width 206 height 2189
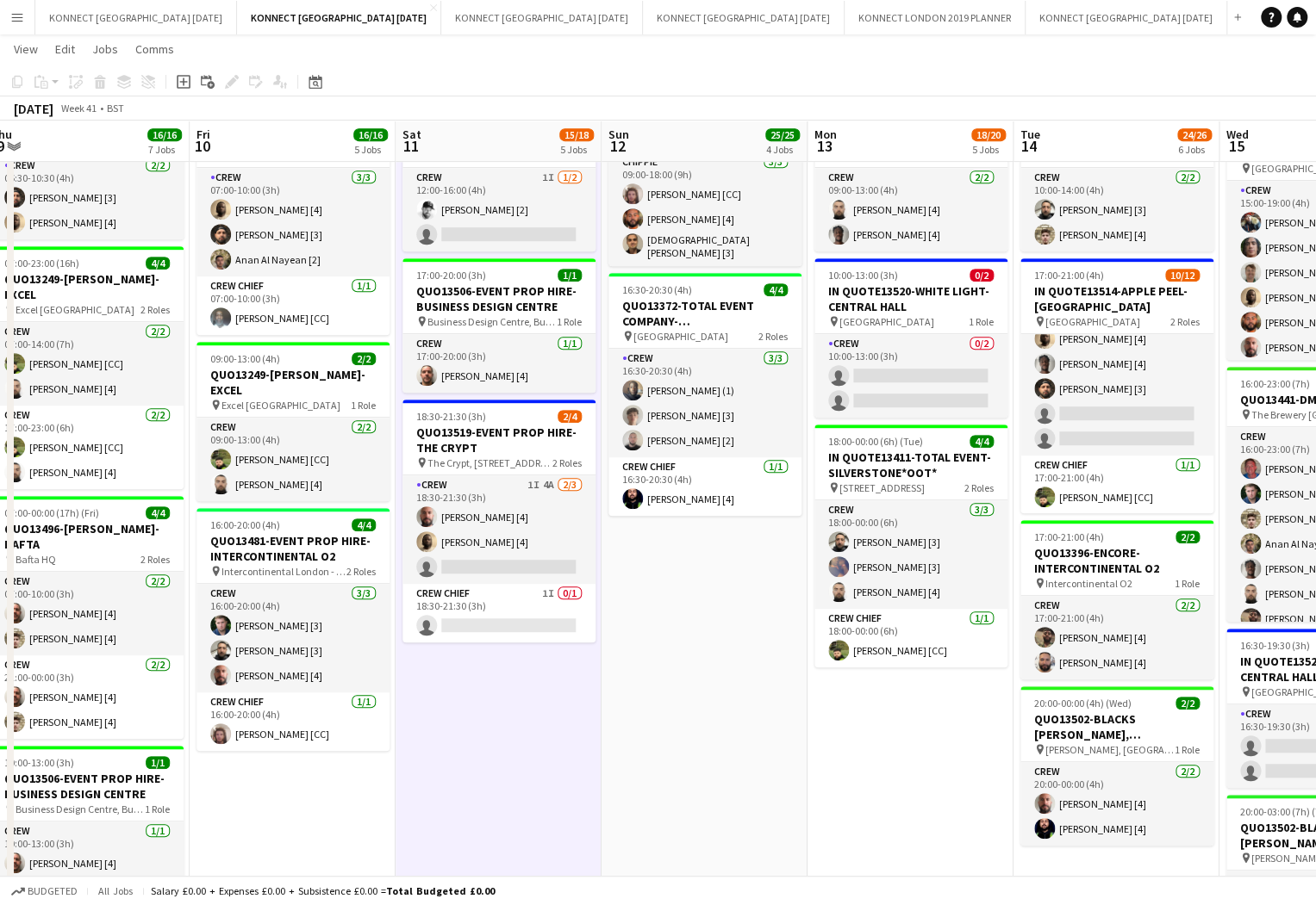
scroll to position [0, 475]
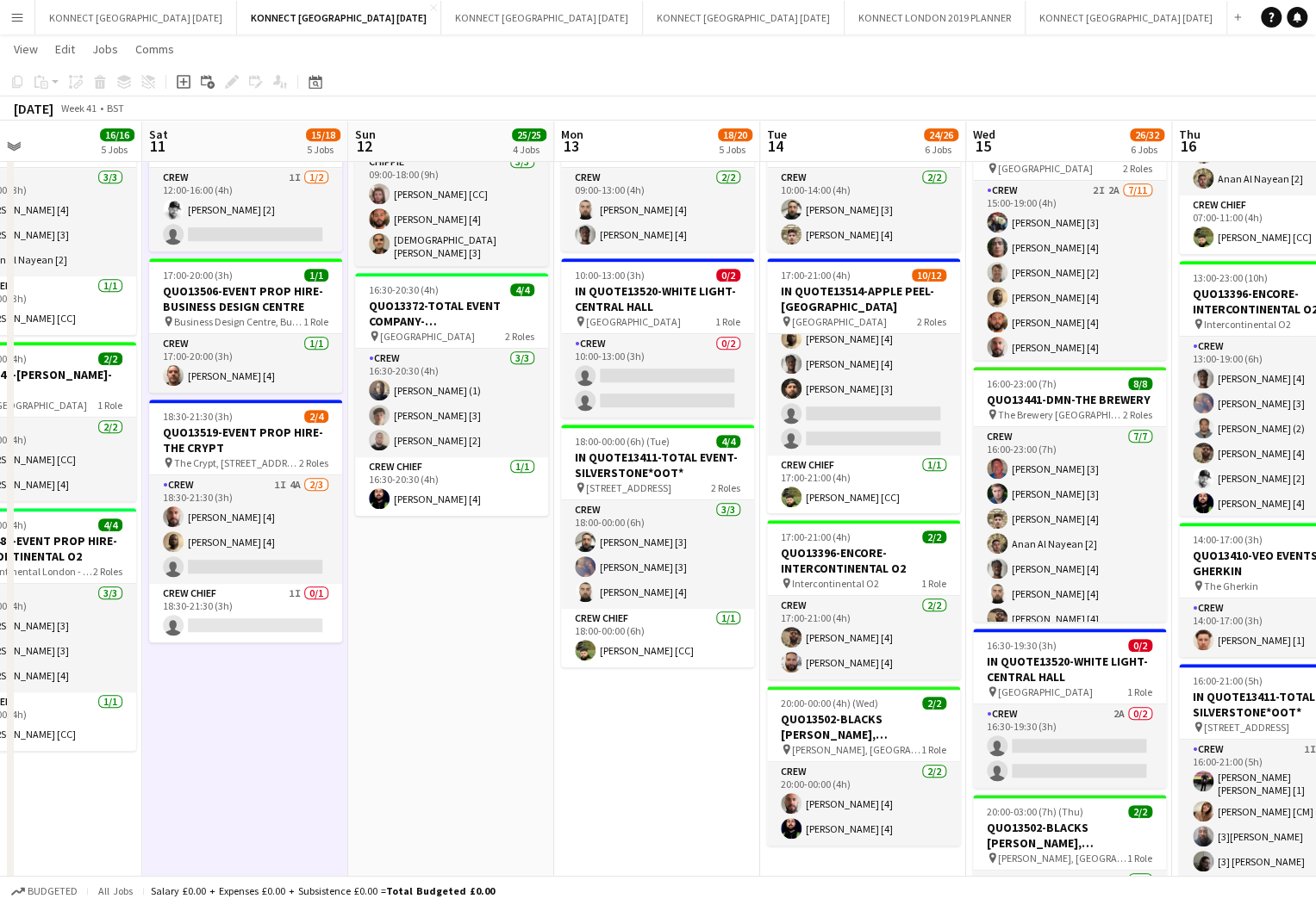
click at [491, 591] on app-date-cell "JANS OFF 09:00-17:00 (8h) 18/18 QUO13396-ENCORE-INTERCONTINENTAL O2 pin Interco…" at bounding box center [451, 849] width 206 height 2189
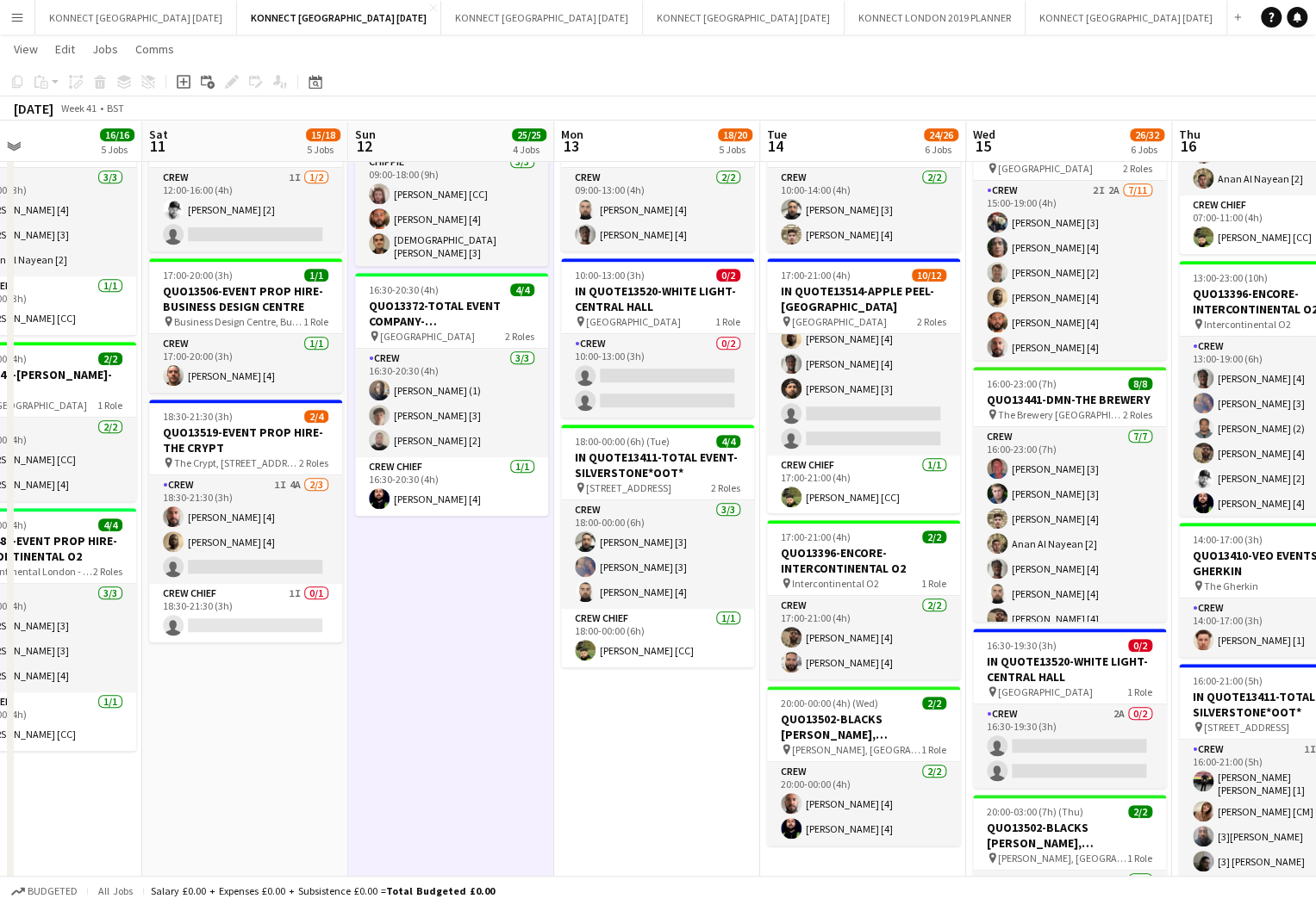
click at [491, 591] on app-date-cell "JANS OFF 09:00-17:00 (8h) 18/18 QUO13396-ENCORE-INTERCONTINENTAL O2 pin Interco…" at bounding box center [451, 849] width 206 height 2189
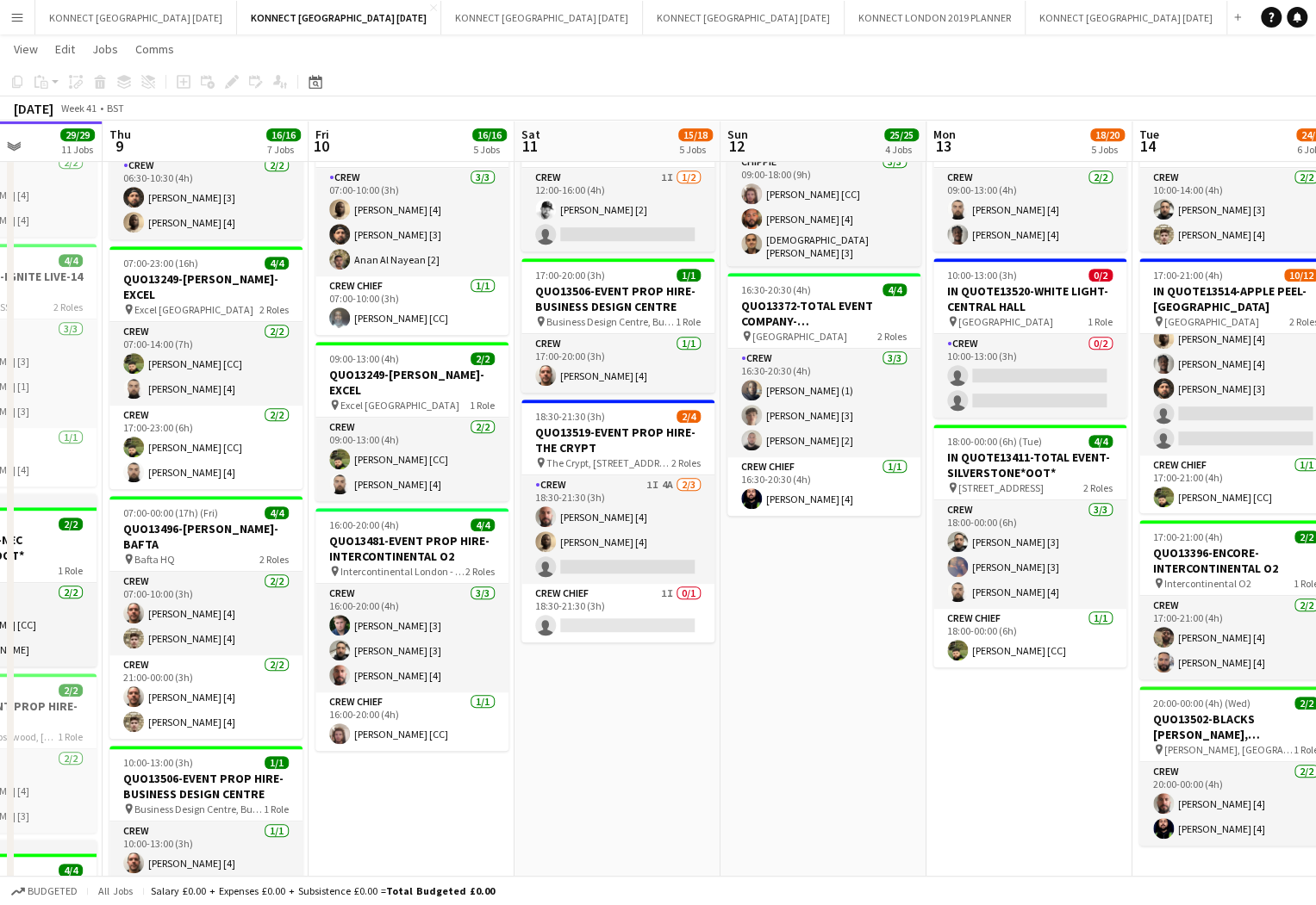
scroll to position [0, 440]
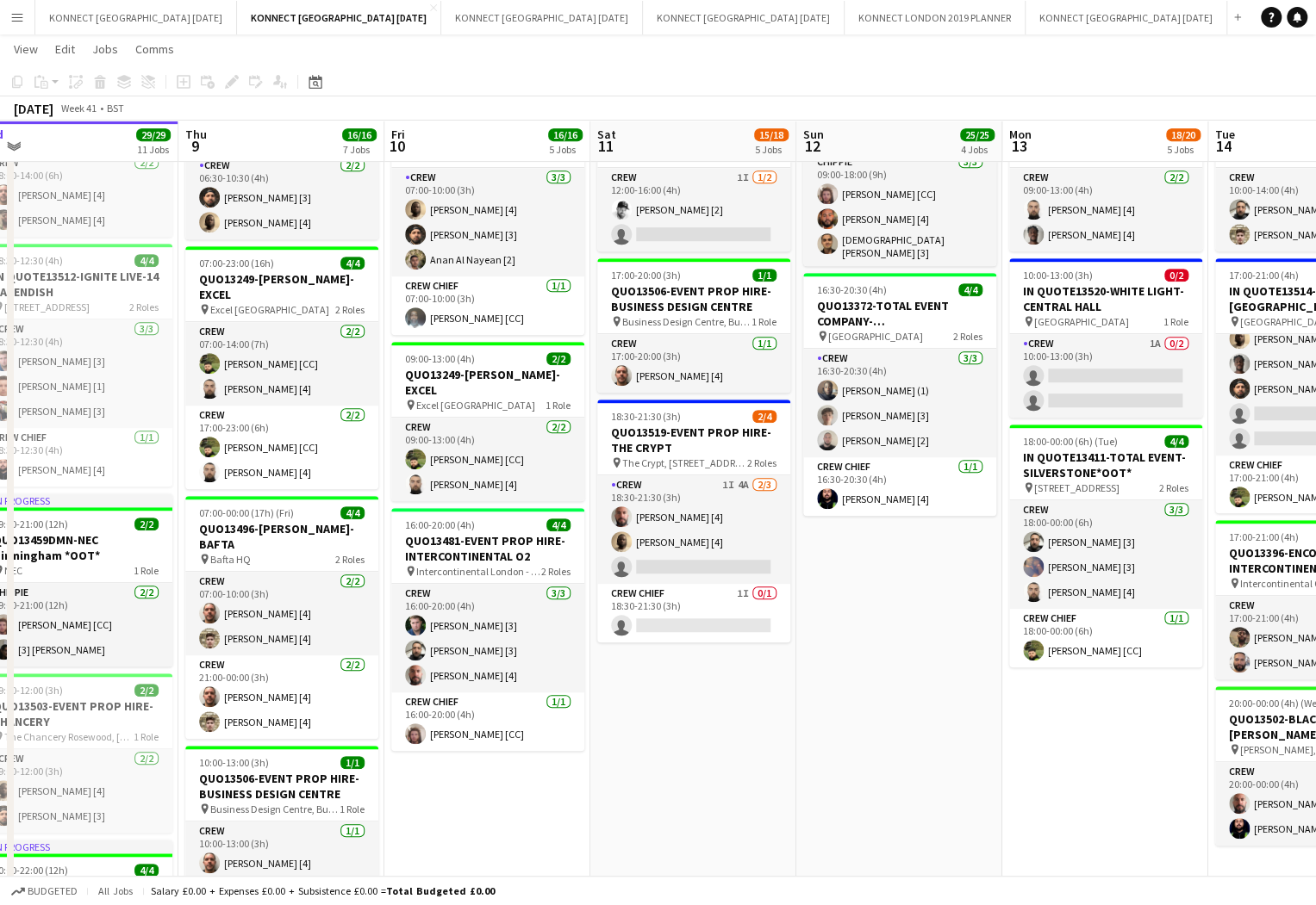
click at [591, 95] on app-toolbar "Copy Paste Paste Command V Paste with crew Command Shift V Paste linked Job [GE…" at bounding box center [658, 82] width 1316 height 29
